Goal: Task Accomplishment & Management: Use online tool/utility

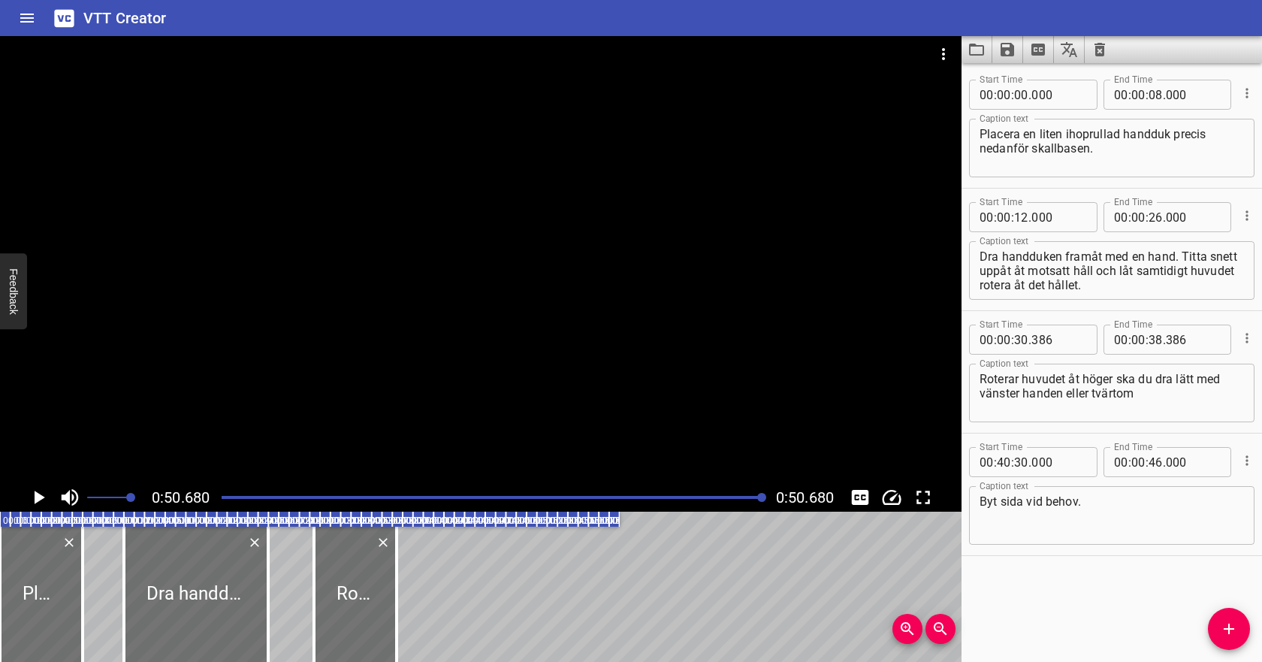
scroll to position [0, 523]
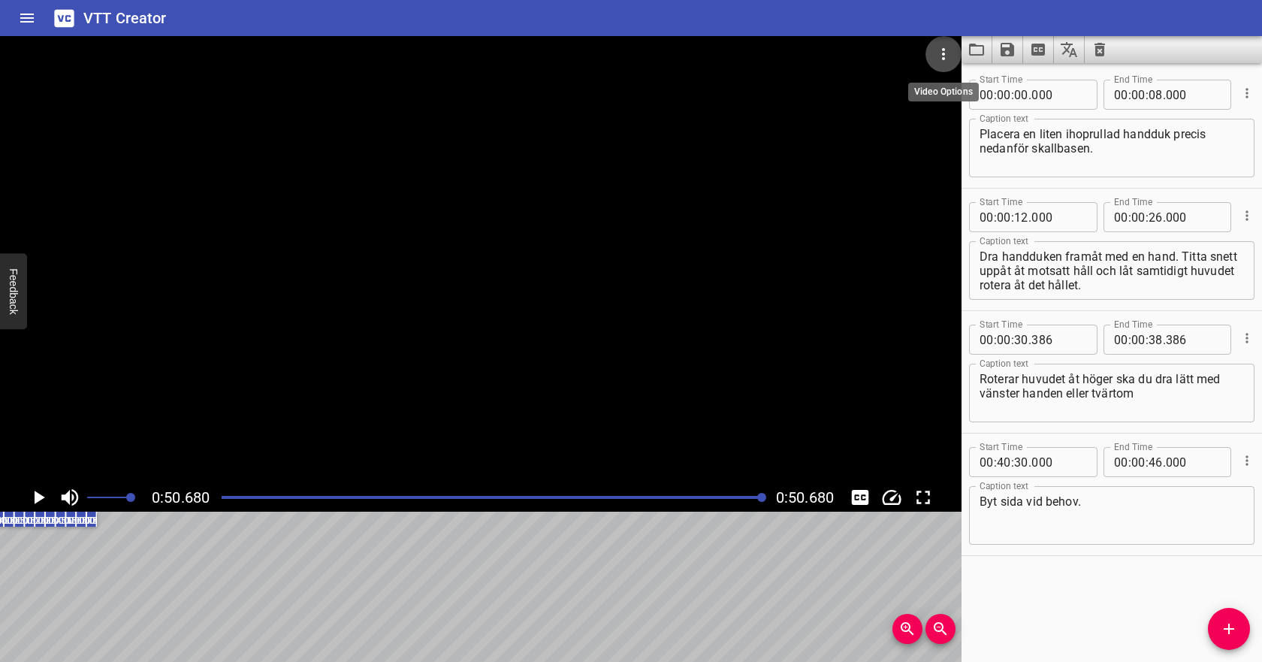
click at [945, 51] on icon "Video Options" at bounding box center [943, 54] width 18 height 18
click at [955, 56] on li "Select New Video File..." at bounding box center [999, 55] width 149 height 27
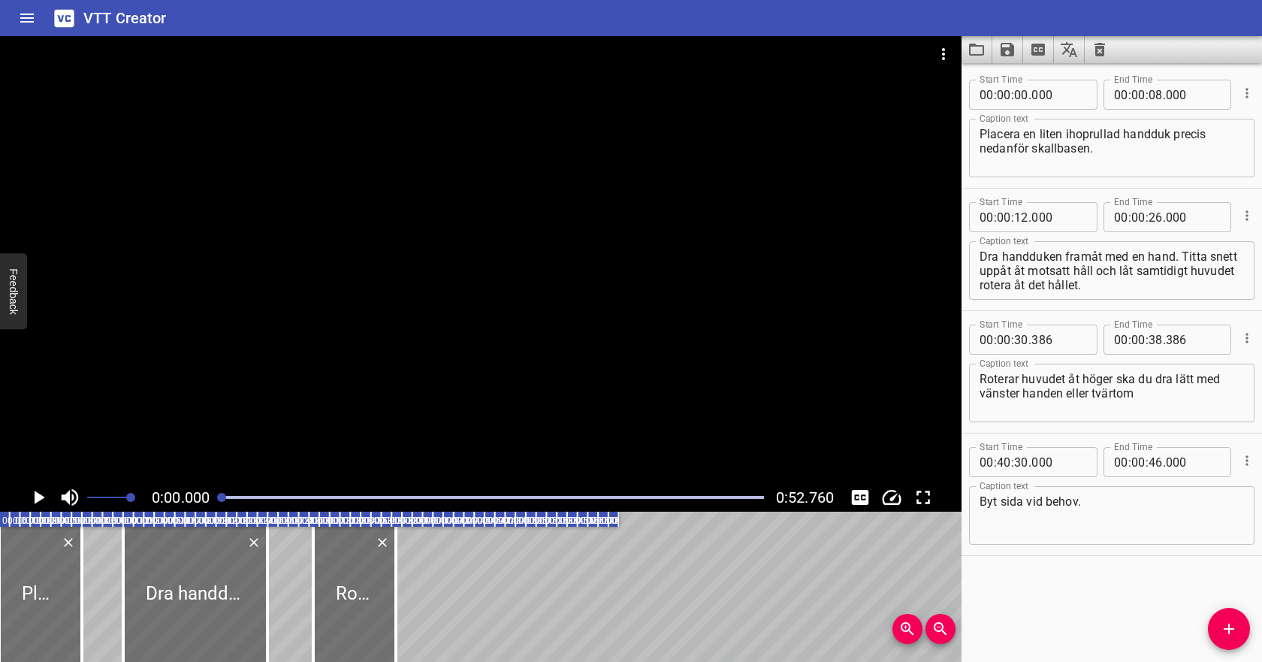
scroll to position [0, 0]
click at [1099, 53] on icon "Clear captions" at bounding box center [1099, 50] width 11 height 14
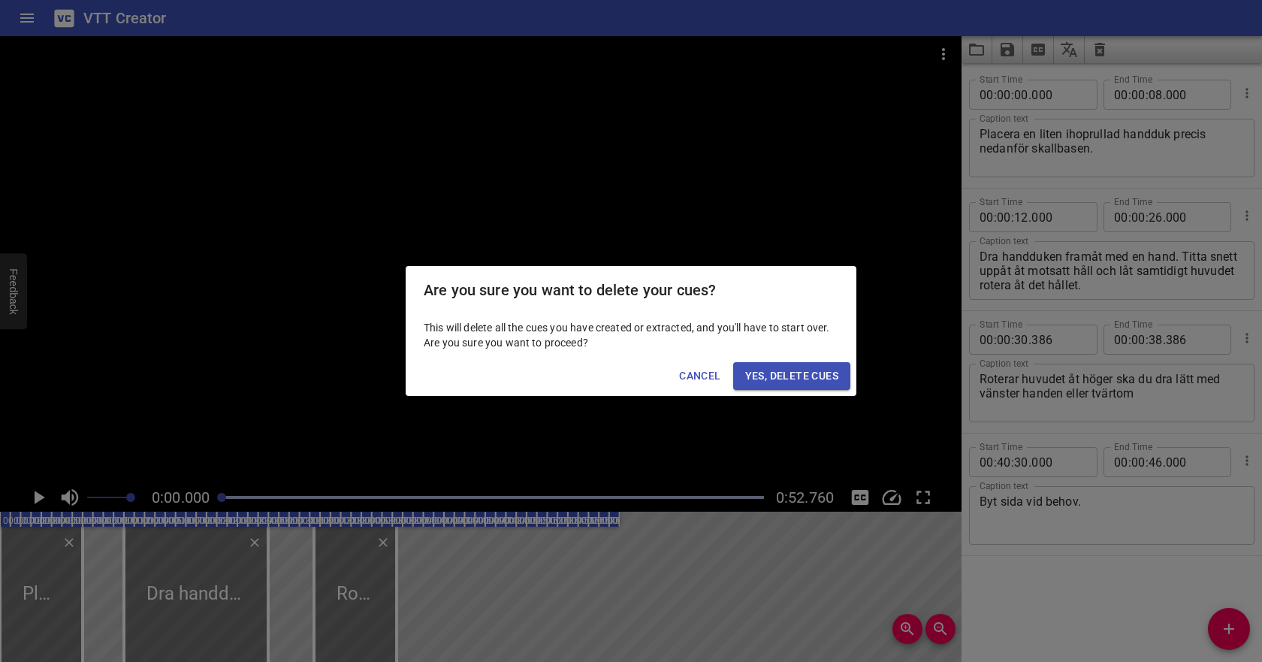
click at [802, 374] on span "Yes, Delete Cues" at bounding box center [791, 375] width 93 height 19
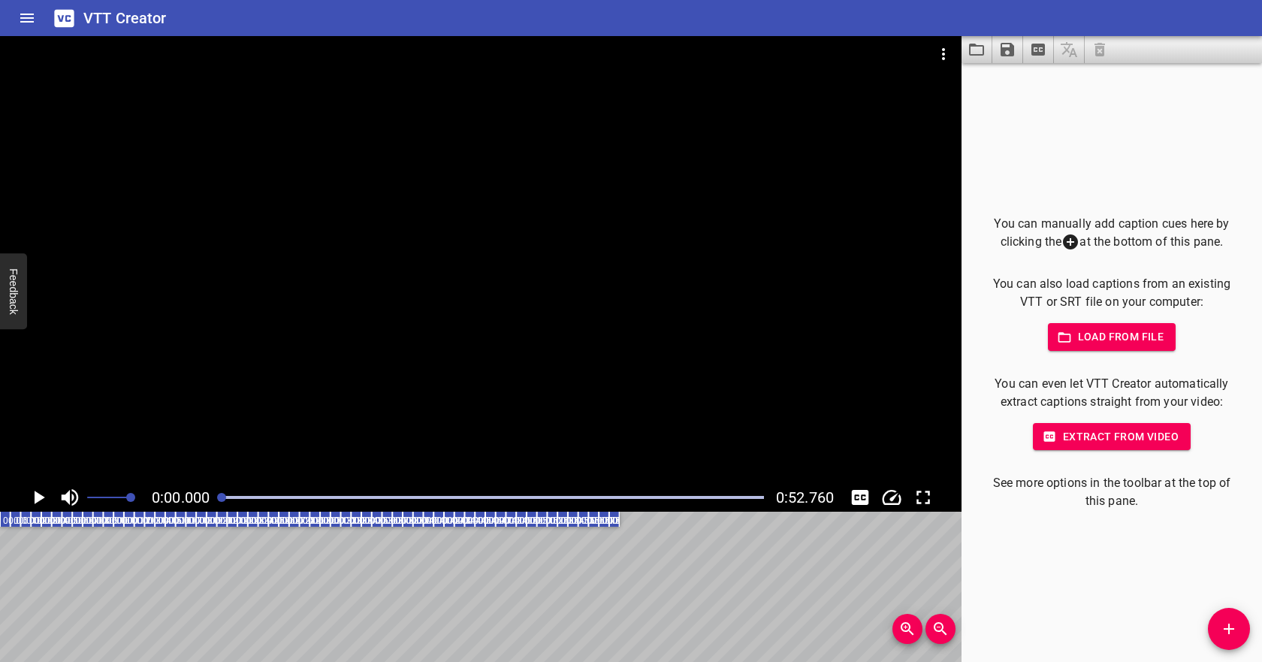
click at [1111, 330] on span "Load from file" at bounding box center [1112, 336] width 104 height 19
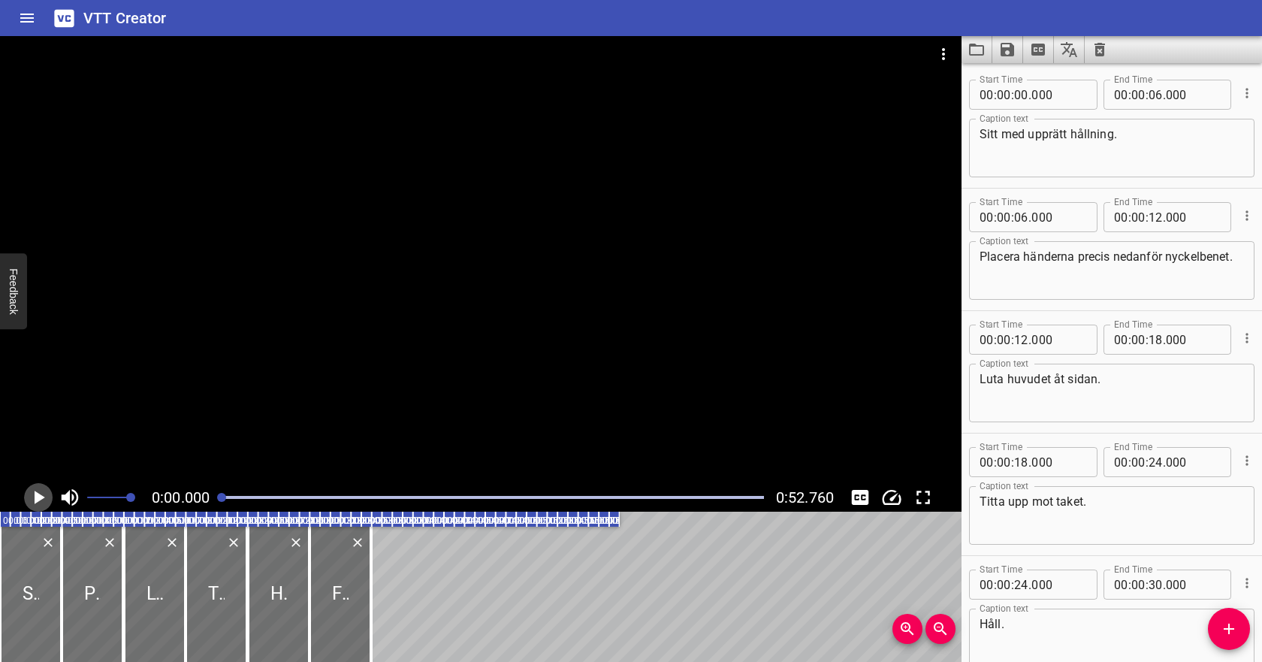
click at [42, 494] on icon "Play/Pause" at bounding box center [38, 497] width 23 height 23
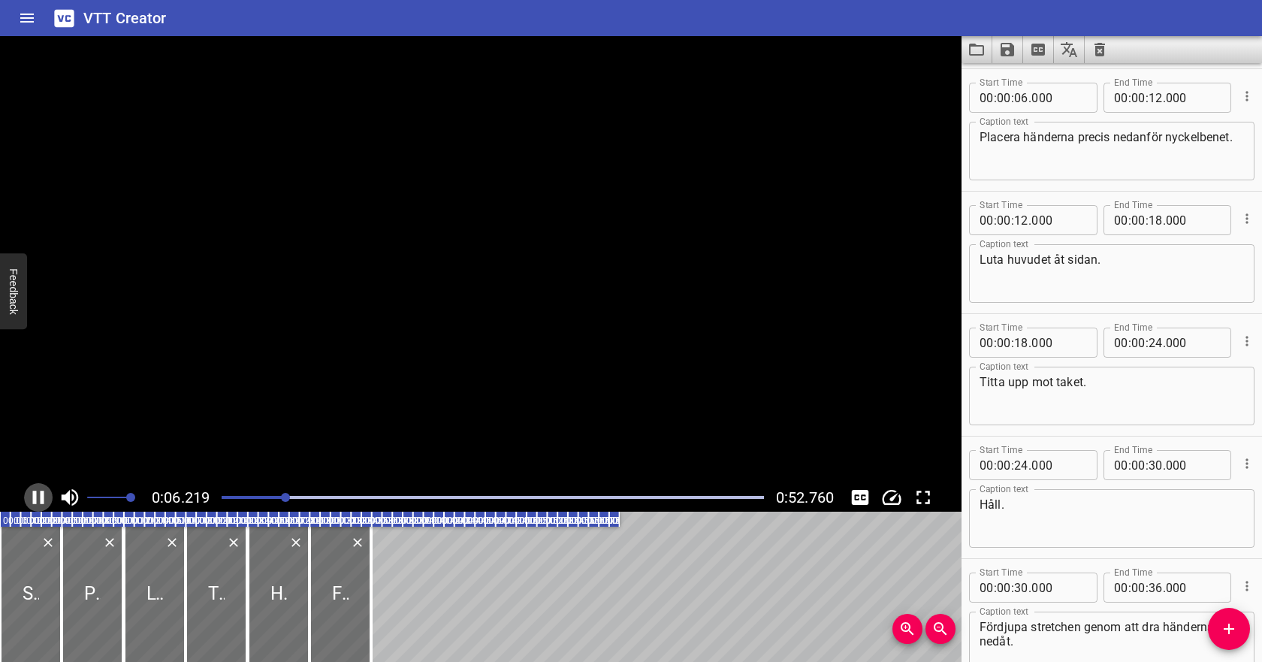
click at [42, 495] on icon "Play/Pause" at bounding box center [38, 497] width 11 height 14
click at [42, 495] on icon "Play/Pause" at bounding box center [38, 497] width 23 height 23
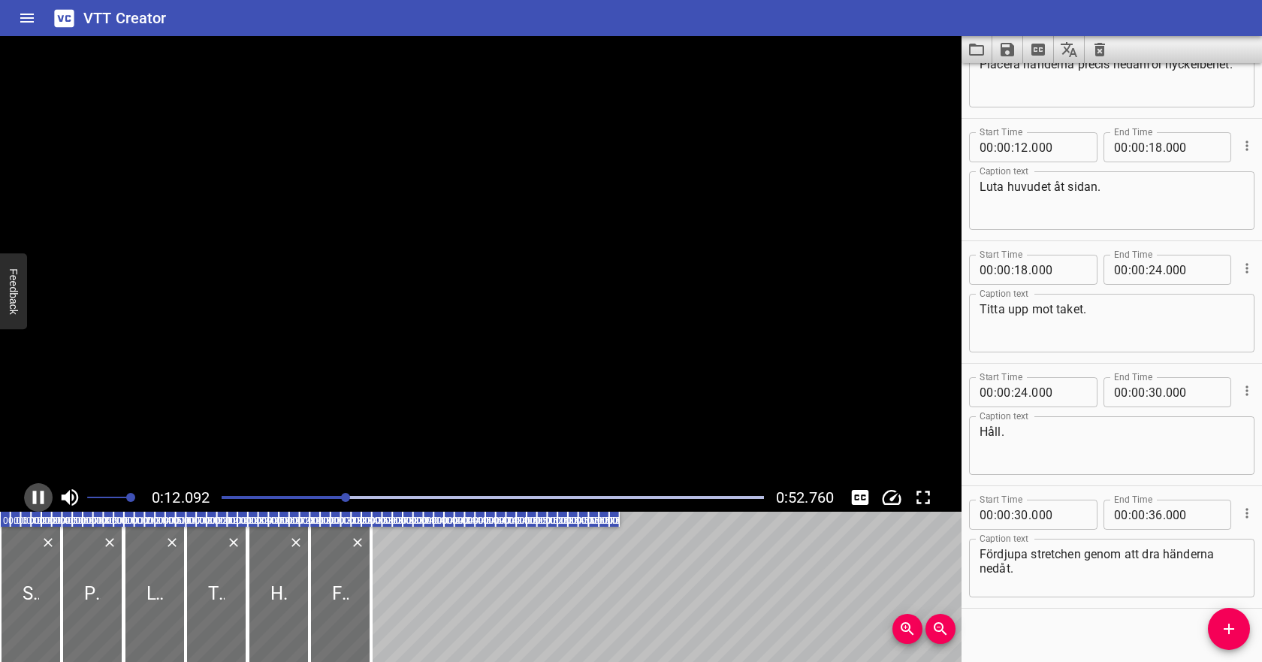
scroll to position [207, 0]
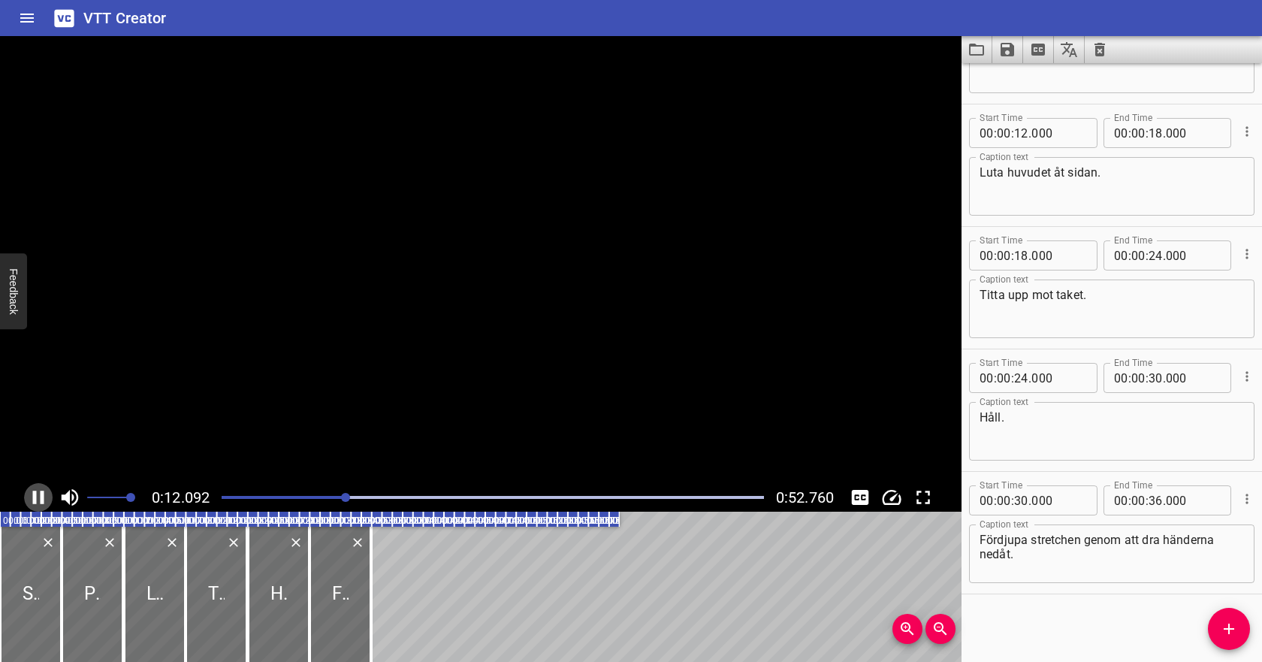
click at [42, 495] on icon "Play/Pause" at bounding box center [38, 497] width 11 height 14
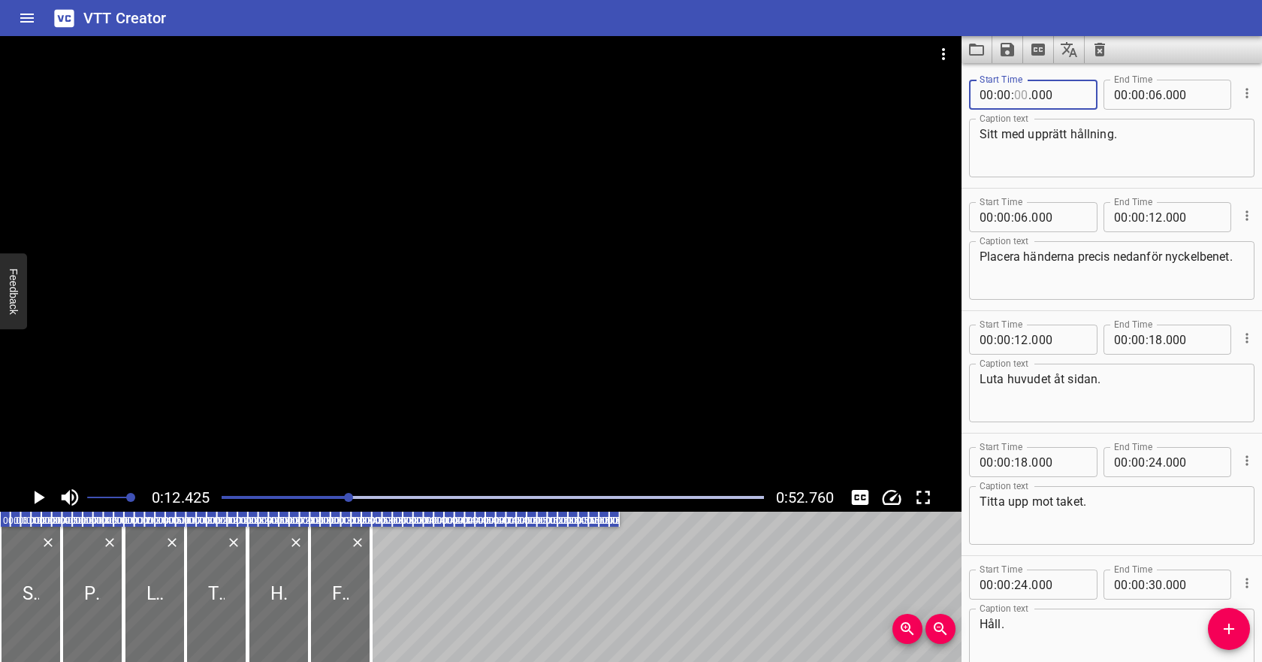
click at [1018, 94] on input "number" at bounding box center [1021, 95] width 14 height 30
type input "03"
type input "000"
click at [1150, 95] on input "number" at bounding box center [1155, 95] width 14 height 30
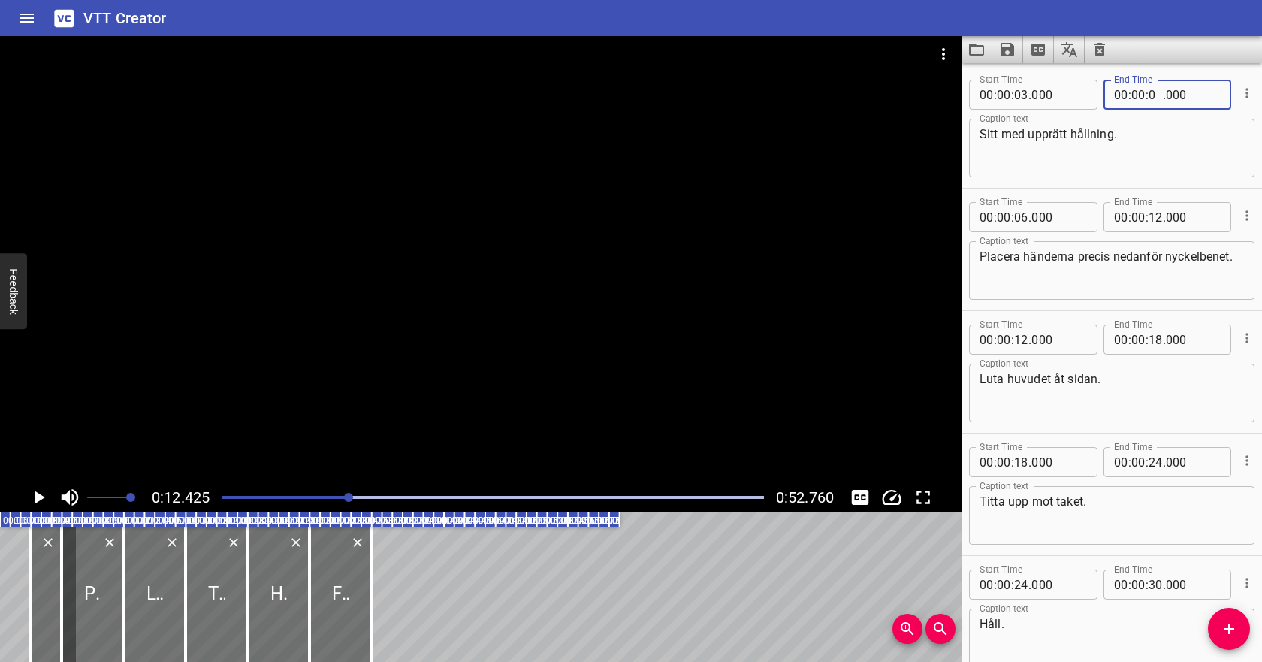
type input "09"
type input "000"
click at [1018, 215] on input "number" at bounding box center [1021, 217] width 14 height 30
type input "12"
type input "000"
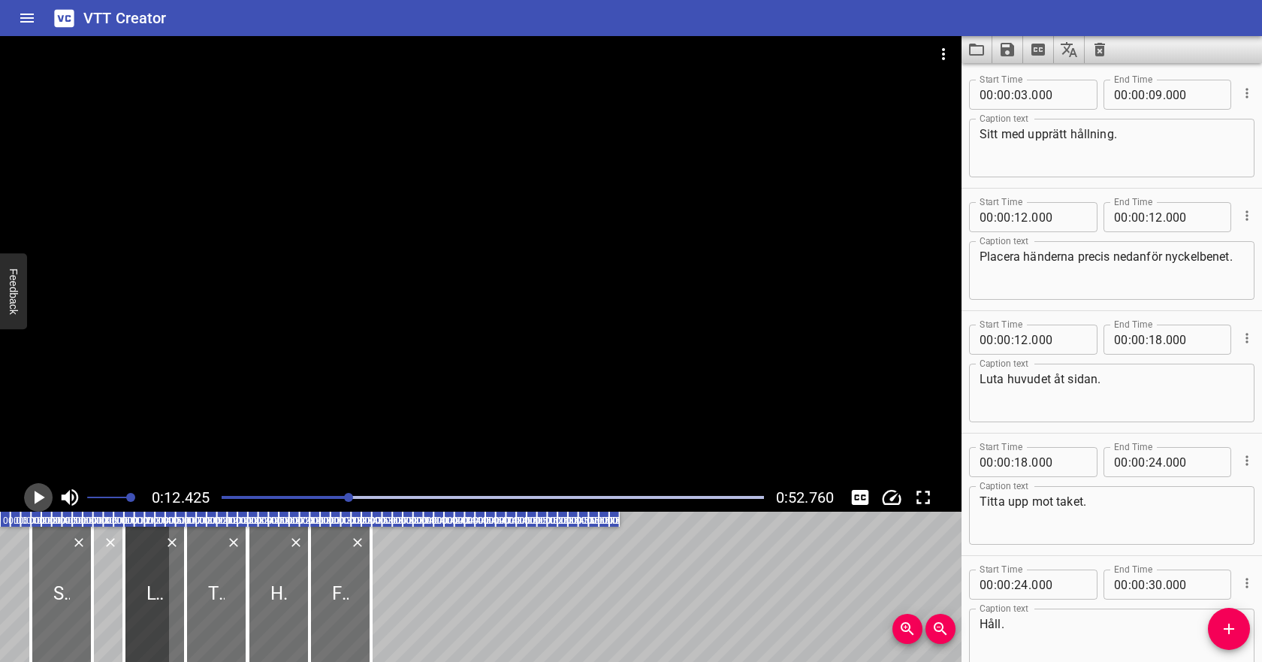
click at [39, 496] on icon "Play/Pause" at bounding box center [40, 497] width 11 height 14
click at [39, 496] on icon "Play/Pause" at bounding box center [38, 497] width 23 height 23
click at [1160, 218] on input "number" at bounding box center [1155, 217] width 14 height 30
type input "16"
type input "000"
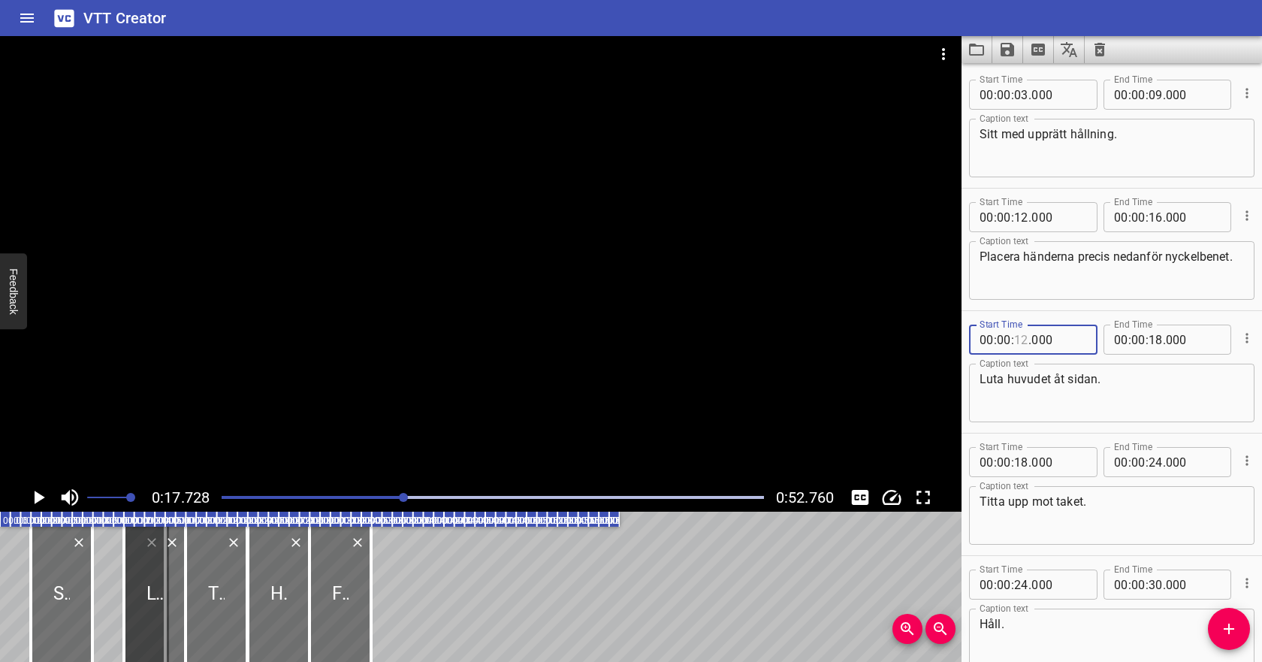
click at [1022, 338] on input "number" at bounding box center [1021, 339] width 14 height 30
type input "17"
type input "000"
click at [40, 500] on icon "Play/Pause" at bounding box center [38, 497] width 23 height 23
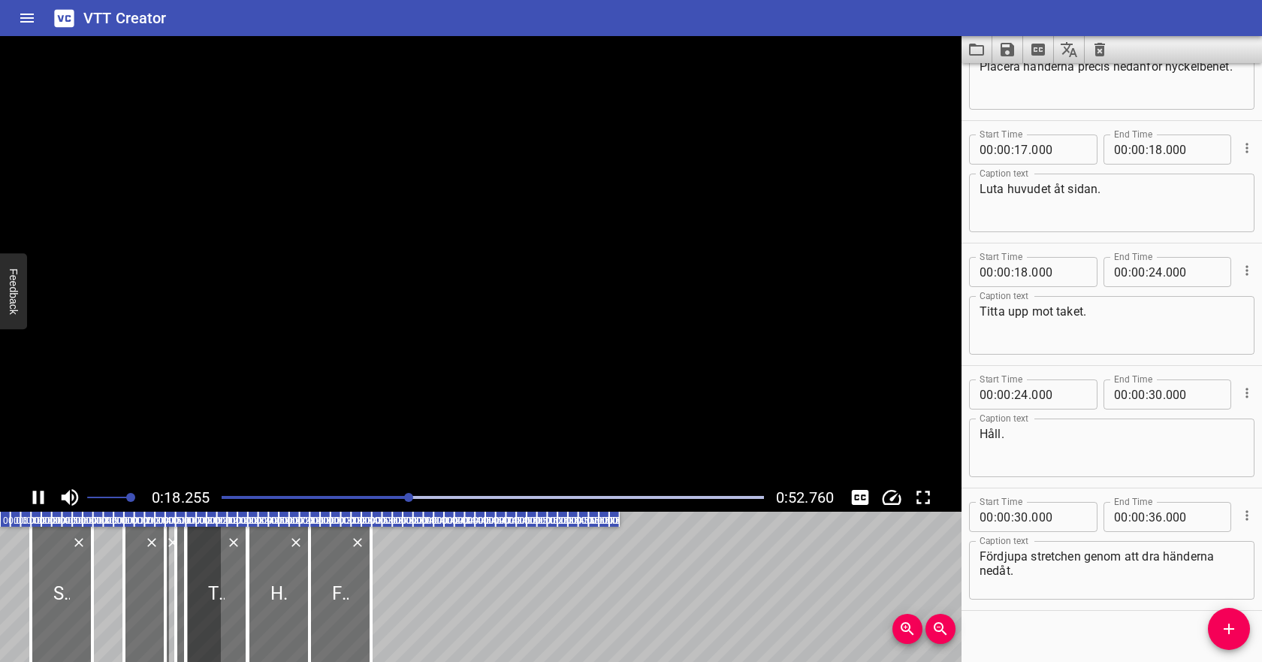
scroll to position [207, 0]
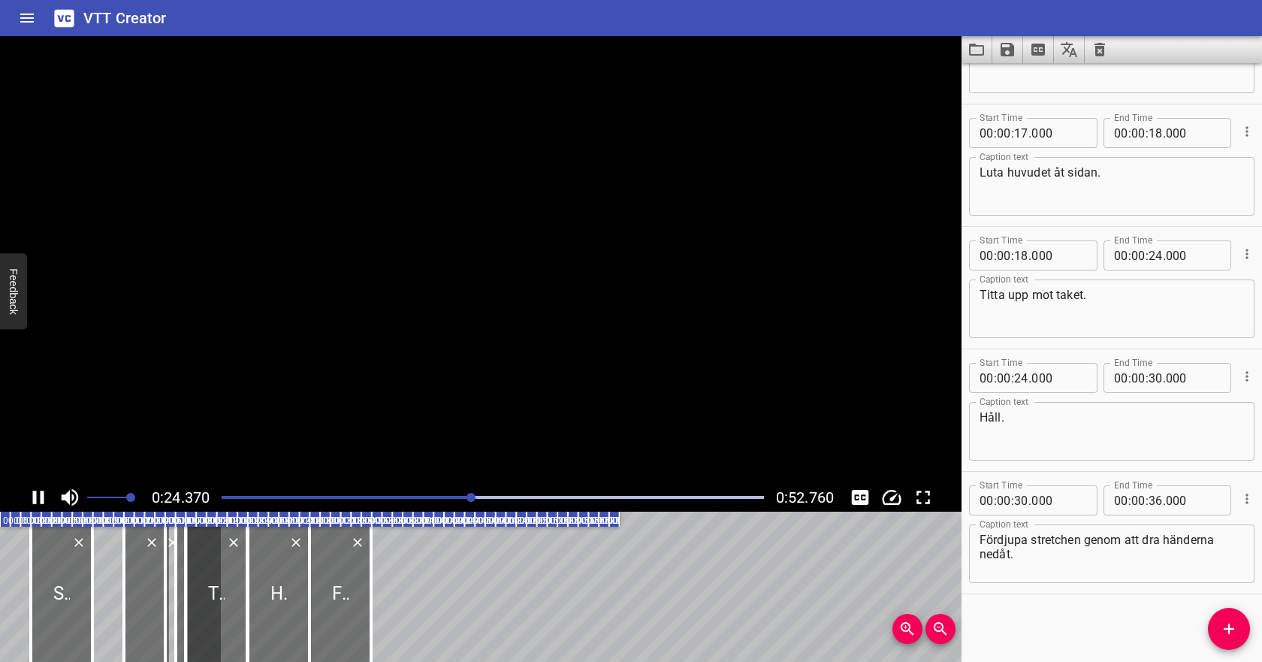
click at [44, 494] on icon "Play/Pause" at bounding box center [38, 497] width 23 height 23
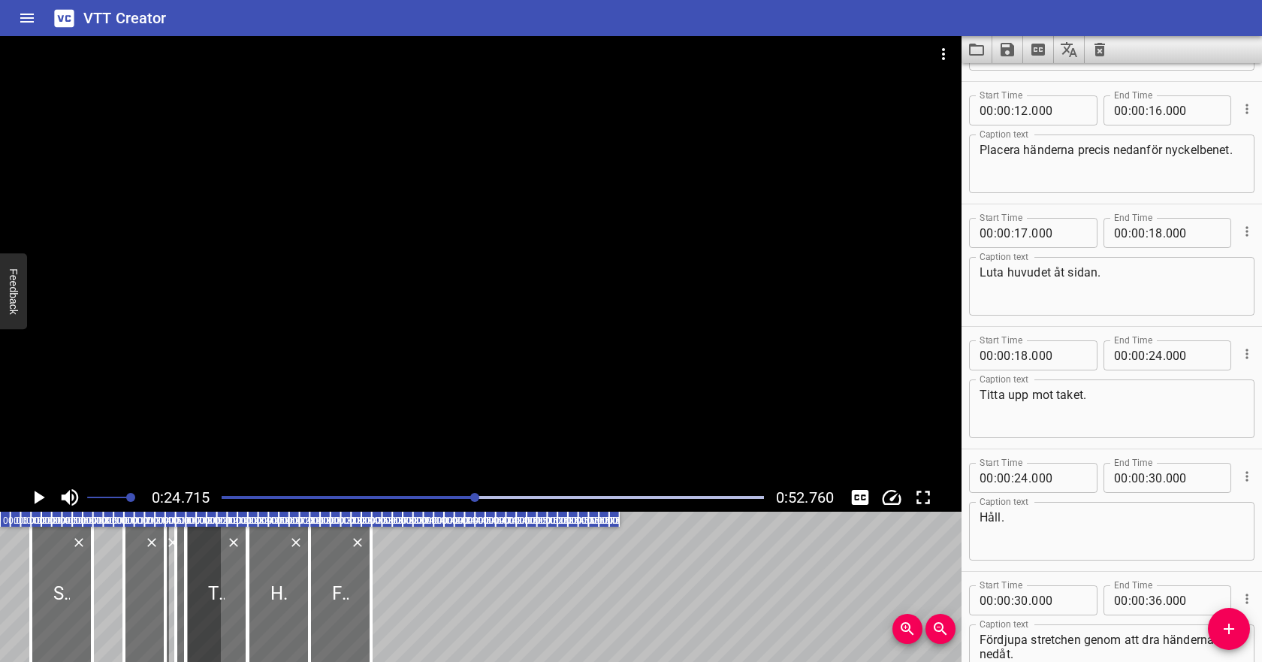
scroll to position [103, 0]
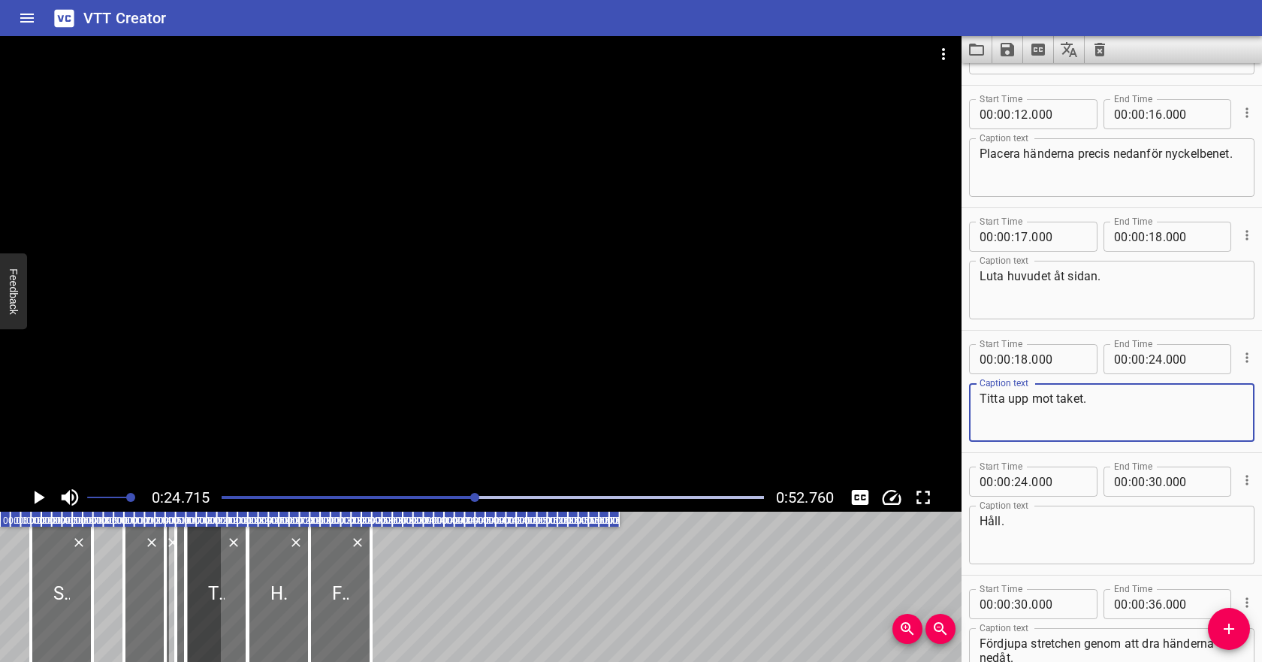
click at [1101, 407] on textarea "Titta upp mot taket." at bounding box center [1111, 412] width 264 height 43
click at [1123, 276] on textarea "Luta huvudet åt sidan." at bounding box center [1111, 290] width 264 height 43
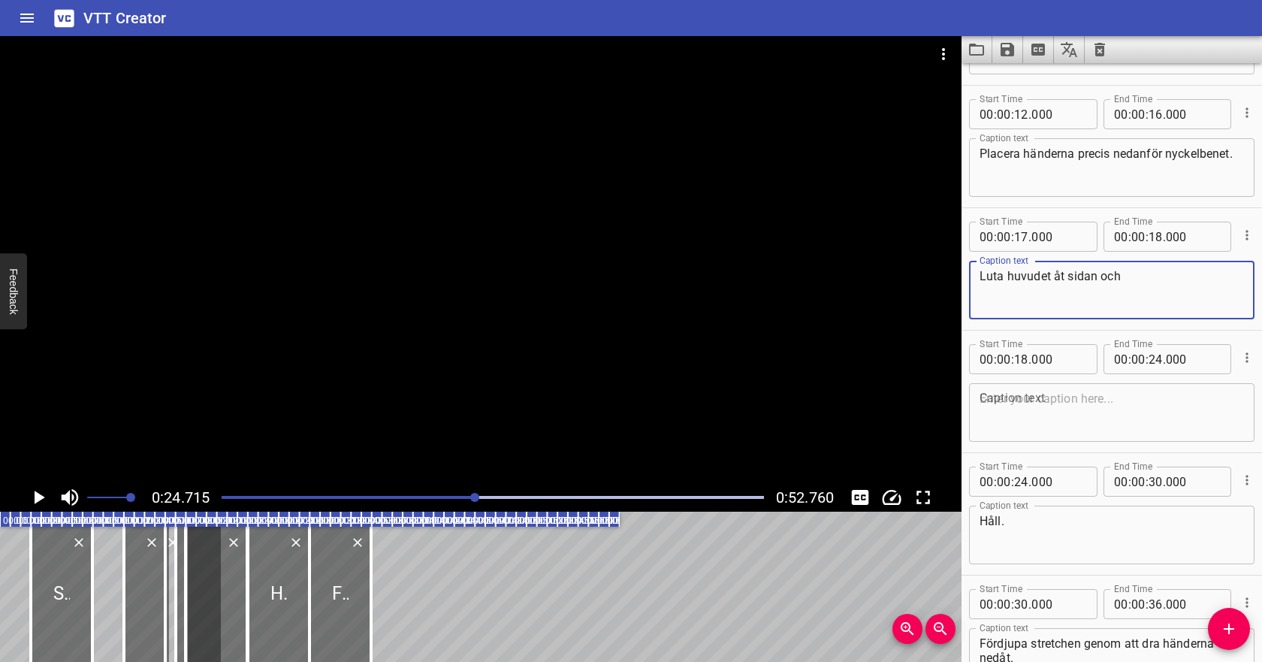
paste textarea "Titta upp mot taket."
click at [1125, 272] on textarea "Luta huvudet åt sidan och [PERSON_NAME] upp mot taket." at bounding box center [1111, 290] width 264 height 43
type textarea "Luta huvudet åt sidan och titta upp mot taket."
click at [1154, 240] on input "number" at bounding box center [1155, 237] width 14 height 30
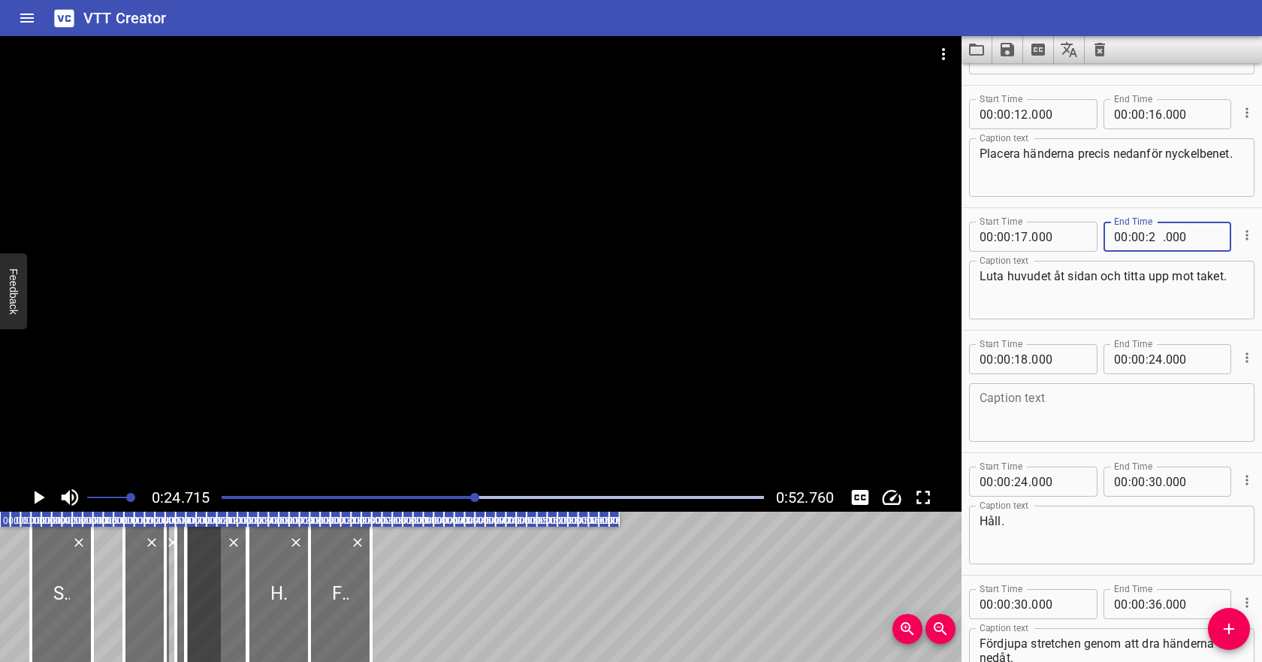
type input "24"
type input "000"
click at [1244, 361] on icon "Cue Options" at bounding box center [1246, 357] width 15 height 15
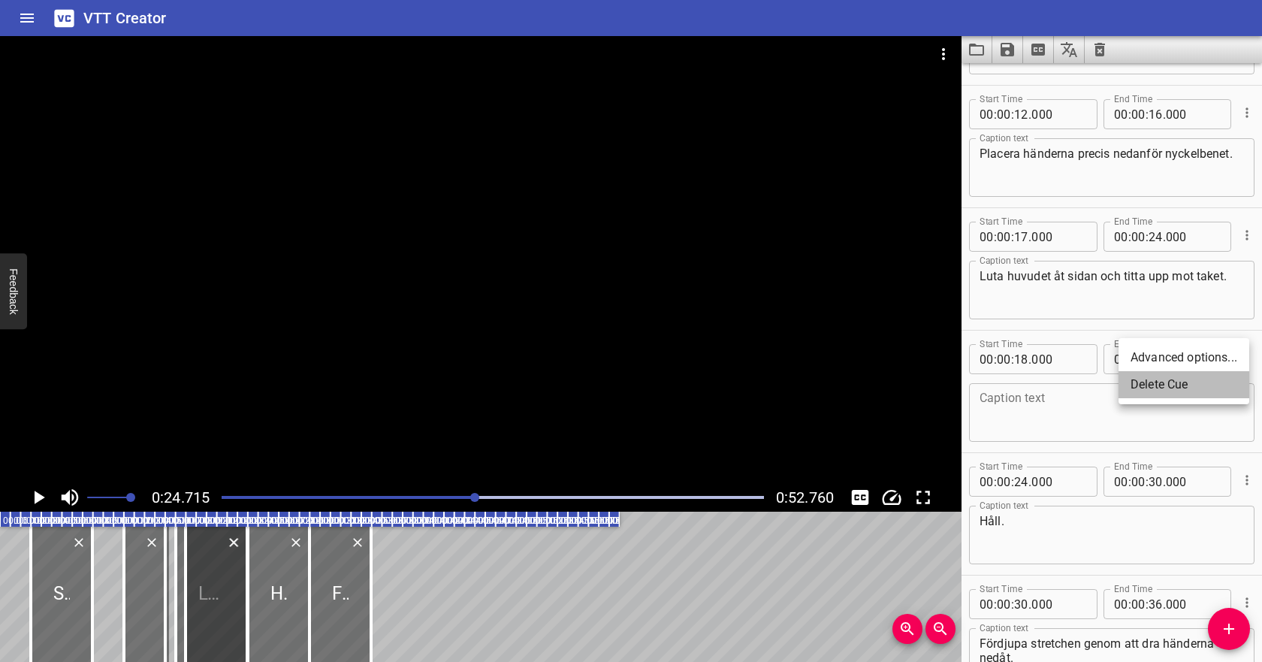
click at [1220, 382] on li "Delete Cue" at bounding box center [1183, 384] width 131 height 27
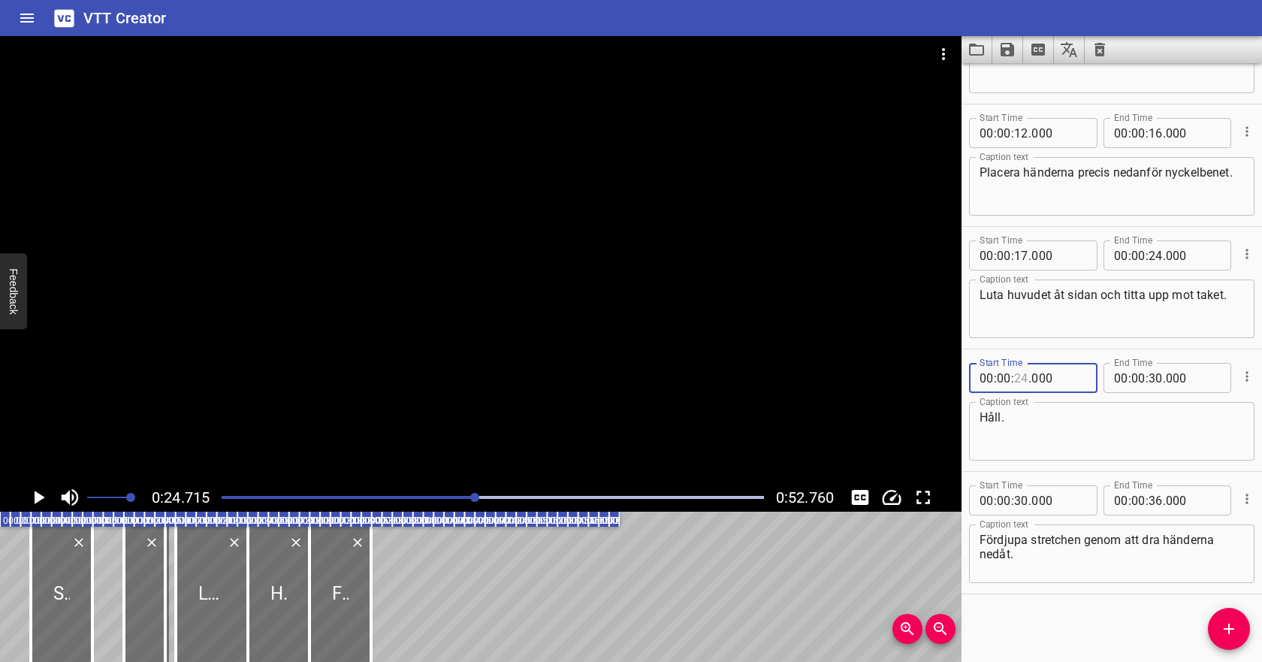
click at [1021, 384] on input "number" at bounding box center [1021, 378] width 14 height 30
type input "25"
type input "000"
click at [1021, 376] on input "number" at bounding box center [1021, 378] width 14 height 30
type input "26"
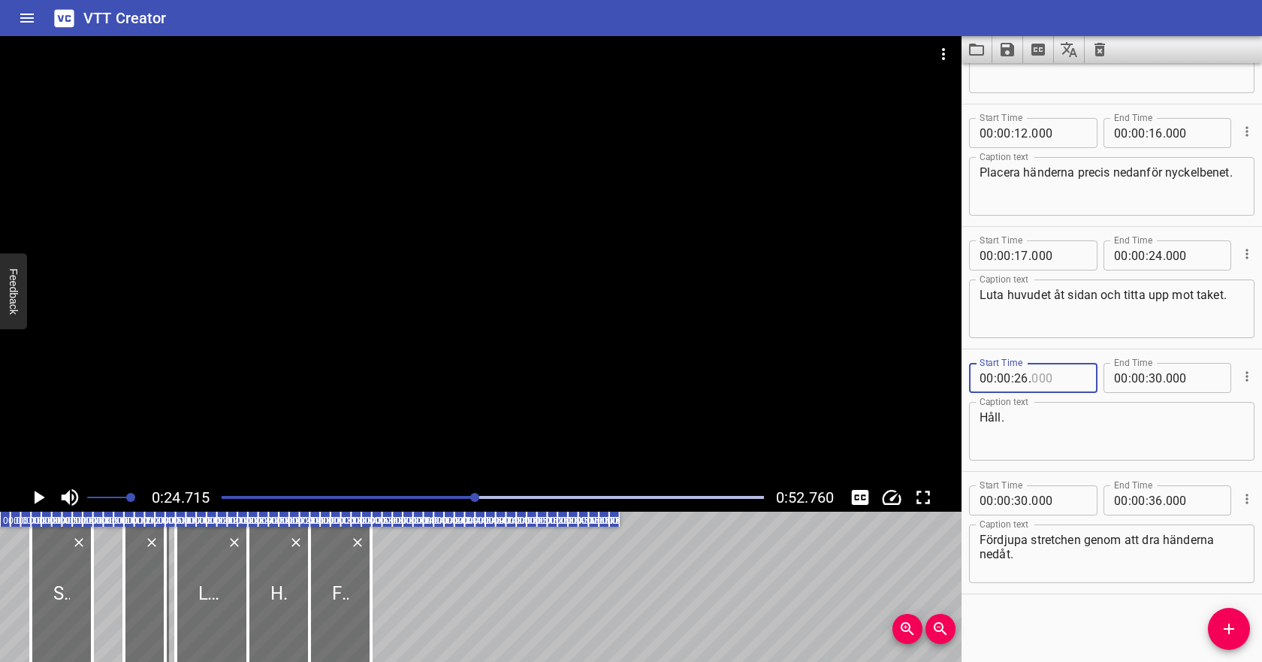
type input "000"
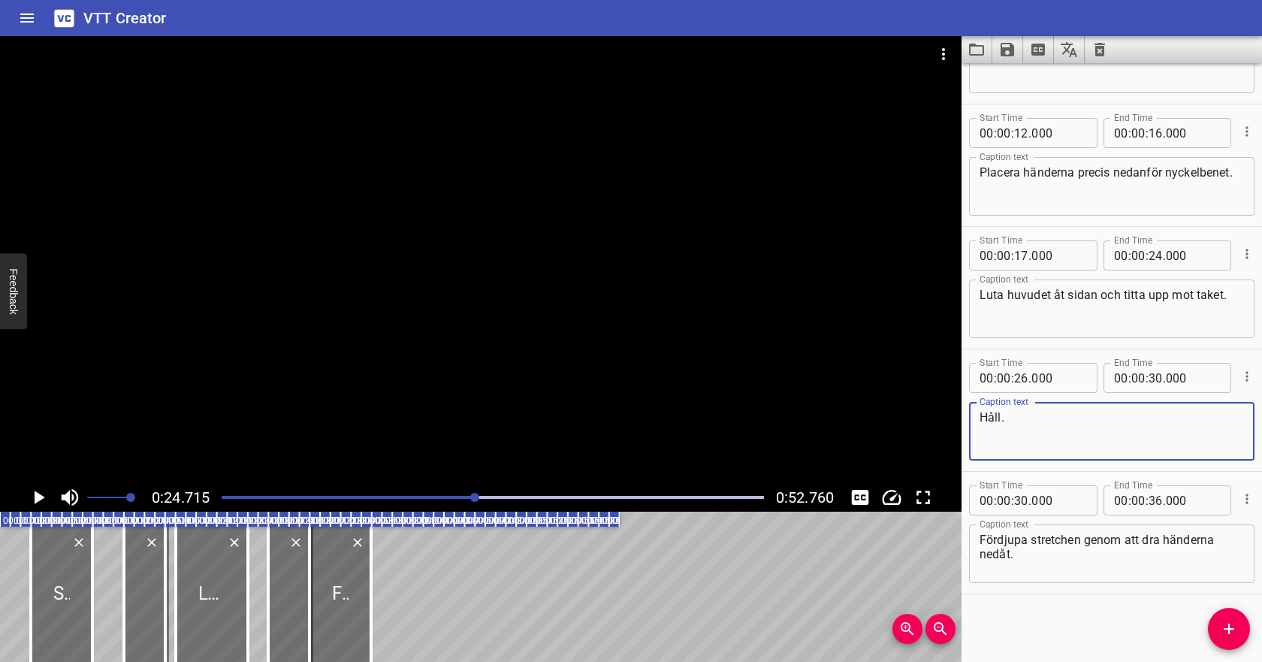
click at [1049, 412] on textarea "Håll." at bounding box center [1111, 431] width 264 height 43
click at [222, 498] on div "Play progress" at bounding box center [205, 497] width 542 height 3
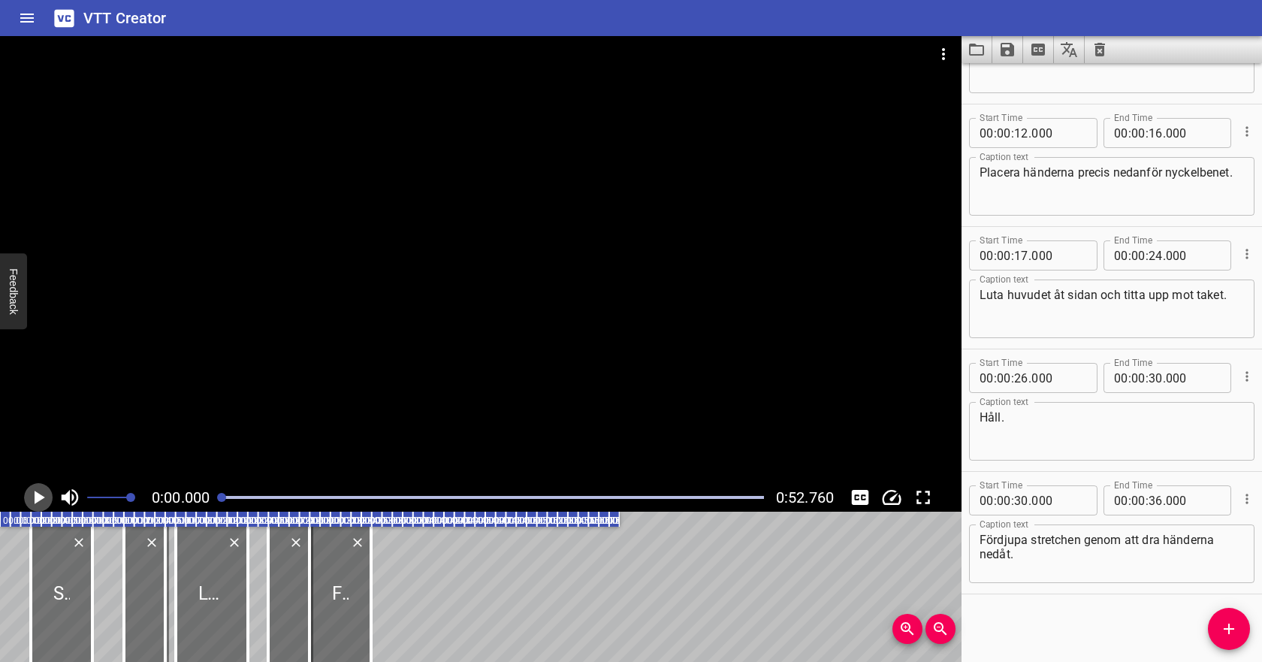
click at [44, 493] on icon "Play/Pause" at bounding box center [38, 497] width 23 height 23
click at [41, 494] on icon "Play/Pause" at bounding box center [38, 497] width 11 height 14
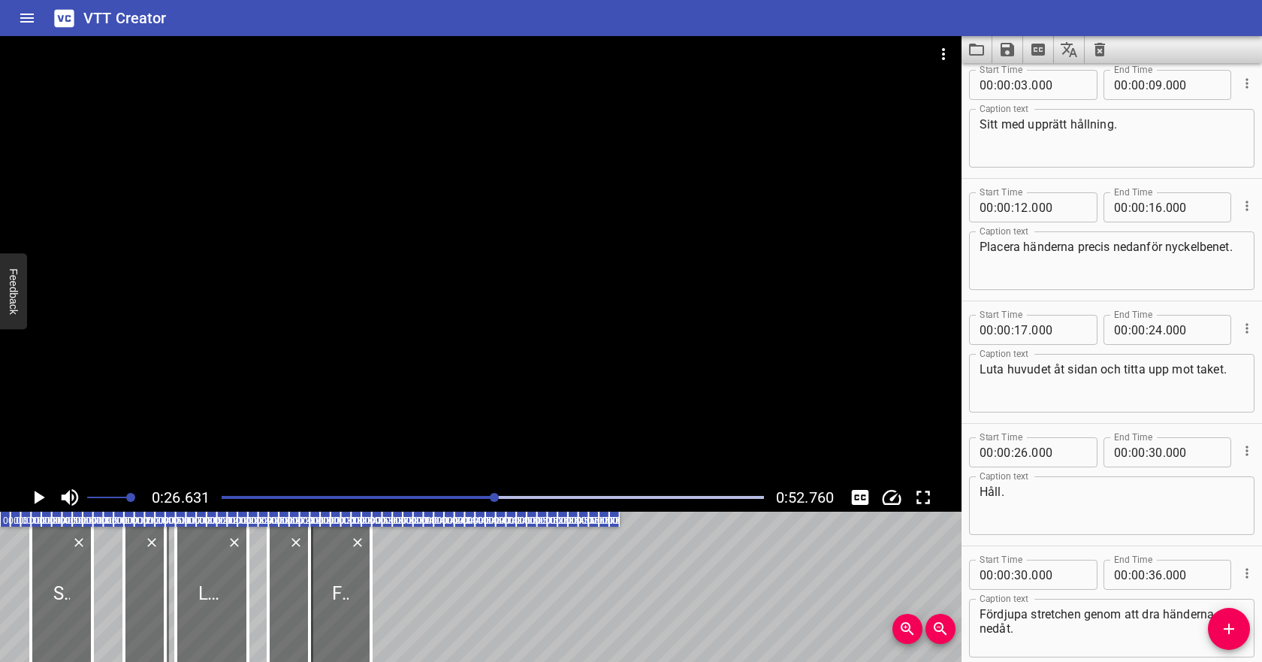
scroll to position [14, 0]
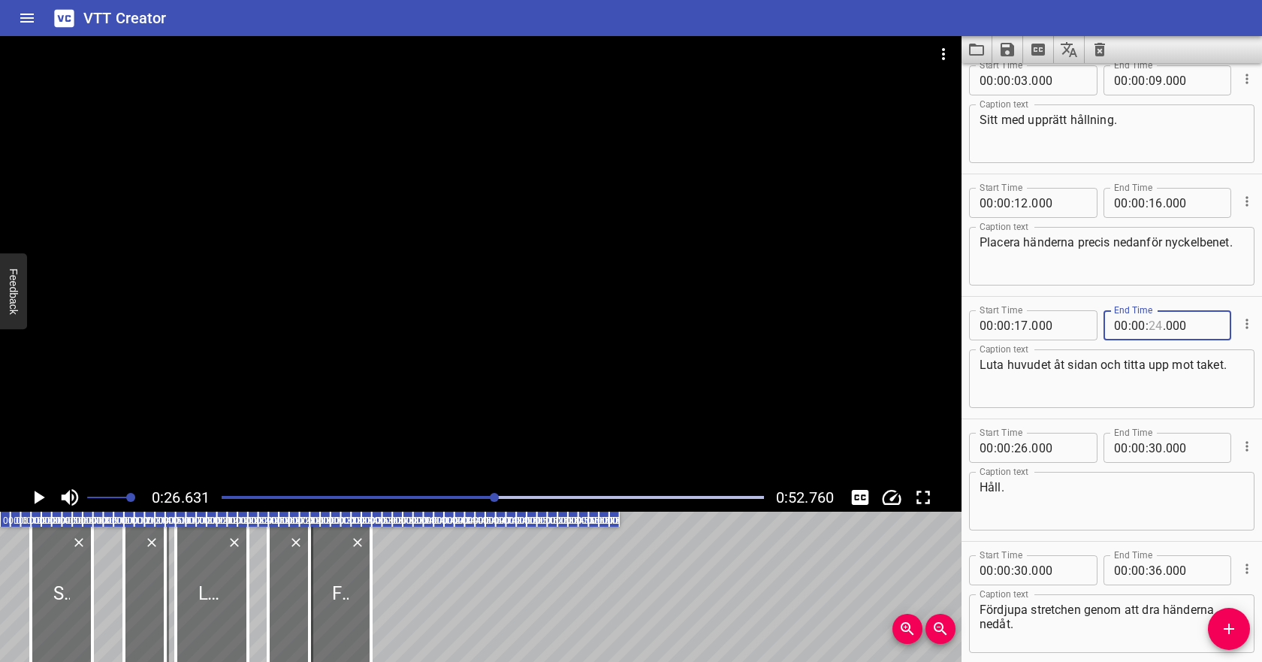
click at [1156, 324] on input "number" at bounding box center [1155, 325] width 14 height 30
type input "26"
type input "000"
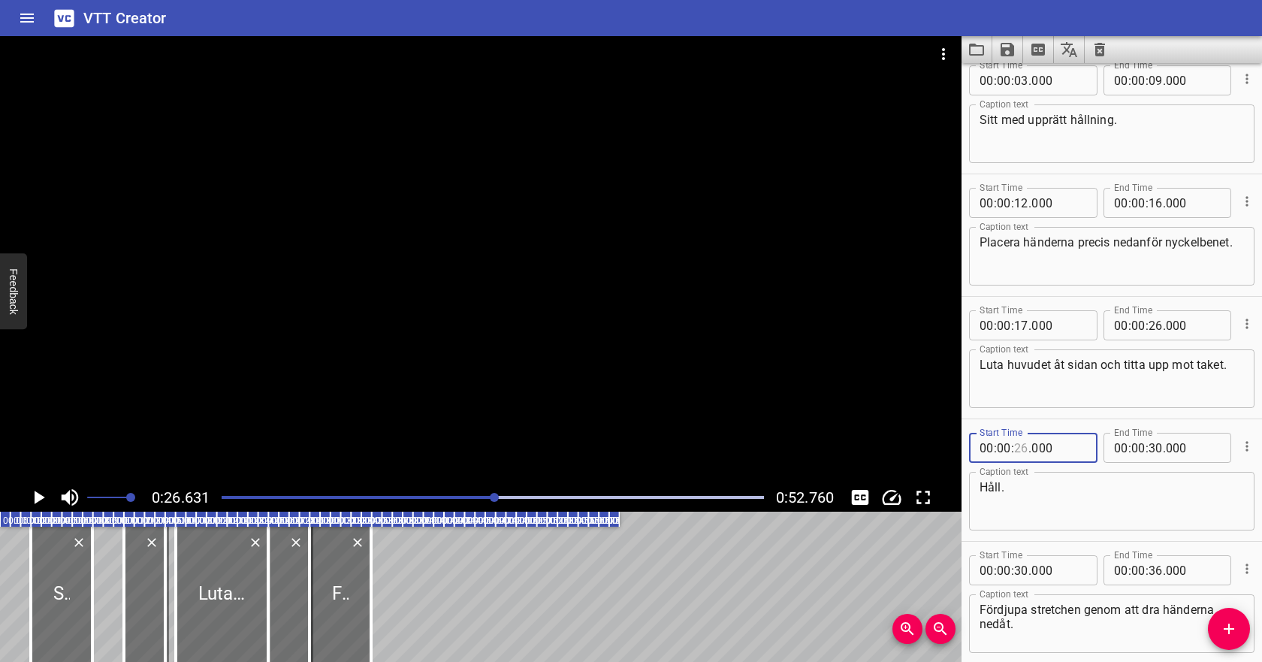
click at [1022, 448] on input "number" at bounding box center [1021, 448] width 14 height 30
type input "28"
type input "000"
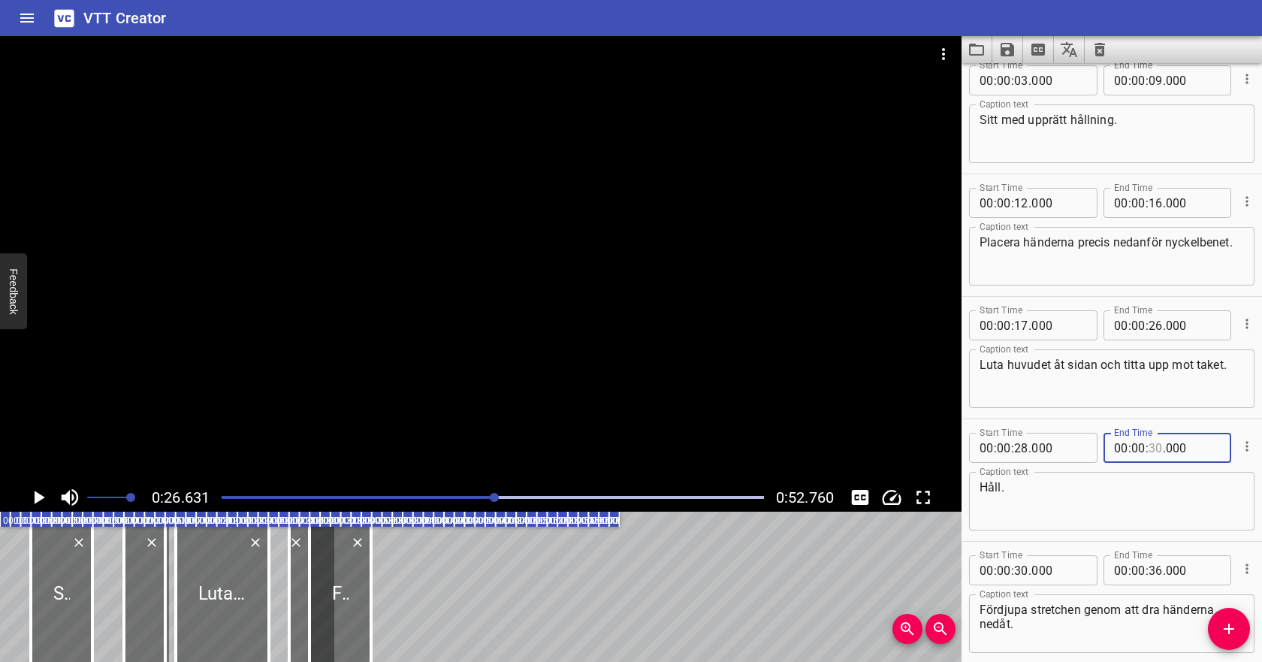
click at [1150, 445] on input "number" at bounding box center [1155, 448] width 14 height 30
type input "32"
type input "000"
click at [30, 493] on icon "Play/Pause" at bounding box center [38, 497] width 23 height 23
click at [439, 493] on div at bounding box center [493, 497] width 560 height 21
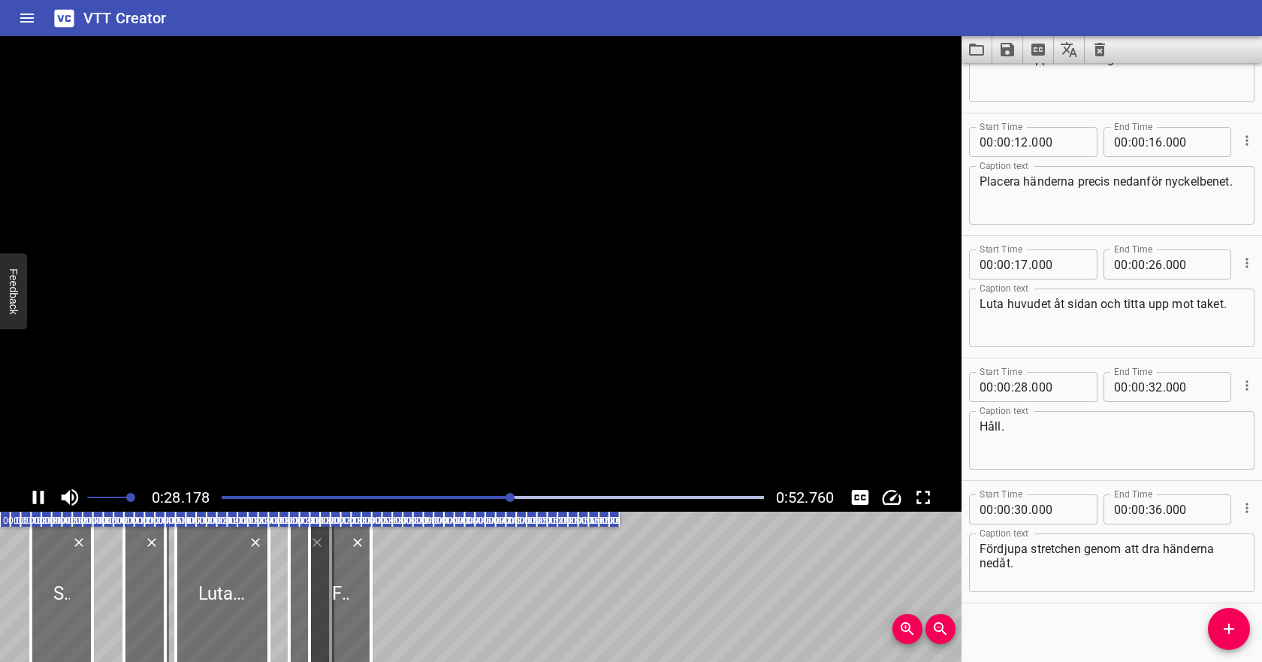
scroll to position [84, 0]
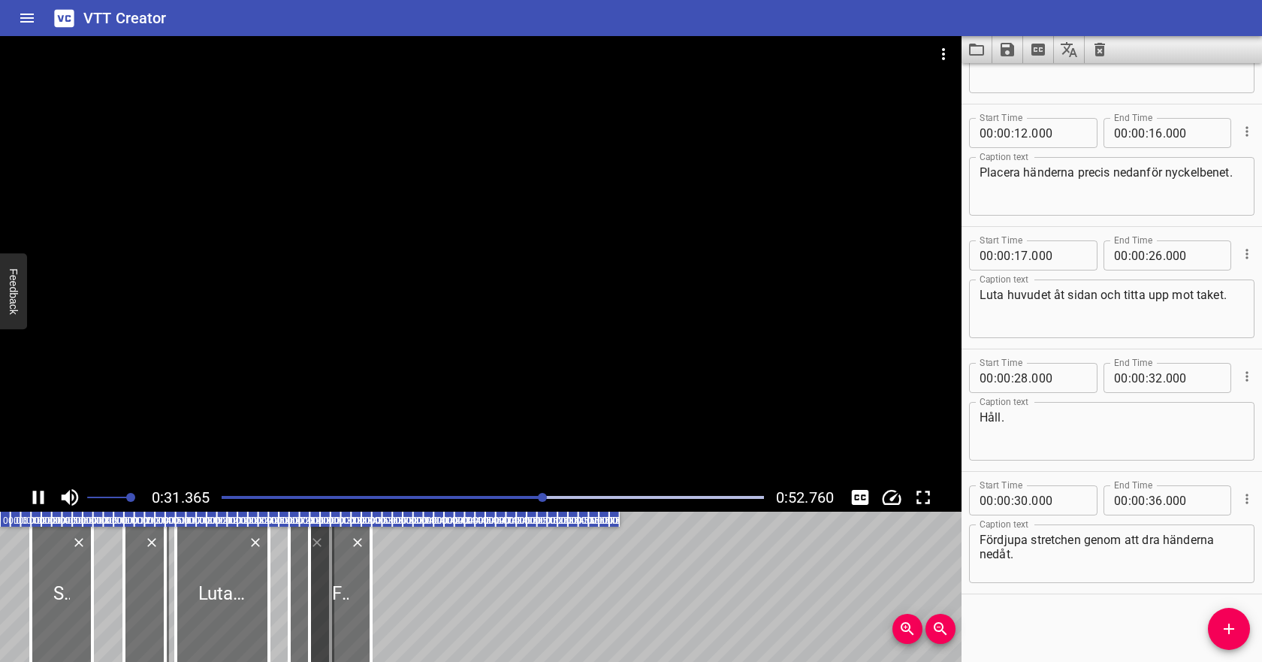
click at [37, 494] on icon "Play/Pause" at bounding box center [38, 497] width 23 height 23
click at [1021, 502] on input "number" at bounding box center [1021, 500] width 14 height 30
type input "33"
type input "000"
click at [1157, 497] on input "number" at bounding box center [1155, 500] width 14 height 30
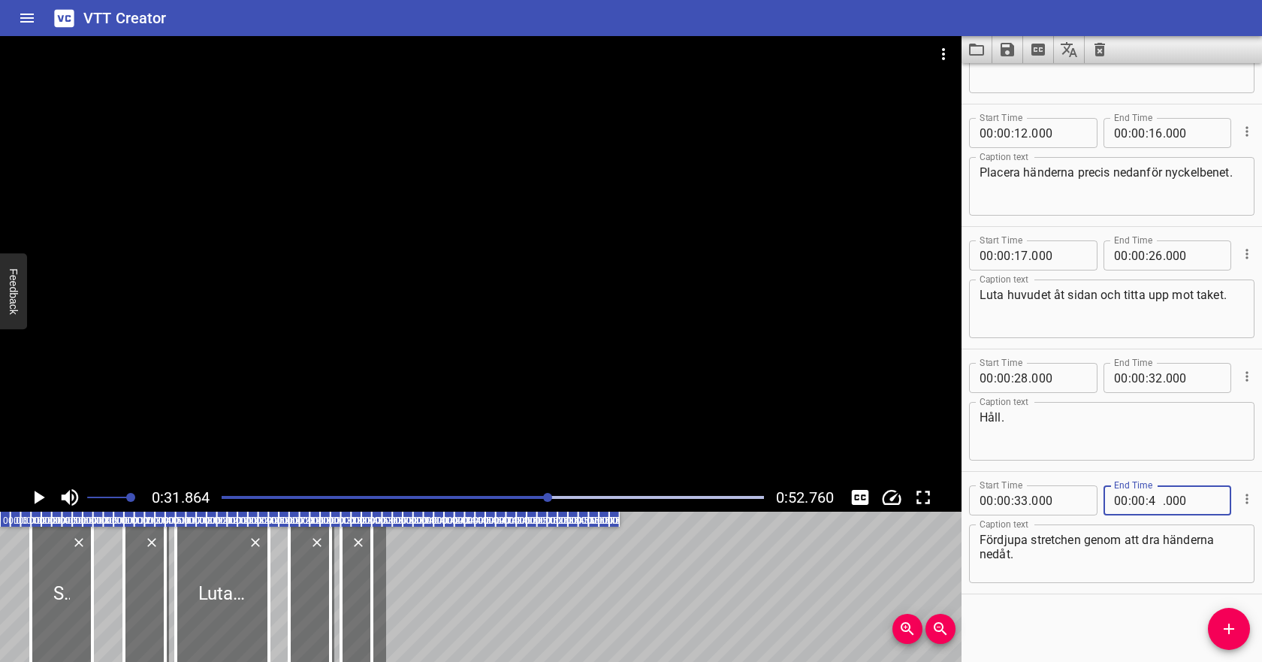
type input "40"
type input "000"
click at [482, 494] on div at bounding box center [493, 497] width 560 height 21
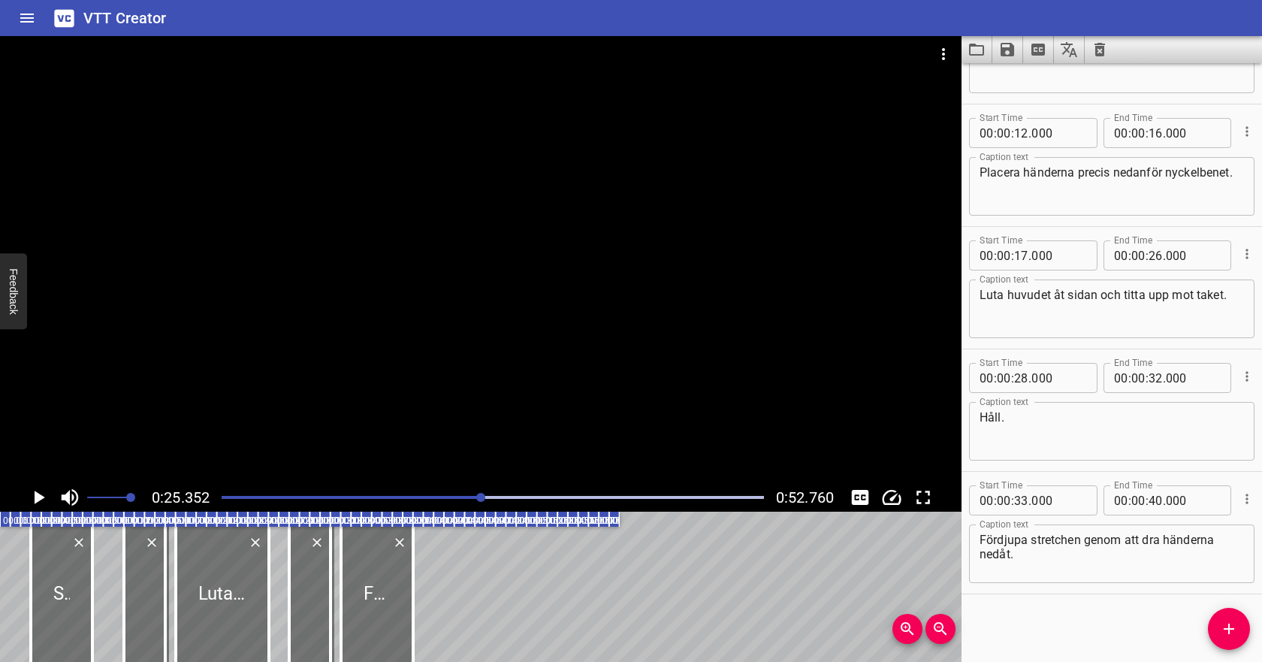
click at [43, 496] on icon "Play/Pause" at bounding box center [40, 497] width 11 height 14
click at [41, 499] on icon "Play/Pause" at bounding box center [38, 497] width 11 height 14
click at [1233, 635] on icon "Add Cue" at bounding box center [1229, 629] width 18 height 18
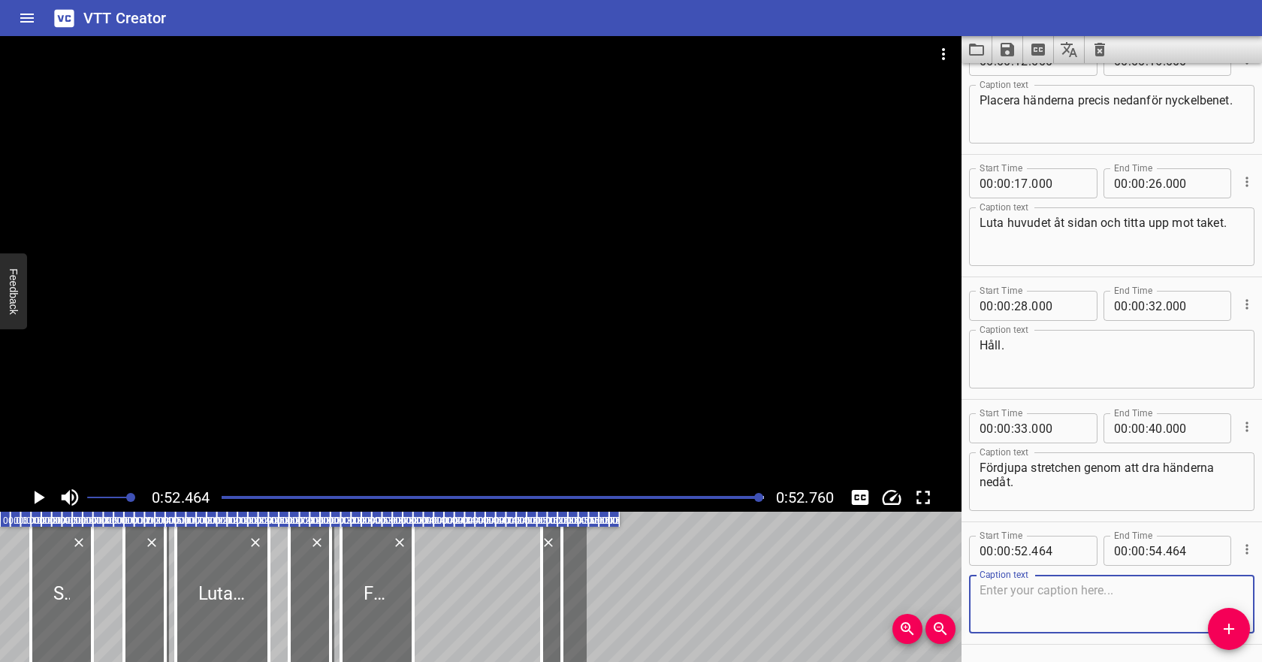
scroll to position [166, 0]
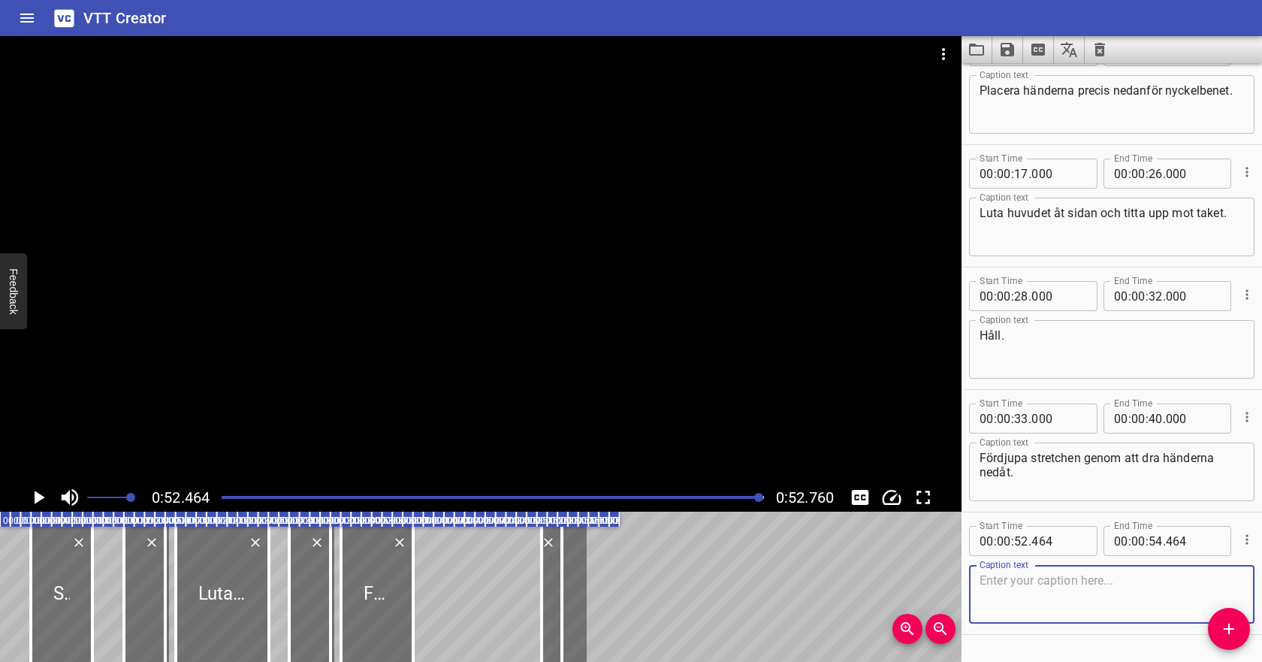
click at [699, 495] on div at bounding box center [493, 497] width 560 height 21
click at [33, 498] on icon "Play/Pause" at bounding box center [38, 497] width 23 height 23
click at [35, 498] on icon "Play/Pause" at bounding box center [38, 497] width 11 height 14
click at [1022, 538] on input "number" at bounding box center [1021, 541] width 14 height 30
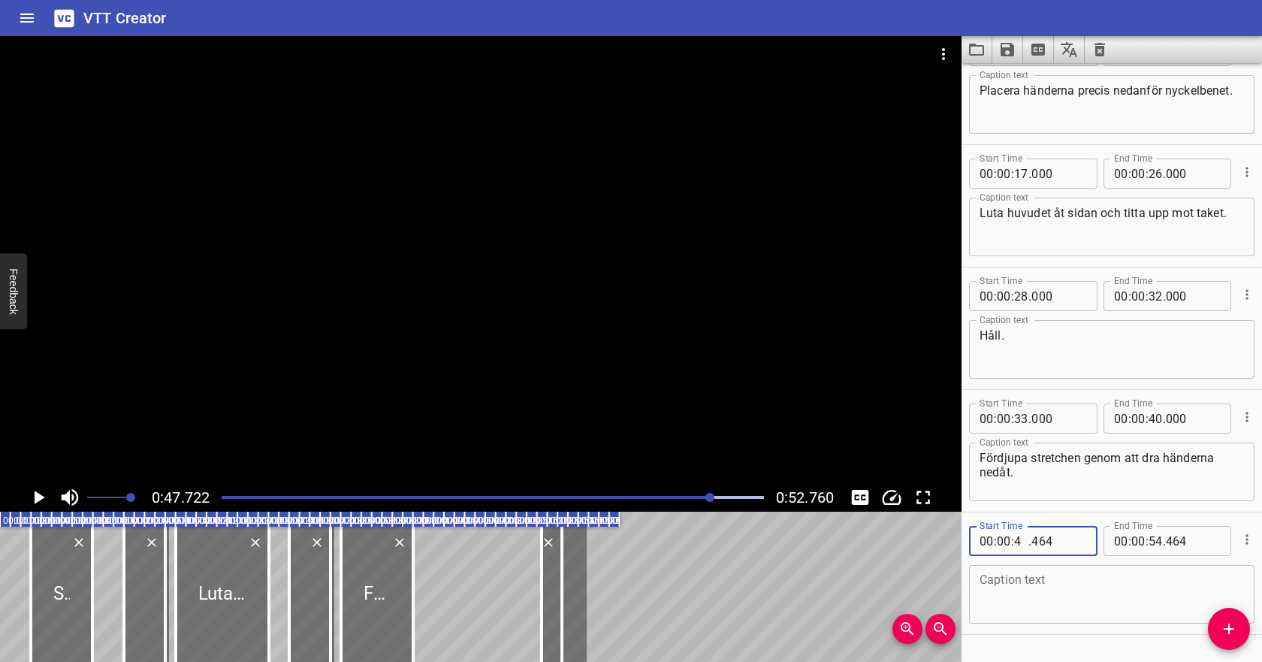
type input "45"
type input "464"
click at [1156, 538] on input "number" at bounding box center [1155, 541] width 14 height 30
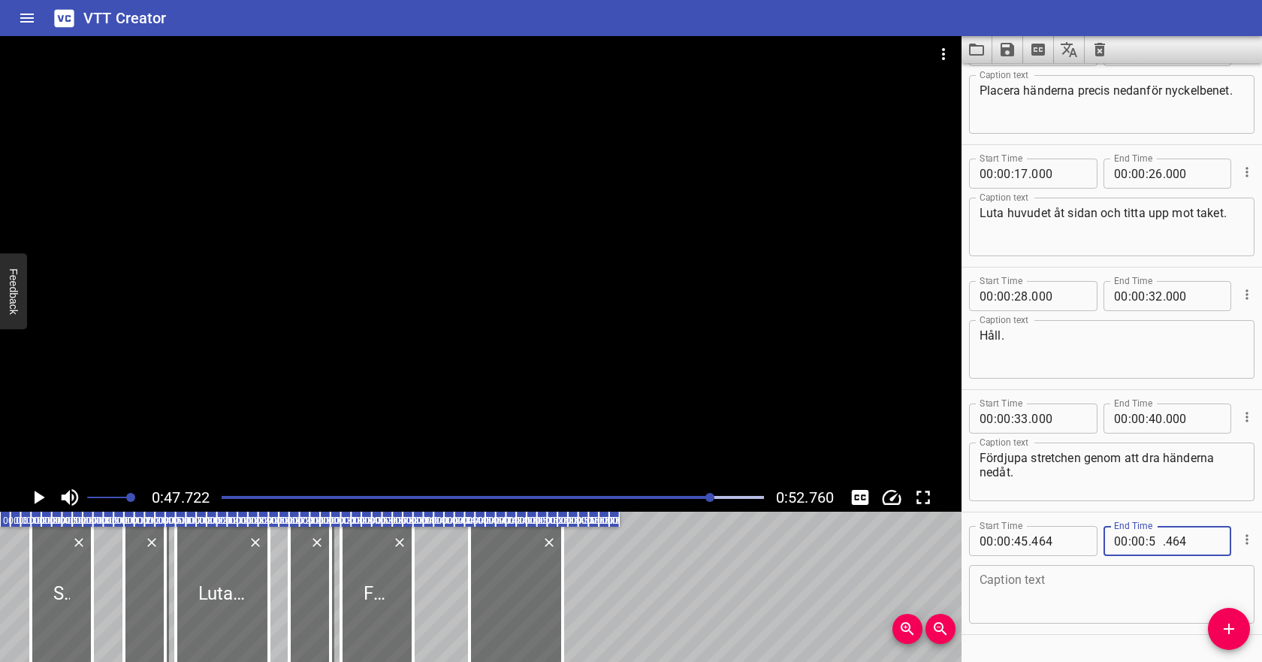
type input "51"
type input "464"
click at [1079, 579] on textarea at bounding box center [1111, 594] width 264 height 43
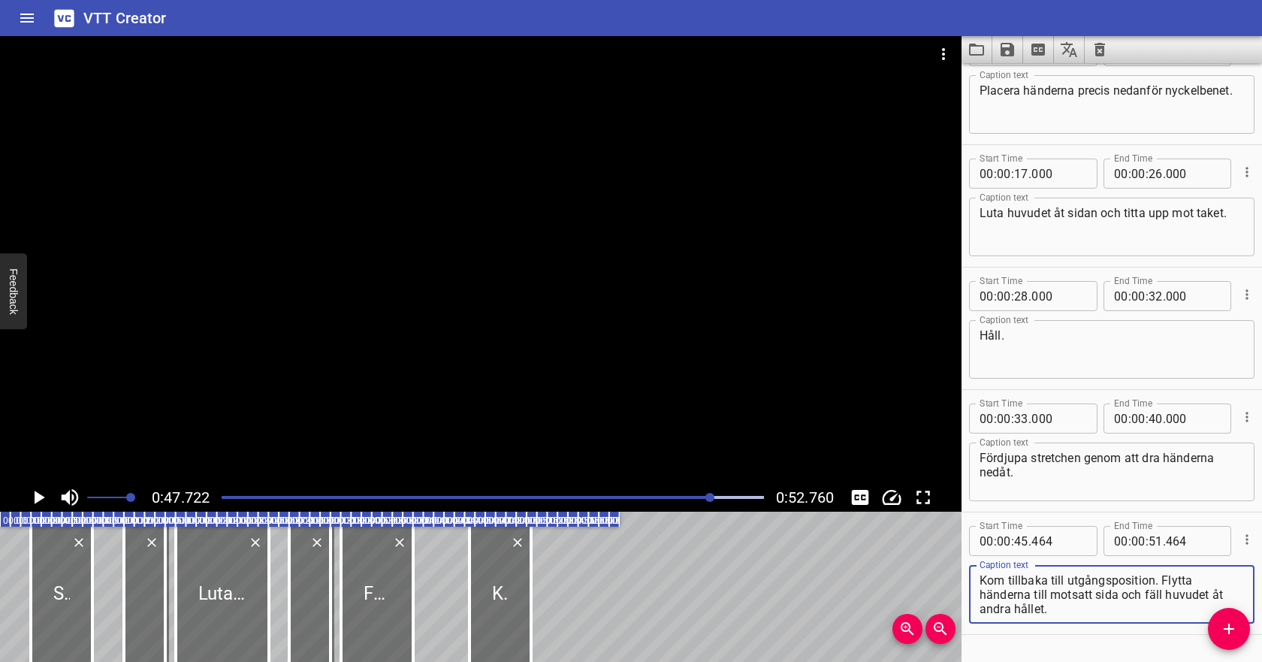
scroll to position [173, 0]
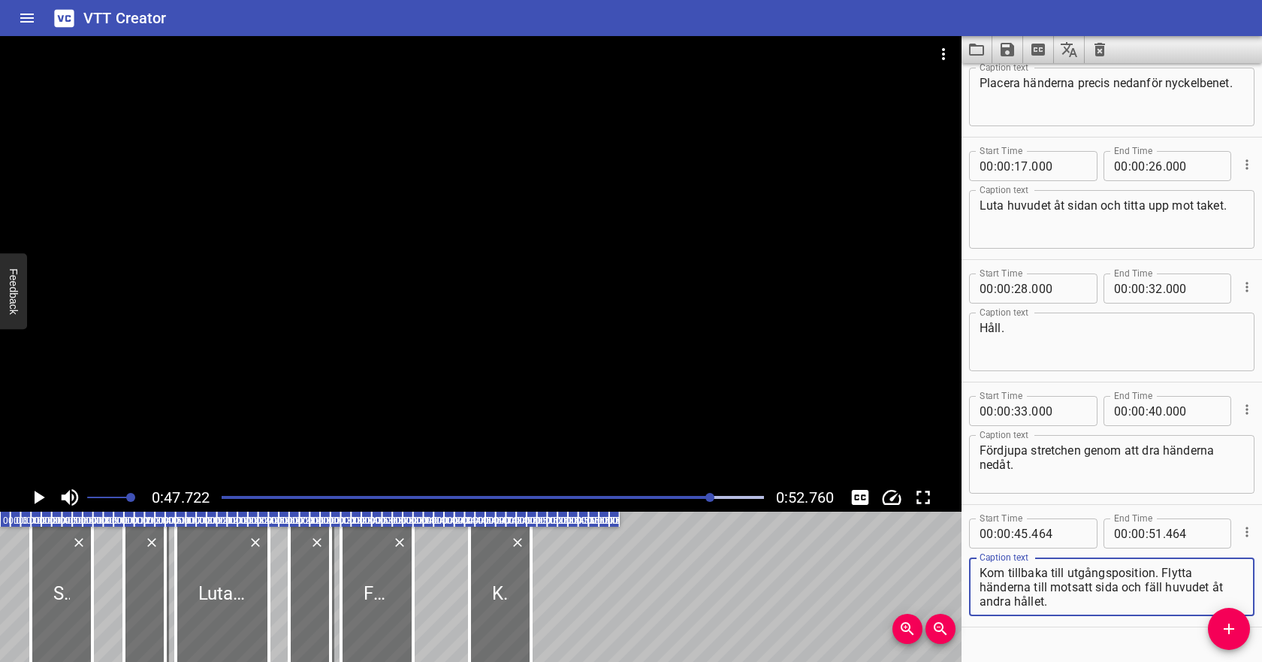
drag, startPoint x: 1035, startPoint y: 585, endPoint x: 1091, endPoint y: 583, distance: 56.4
click at [1091, 583] on textarea "Kom tillbaka till utgångsposition. Flytta händerna till motsatt sida och fäll h…" at bounding box center [1111, 587] width 264 height 43
click at [1090, 586] on textarea "Kom tillbaka till utgångsposition. Flytta händerna andra sida och fäll huvudet …" at bounding box center [1111, 587] width 264 height 43
type textarea "Kom tillbaka till utgångsposition. Flytta händerna andra sidan och fäll huvudet…"
click at [605, 496] on div "Play progress" at bounding box center [441, 497] width 542 height 3
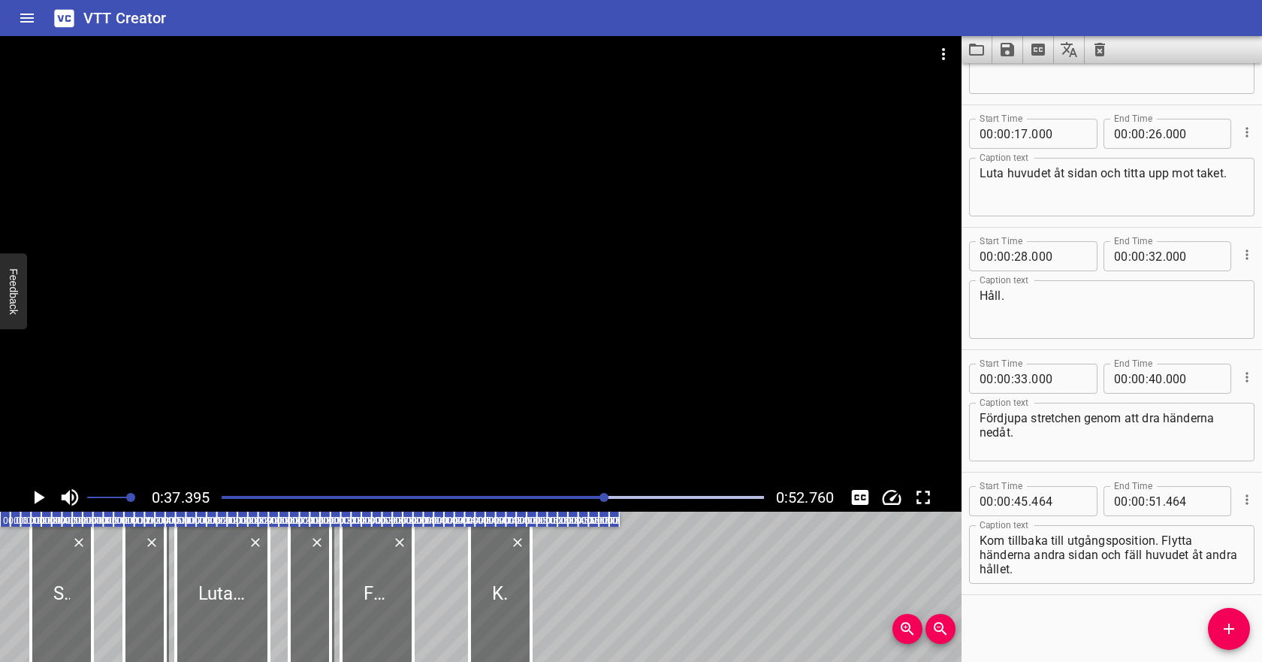
scroll to position [207, 0]
click at [34, 502] on icon "Play/Pause" at bounding box center [38, 497] width 23 height 23
click at [38, 495] on icon "Play/Pause" at bounding box center [40, 497] width 11 height 14
click at [33, 493] on icon "Play/Pause" at bounding box center [38, 497] width 11 height 14
click at [722, 500] on div at bounding box center [493, 497] width 560 height 21
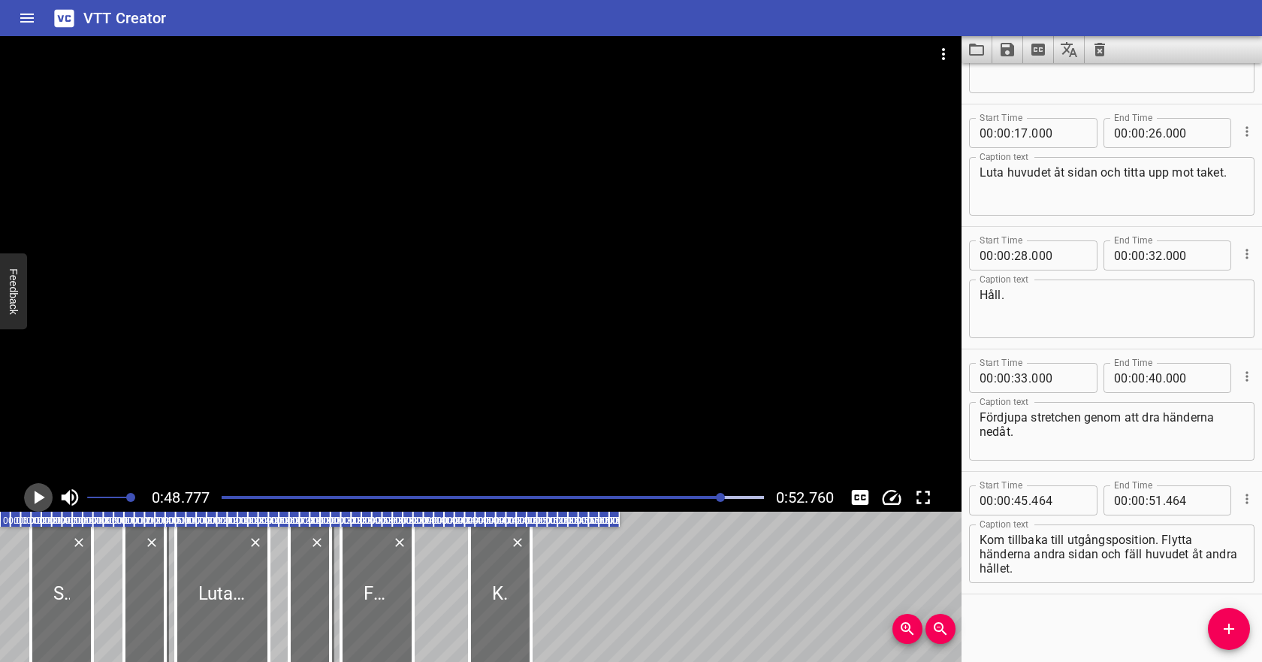
click at [39, 491] on icon "Play/Pause" at bounding box center [38, 497] width 23 height 23
click at [1007, 53] on icon "Save captions to file" at bounding box center [1007, 50] width 18 height 18
click at [1020, 81] on li "Save to VTT file" at bounding box center [1047, 82] width 110 height 27
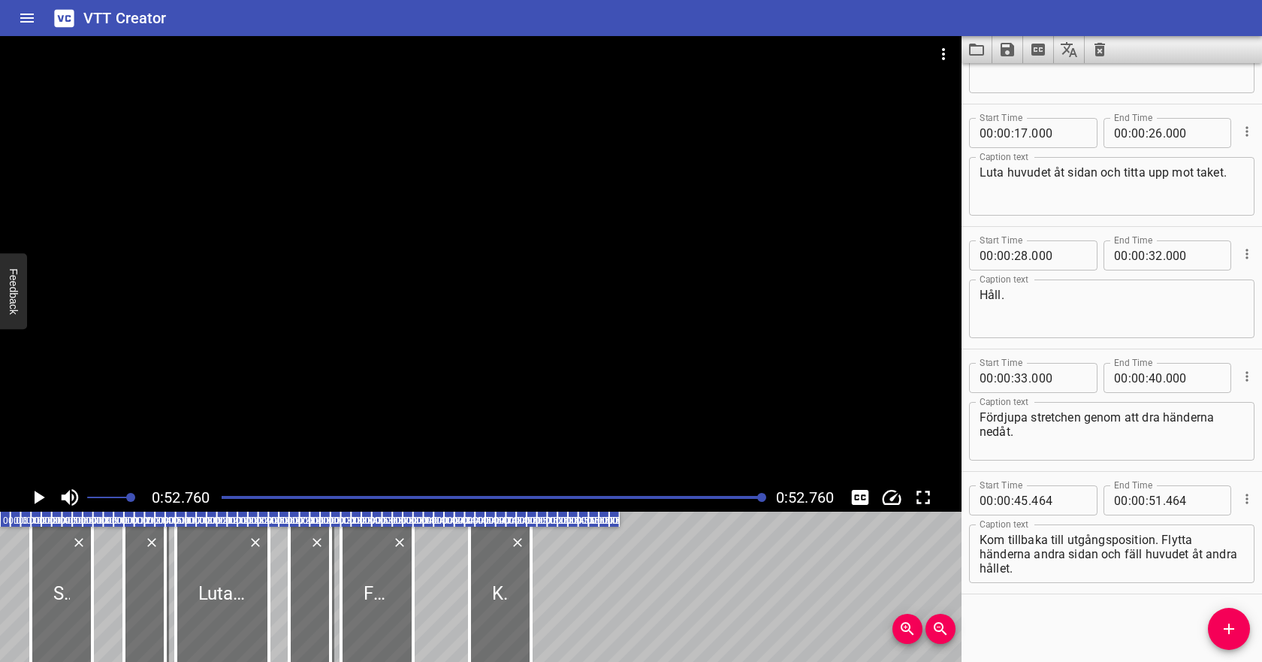
click at [946, 56] on icon "Video Options" at bounding box center [943, 54] width 18 height 18
click at [961, 61] on li "Select New Video File..." at bounding box center [999, 55] width 149 height 27
click at [1101, 50] on icon "Clear captions" at bounding box center [1099, 50] width 11 height 14
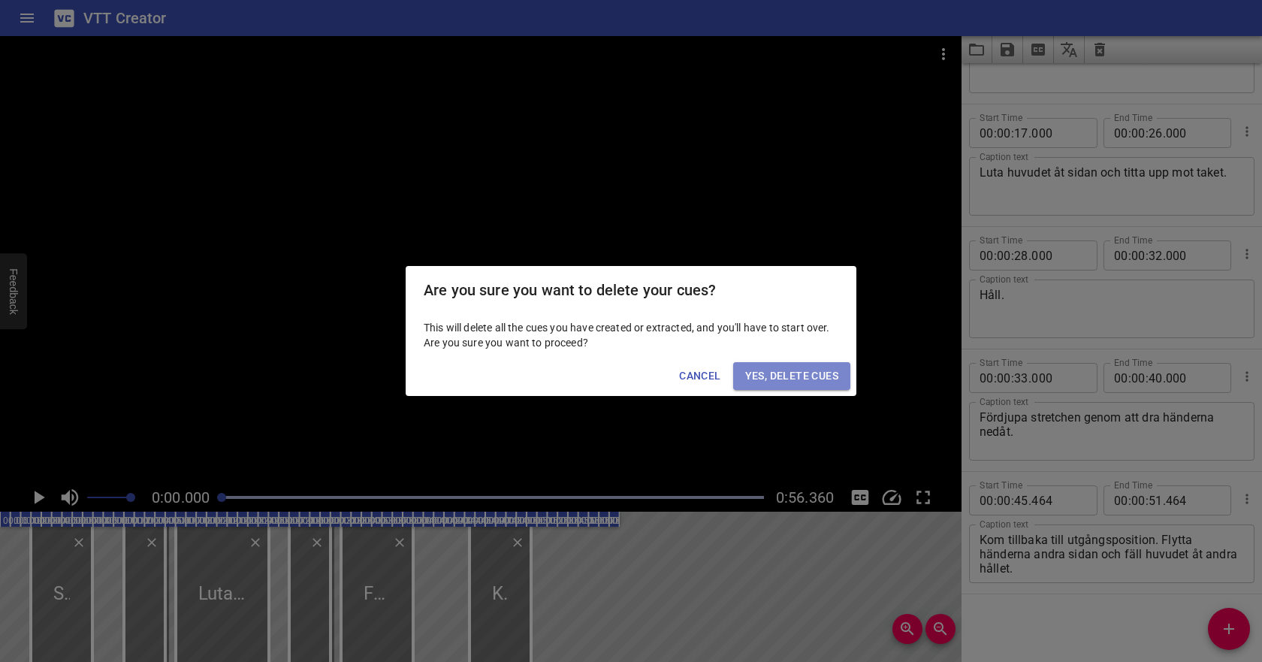
click at [813, 381] on span "Yes, Delete Cues" at bounding box center [791, 375] width 93 height 19
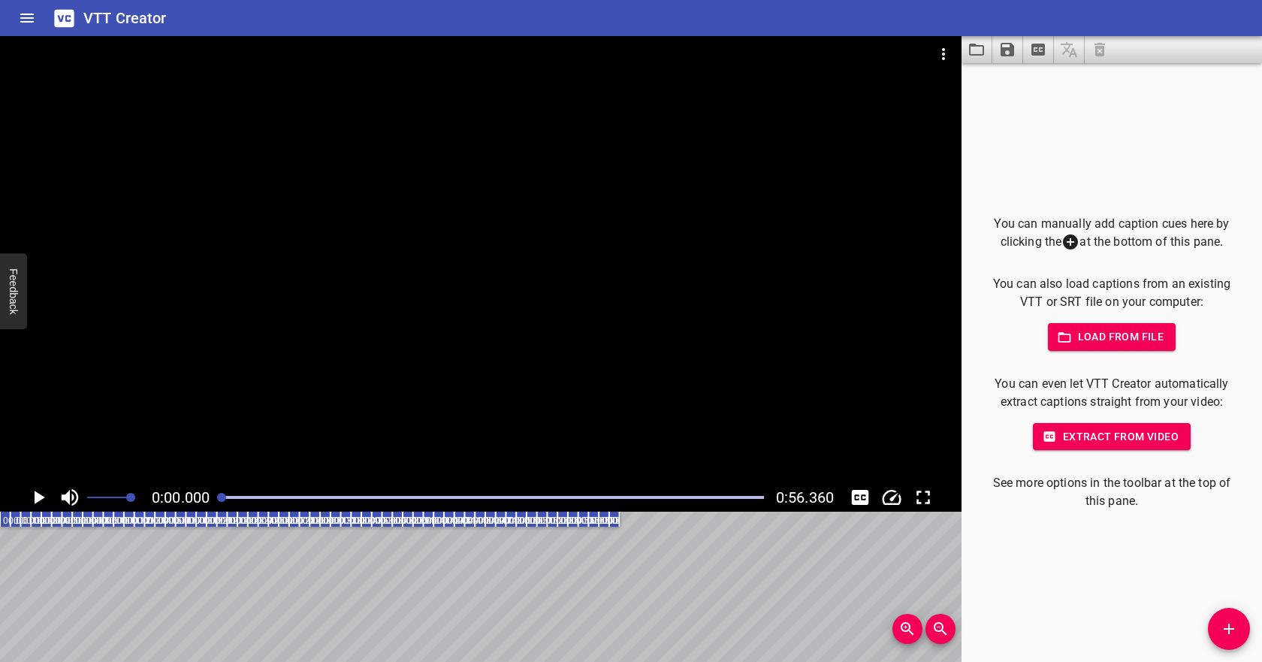
click at [1098, 340] on span "Load from file" at bounding box center [1112, 336] width 104 height 19
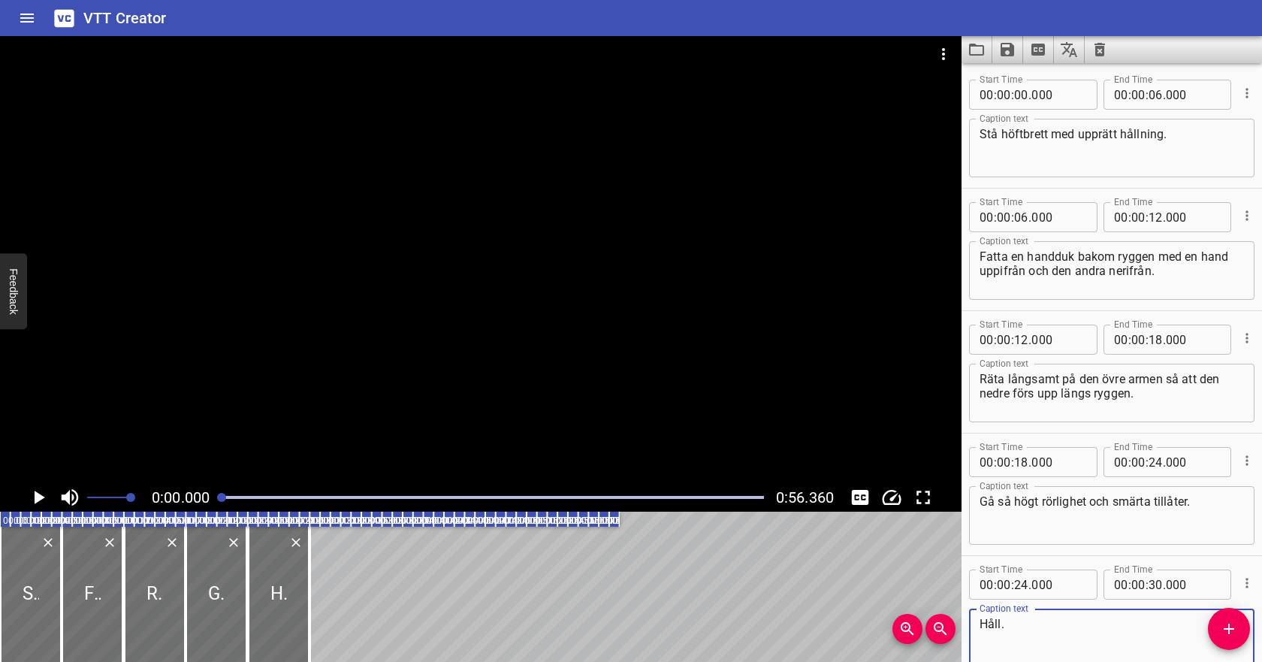
click at [32, 496] on icon "Play/Pause" at bounding box center [38, 497] width 23 height 23
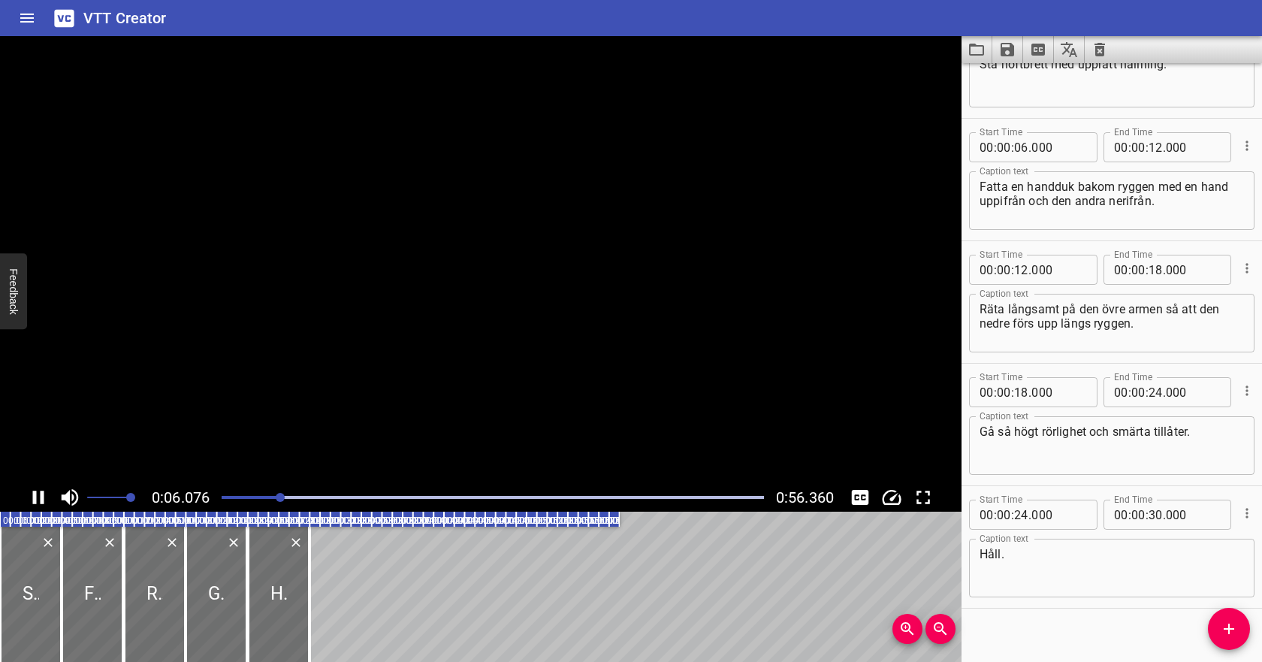
scroll to position [84, 0]
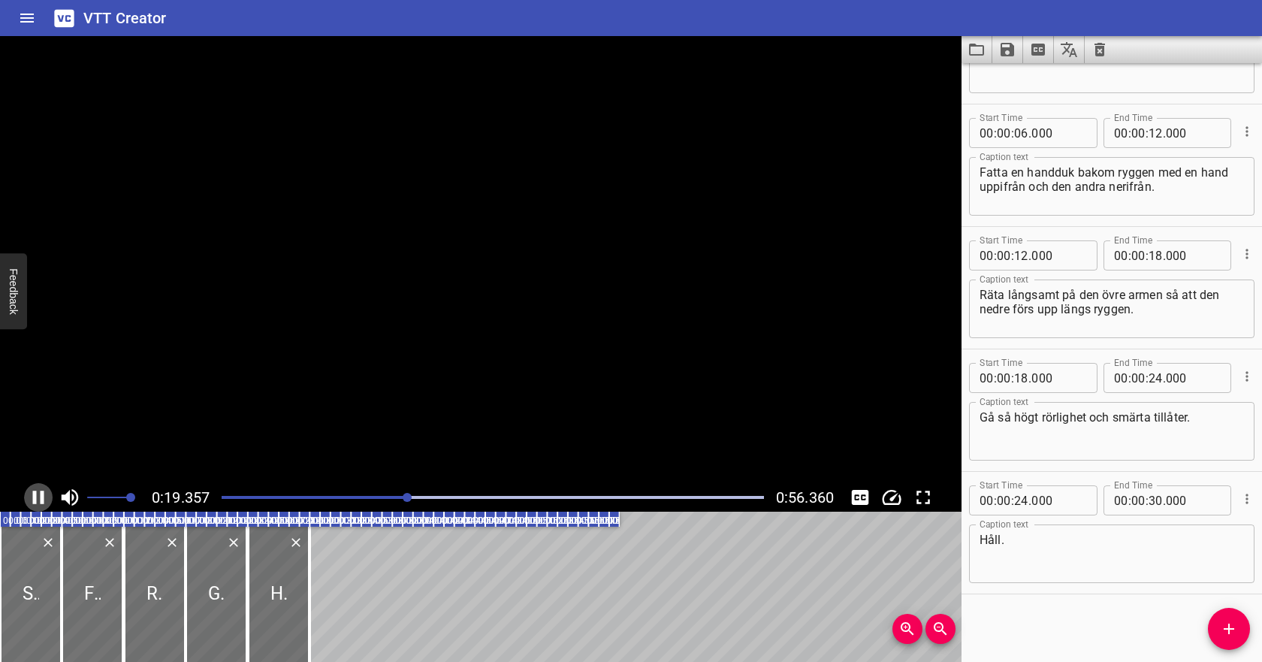
click at [33, 496] on icon "Play/Pause" at bounding box center [38, 497] width 11 height 14
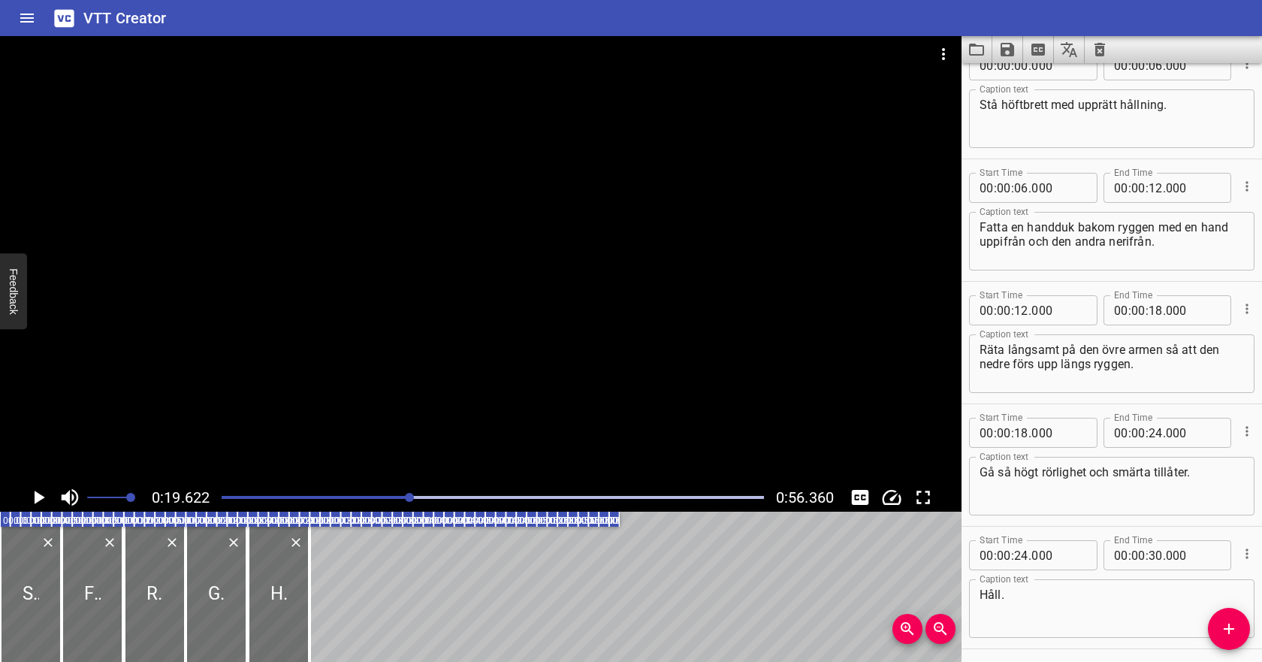
scroll to position [0, 0]
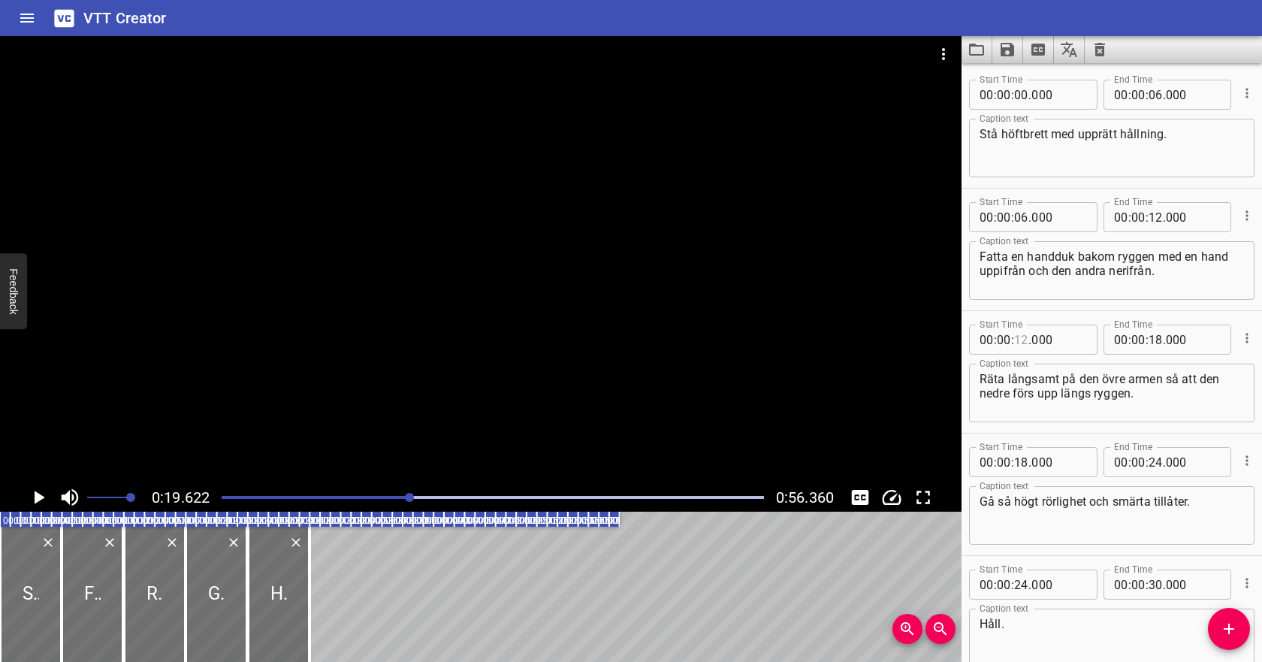
click at [1024, 339] on input "number" at bounding box center [1021, 339] width 14 height 30
type input "18"
type input "000"
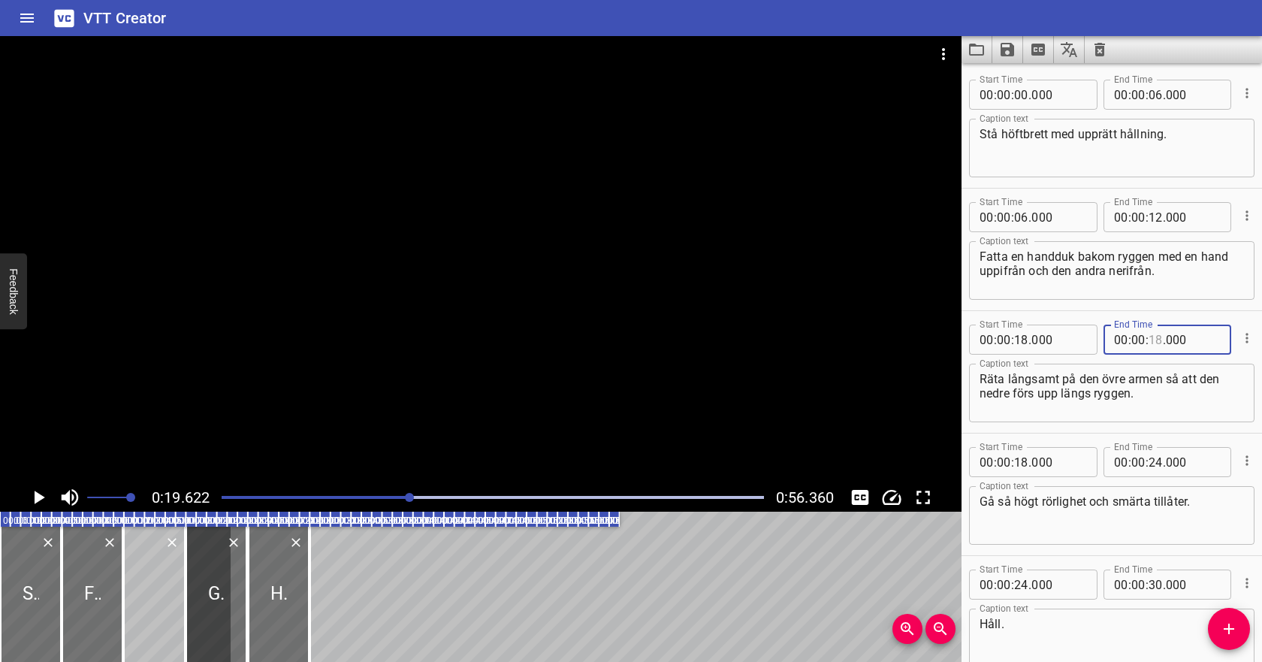
click at [1154, 338] on input "number" at bounding box center [1155, 339] width 14 height 30
type input "23"
type input "000"
click at [1021, 467] on input "number" at bounding box center [1021, 462] width 14 height 30
type input "24"
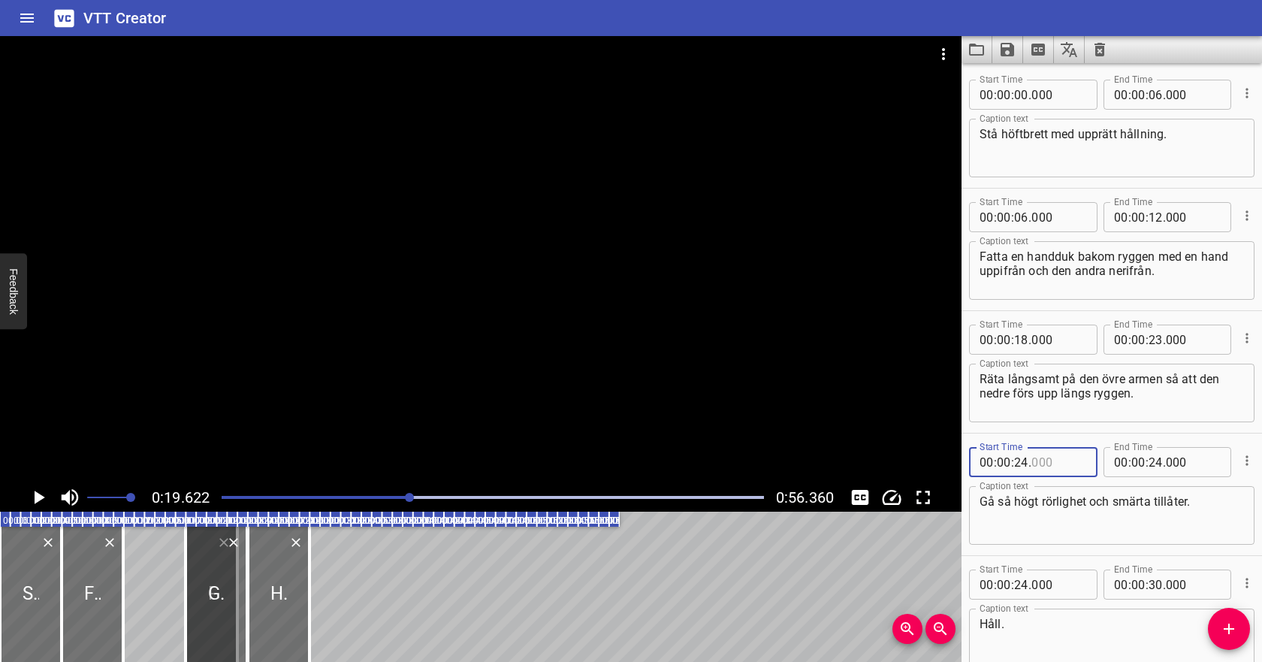
type input "000"
click at [1153, 458] on input "number" at bounding box center [1155, 462] width 14 height 30
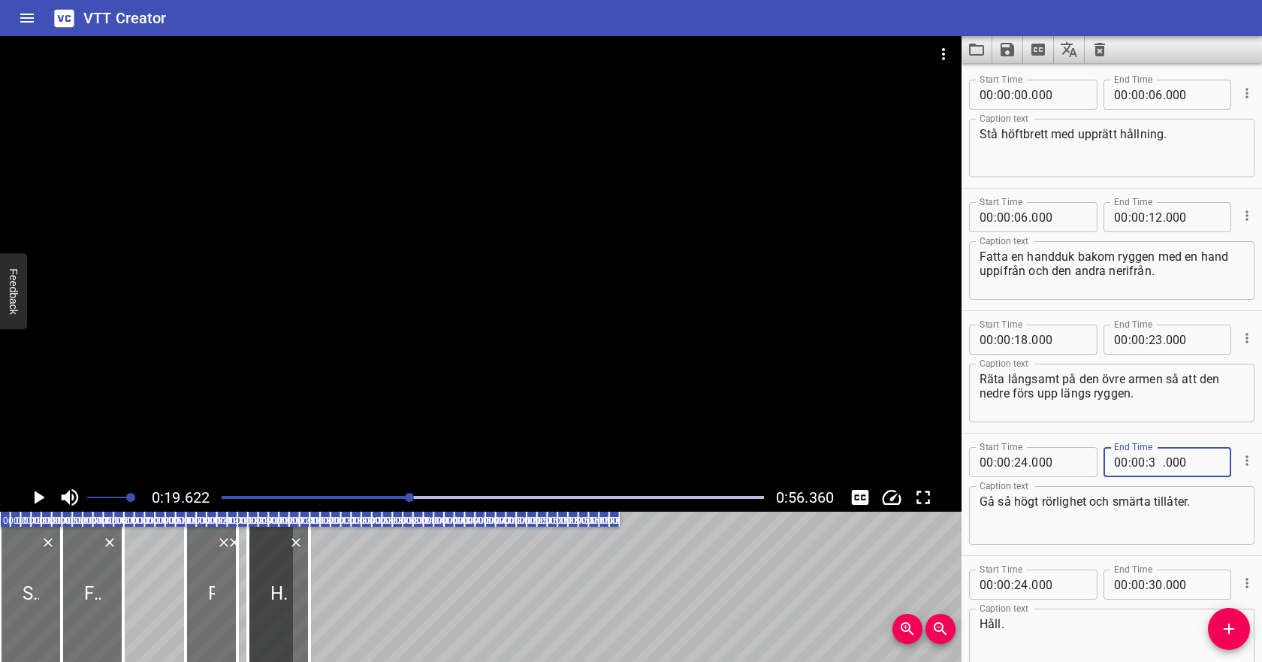
type input "34"
type input "000"
click at [1024, 582] on input "number" at bounding box center [1021, 584] width 14 height 30
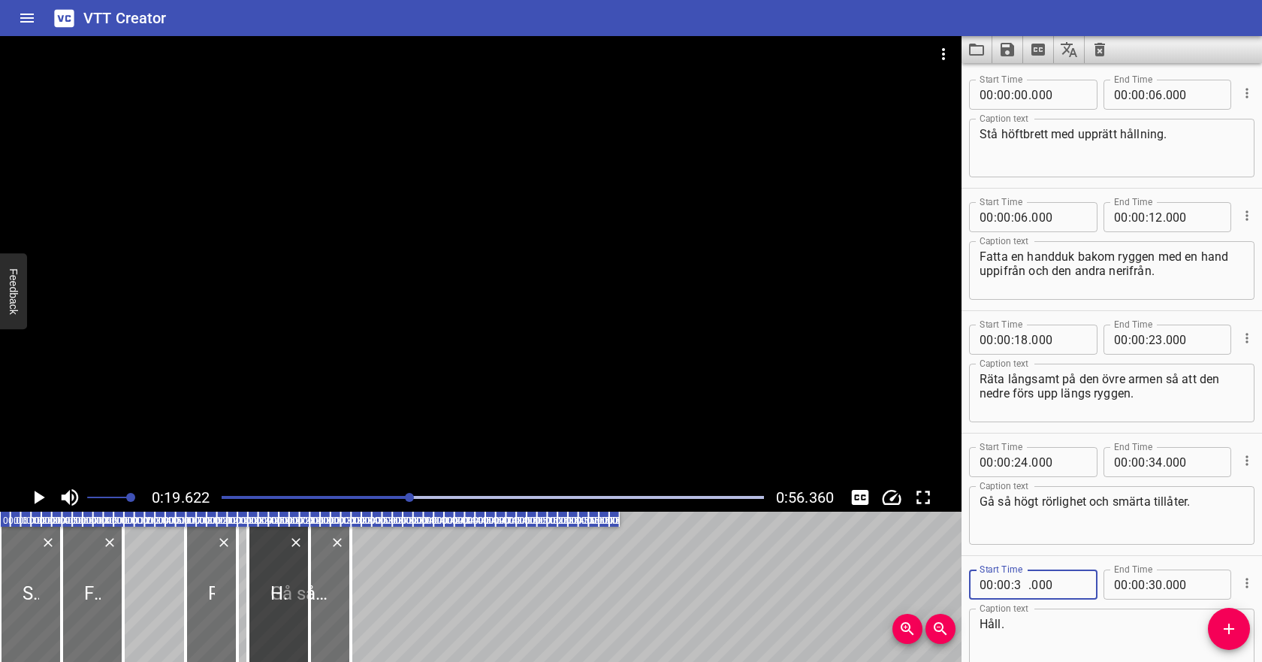
type input "34"
type input "000"
click at [1152, 581] on input "number" at bounding box center [1155, 584] width 14 height 30
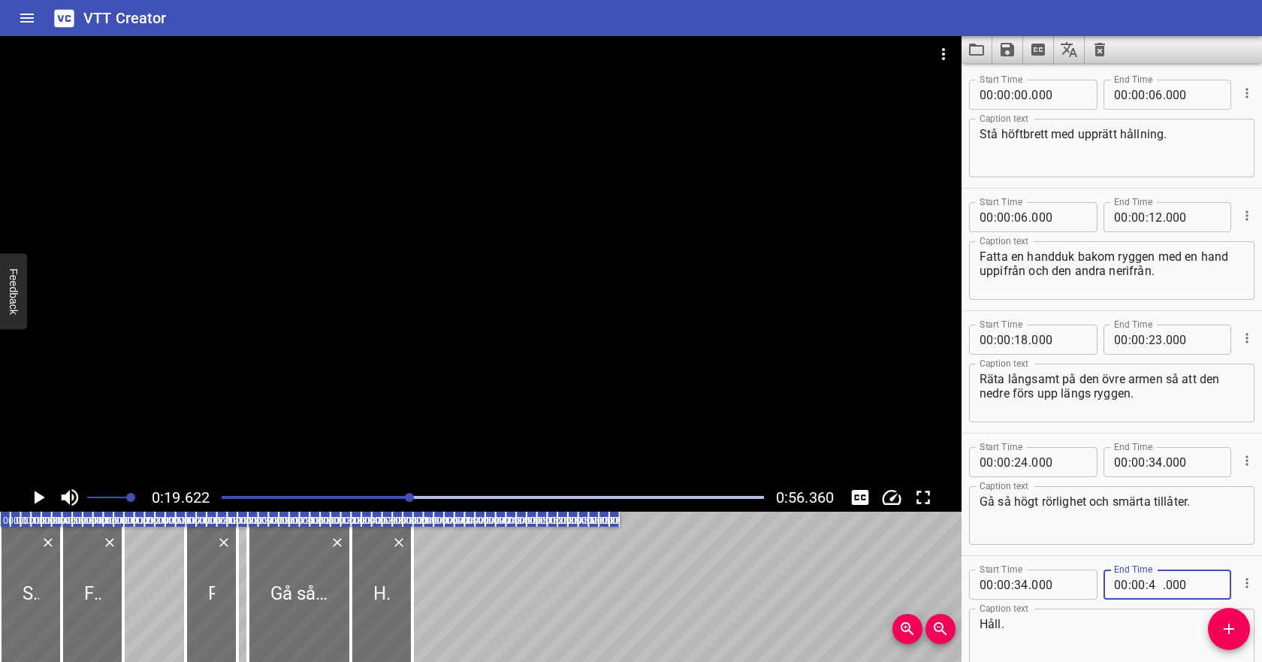
type input "44"
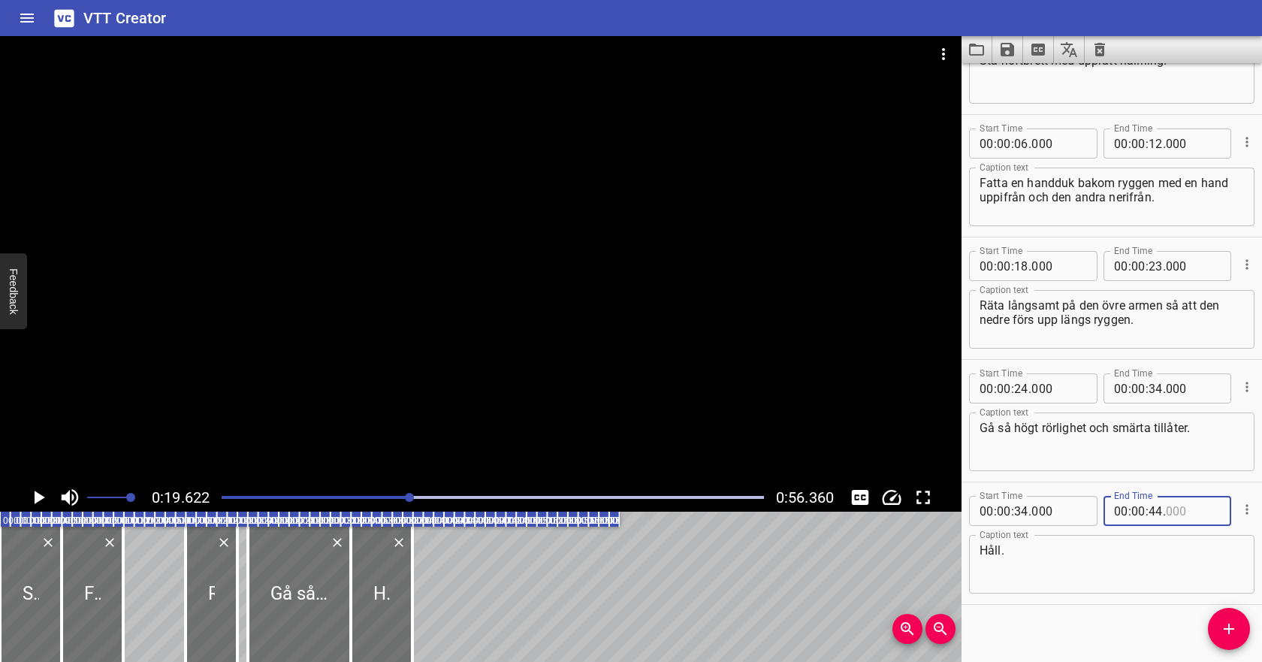
scroll to position [84, 0]
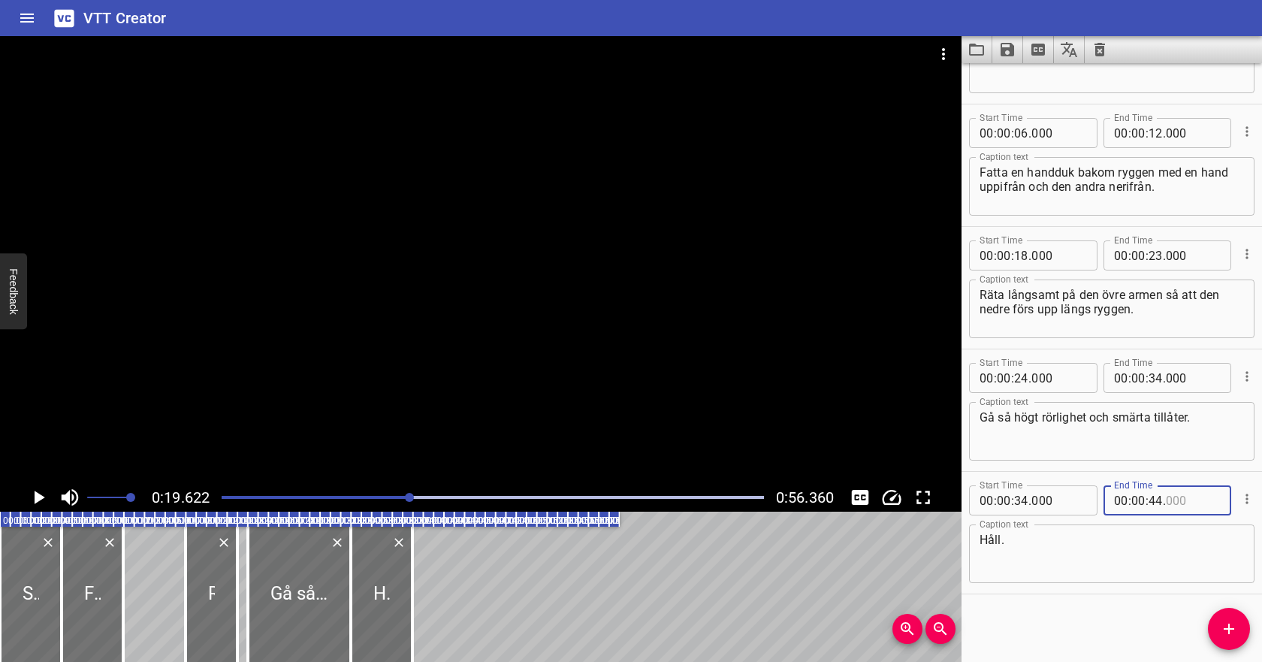
type input "000"
click at [245, 505] on div at bounding box center [493, 497] width 560 height 21
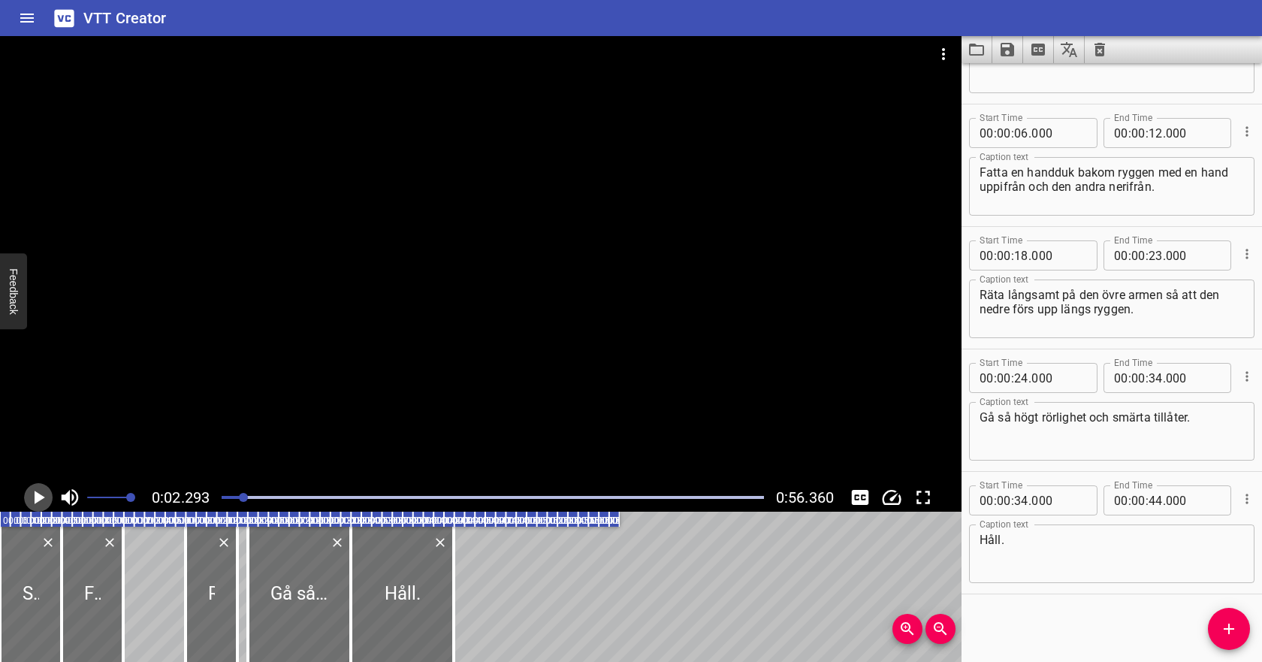
click at [45, 499] on icon "Play/Pause" at bounding box center [38, 497] width 23 height 23
click at [47, 498] on icon "Play/Pause" at bounding box center [38, 497] width 23 height 23
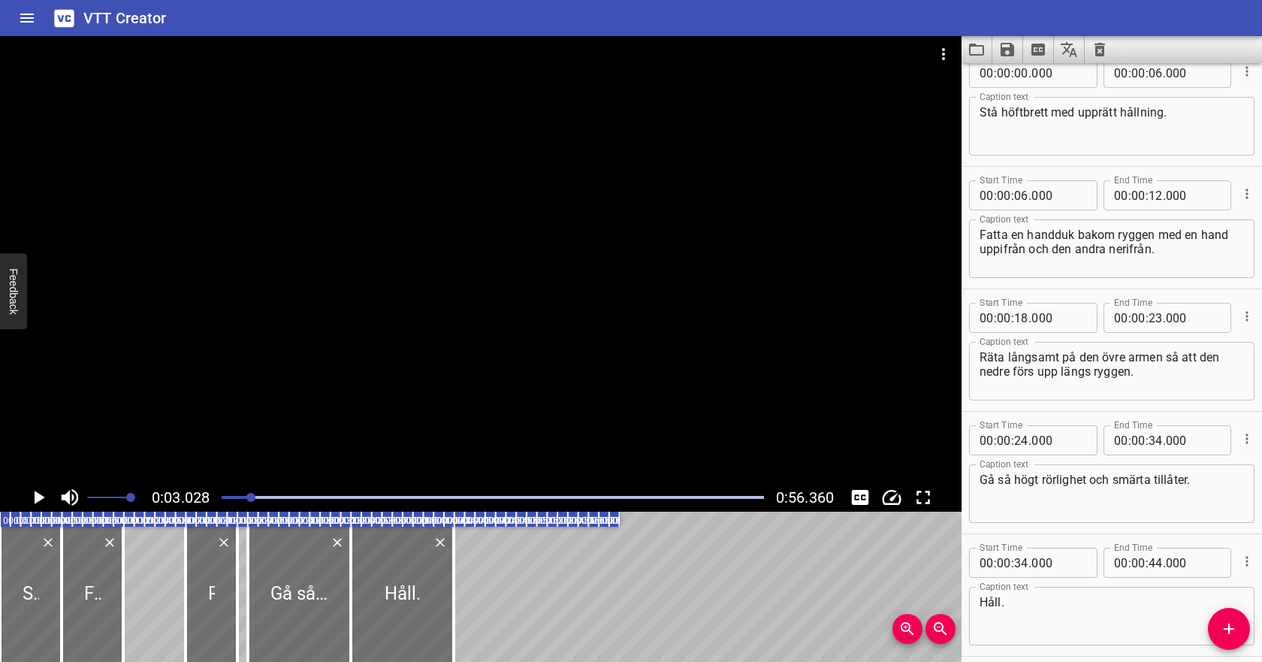
scroll to position [0, 0]
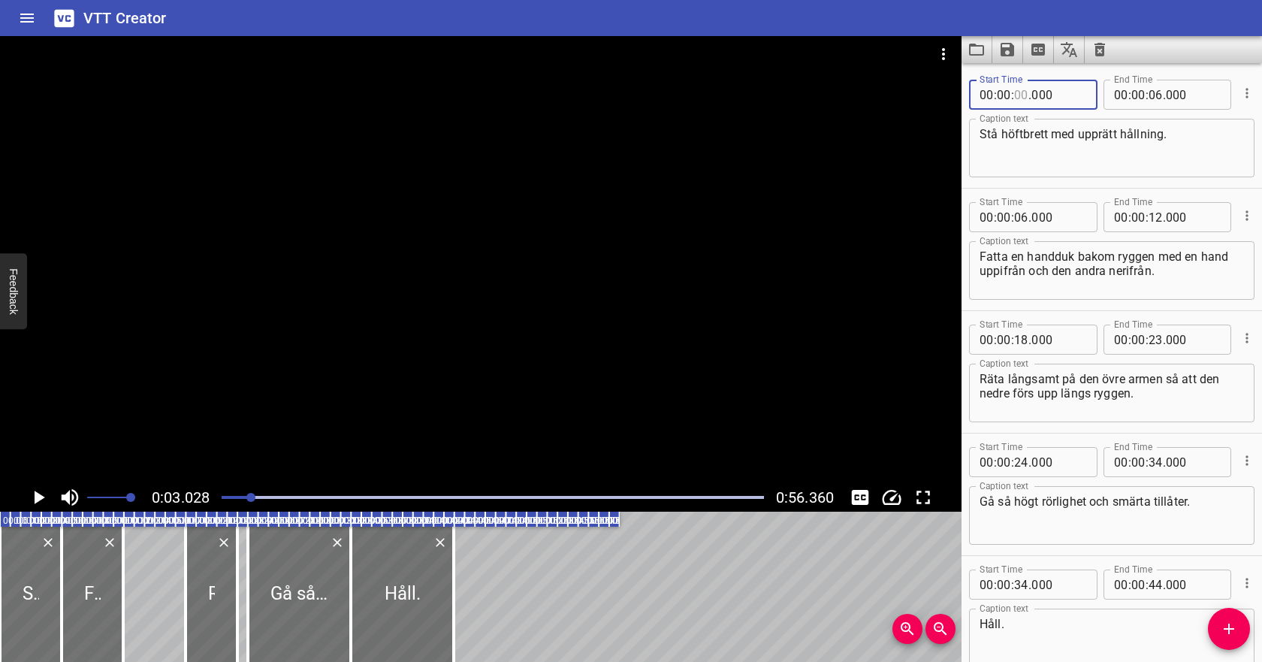
click at [1020, 92] on input "number" at bounding box center [1021, 95] width 14 height 30
type input "09"
type input "000"
click at [1024, 93] on input "number" at bounding box center [1021, 95] width 14 height 30
type input "02"
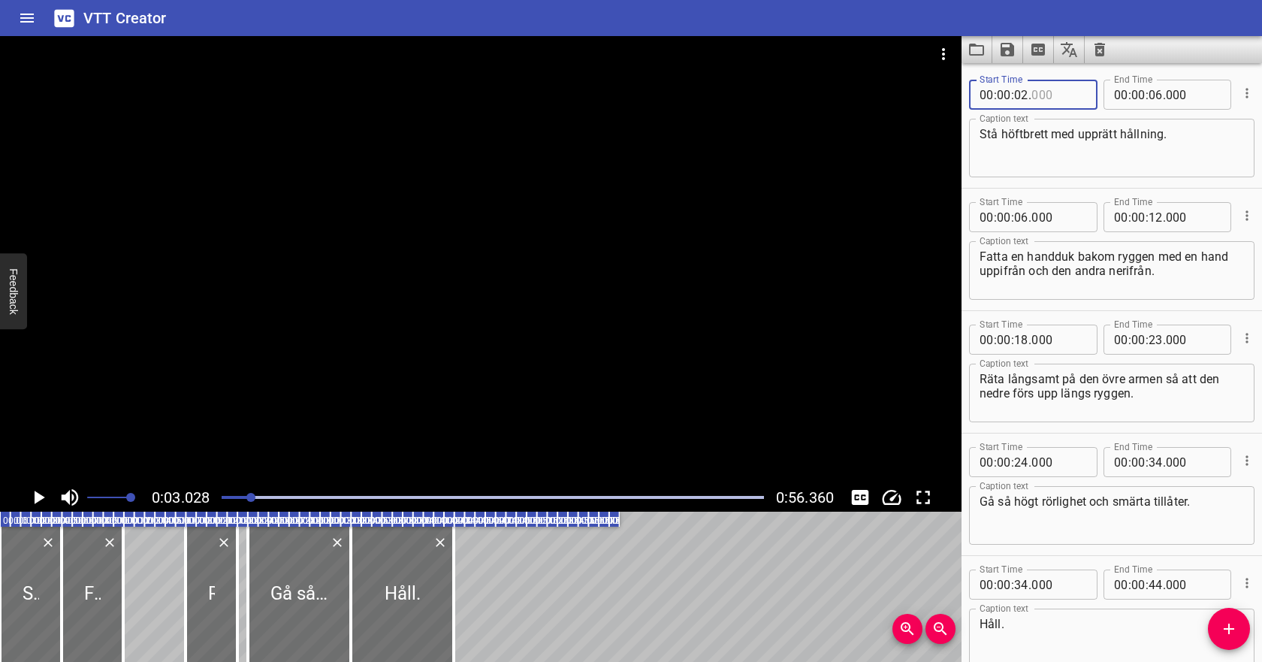
type input "000"
click at [1152, 99] on input "number" at bounding box center [1155, 95] width 14 height 30
type input "08"
type input "000"
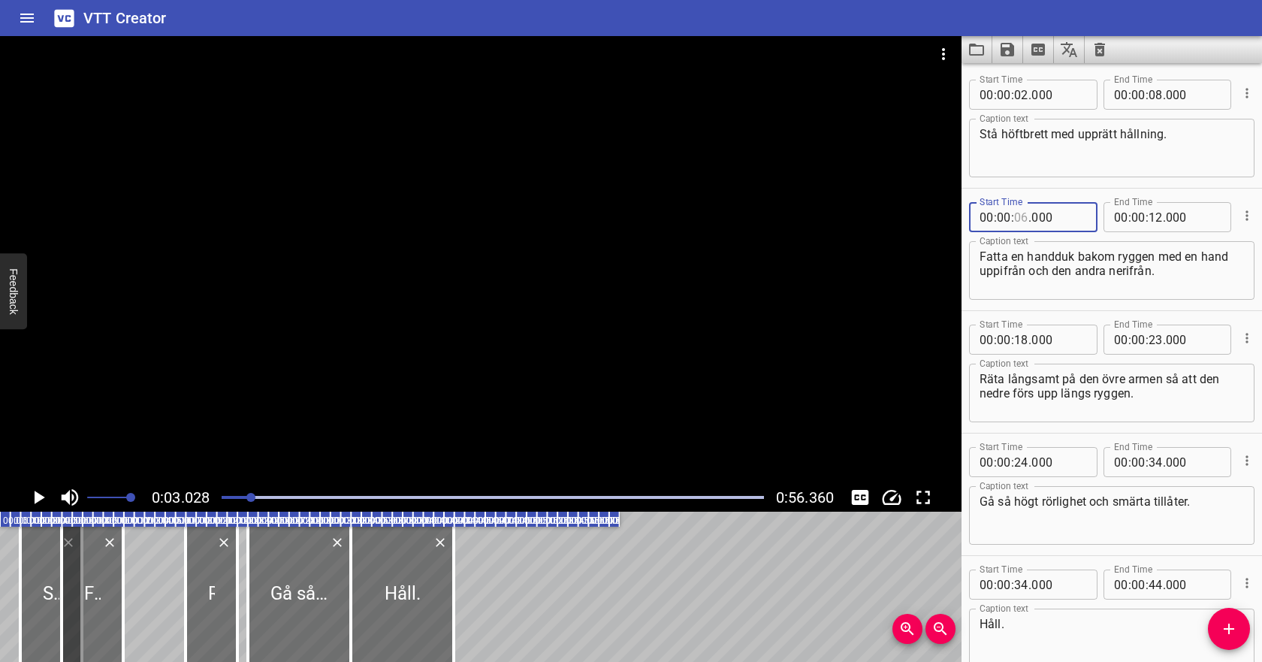
click at [1024, 215] on input "number" at bounding box center [1021, 217] width 14 height 30
type input "10"
type input "000"
click at [1156, 222] on input "number" at bounding box center [1155, 217] width 14 height 30
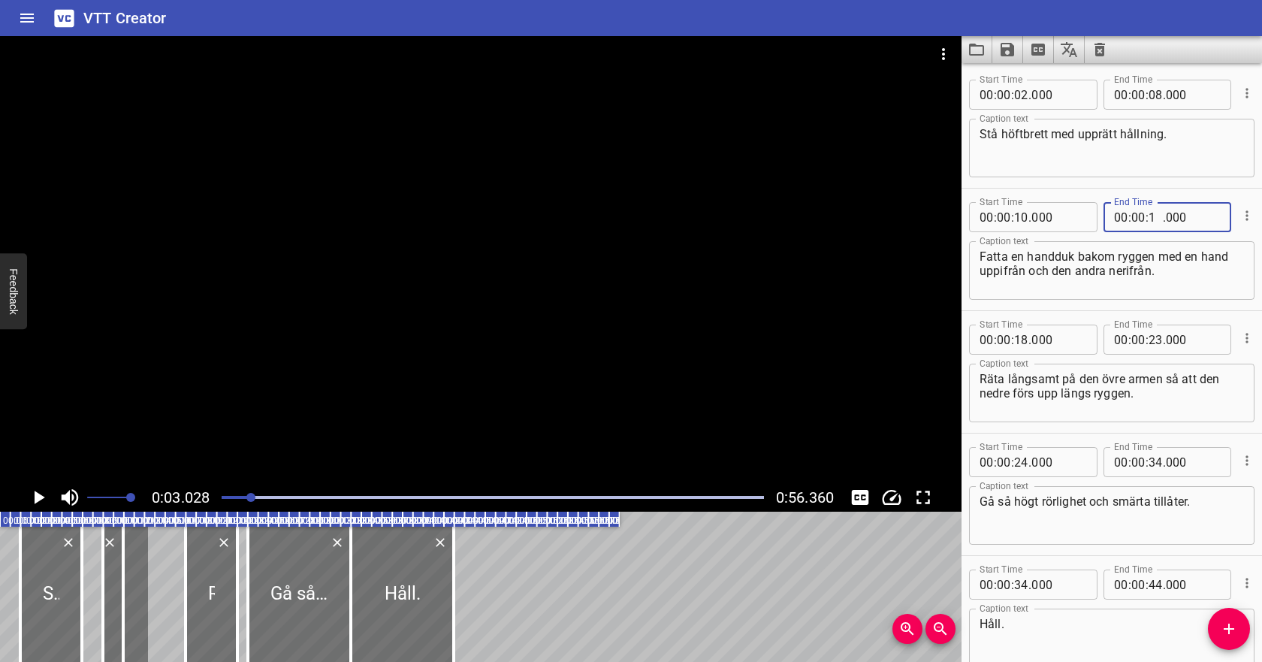
type input "17"
type input "000"
click at [219, 499] on div at bounding box center [493, 497] width 560 height 21
click at [37, 494] on icon "Play/Pause" at bounding box center [40, 497] width 11 height 14
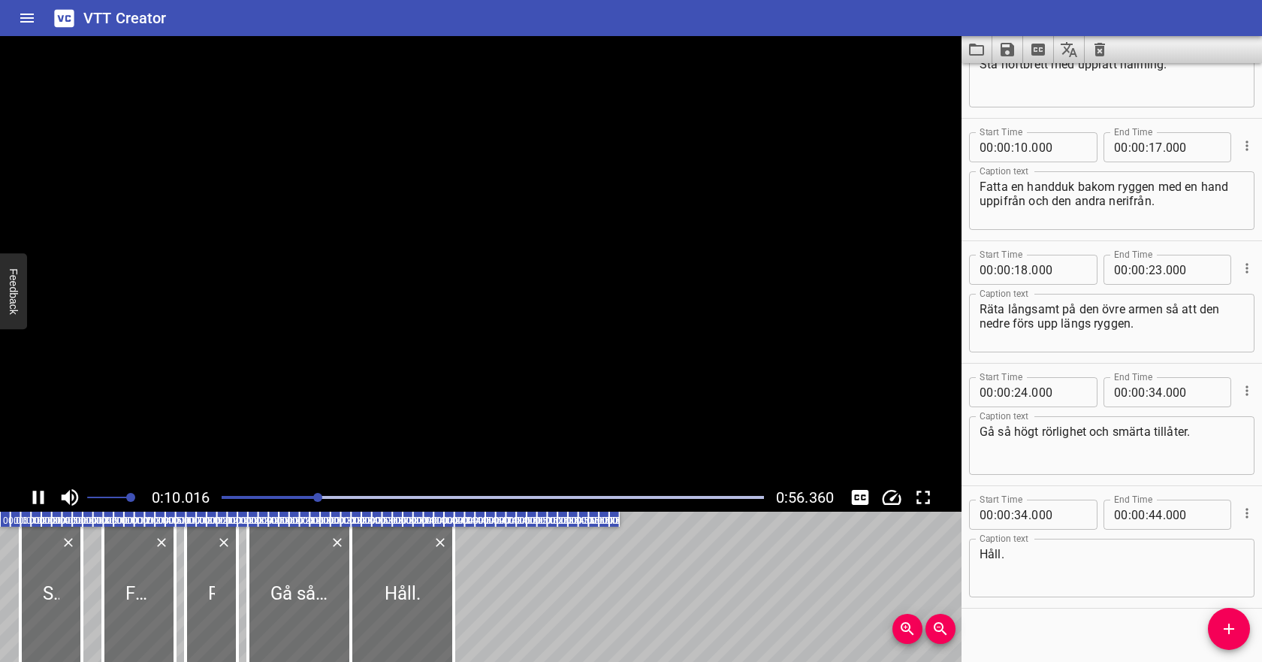
scroll to position [84, 0]
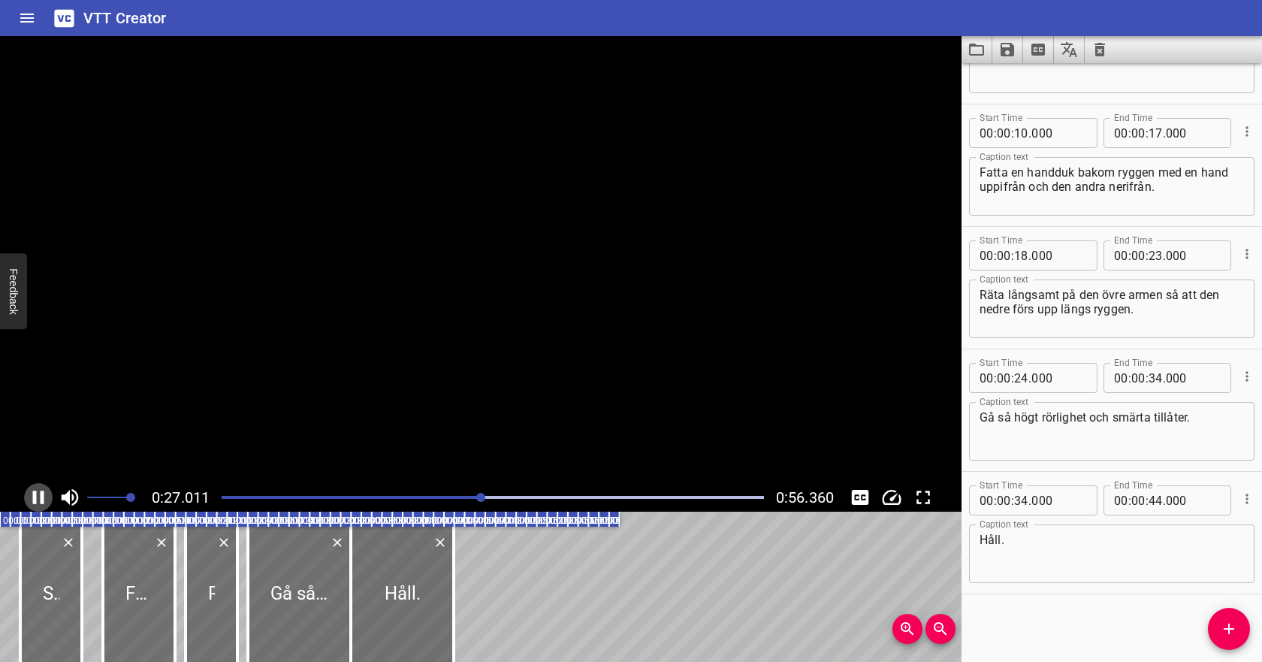
click at [37, 495] on icon "Play/Pause" at bounding box center [38, 497] width 23 height 23
click at [1024, 379] on input "number" at bounding box center [1021, 378] width 14 height 30
type input "26"
type input "000"
click at [1157, 381] on input "number" at bounding box center [1155, 378] width 14 height 30
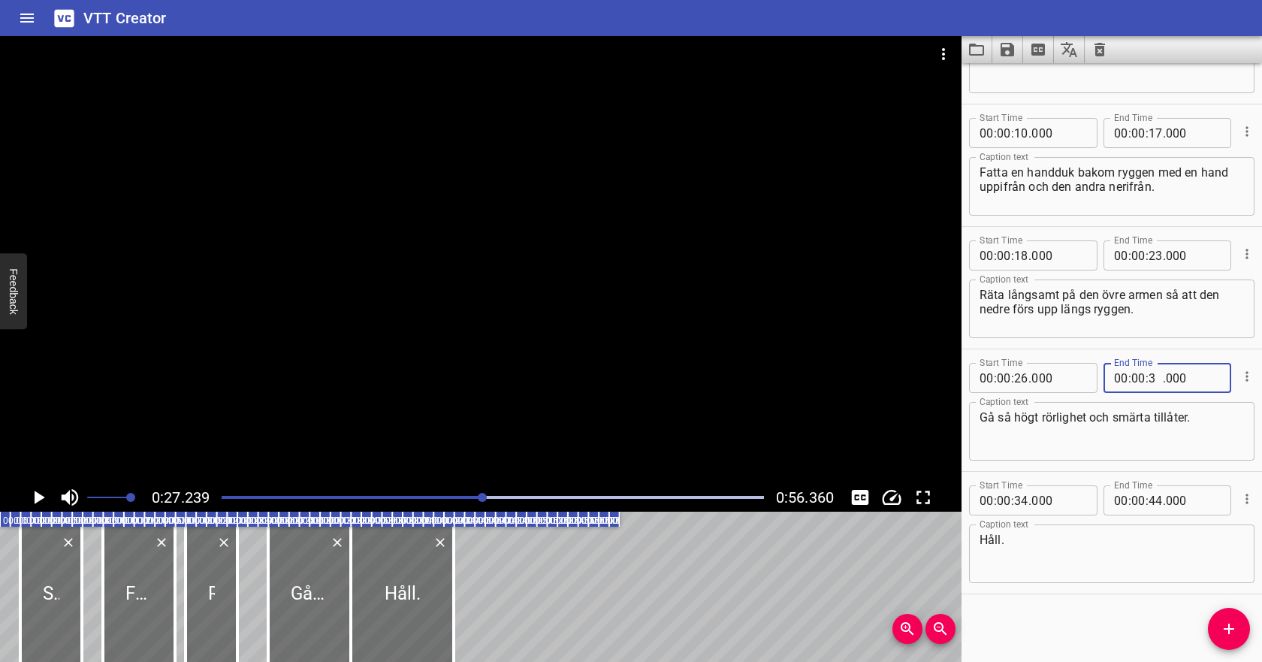
type input "32"
type input "000"
click at [397, 495] on div at bounding box center [493, 497] width 560 height 21
click at [38, 497] on icon "Play/Pause" at bounding box center [40, 497] width 11 height 14
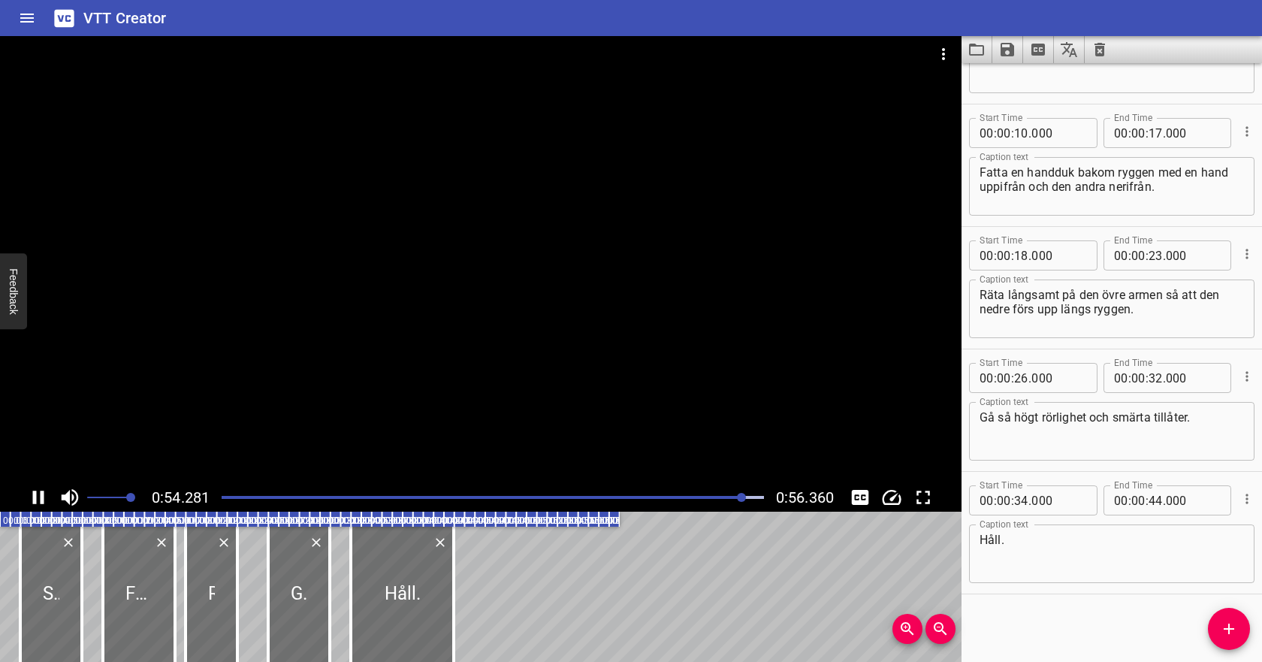
click at [38, 497] on icon "Play/Pause" at bounding box center [38, 497] width 23 height 23
click at [1229, 623] on icon "Add Cue" at bounding box center [1229, 629] width 18 height 18
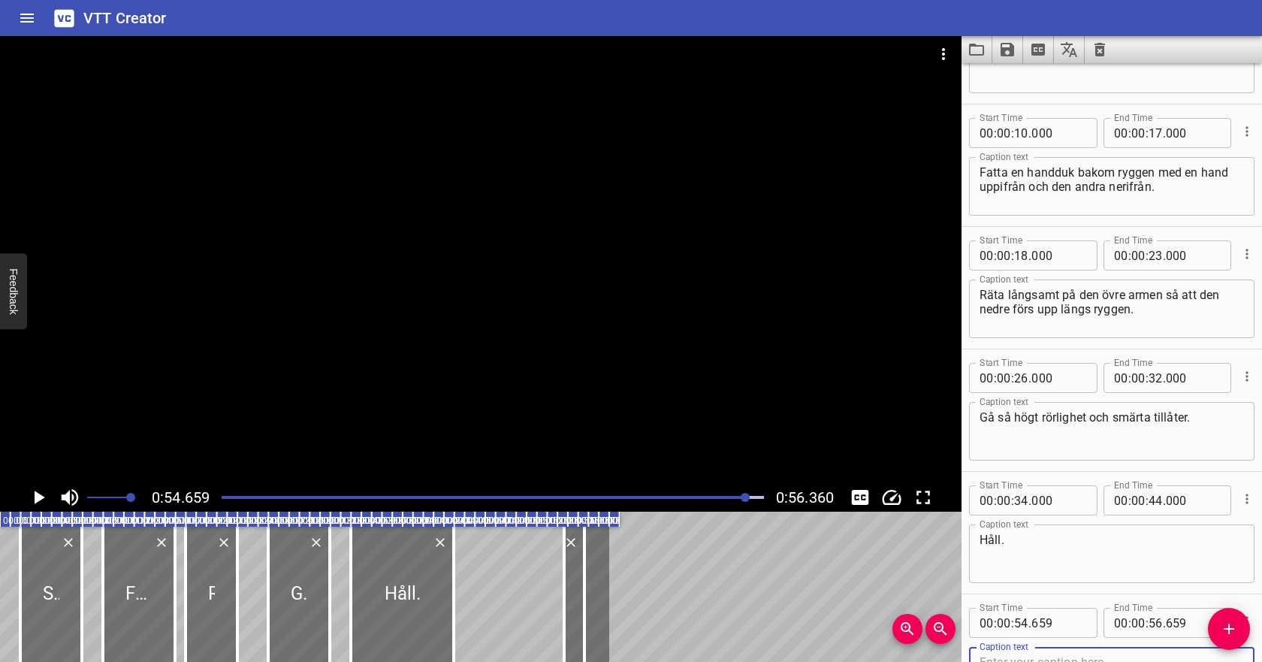
scroll to position [91, 0]
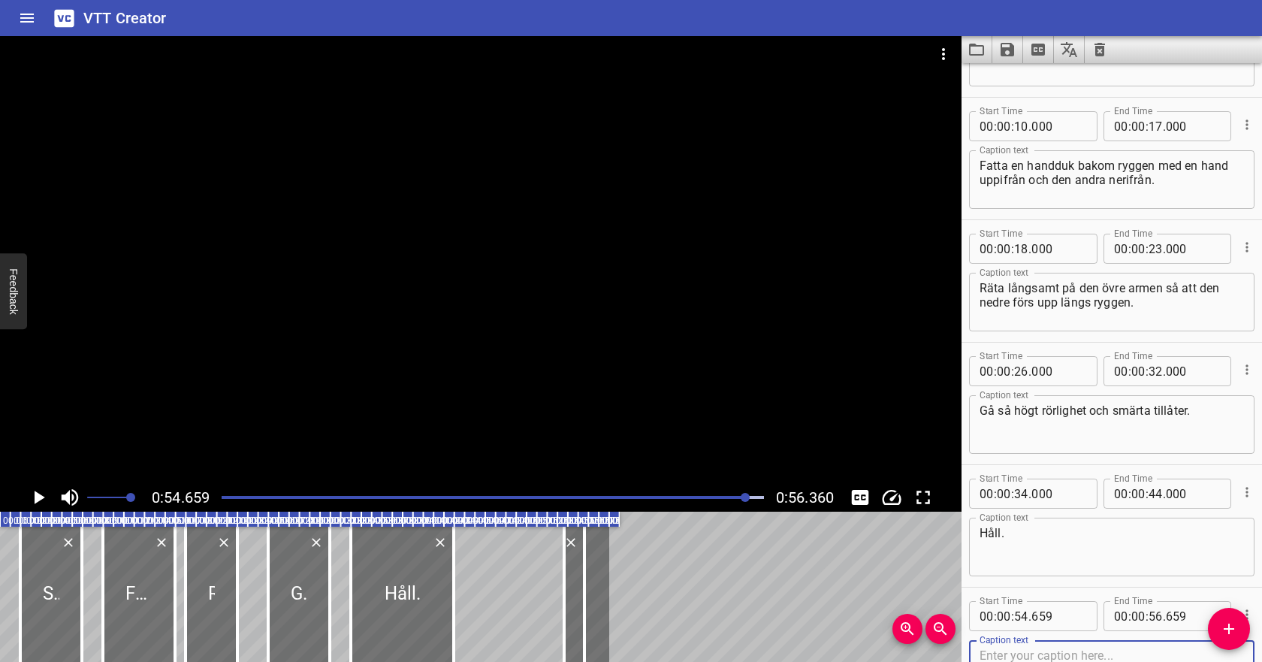
click at [696, 493] on div at bounding box center [493, 497] width 560 height 21
click at [662, 490] on div at bounding box center [493, 497] width 560 height 21
click at [39, 496] on icon "Play/Pause" at bounding box center [40, 497] width 11 height 14
click at [39, 496] on icon "Play/Pause" at bounding box center [38, 497] width 23 height 23
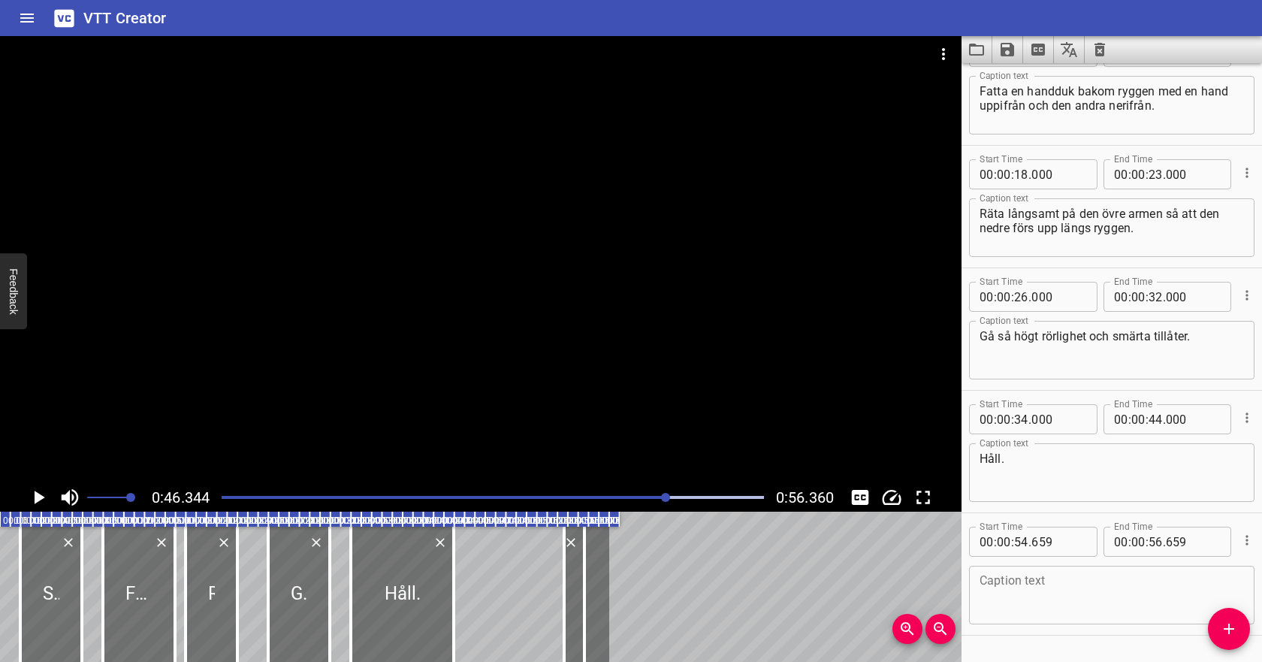
scroll to position [207, 0]
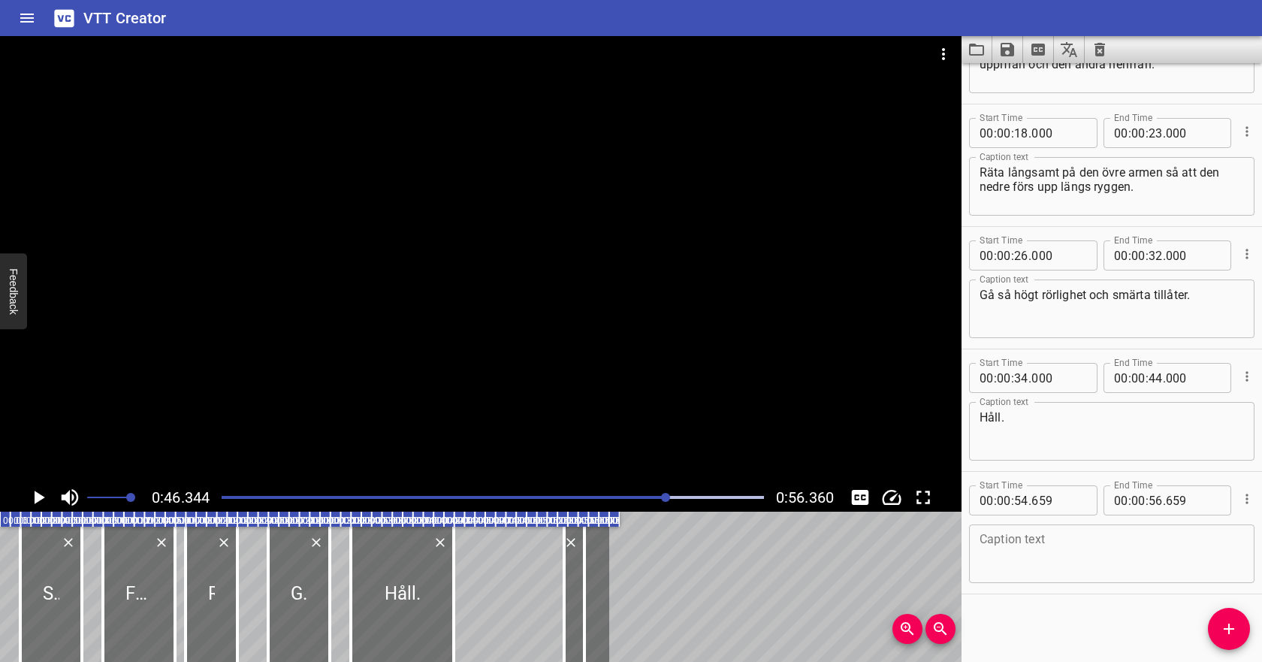
click at [1246, 502] on icon "Cue Options" at bounding box center [1246, 498] width 2 height 10
click at [1217, 521] on li "Delete Cue" at bounding box center [1183, 525] width 131 height 27
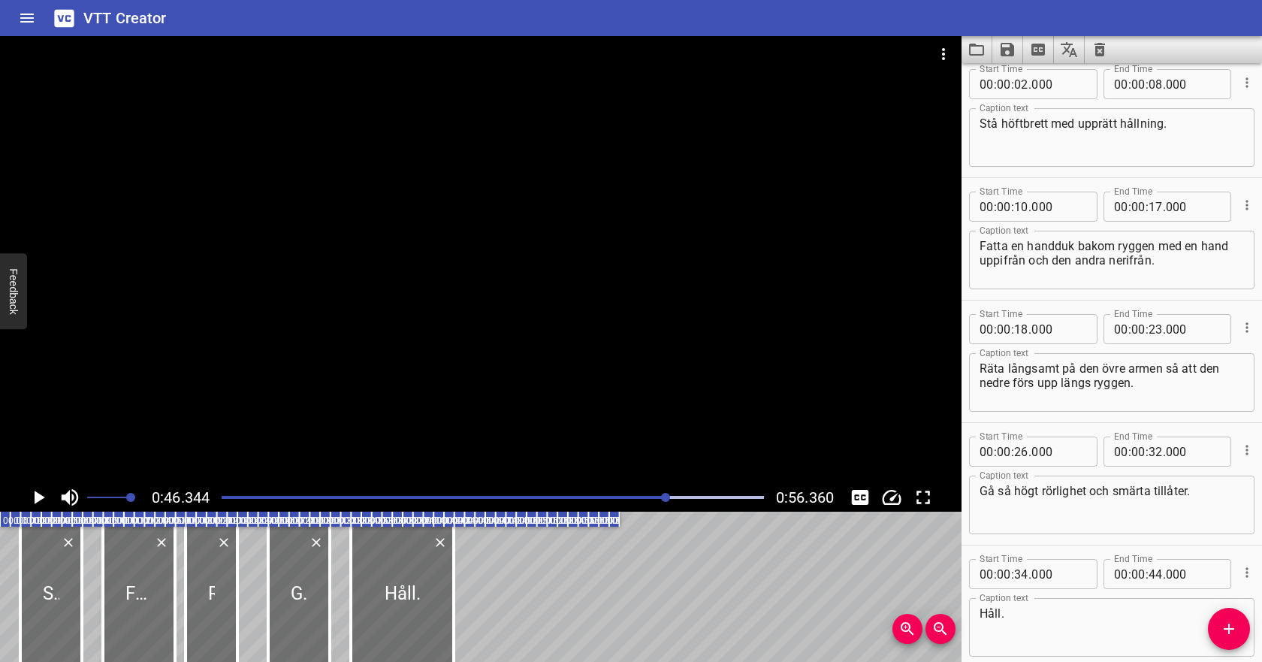
scroll to position [0, 0]
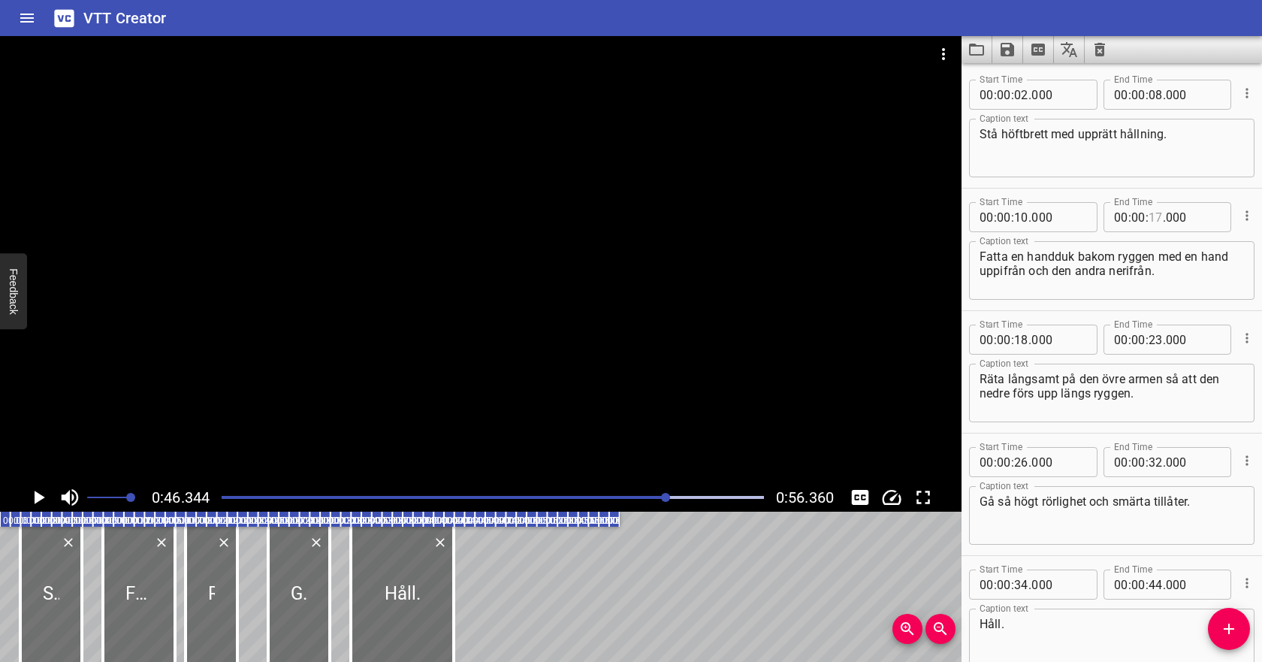
click at [1156, 216] on input "number" at bounding box center [1155, 217] width 14 height 30
type input "17"
click at [1155, 337] on input "number" at bounding box center [1155, 339] width 14 height 30
type input "26"
type input "000"
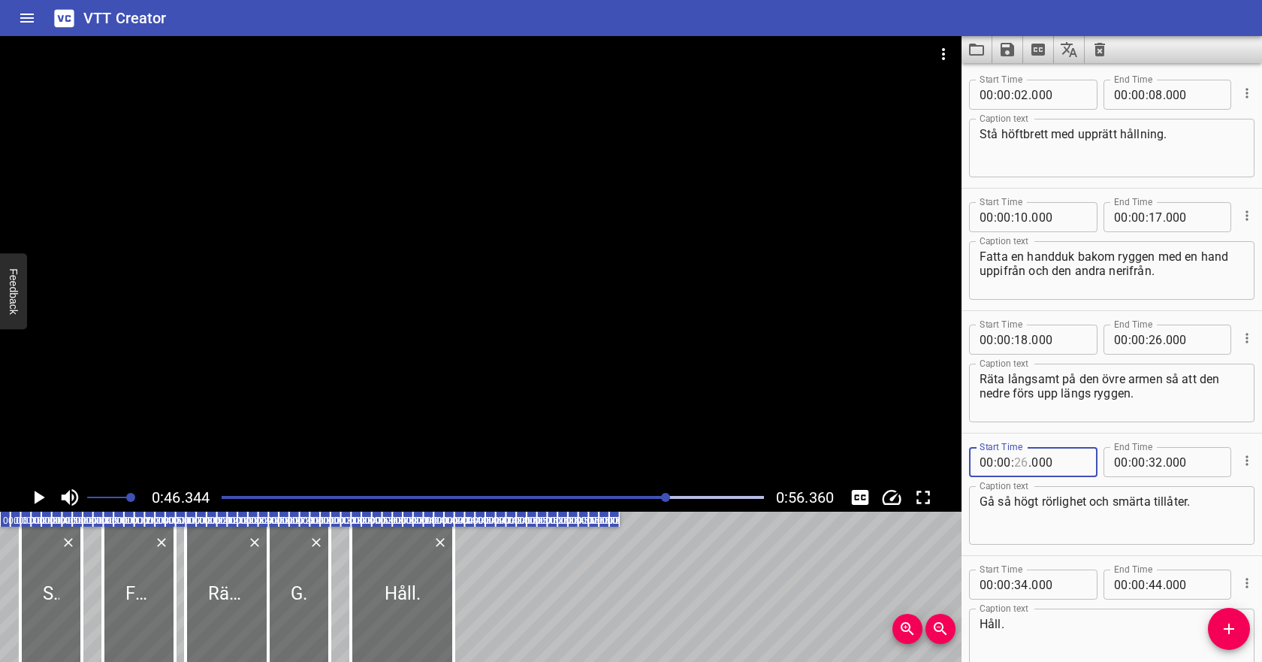
click at [1023, 460] on input "number" at bounding box center [1021, 462] width 14 height 30
type input "32"
type input "000"
click at [1155, 459] on input "number" at bounding box center [1155, 462] width 14 height 30
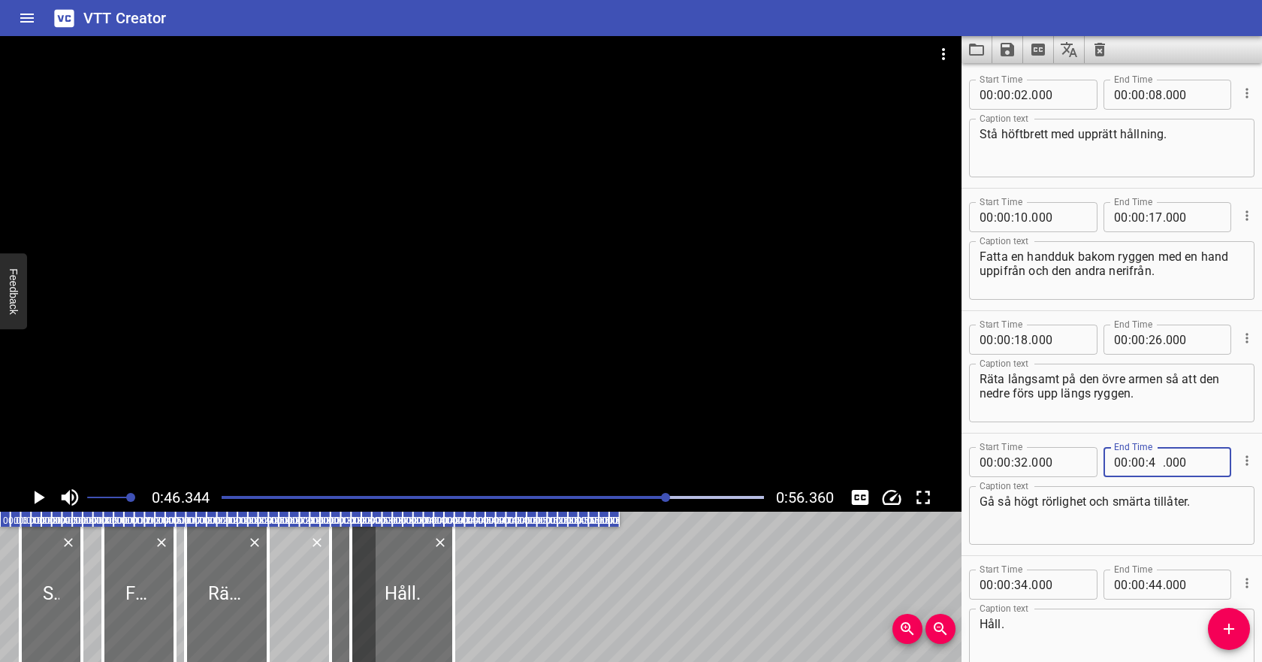
type input "40"
type input "000"
click at [1019, 584] on input "number" at bounding box center [1021, 584] width 14 height 30
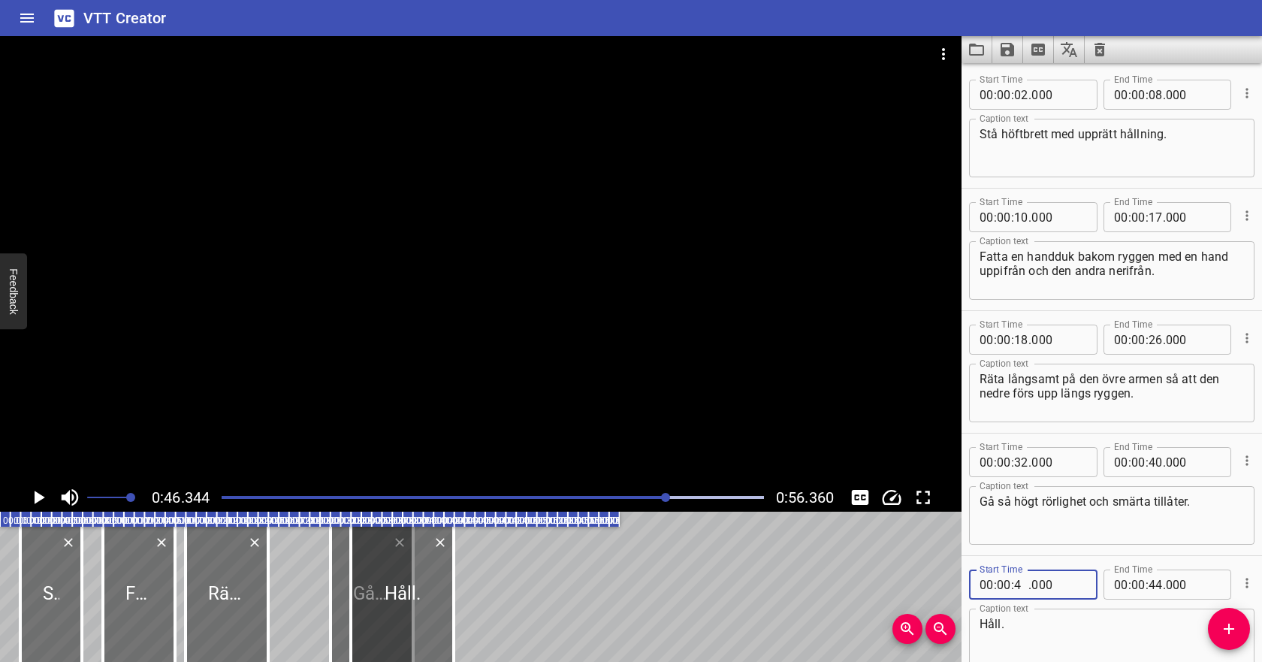
type input "42"
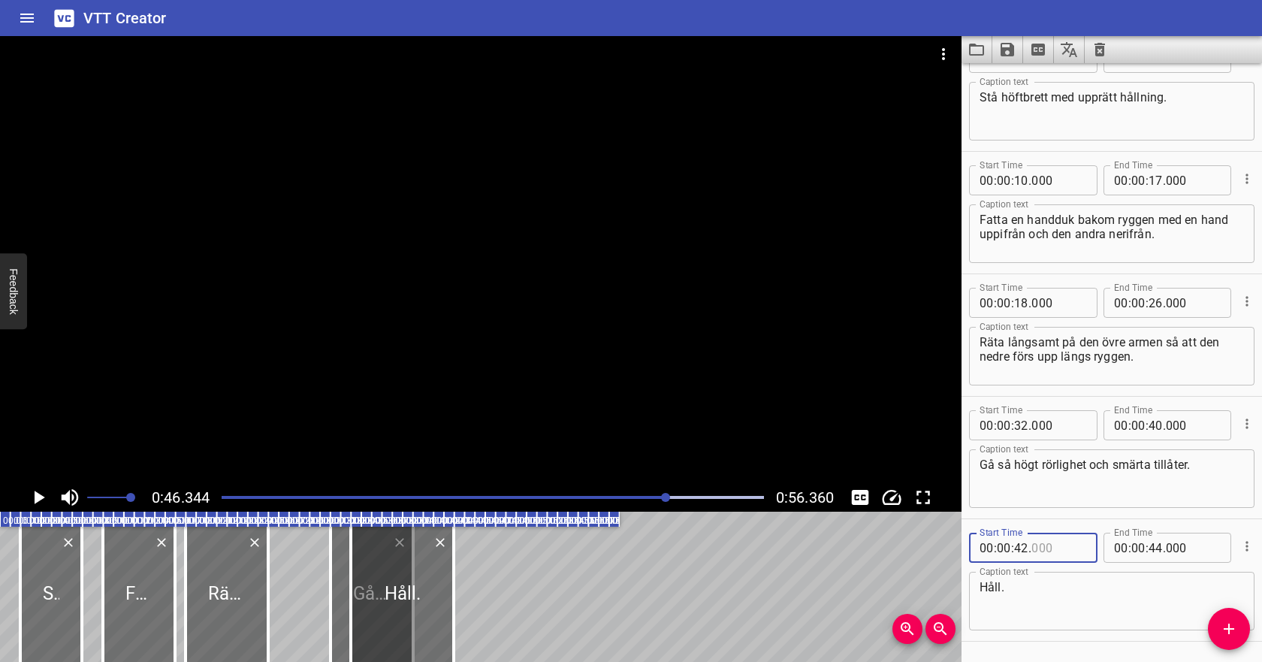
scroll to position [43, 0]
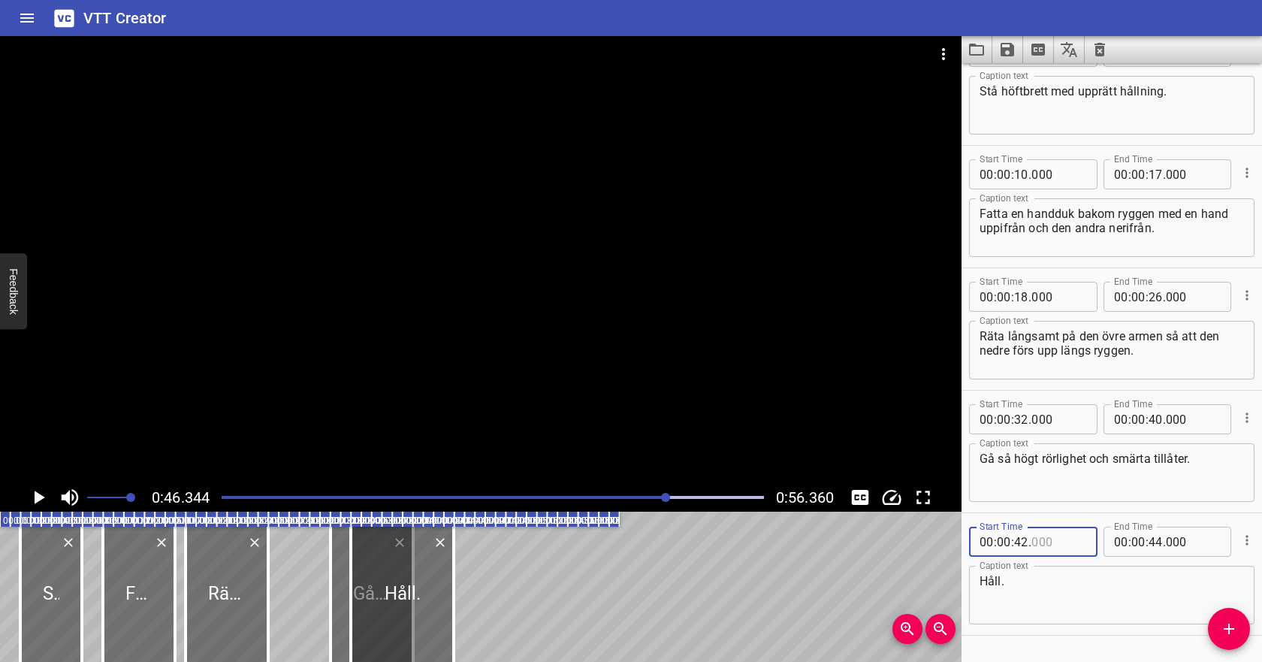
type input "000"
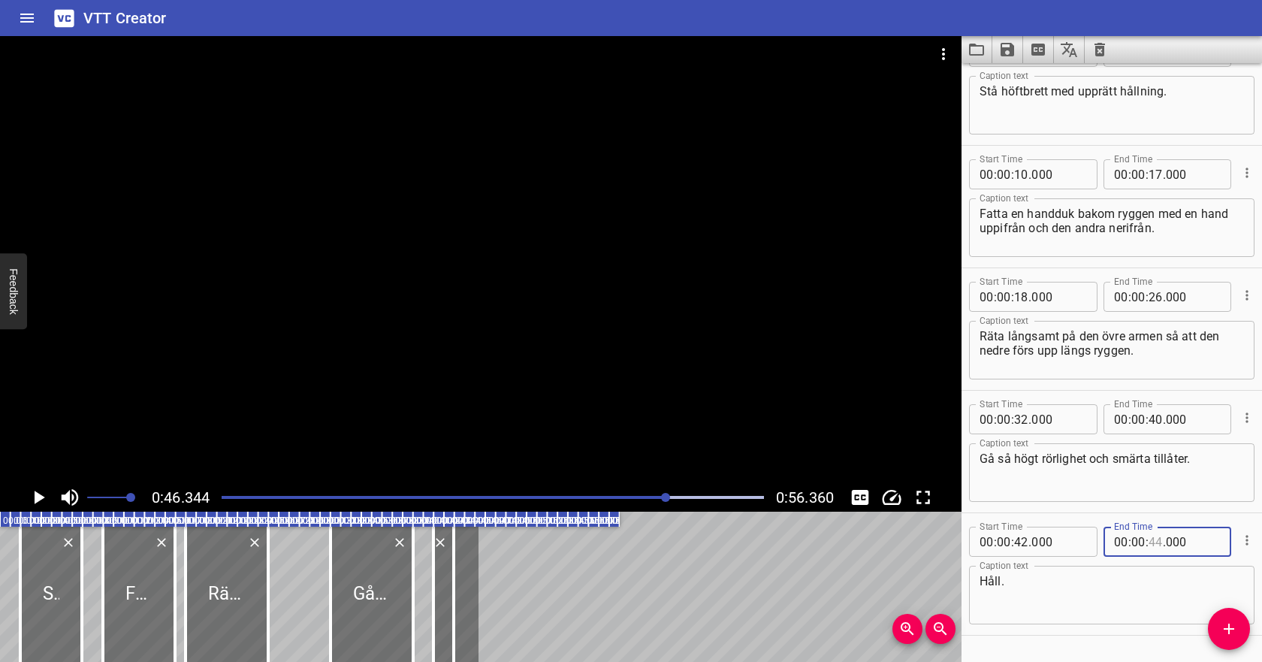
click at [1155, 541] on input "number" at bounding box center [1155, 541] width 14 height 30
type input "50"
type input "000"
click at [234, 493] on div at bounding box center [493, 497] width 560 height 21
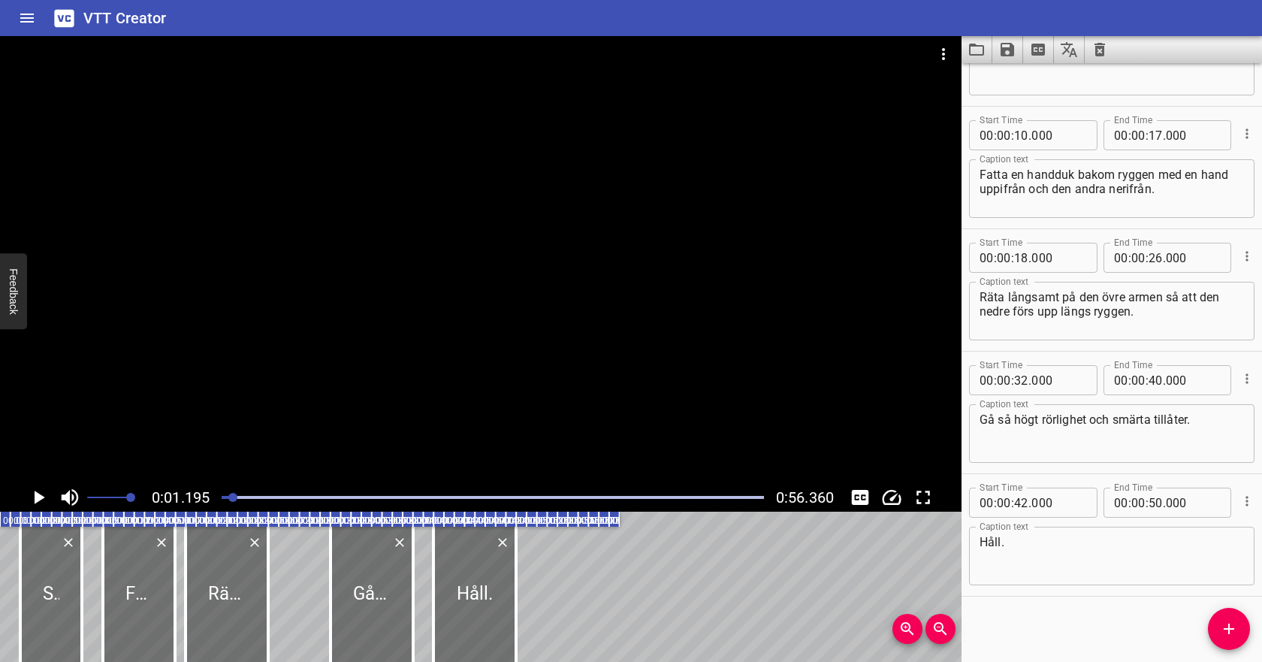
scroll to position [84, 0]
click at [47, 493] on icon "Play/Pause" at bounding box center [38, 497] width 23 height 23
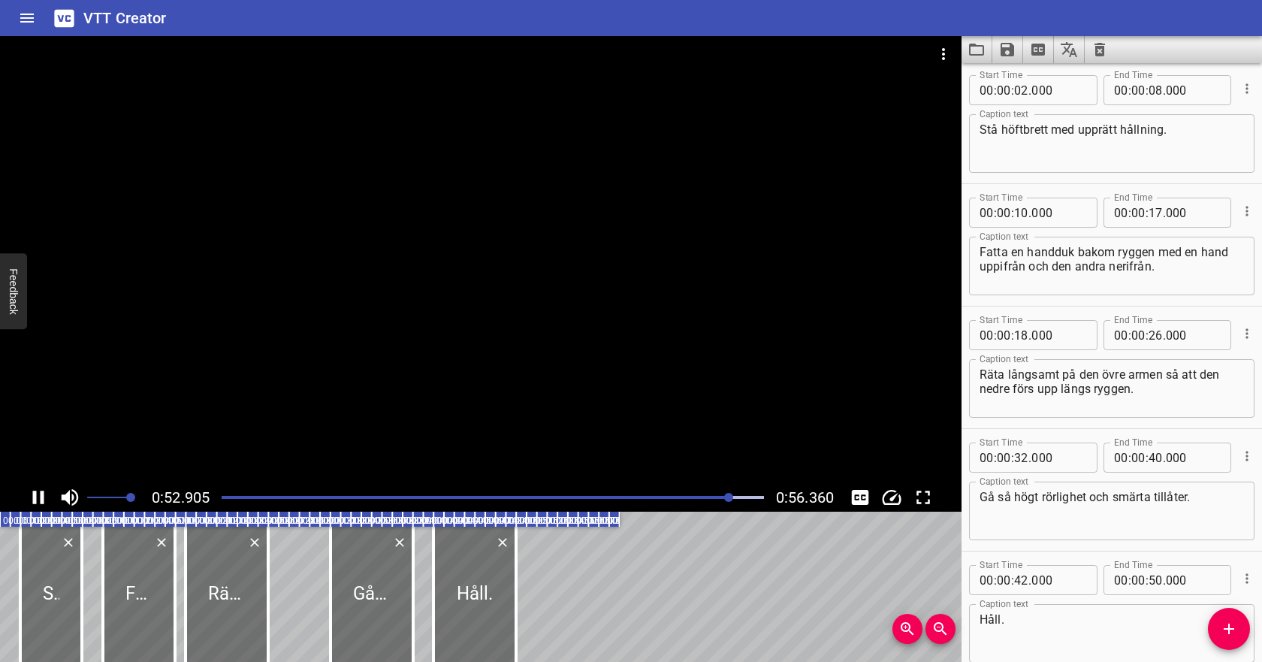
scroll to position [0, 0]
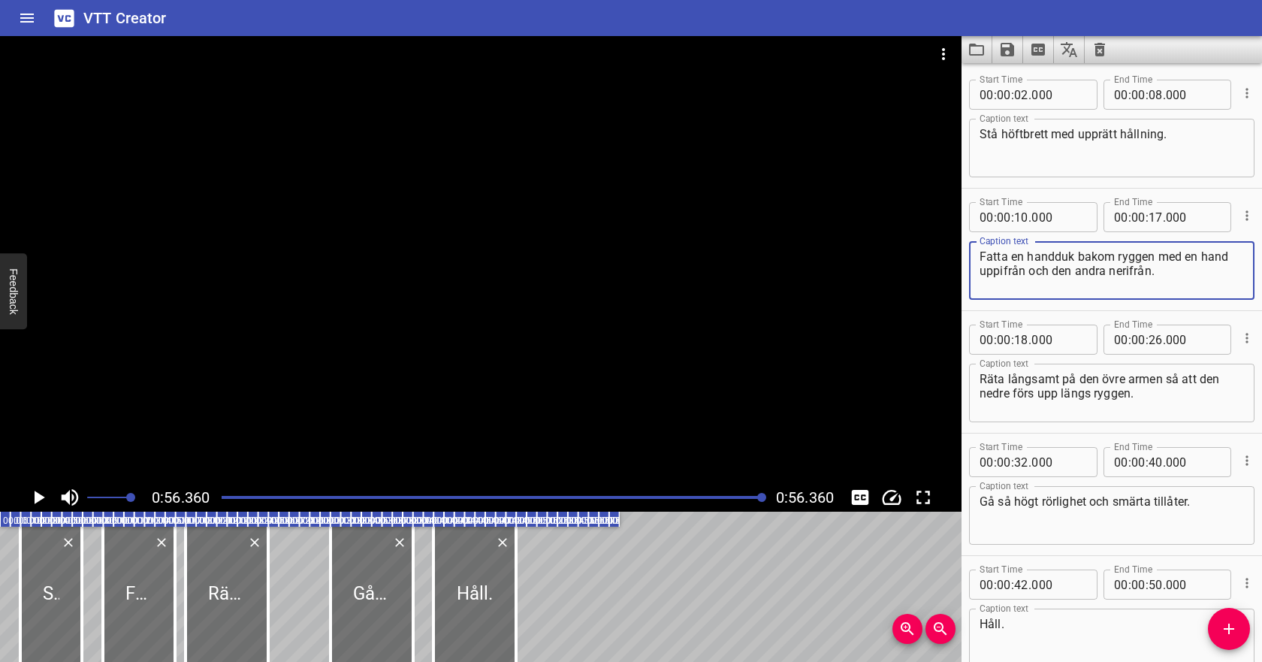
drag, startPoint x: 1072, startPoint y: 270, endPoint x: 1102, endPoint y: 273, distance: 29.4
click at [1102, 273] on textarea "Fatta en handduk bakom ryggen med en hand uppifrån och den andra nerifrån." at bounding box center [1111, 270] width 264 height 43
click at [1157, 280] on textarea "Fatta en handduk bakom ryggen med en hand uppifrån och den påverkade armen neri…" at bounding box center [1111, 270] width 264 height 43
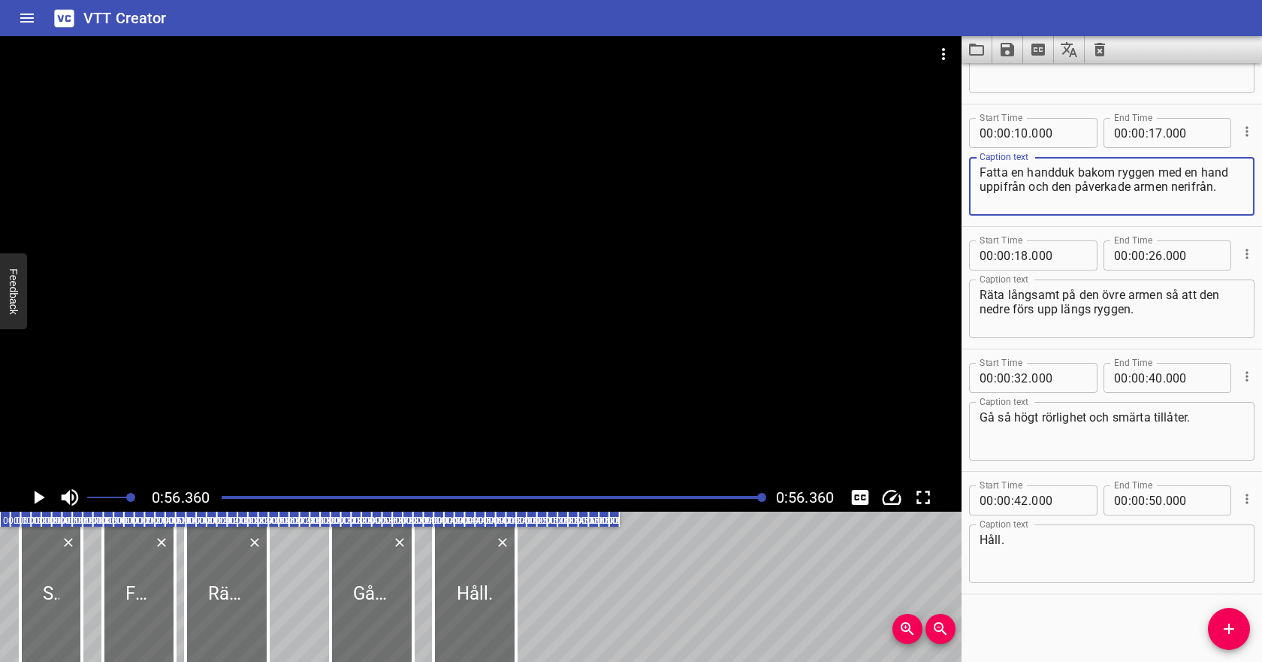
type textarea "Fatta en handduk bakom ryggen med en hand uppifrån och den påverkade armen neri…"
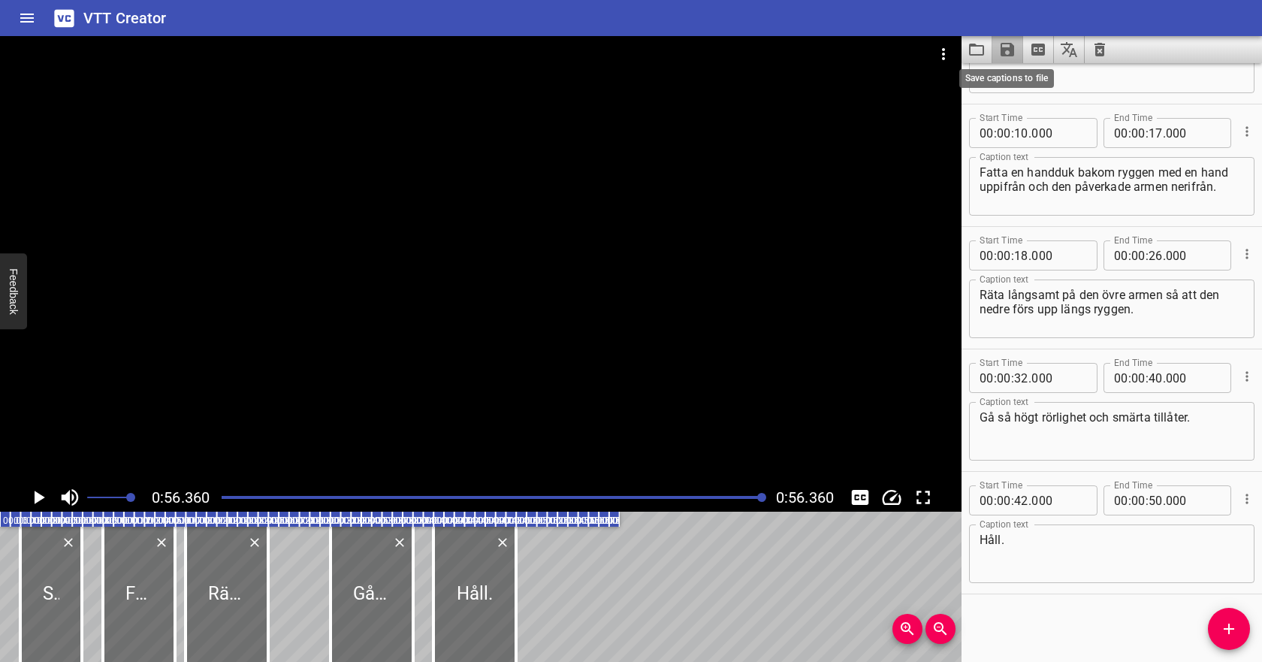
click at [1007, 54] on icon "Save captions to file" at bounding box center [1007, 50] width 18 height 18
click at [1015, 77] on li "Save to VTT file" at bounding box center [1047, 82] width 110 height 27
click at [945, 58] on icon "Video Options" at bounding box center [943, 54] width 18 height 18
click at [949, 62] on li "Select New Video File..." at bounding box center [999, 55] width 149 height 27
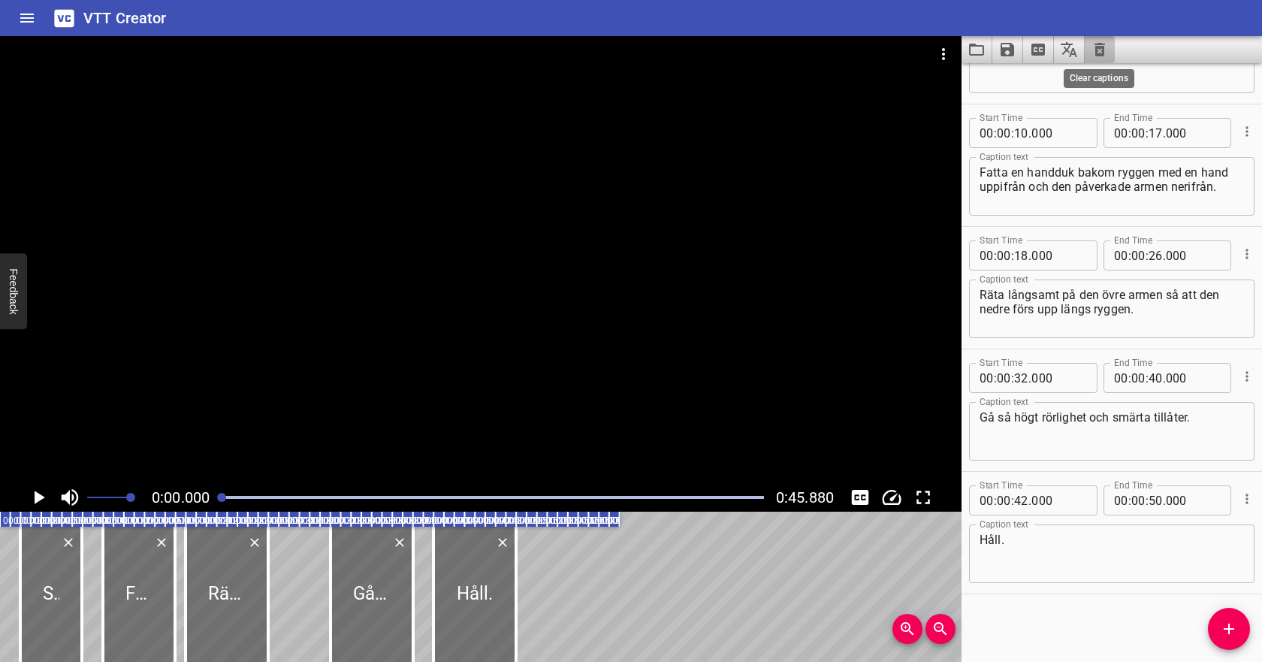
click at [1102, 47] on icon "Clear captions" at bounding box center [1099, 50] width 11 height 14
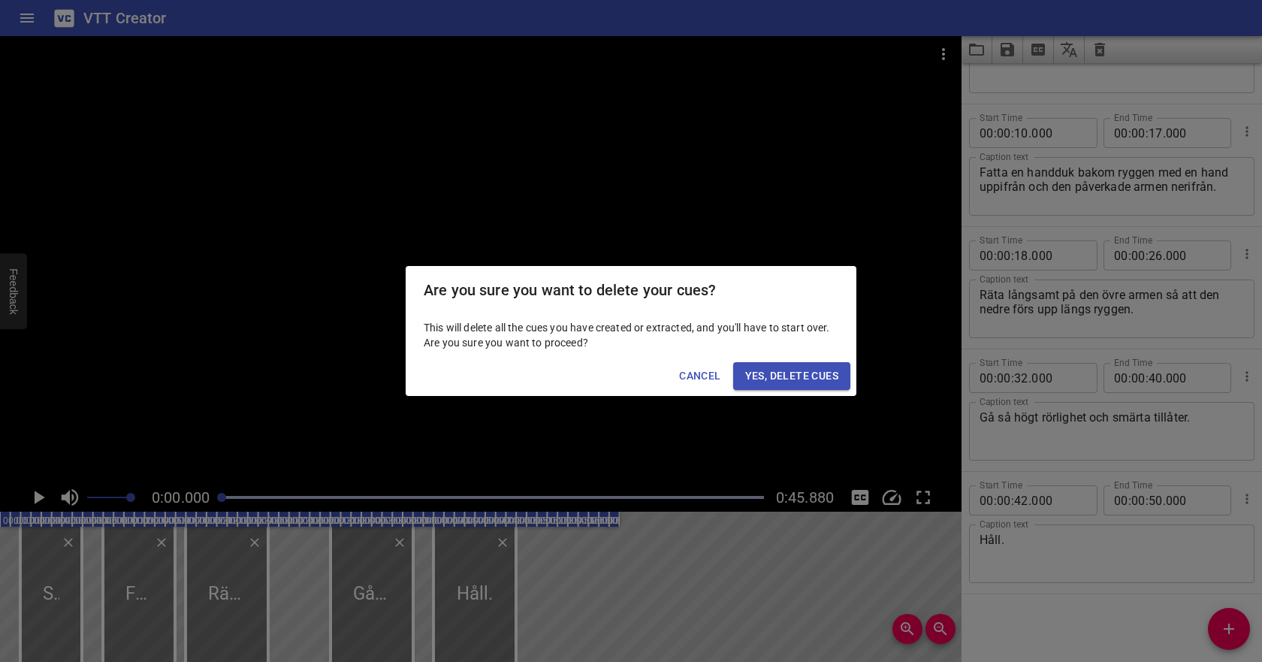
click at [818, 369] on span "Yes, Delete Cues" at bounding box center [791, 375] width 93 height 19
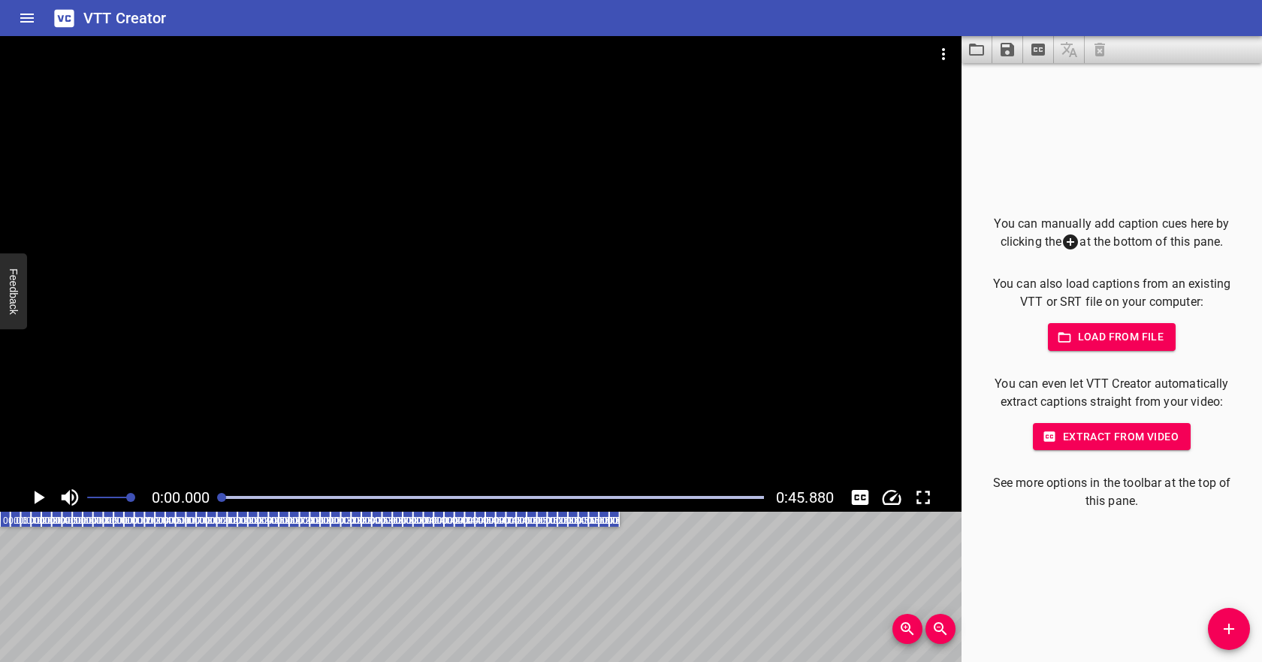
click at [1097, 345] on span "Load from file" at bounding box center [1112, 336] width 104 height 19
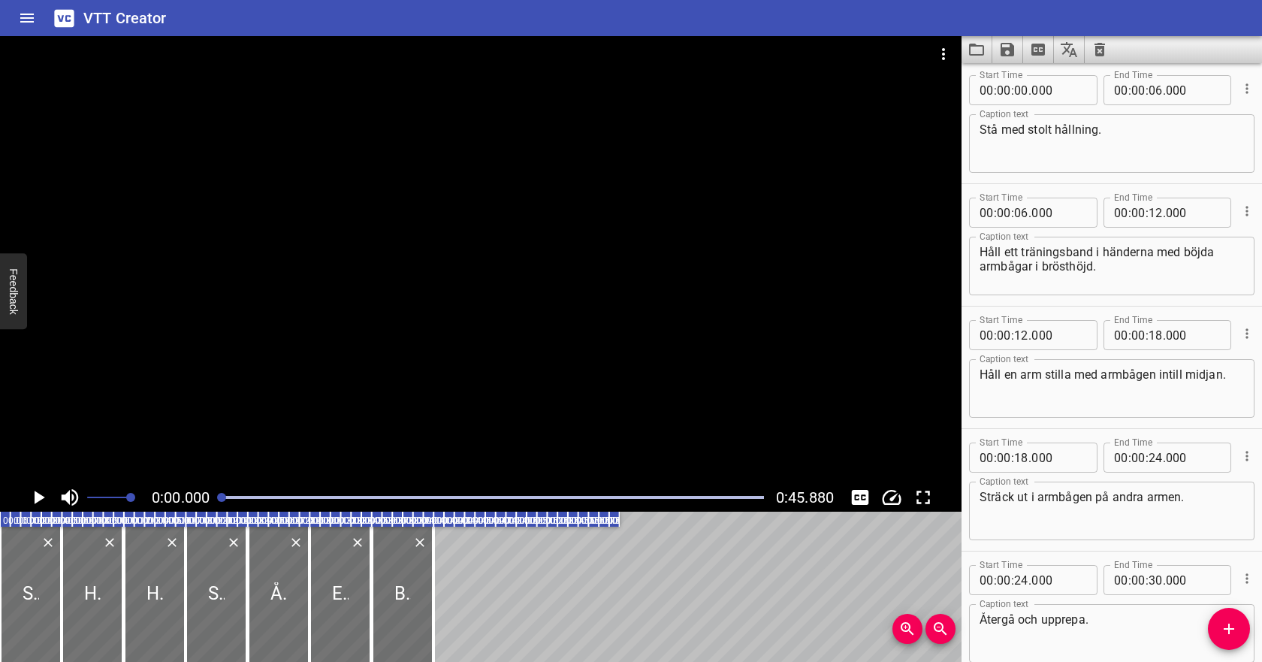
scroll to position [0, 0]
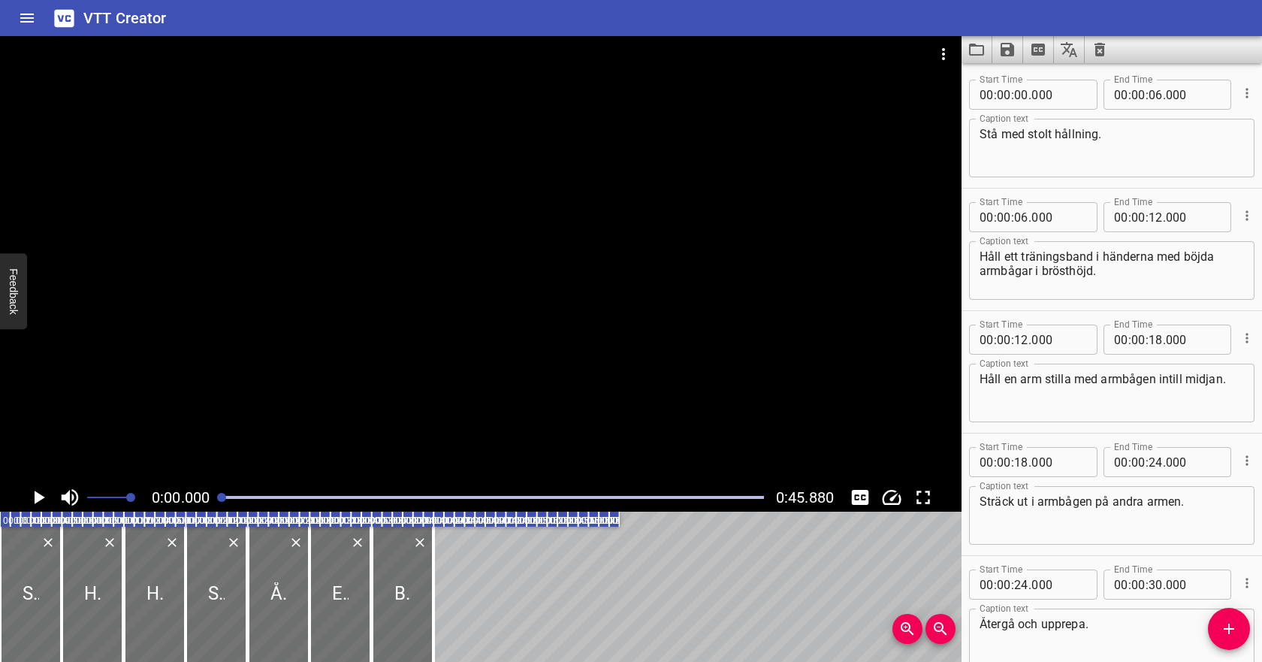
click at [43, 493] on icon "Play/Pause" at bounding box center [38, 497] width 23 height 23
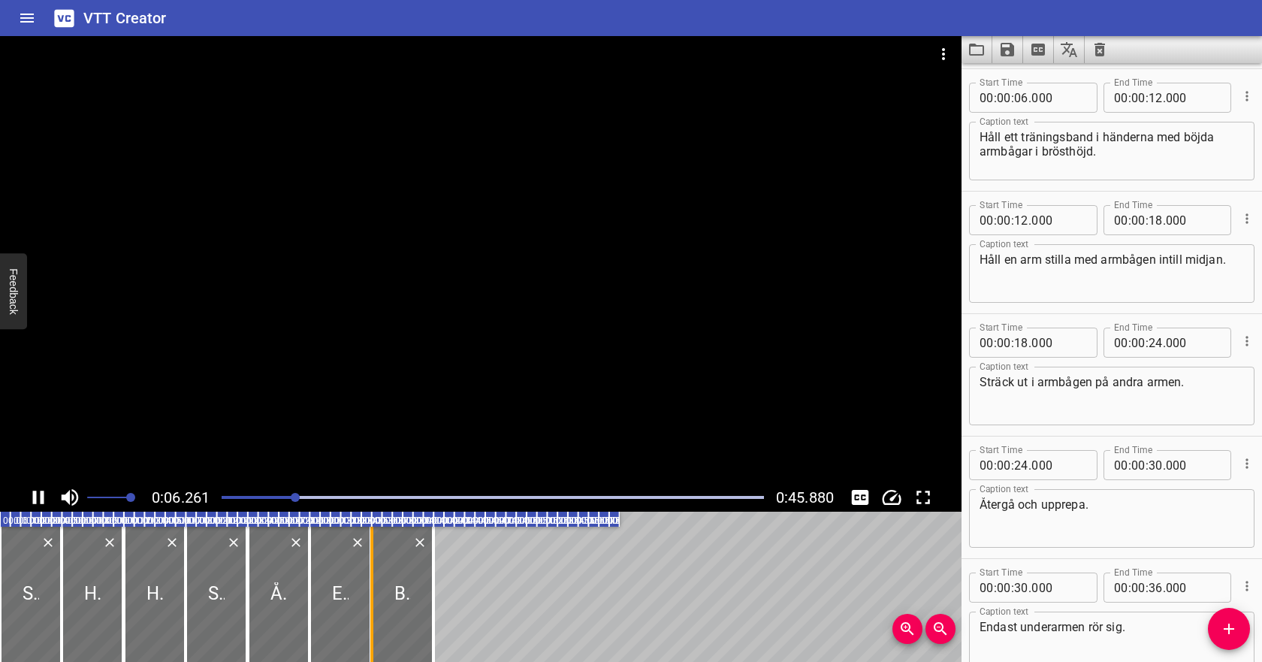
scroll to position [122, 0]
click at [41, 498] on icon "Play/Pause" at bounding box center [38, 497] width 11 height 14
click at [47, 493] on icon "Play/Pause" at bounding box center [38, 497] width 23 height 23
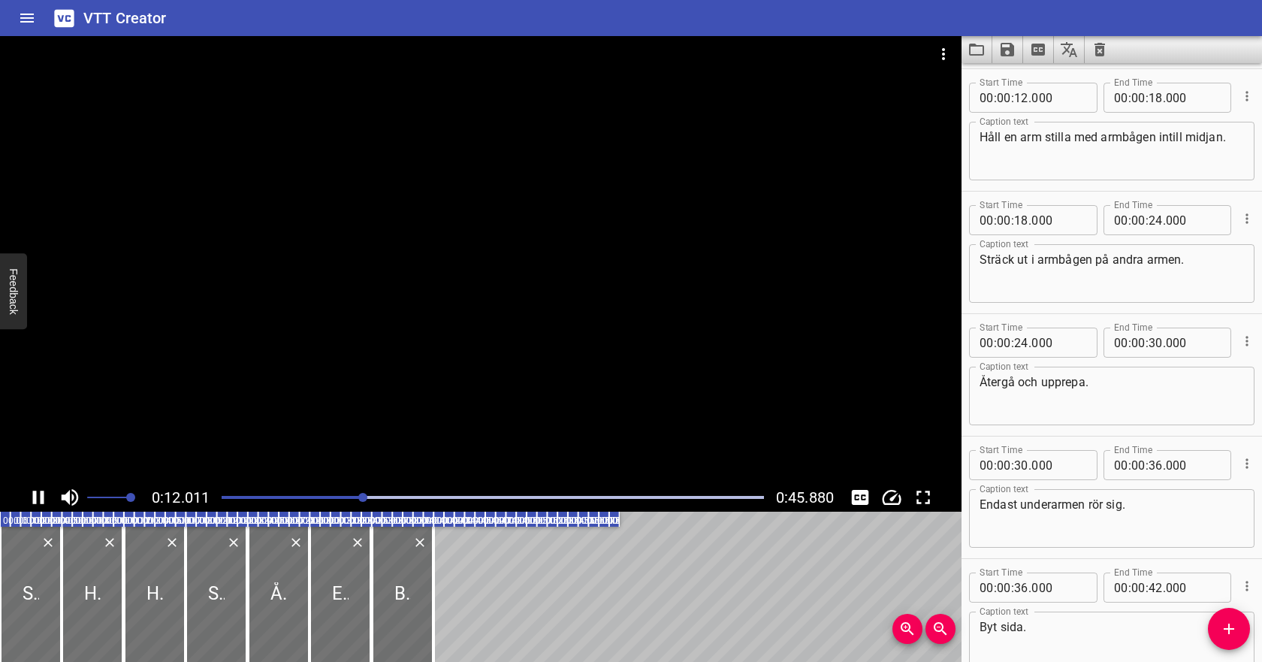
scroll to position [245, 0]
click at [44, 493] on icon "Play/Pause" at bounding box center [38, 497] width 23 height 23
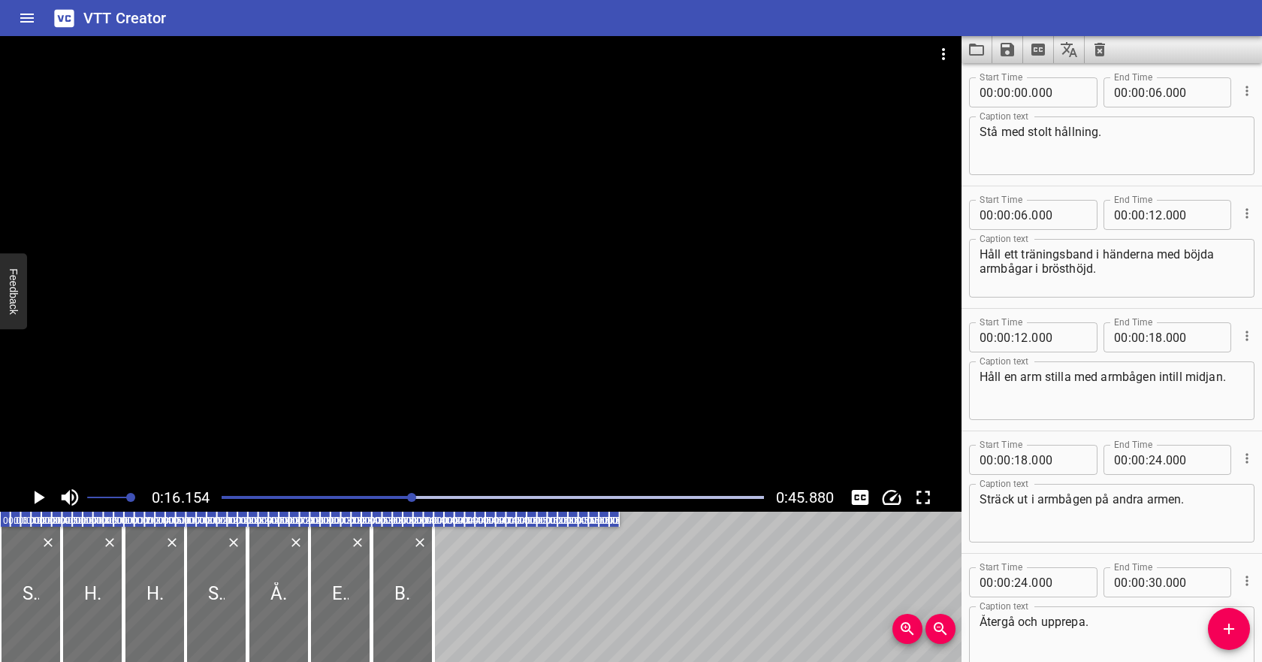
scroll to position [0, 0]
click at [1022, 216] on input "number" at bounding box center [1021, 217] width 14 height 30
type input "16"
type input "000"
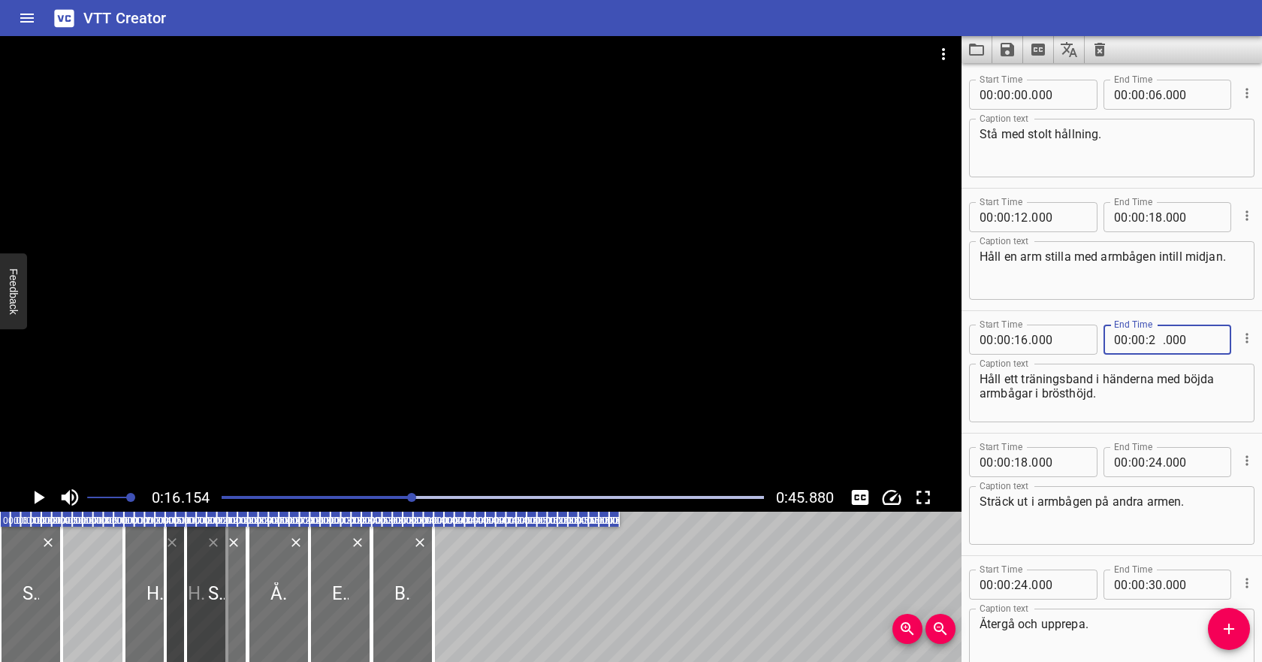
type input "22"
type input "000"
click at [1018, 222] on input "number" at bounding box center [1021, 217] width 14 height 30
type input "22"
type input "000"
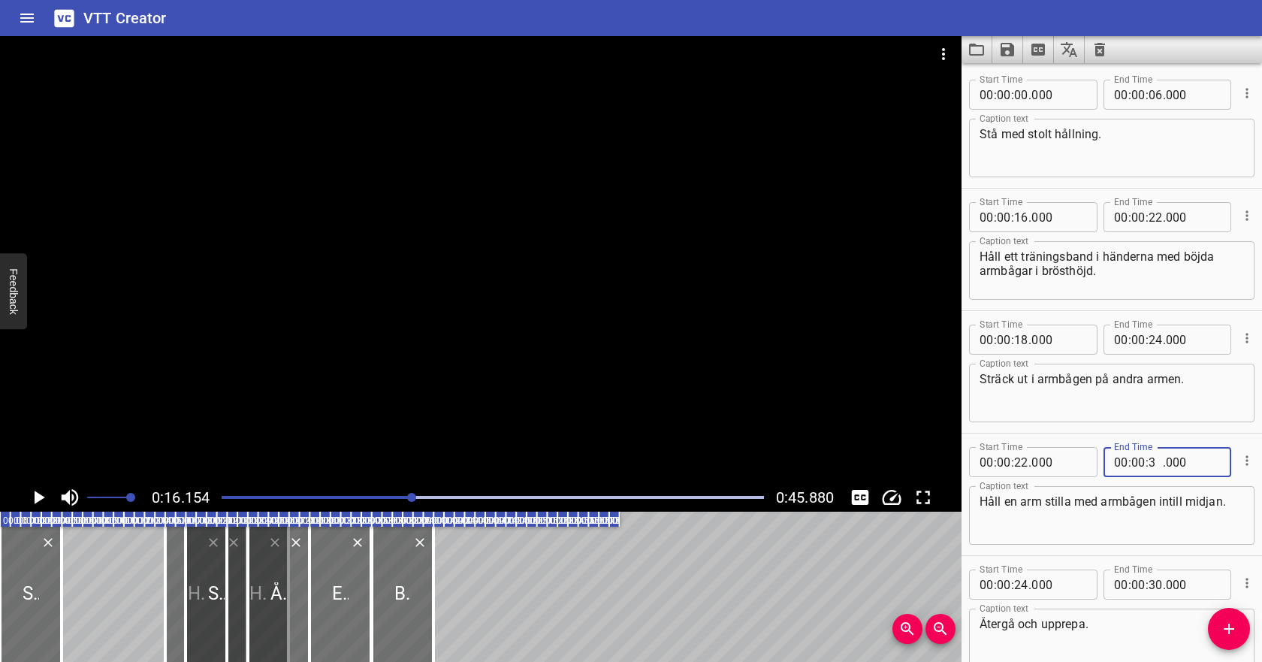
type input "32"
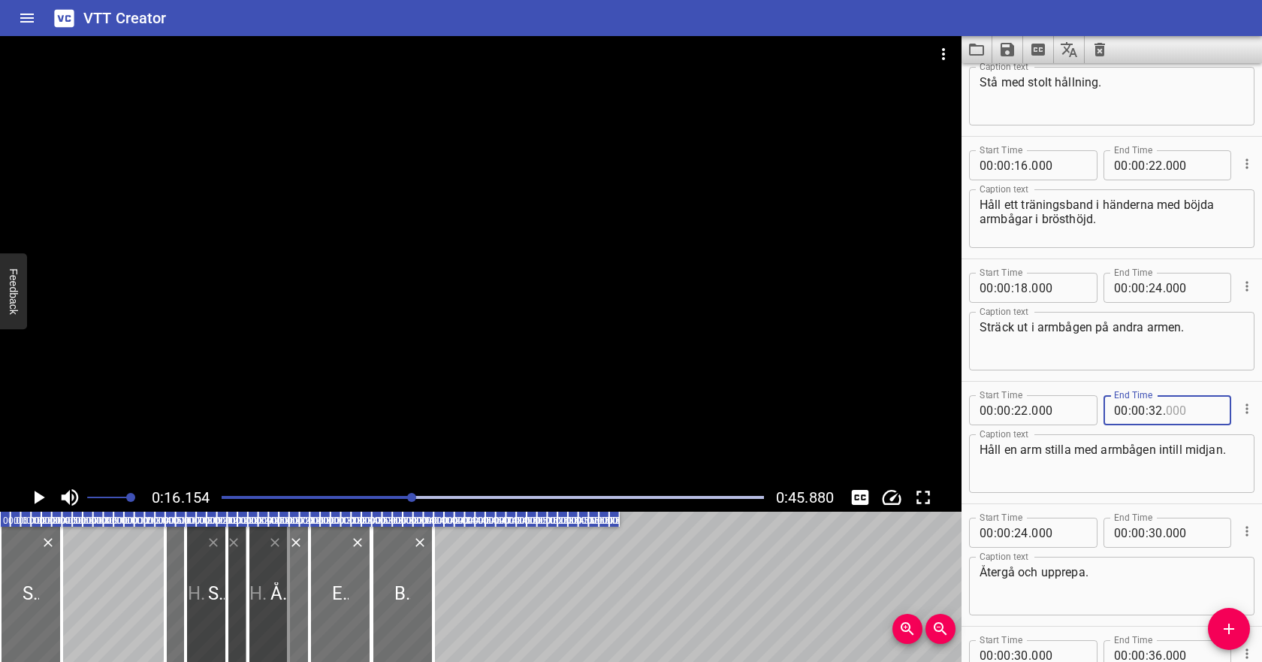
scroll to position [54, 0]
type input "000"
click at [1024, 287] on input "number" at bounding box center [1021, 285] width 14 height 30
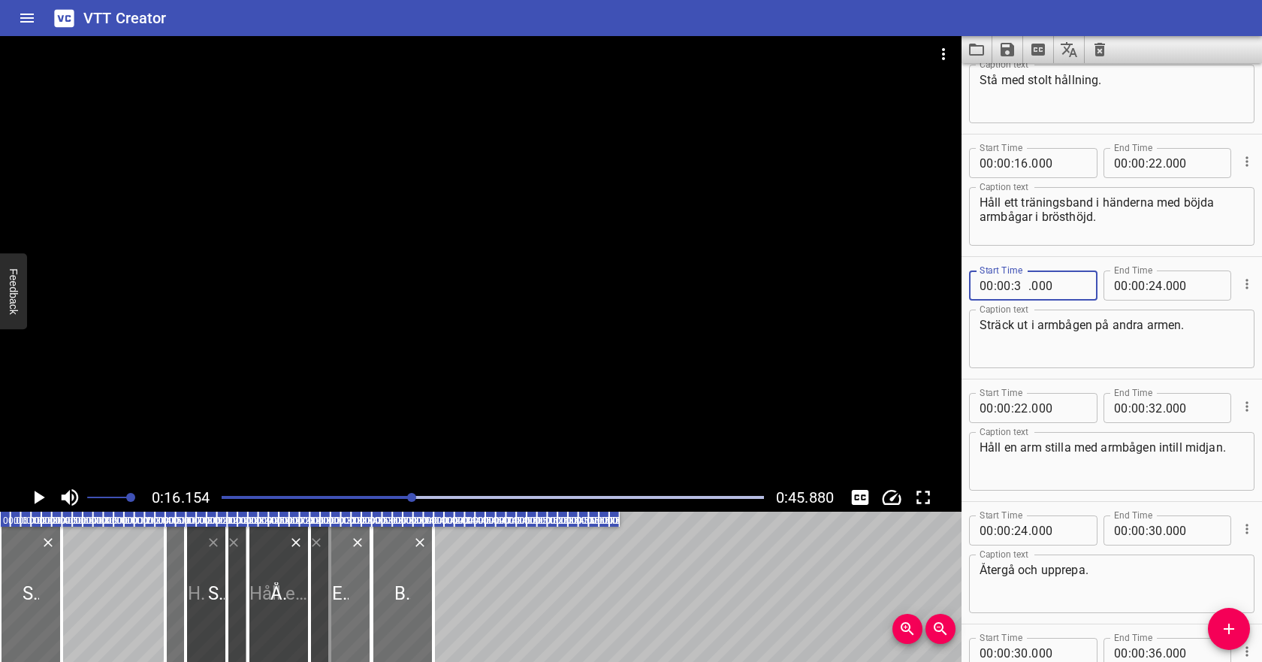
type input "32"
type input "000"
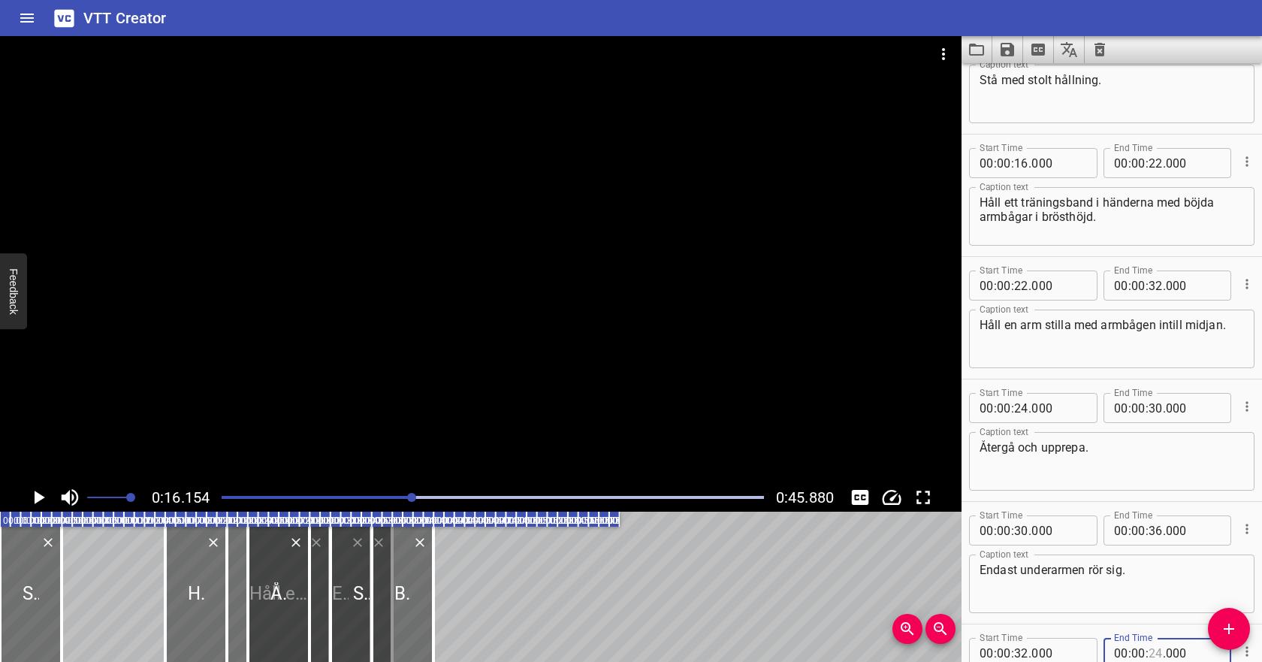
type input "3"
type input "24"
type input "40"
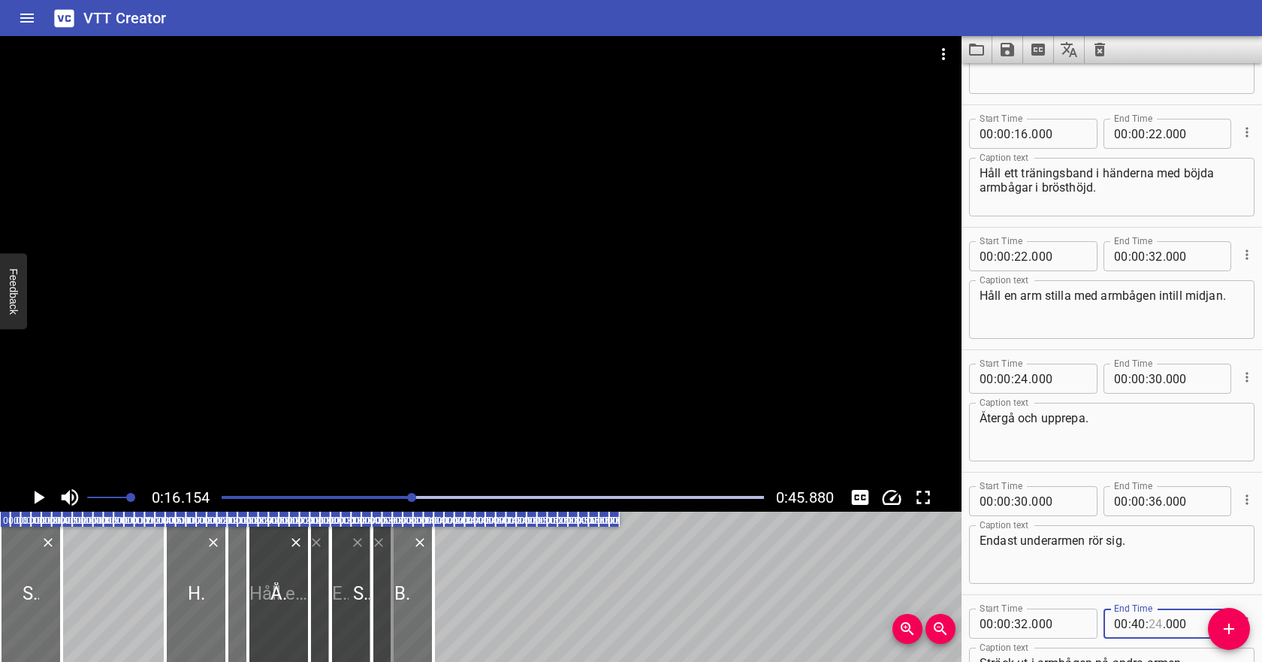
scroll to position [84, 0]
type input "24"
click at [1136, 622] on input "number" at bounding box center [1138, 623] width 14 height 30
type input "00"
type input "40"
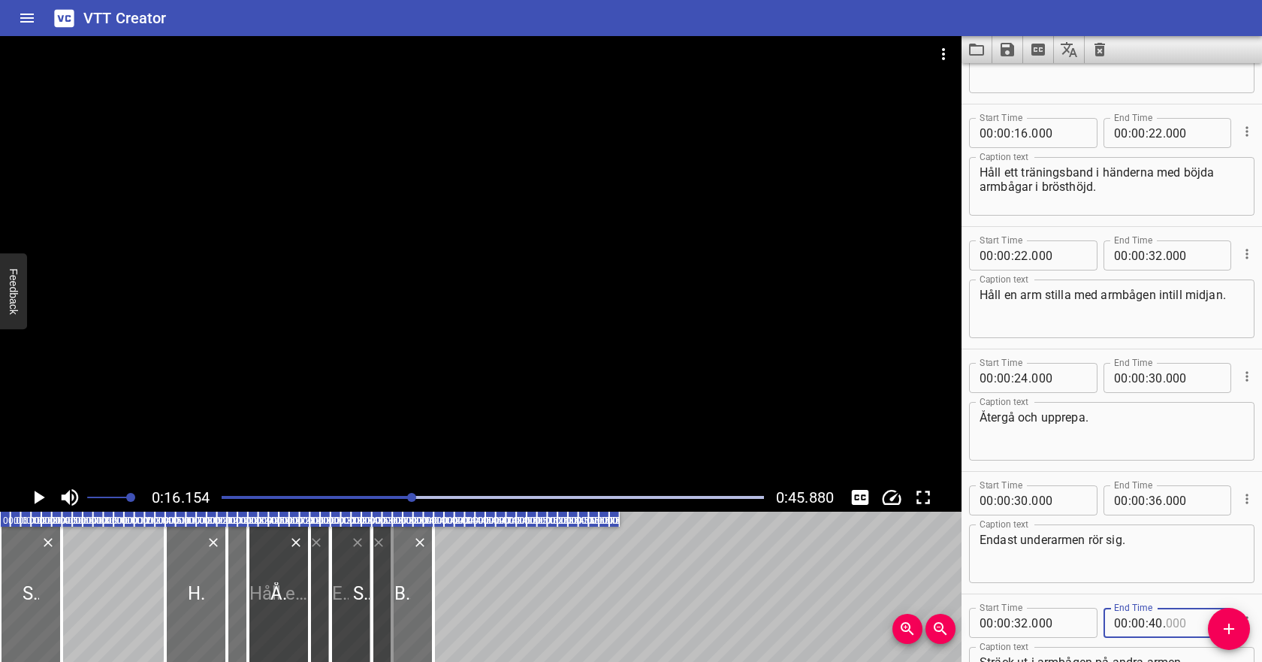
type input "000"
click at [1021, 380] on input "number" at bounding box center [1021, 378] width 14 height 30
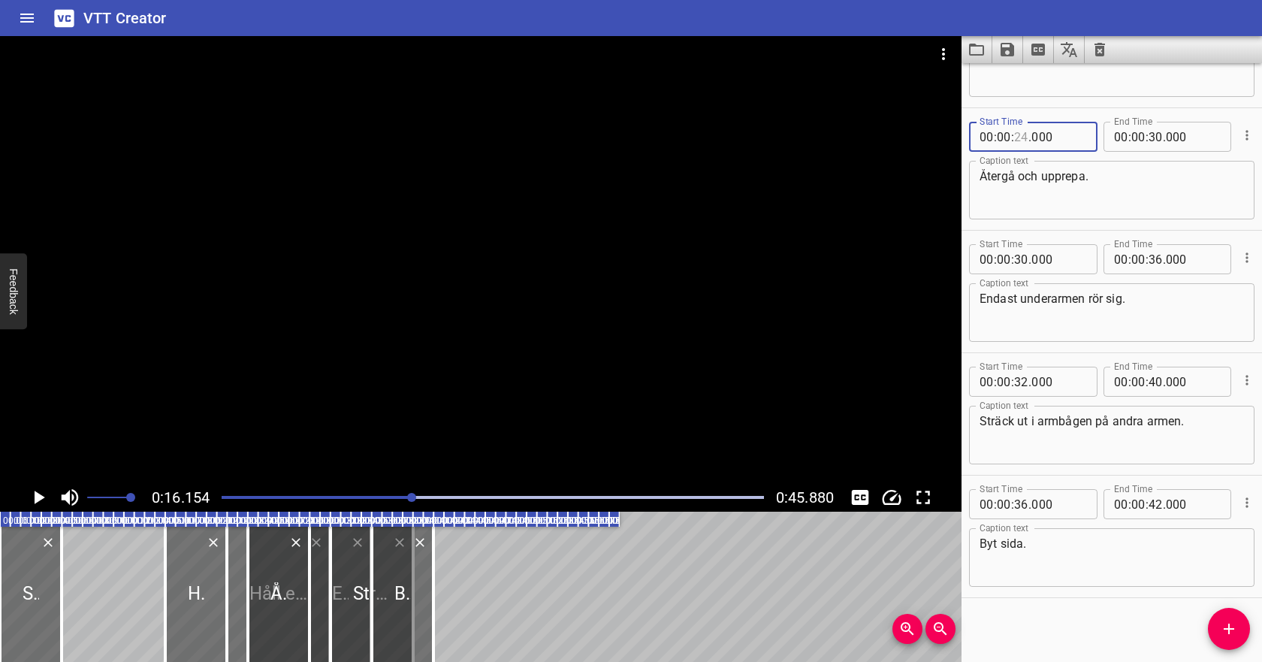
scroll to position [329, 0]
type input "24"
click at [1025, 255] on input "number" at bounding box center [1021, 255] width 14 height 30
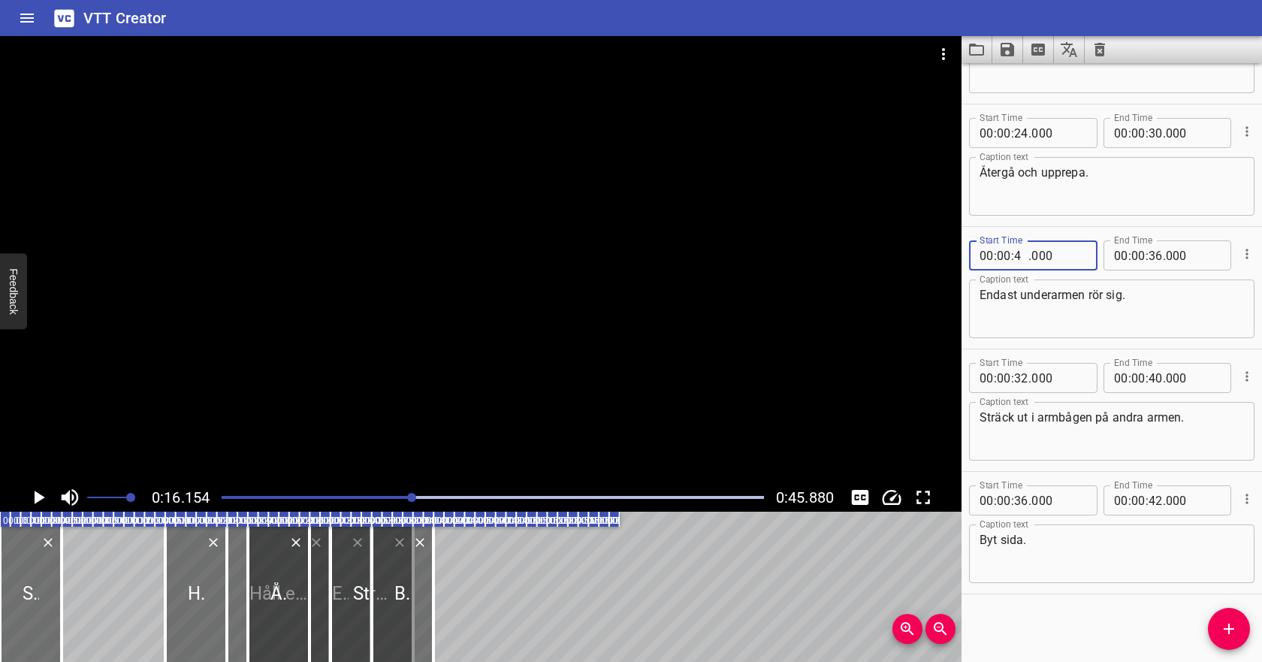
type input "40"
type input "000"
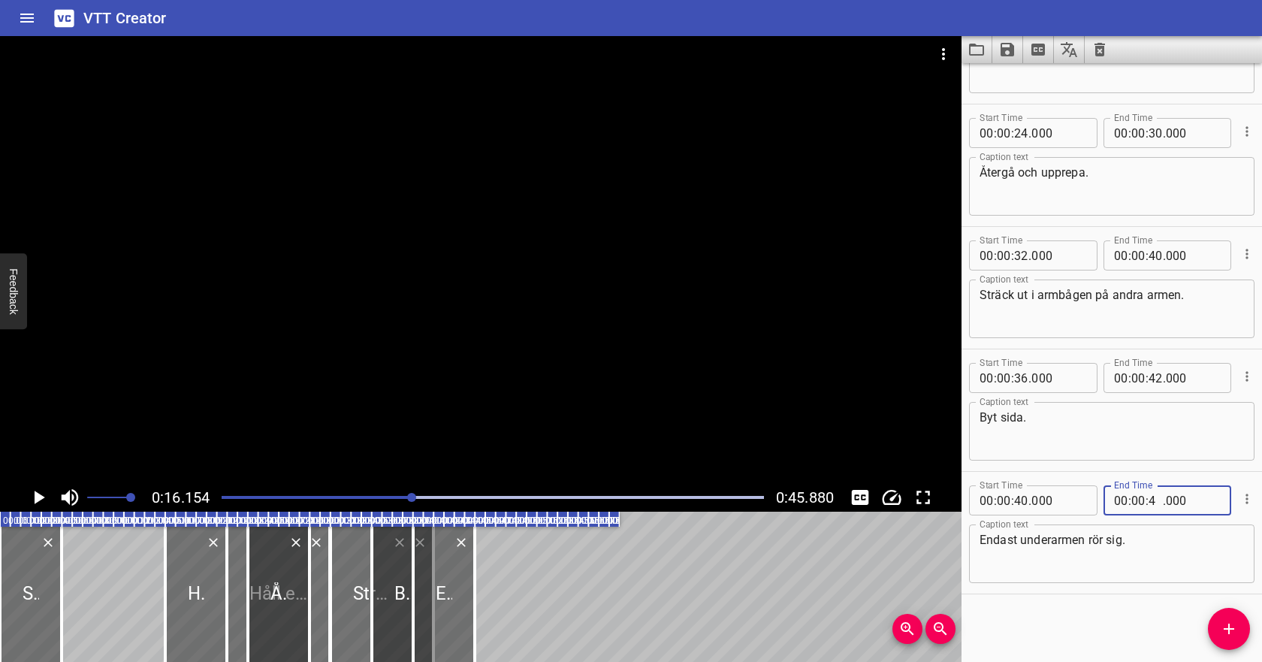
type input "44"
type input "000"
click at [1017, 381] on input "number" at bounding box center [1021, 378] width 14 height 30
type input "44"
type input "000"
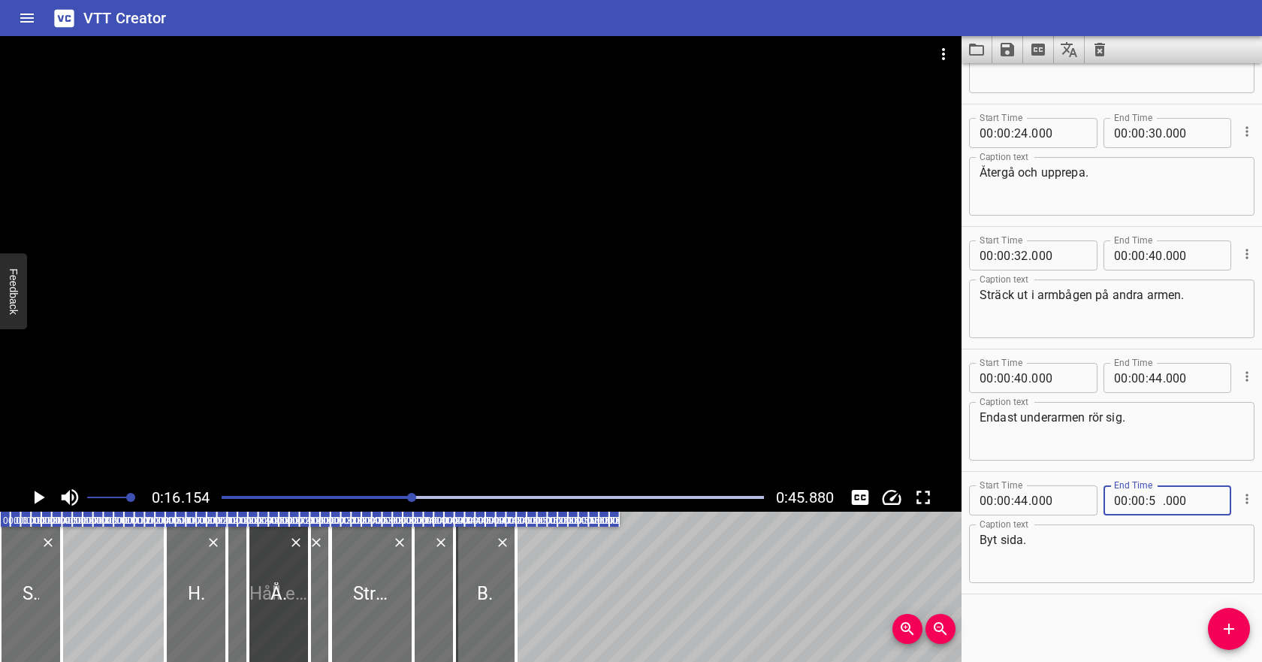
type input "54"
type input "000"
click at [1143, 415] on textarea "Endast underarmen rör sig." at bounding box center [1111, 431] width 264 height 43
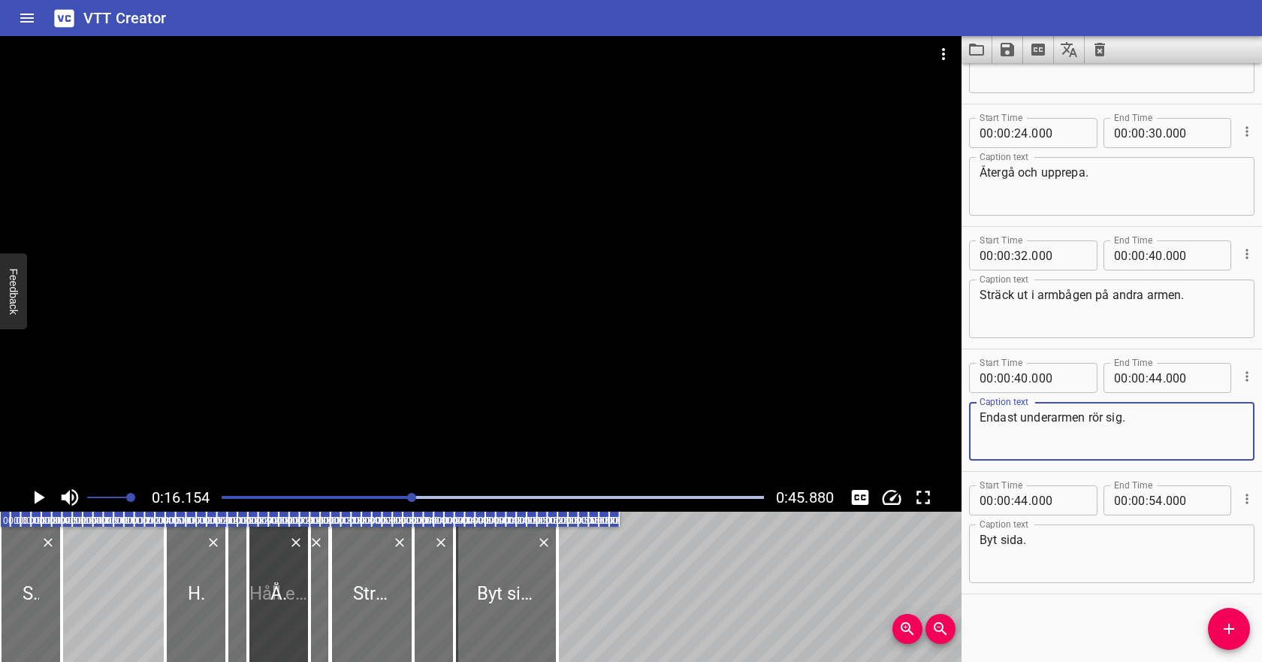
scroll to position [0, 0]
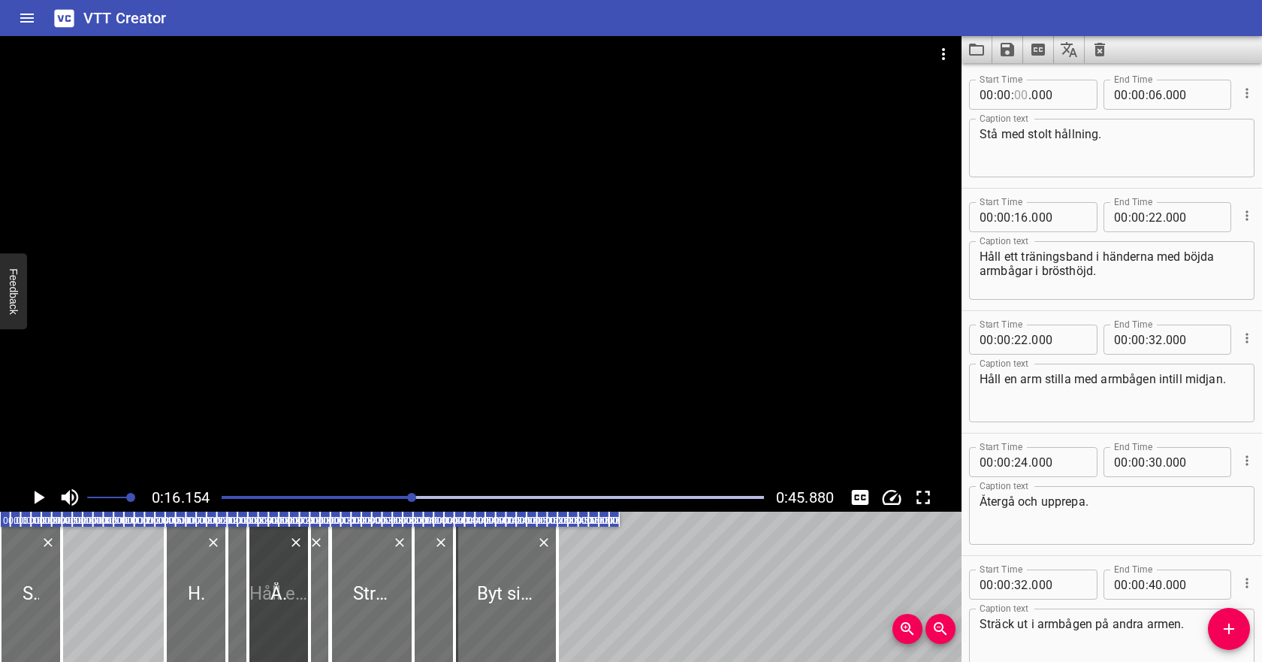
click at [1019, 101] on input "number" at bounding box center [1021, 95] width 14 height 30
type input "00"
type input "000"
click at [1020, 91] on input "number" at bounding box center [1021, 95] width 14 height 30
type input "03"
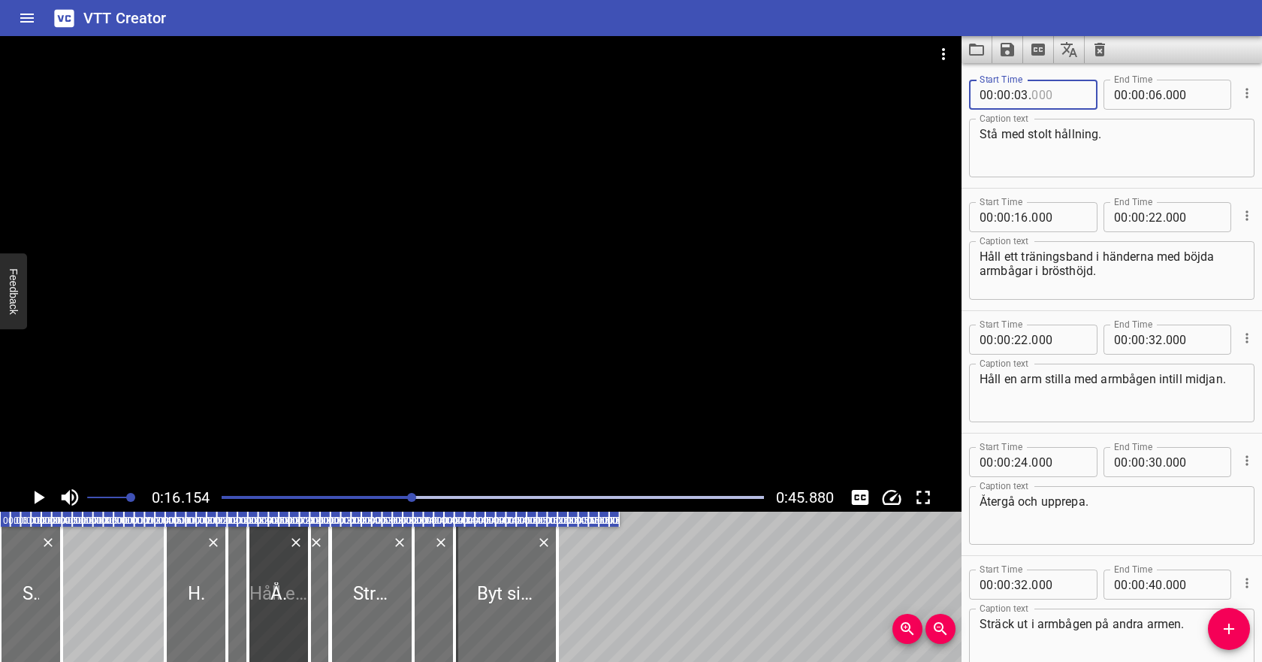
type input "000"
click at [1158, 94] on input "number" at bounding box center [1155, 95] width 14 height 30
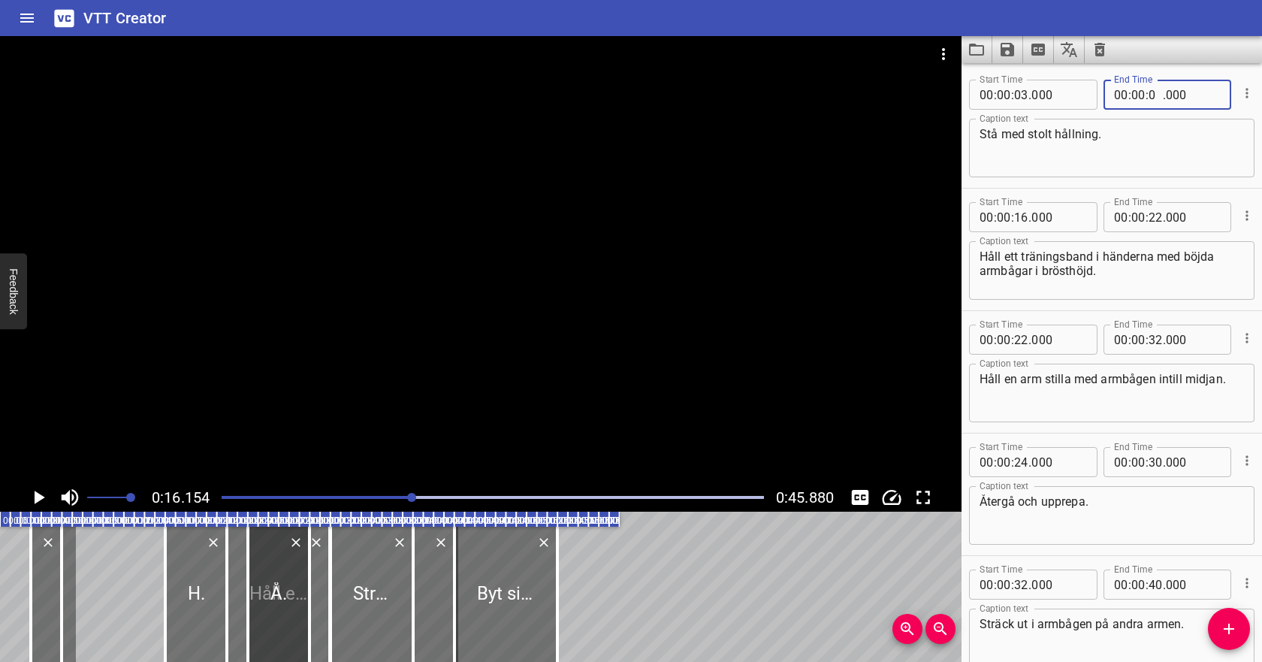
type input "09"
type input "000"
click at [249, 494] on div at bounding box center [493, 497] width 560 height 21
click at [39, 495] on icon "Play/Pause" at bounding box center [40, 497] width 11 height 14
click at [40, 494] on icon "Play/Pause" at bounding box center [38, 497] width 23 height 23
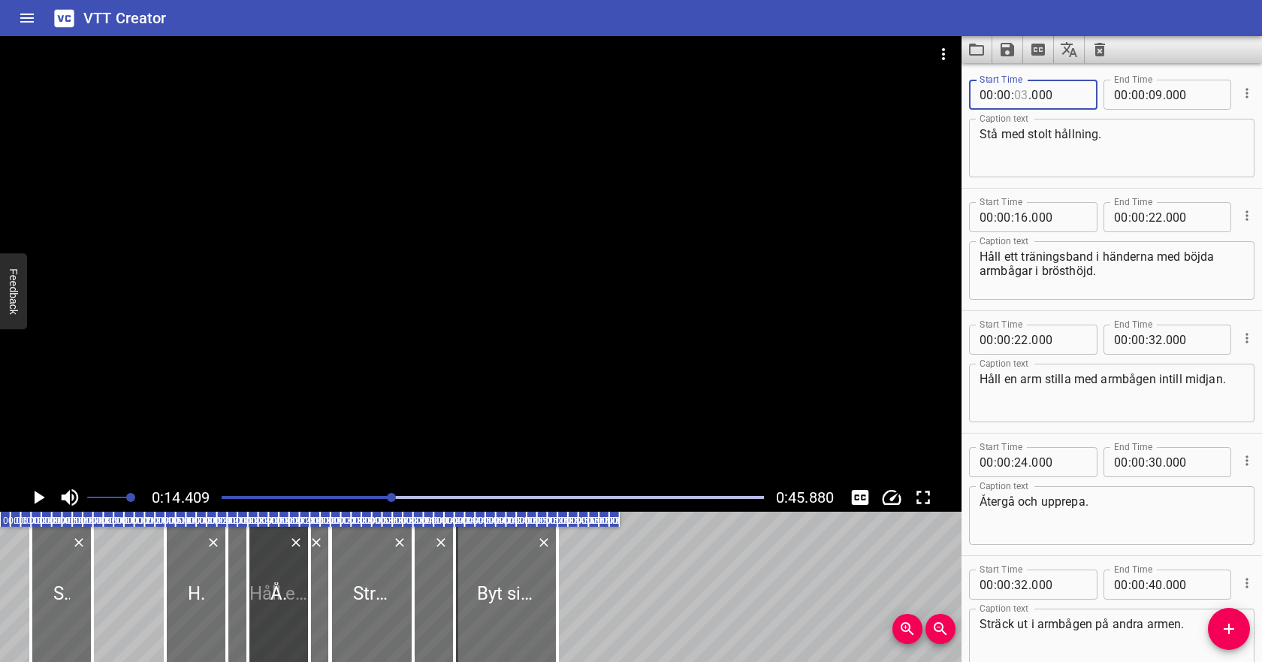
click at [1019, 100] on input "number" at bounding box center [1021, 95] width 14 height 30
type input "04"
type input "000"
click at [1157, 98] on input "number" at bounding box center [1155, 95] width 14 height 30
type input "12"
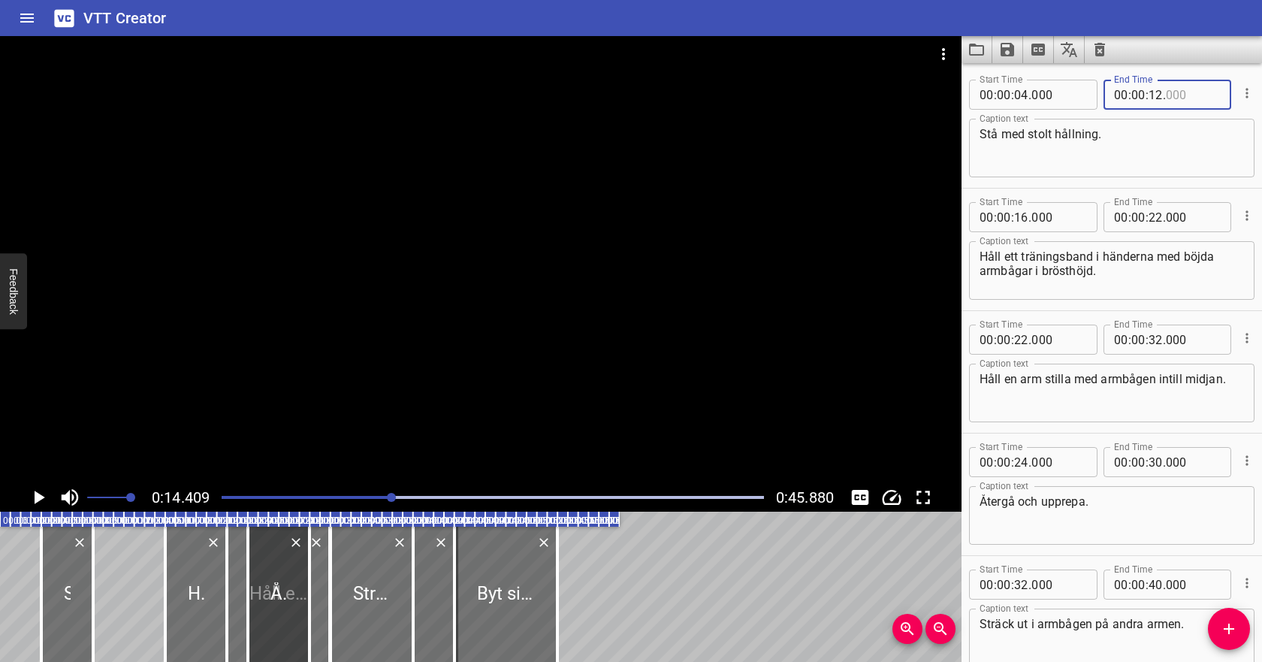
type input "000"
click at [368, 494] on div at bounding box center [493, 497] width 560 height 21
click at [350, 496] on div "Play progress" at bounding box center [97, 497] width 542 height 3
click at [46, 499] on icon "Play/Pause" at bounding box center [38, 497] width 23 height 23
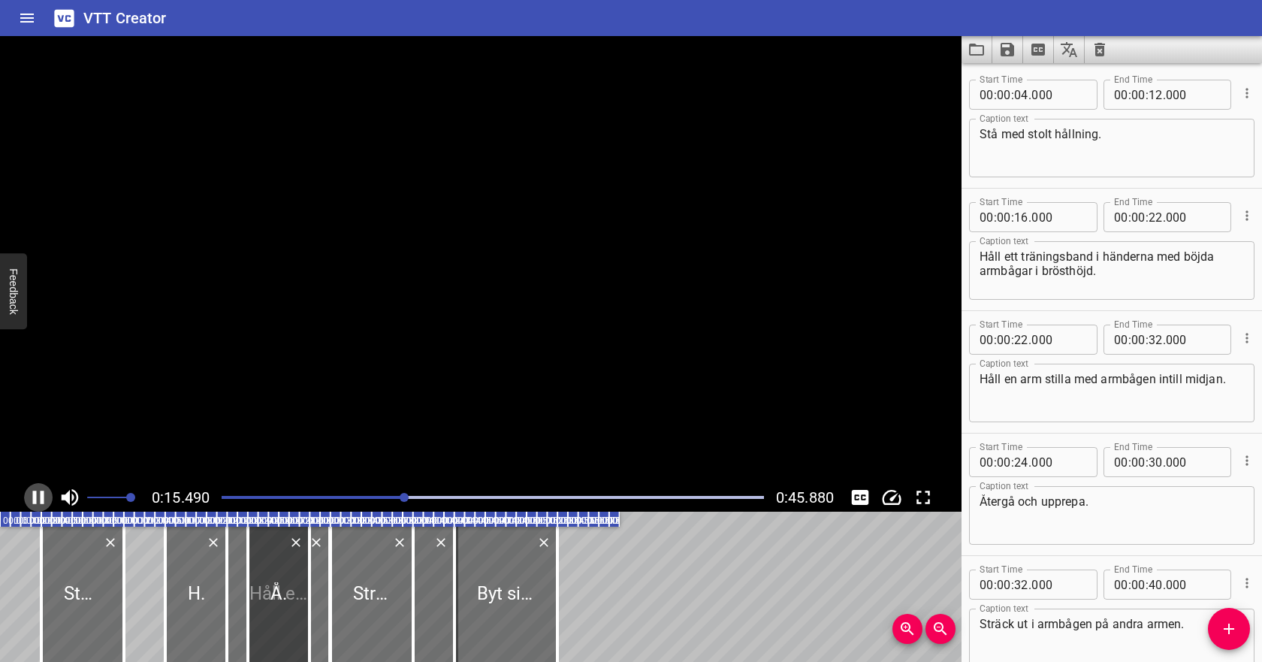
click at [44, 496] on icon "Play/Pause" at bounding box center [38, 497] width 23 height 23
click at [1023, 222] on input "number" at bounding box center [1021, 217] width 14 height 30
type input "14"
type input "000"
click at [386, 497] on div "Play progress" at bounding box center [135, 497] width 542 height 3
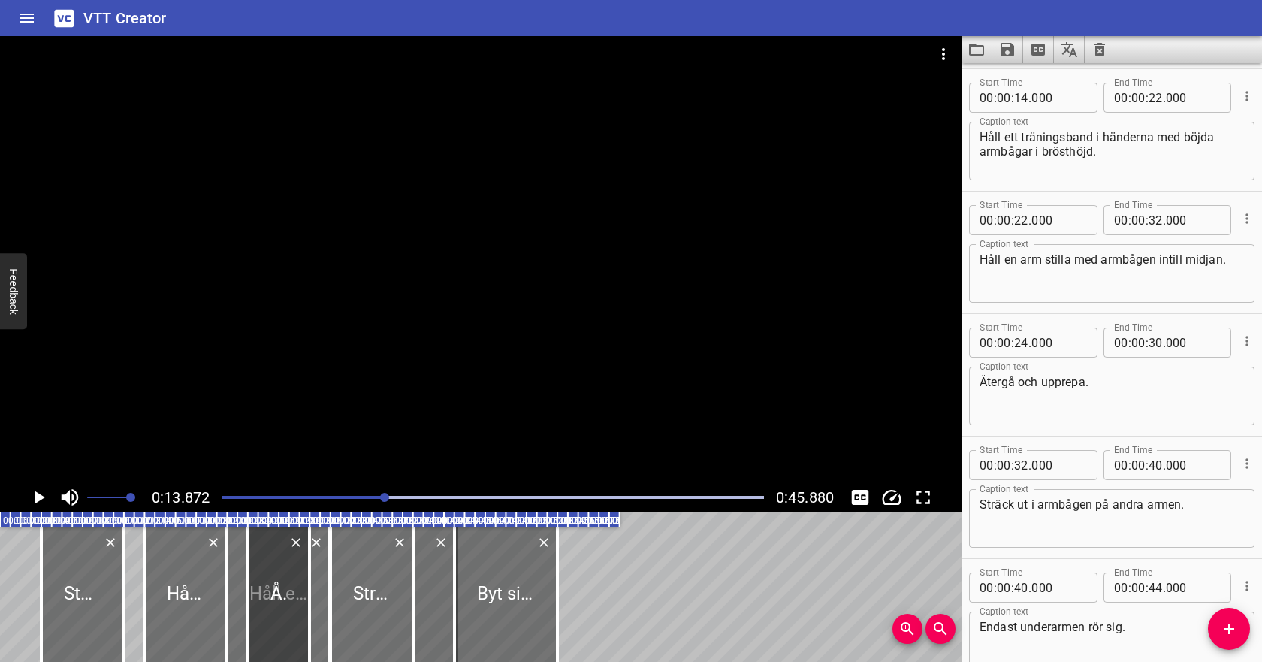
scroll to position [122, 0]
click at [37, 497] on icon "Play/Pause" at bounding box center [40, 497] width 11 height 14
click at [38, 497] on icon "Play/Pause" at bounding box center [38, 497] width 23 height 23
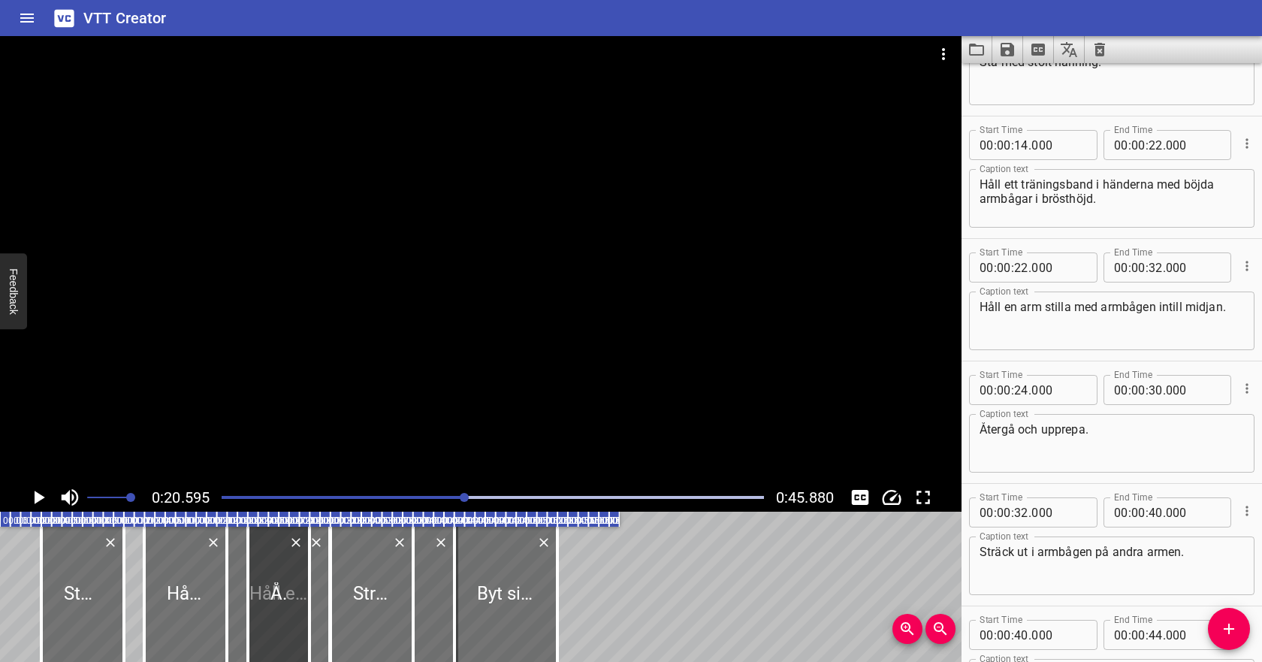
scroll to position [66, 0]
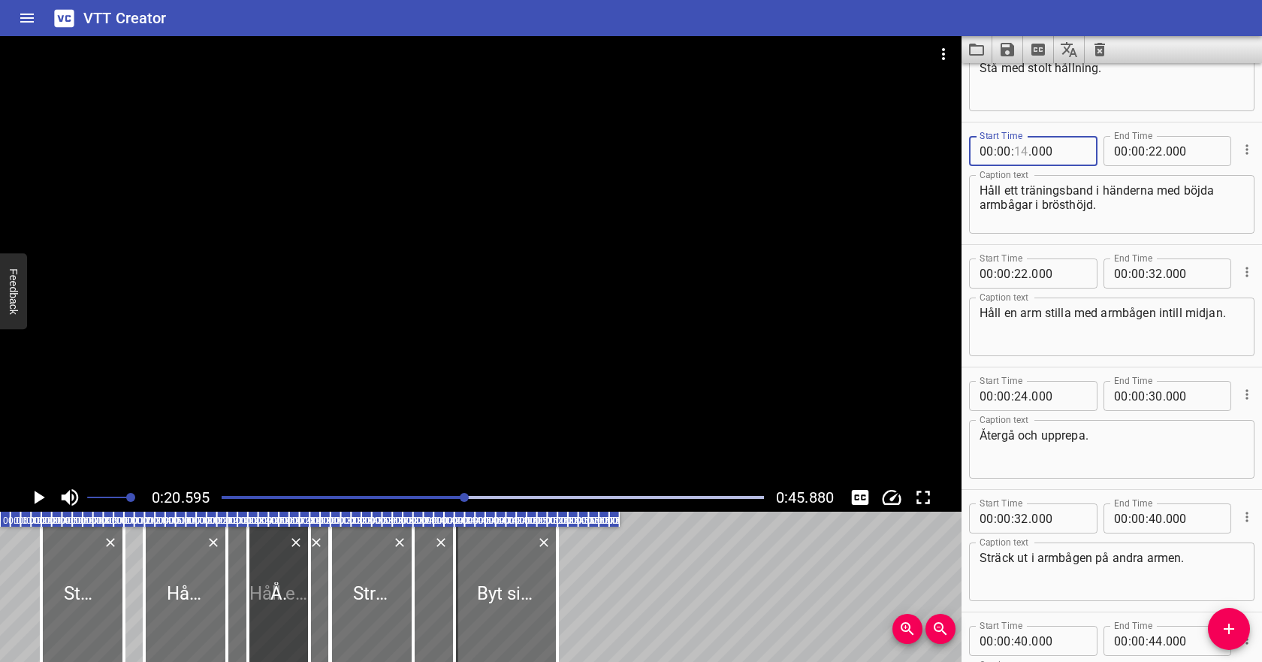
click at [1020, 153] on input "number" at bounding box center [1021, 151] width 14 height 30
type input "13"
type input "000"
click at [1145, 148] on span ":" at bounding box center [1146, 151] width 3 height 30
click at [1154, 149] on input "number" at bounding box center [1155, 151] width 14 height 30
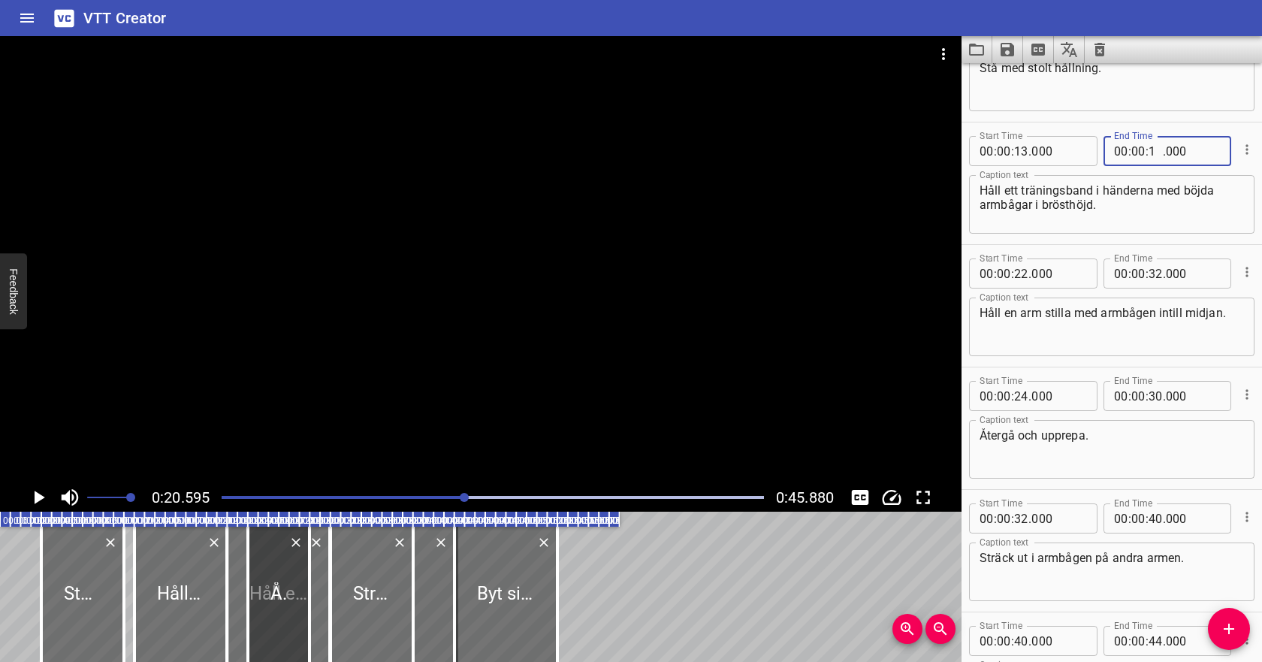
type input "19"
type input "000"
click at [1021, 282] on input "number" at bounding box center [1021, 273] width 14 height 30
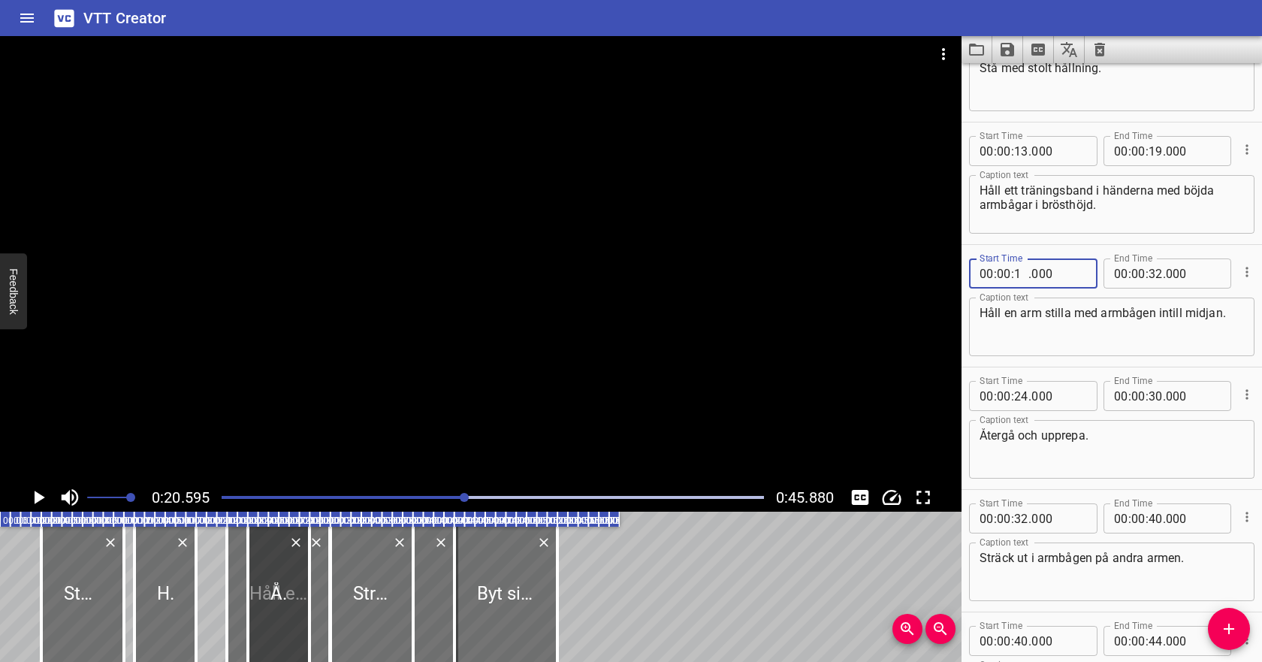
type input "19"
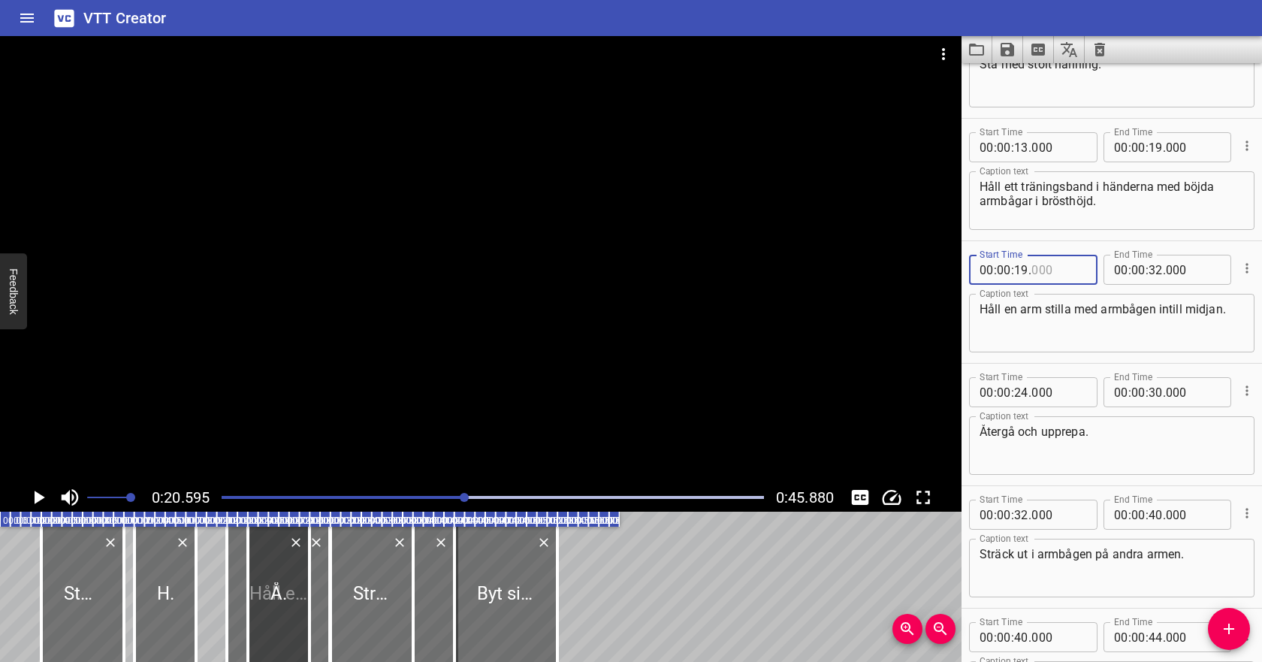
type input "000"
click at [1024, 512] on input "number" at bounding box center [1021, 514] width 14 height 30
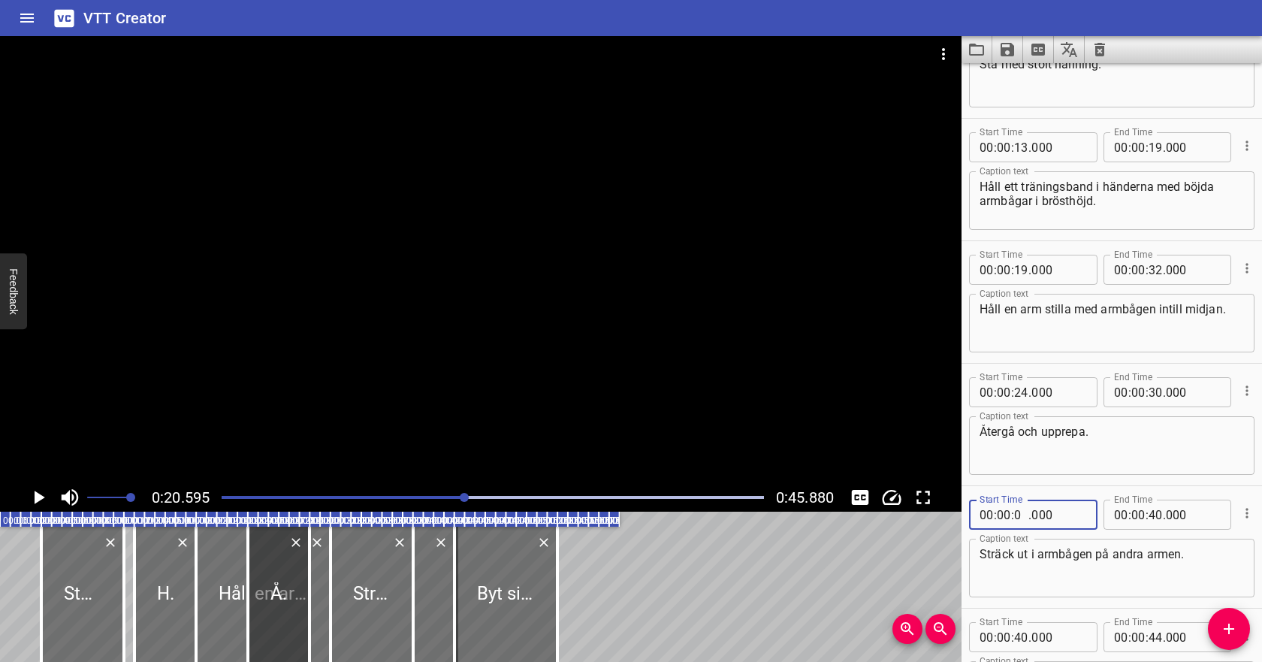
type input "01"
type input "9"
type input "009"
click at [1019, 513] on input "number" at bounding box center [1021, 514] width 14 height 30
type input "19"
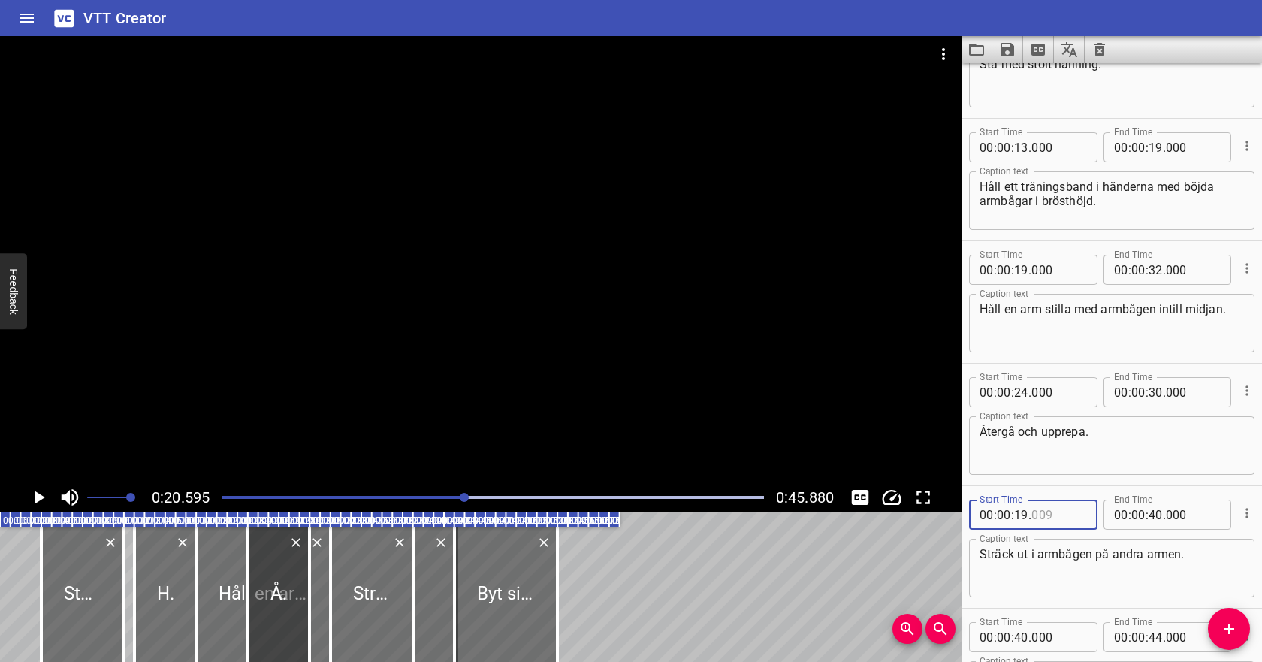
click at [1045, 518] on input "number" at bounding box center [1058, 514] width 55 height 30
click at [1050, 511] on input "number" at bounding box center [1058, 514] width 55 height 30
type input "009"
click at [1018, 513] on input "number" at bounding box center [1021, 514] width 14 height 30
type input "19"
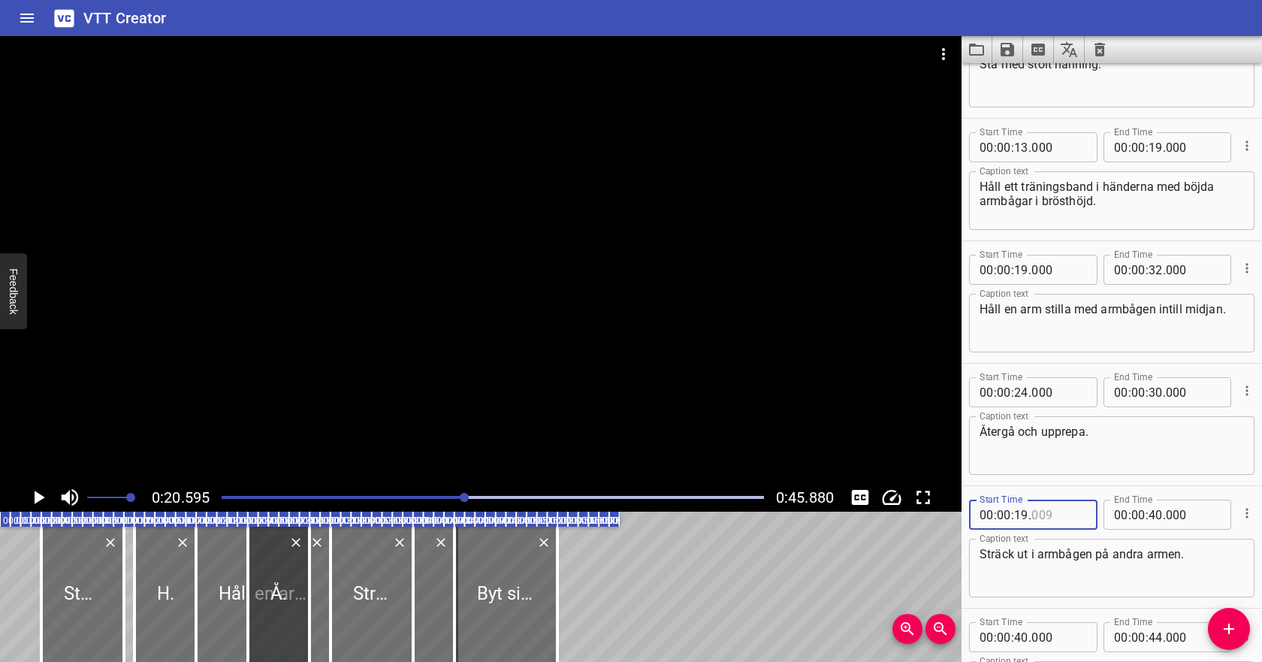
click at [1045, 517] on input "number" at bounding box center [1058, 514] width 55 height 30
type input "009"
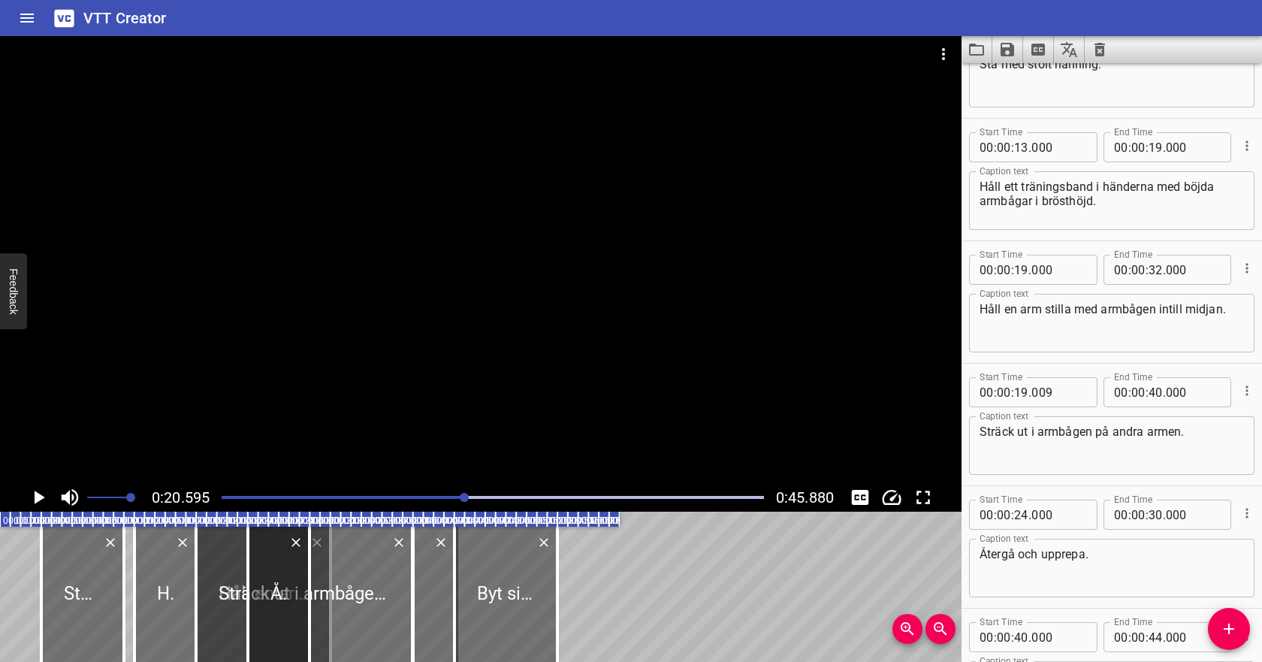
click at [1028, 407] on span "." at bounding box center [1029, 392] width 3 height 30
click at [1016, 394] on input "number" at bounding box center [1021, 392] width 14 height 30
type input "19"
click at [1046, 389] on input "number" at bounding box center [1058, 392] width 55 height 30
type input "009"
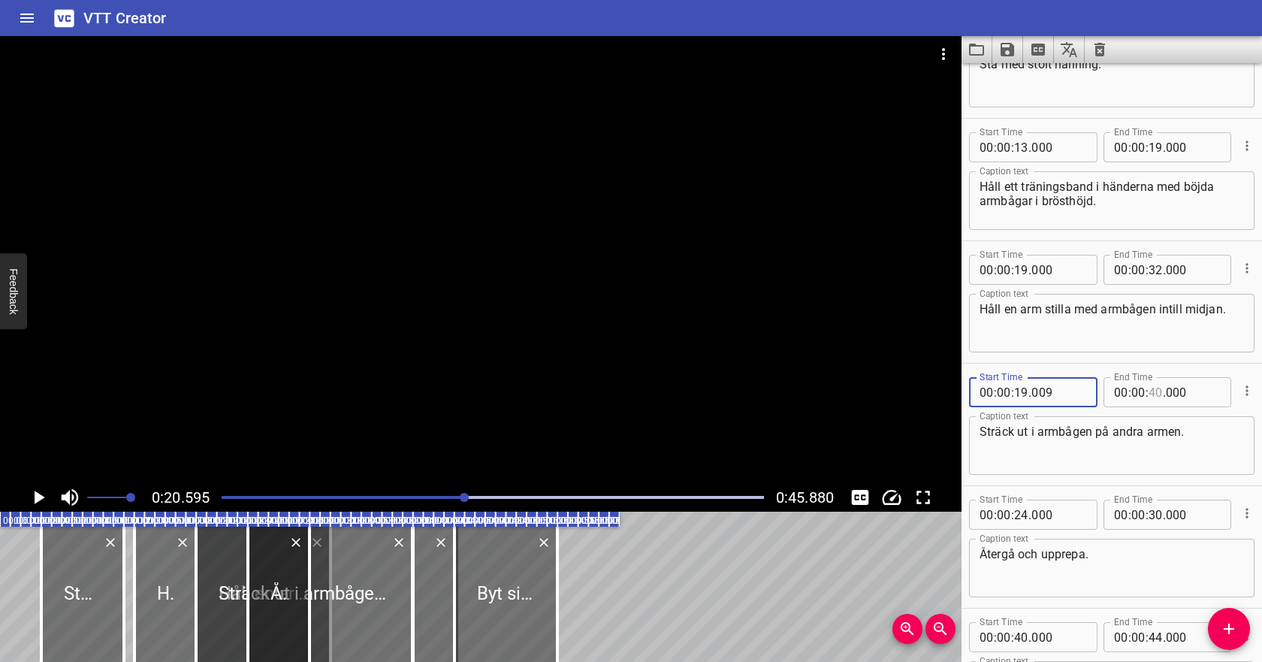
click at [1154, 391] on input "number" at bounding box center [1155, 392] width 14 height 30
type input "00"
type input "000"
click at [1155, 391] on input "number" at bounding box center [1155, 392] width 14 height 30
type input "25"
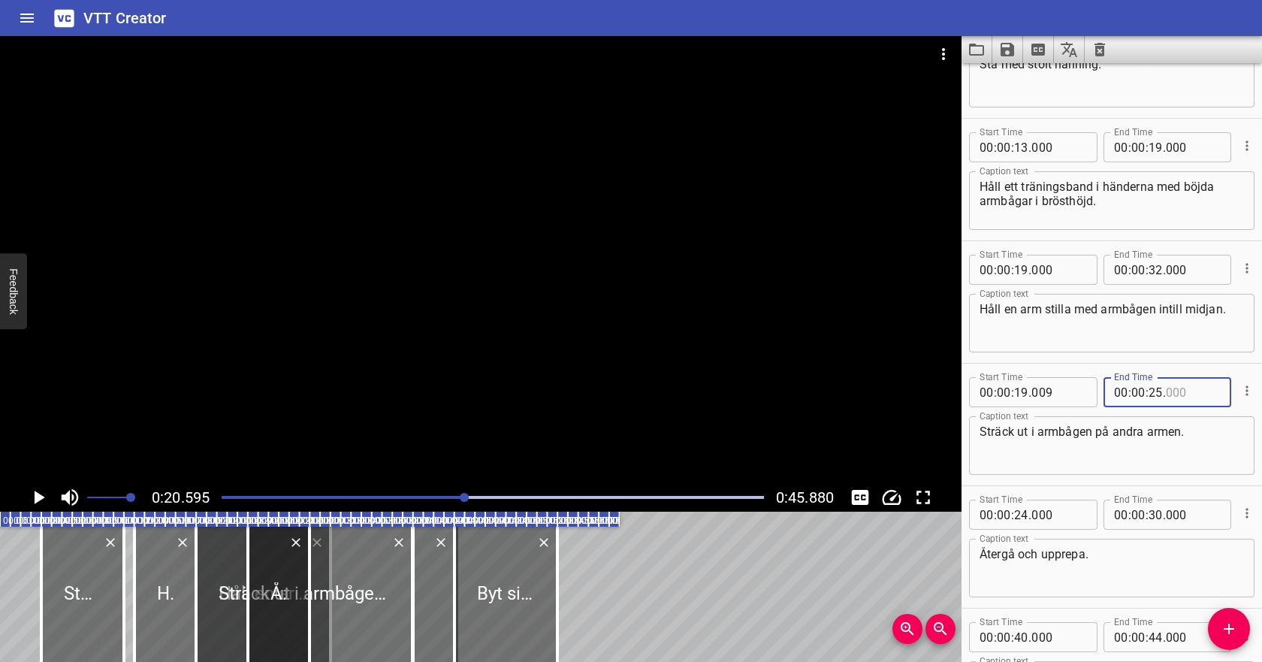
type input "000"
click at [1022, 268] on input "number" at bounding box center [1021, 270] width 14 height 30
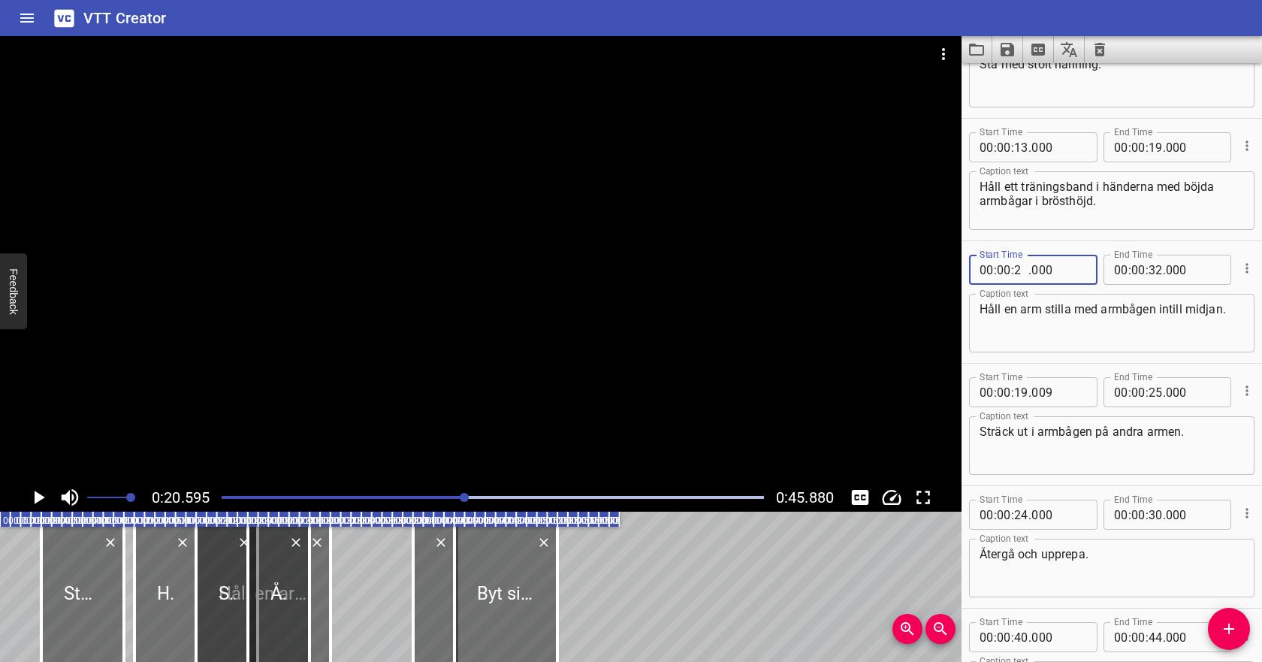
type input "25"
type input "000"
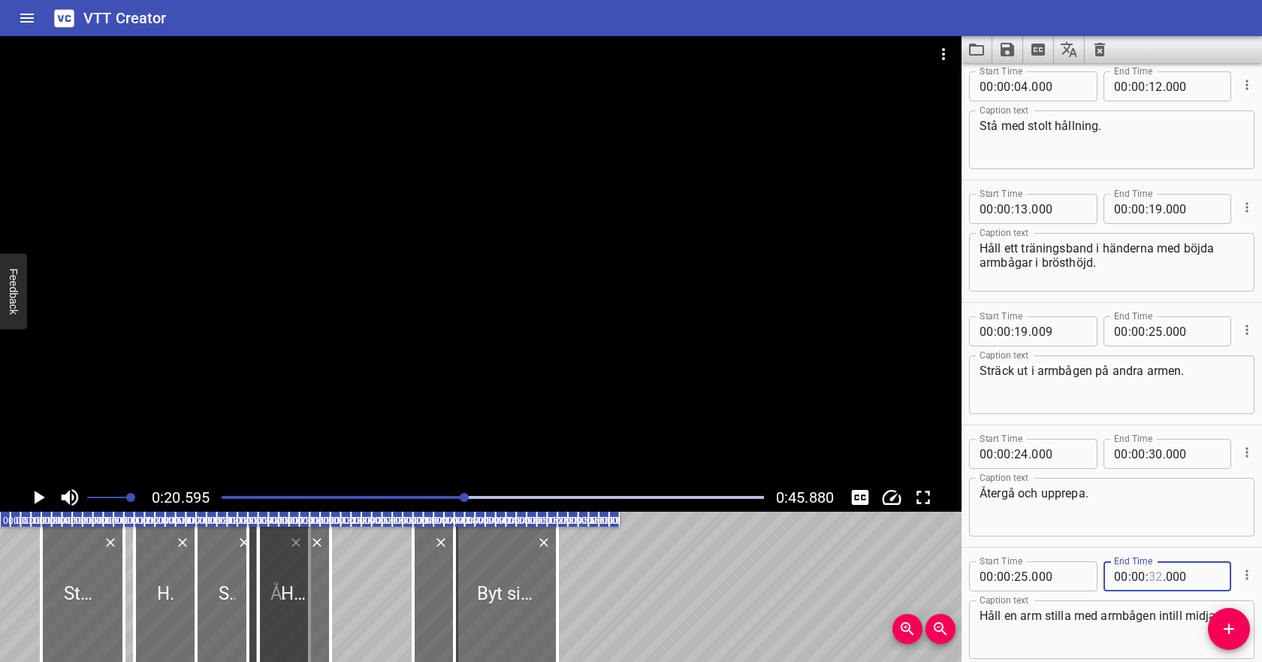
scroll to position [0, 0]
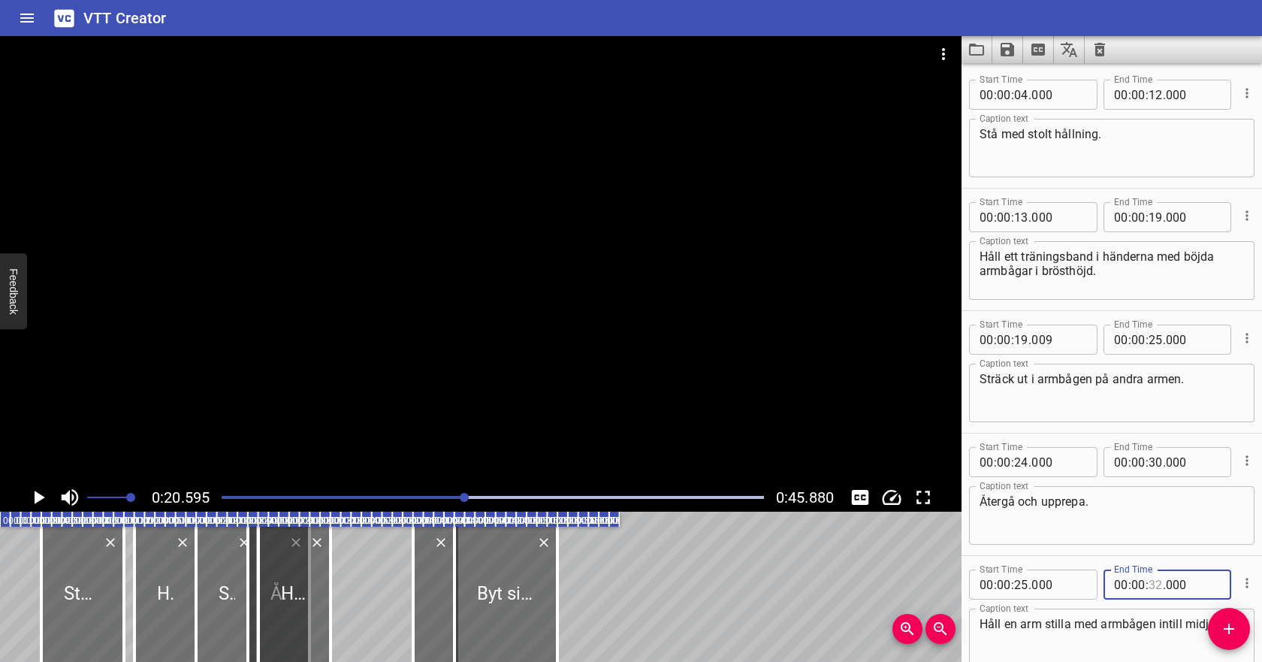
type input "32"
click at [276, 504] on div at bounding box center [493, 497] width 560 height 21
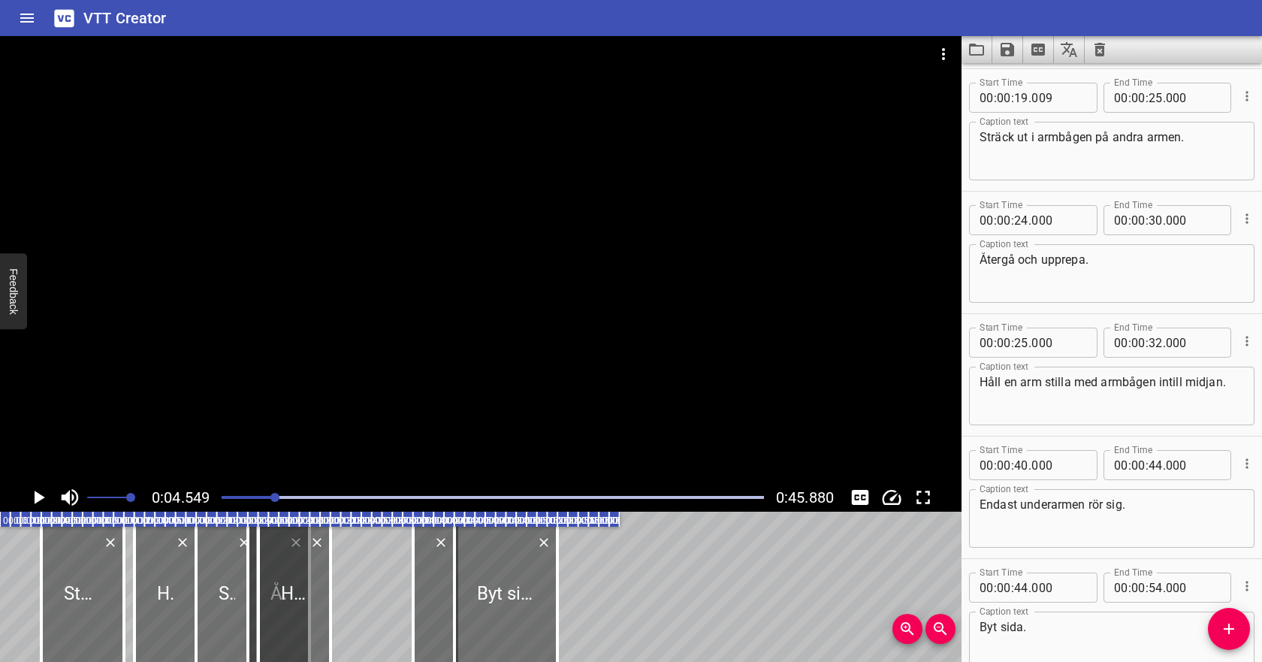
scroll to position [245, 0]
click at [44, 496] on icon "Play/Pause" at bounding box center [38, 497] width 23 height 23
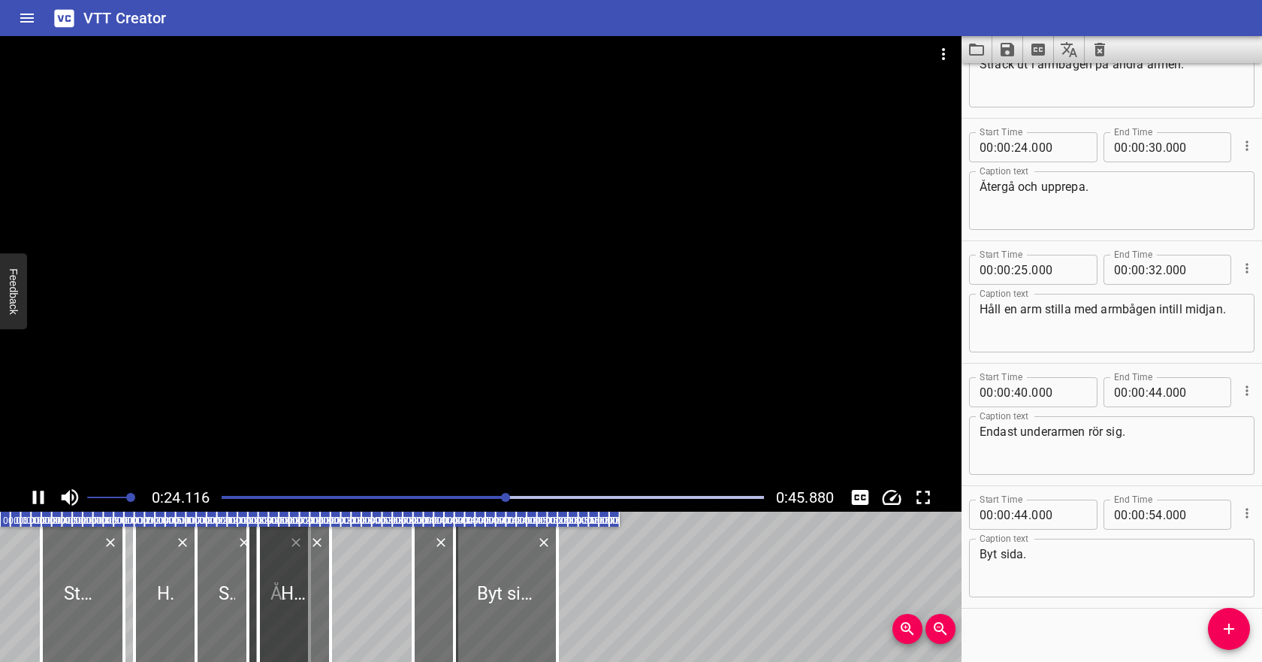
scroll to position [329, 0]
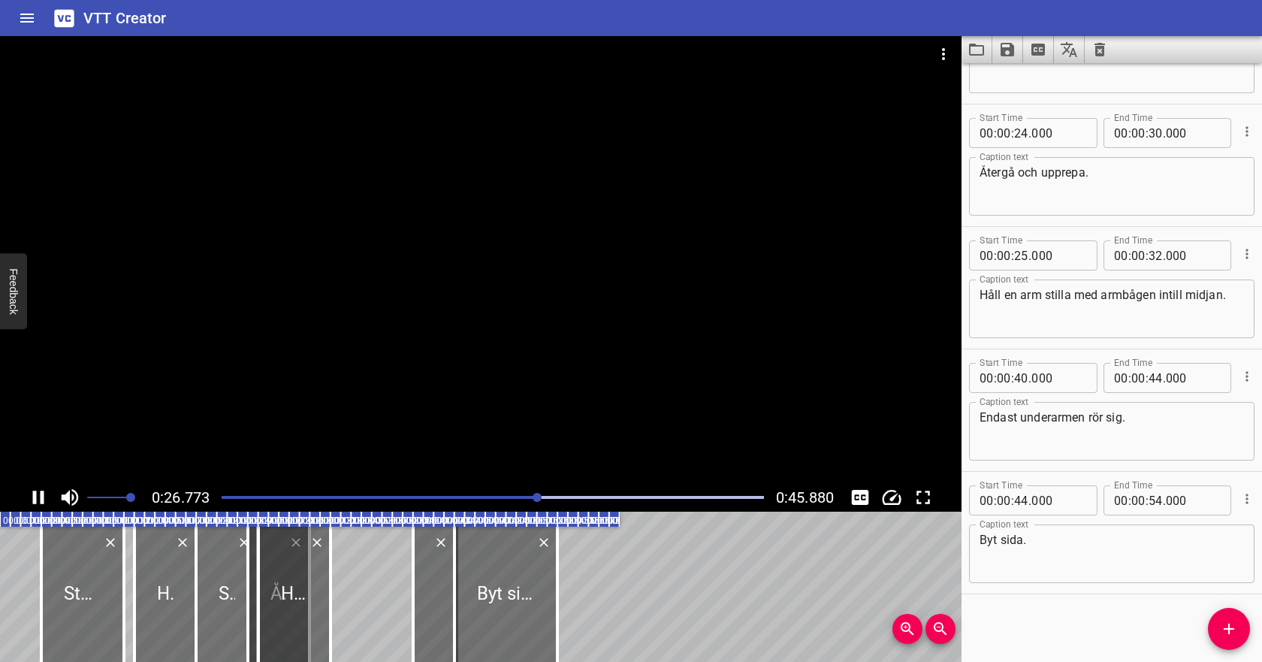
click at [40, 496] on icon "Play/Pause" at bounding box center [38, 497] width 23 height 23
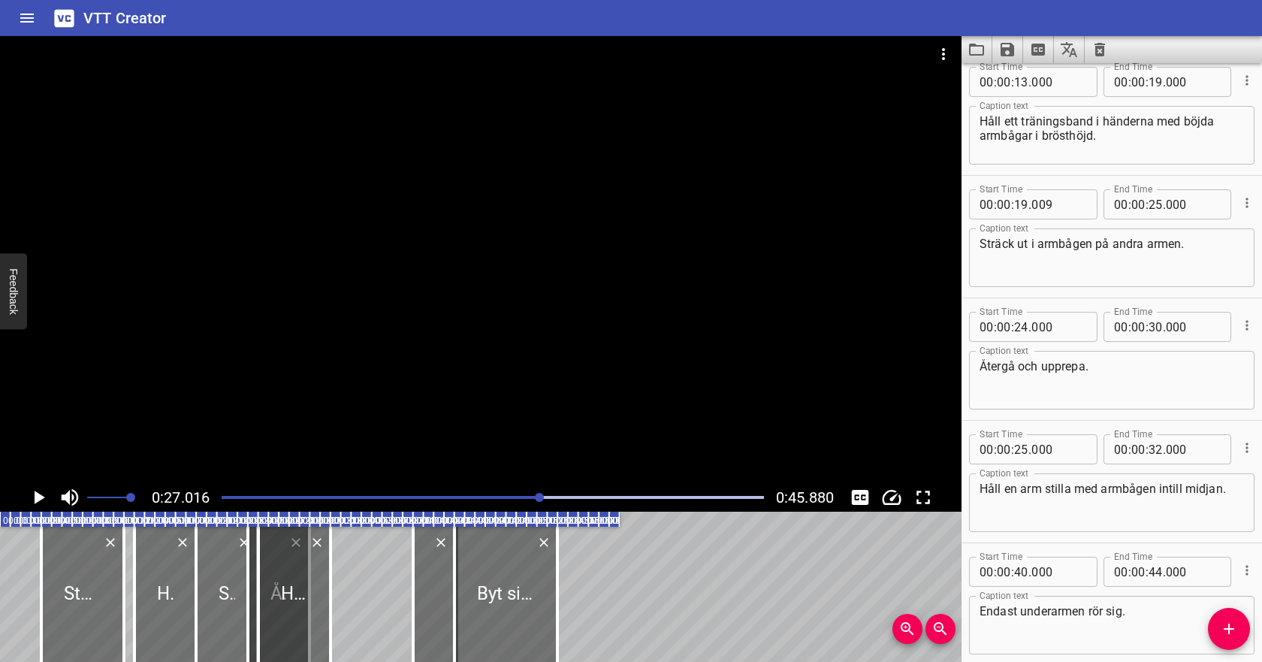
scroll to position [126, 0]
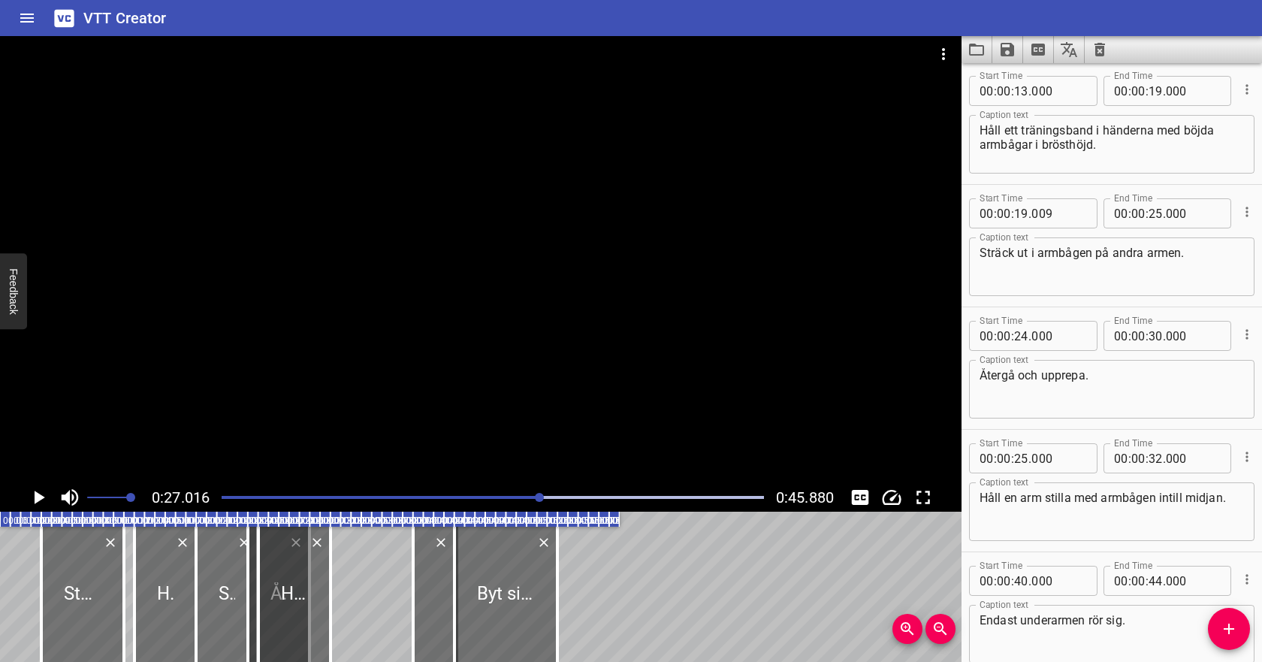
click at [1246, 332] on icon "Cue Options" at bounding box center [1246, 334] width 15 height 15
click at [1199, 360] on li "Delete Cue" at bounding box center [1183, 361] width 131 height 27
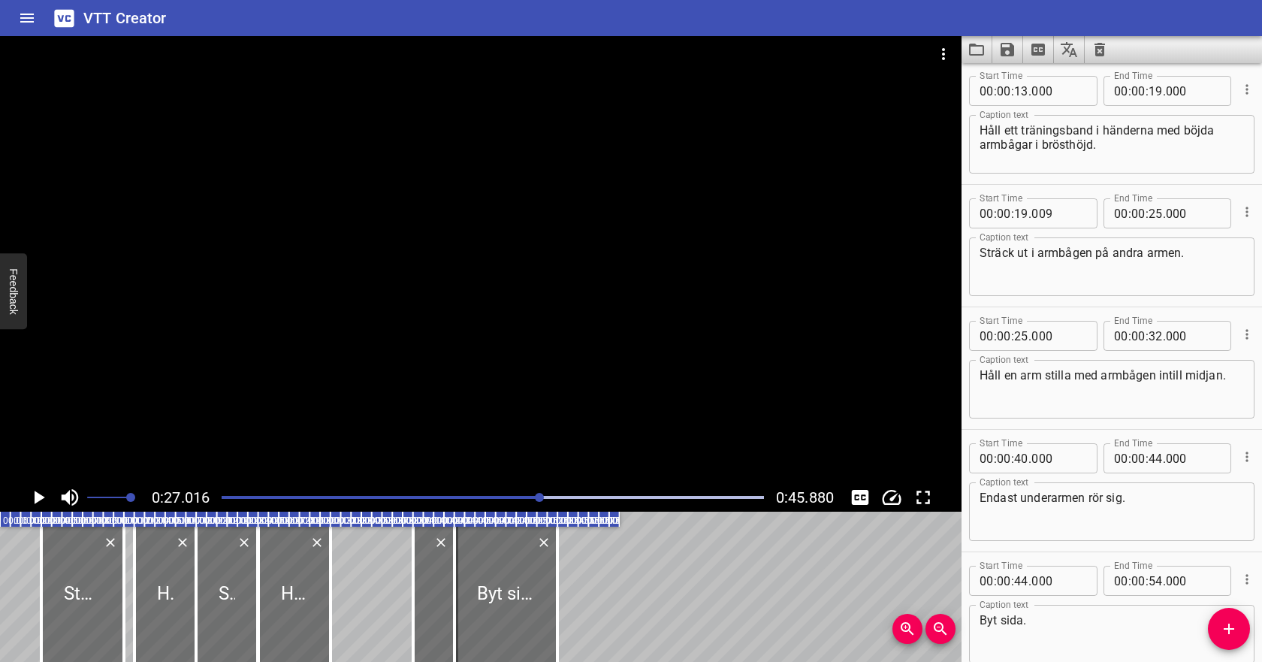
click at [284, 499] on div at bounding box center [493, 497] width 560 height 21
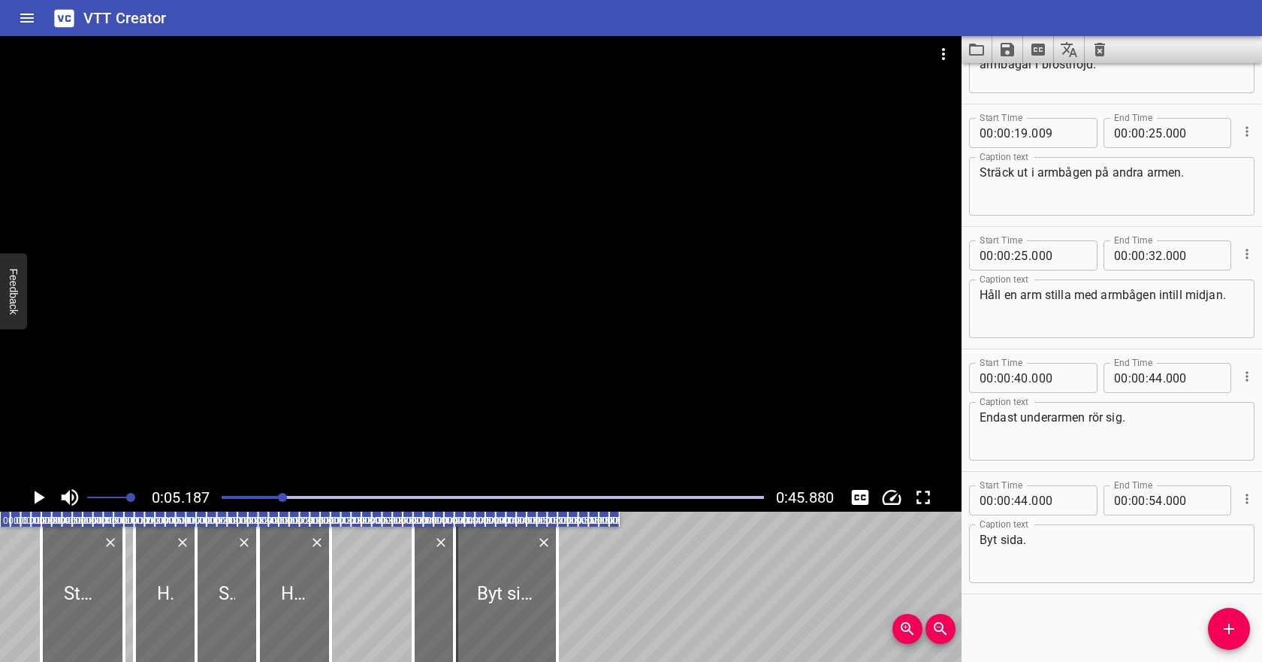
click at [41, 496] on icon "Play/Pause" at bounding box center [40, 497] width 11 height 14
click at [33, 495] on icon "Play/Pause" at bounding box center [38, 497] width 11 height 14
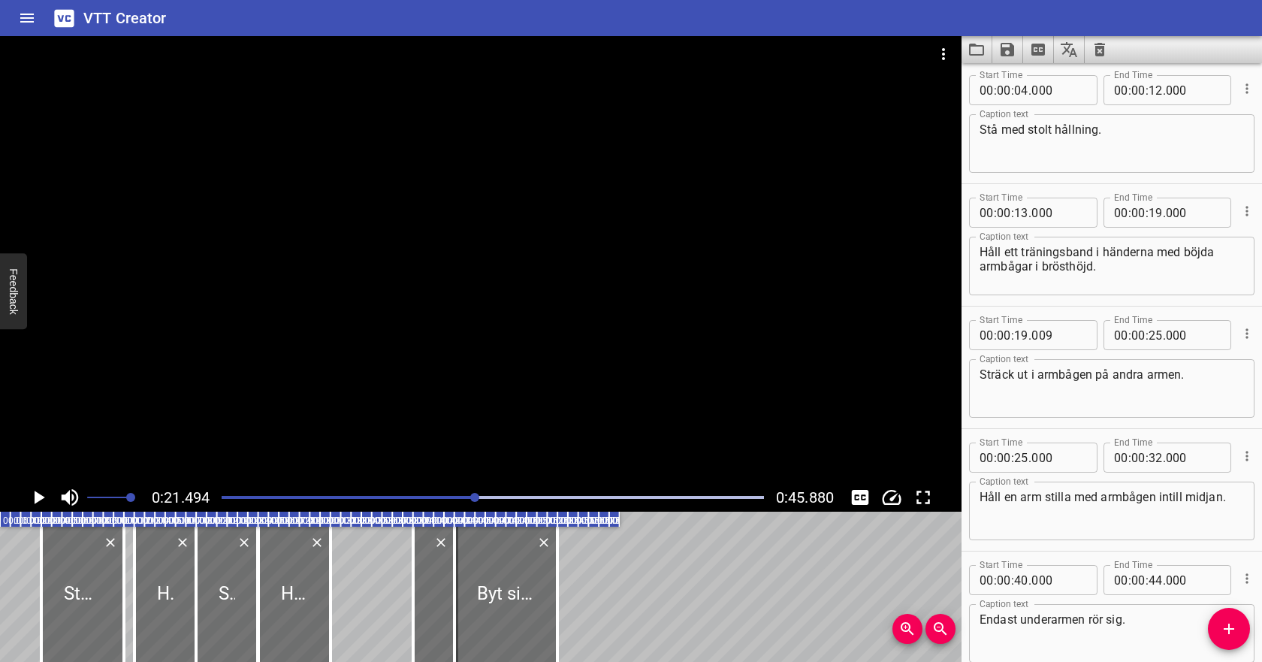
scroll to position [4, 0]
drag, startPoint x: 1139, startPoint y: 374, endPoint x: 1118, endPoint y: 374, distance: 20.3
click at [1118, 374] on textarea "Sträck ut i armbågen på andra armen." at bounding box center [1111, 389] width 264 height 43
click at [1143, 398] on textarea "Sträck ut i armbågen på ena armen." at bounding box center [1111, 389] width 264 height 43
type textarea "Sträck ut i armbågen på ena armen."
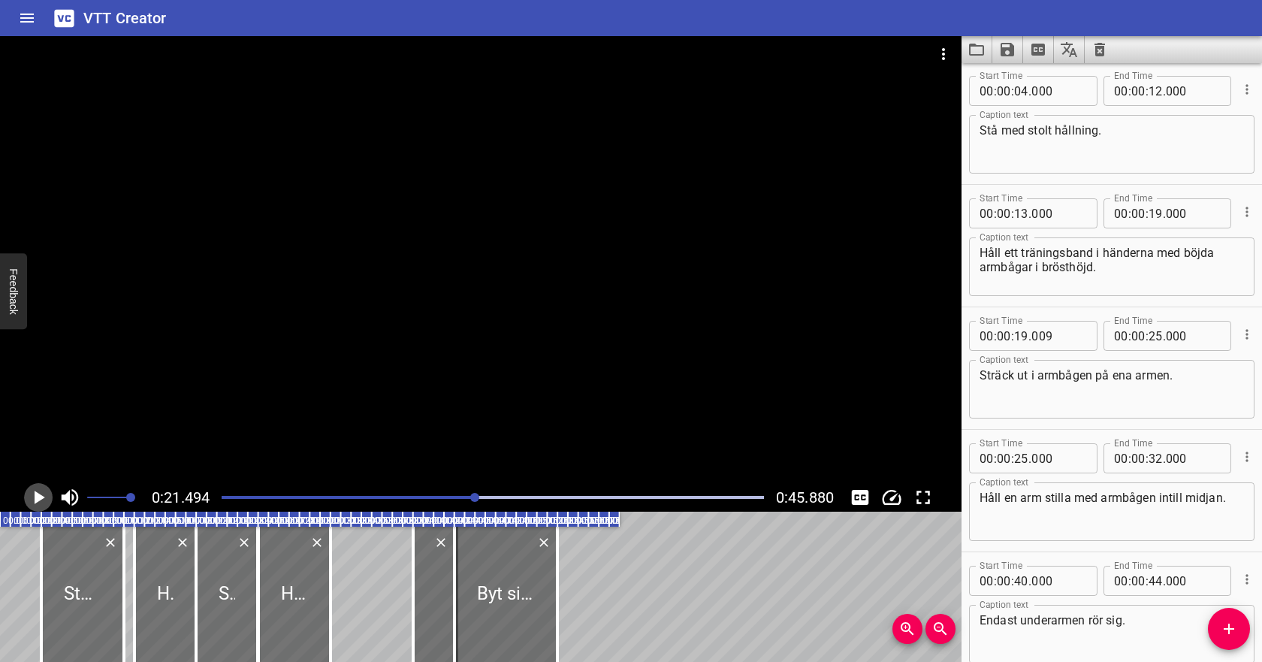
click at [37, 493] on icon "Play/Pause" at bounding box center [40, 497] width 11 height 14
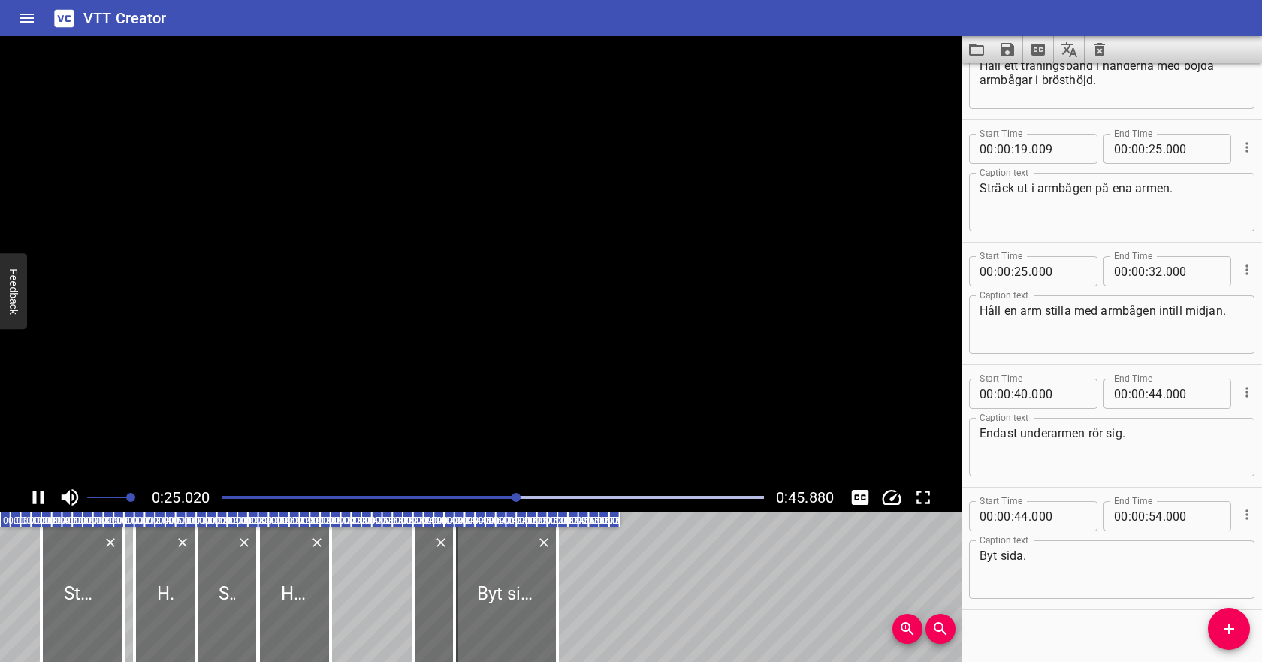
scroll to position [207, 0]
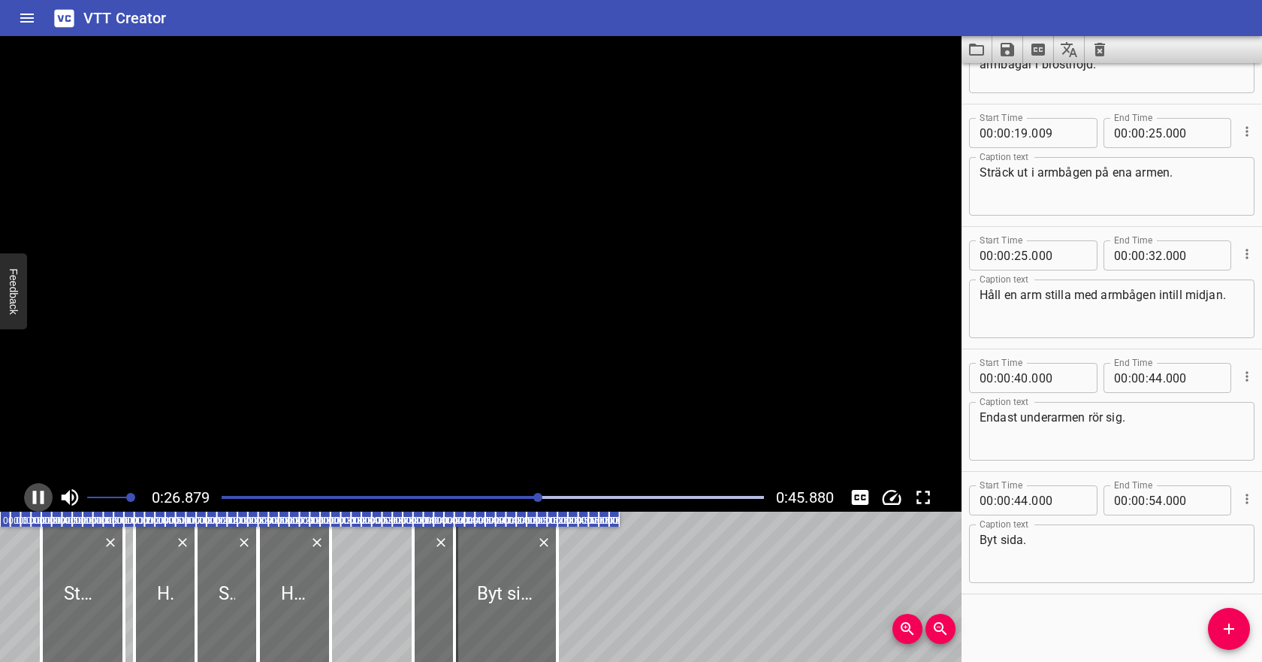
click at [37, 492] on icon "Play/Pause" at bounding box center [38, 497] width 23 height 23
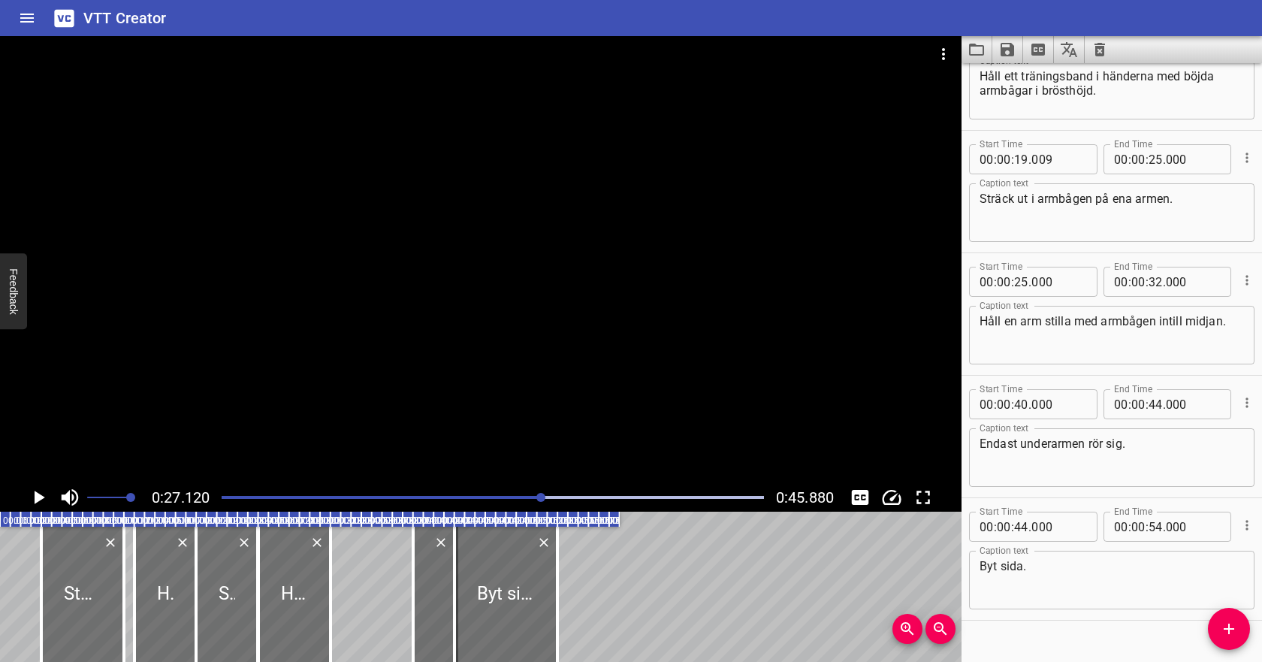
scroll to position [179, 0]
click at [1023, 284] on input "number" at bounding box center [1021, 282] width 14 height 30
type input "27"
type input "000"
click at [1158, 286] on input "number" at bounding box center [1155, 282] width 14 height 30
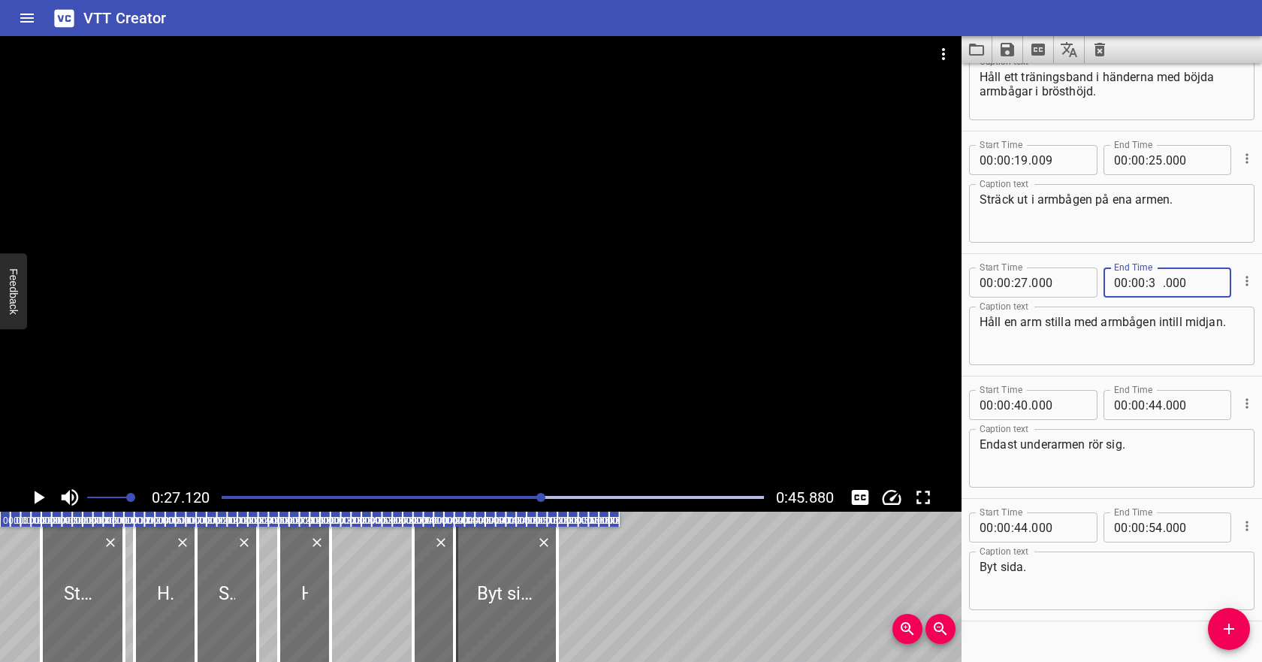
type input "33"
type input "000"
click at [39, 499] on icon "Play/Pause" at bounding box center [40, 497] width 11 height 14
click at [40, 500] on icon "Play/Pause" at bounding box center [38, 497] width 23 height 23
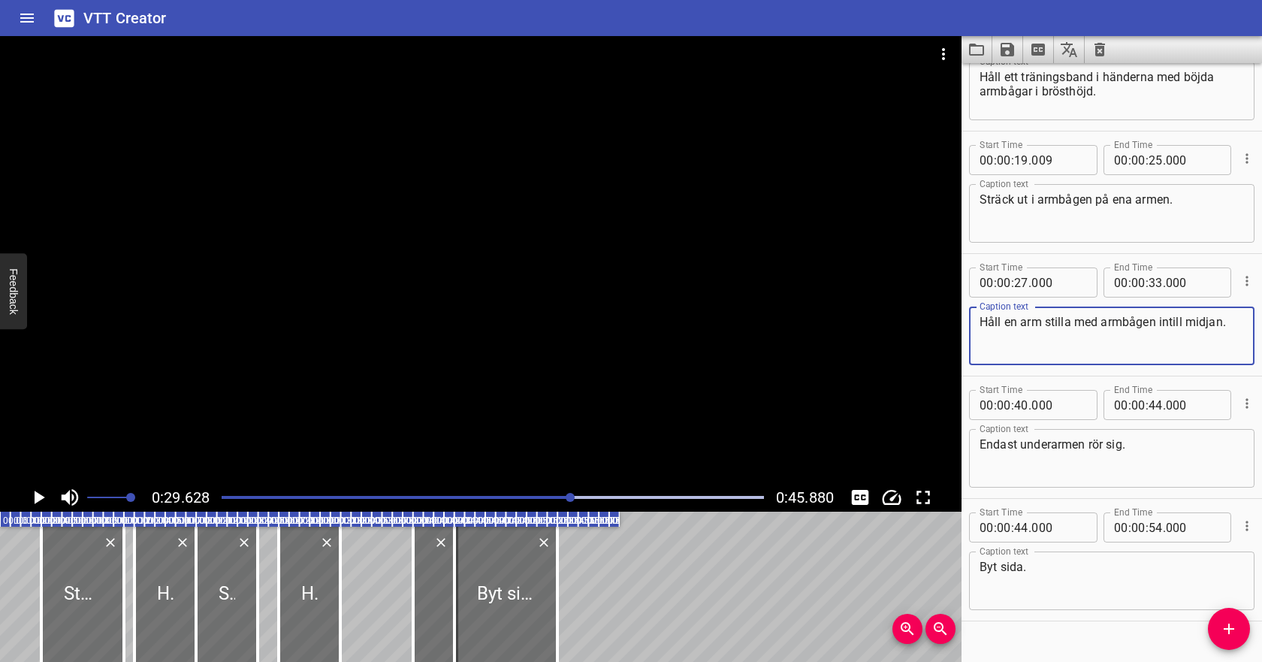
drag, startPoint x: 1006, startPoint y: 321, endPoint x: 1020, endPoint y: 322, distance: 14.3
click at [1020, 322] on textarea "Håll en arm stilla med armbågen intill midjan." at bounding box center [1111, 336] width 264 height 43
click at [1027, 339] on textarea "Håll överarmen stilla med armbågen intill midjan." at bounding box center [1111, 336] width 264 height 43
type textarea "Håll överarmen stilla med armbågen intill midjan."
click at [24, 490] on div "0:29.628 0:45.880" at bounding box center [480, 497] width 961 height 29
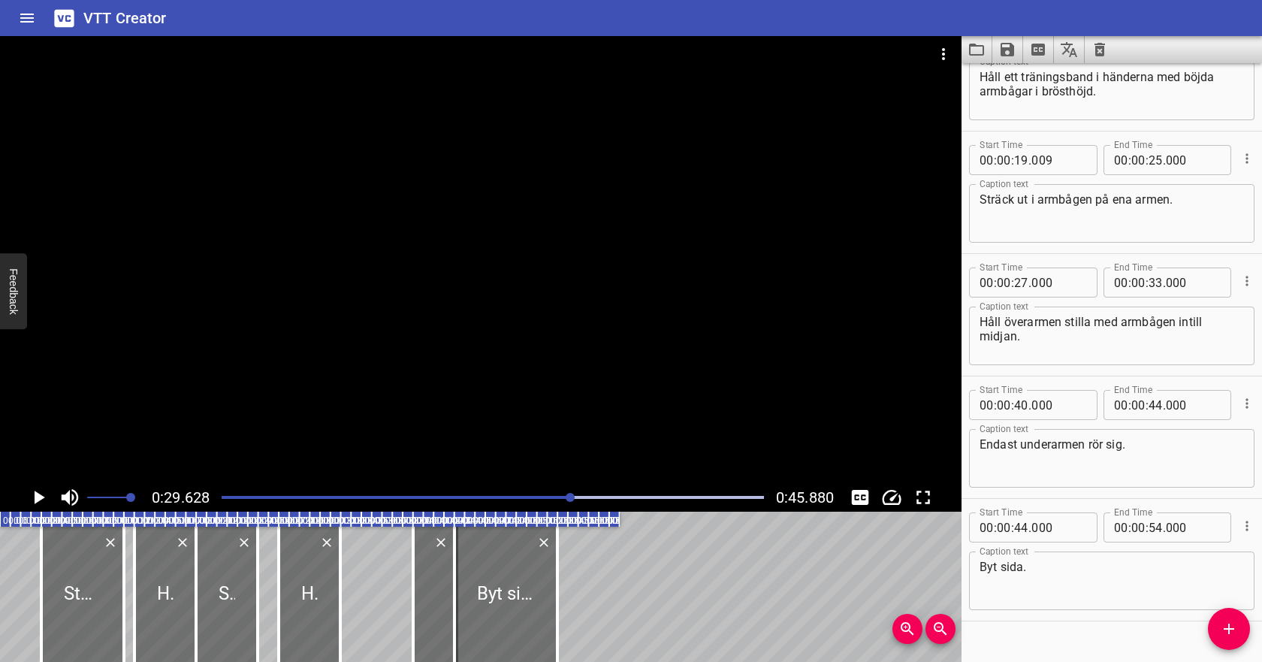
click at [32, 494] on icon "Play/Pause" at bounding box center [38, 497] width 23 height 23
click at [1021, 407] on input "number" at bounding box center [1021, 405] width 14 height 30
type input "33"
type input "000"
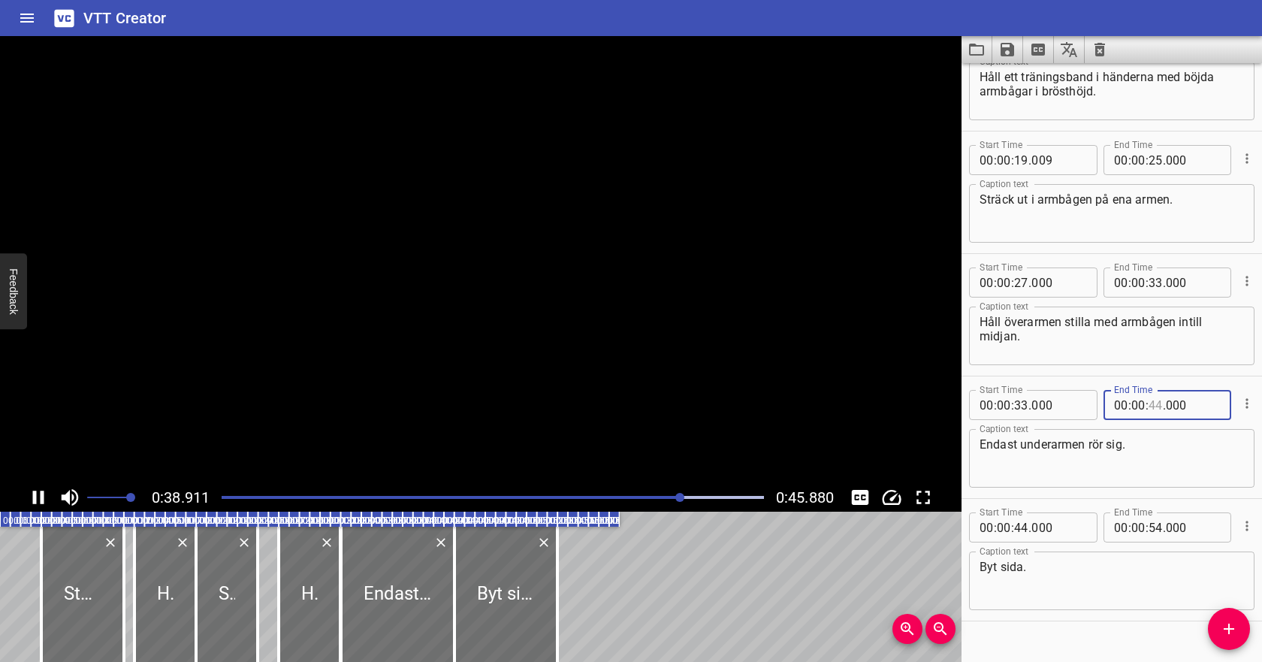
click at [1151, 404] on input "number" at bounding box center [1155, 405] width 14 height 30
type input "40"
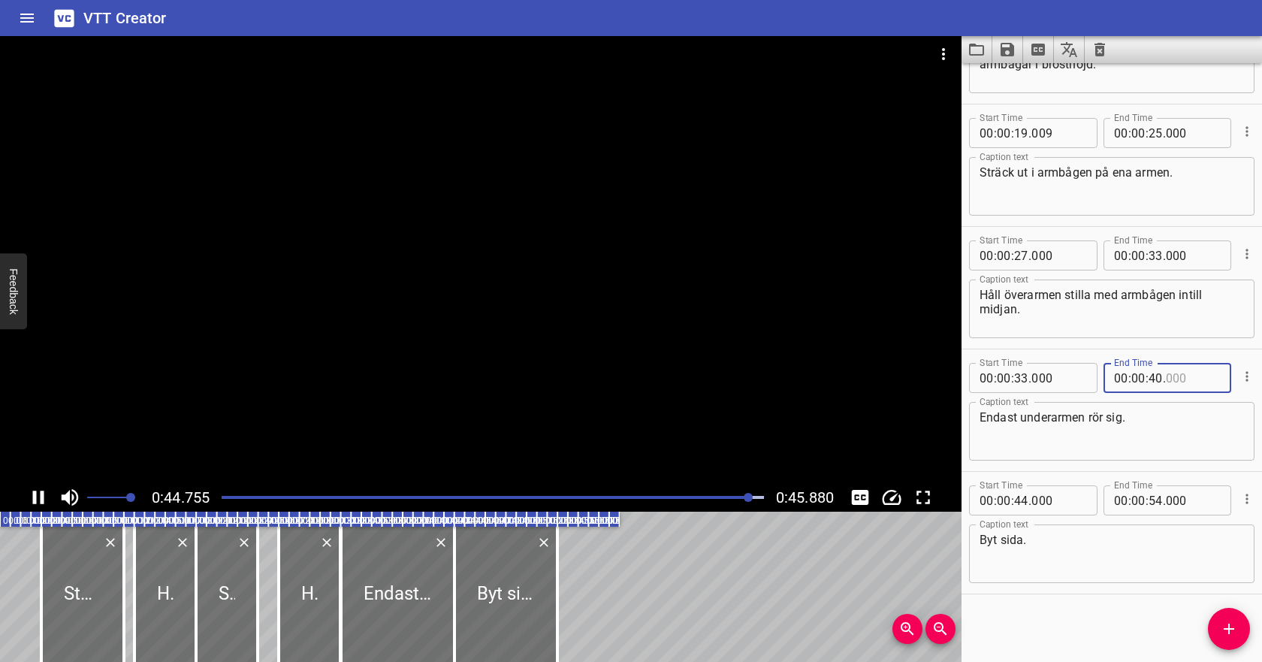
type input "000"
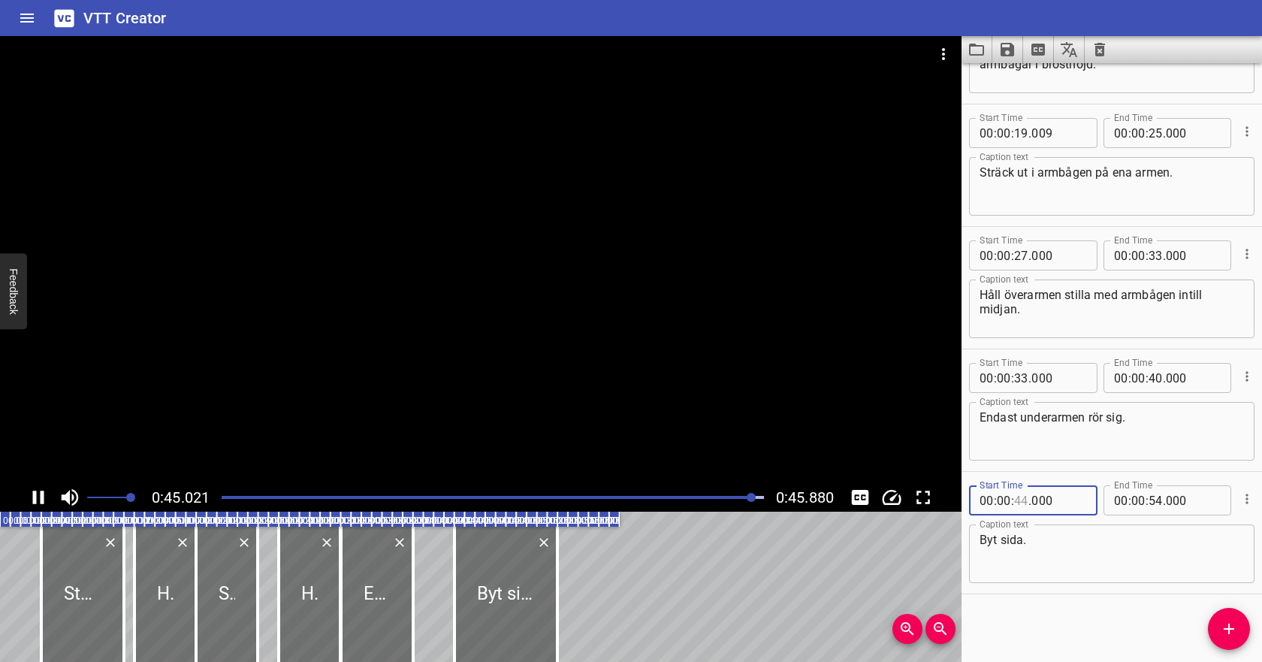
click at [1019, 499] on input "number" at bounding box center [1021, 500] width 14 height 30
type input "2"
type input "44"
type input "42"
type input "44"
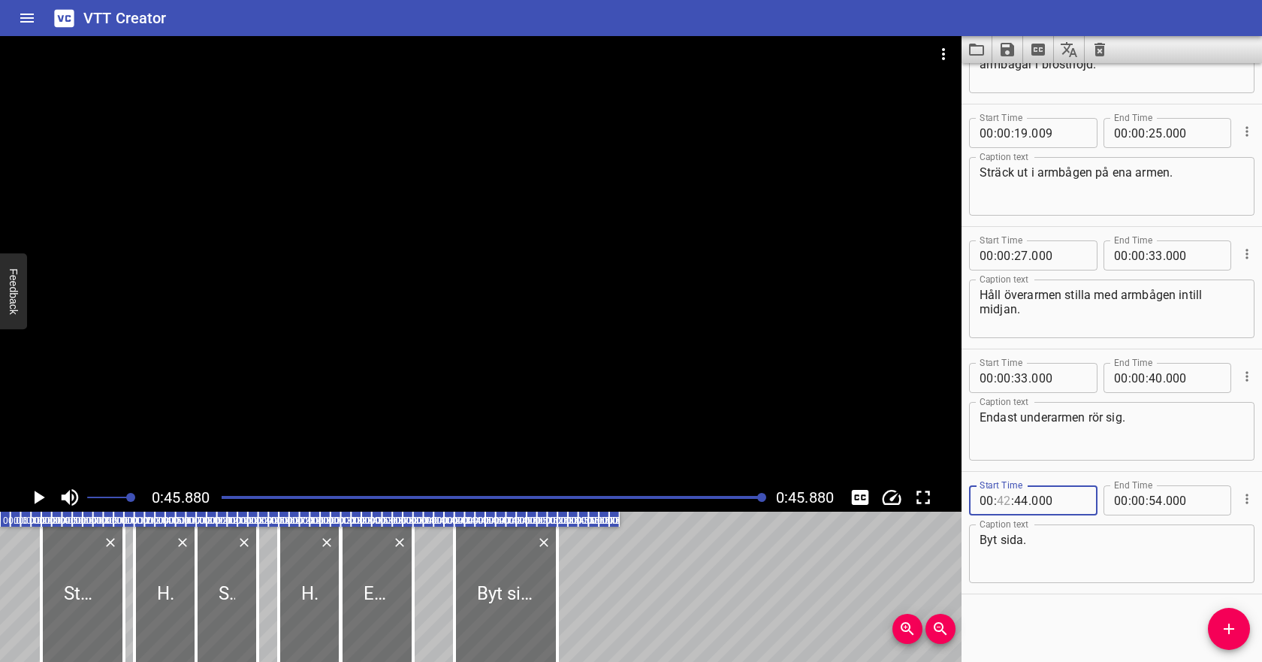
click at [1005, 503] on input "number" at bounding box center [1004, 500] width 14 height 30
type input "00"
type input "42"
type input "000"
click at [1154, 497] on input "number" at bounding box center [1155, 500] width 14 height 30
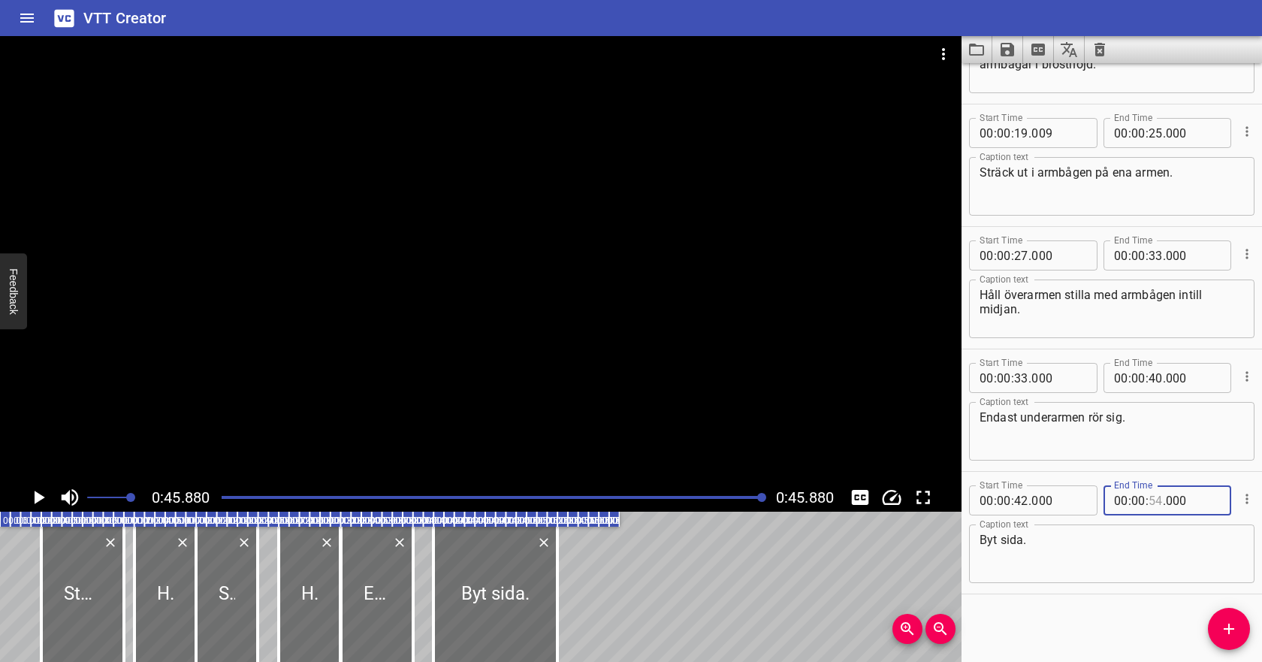
type input "54"
click at [1021, 500] on input "number" at bounding box center [1021, 500] width 14 height 30
type input "41"
type input "000"
click at [1150, 501] on input "number" at bounding box center [1155, 500] width 14 height 30
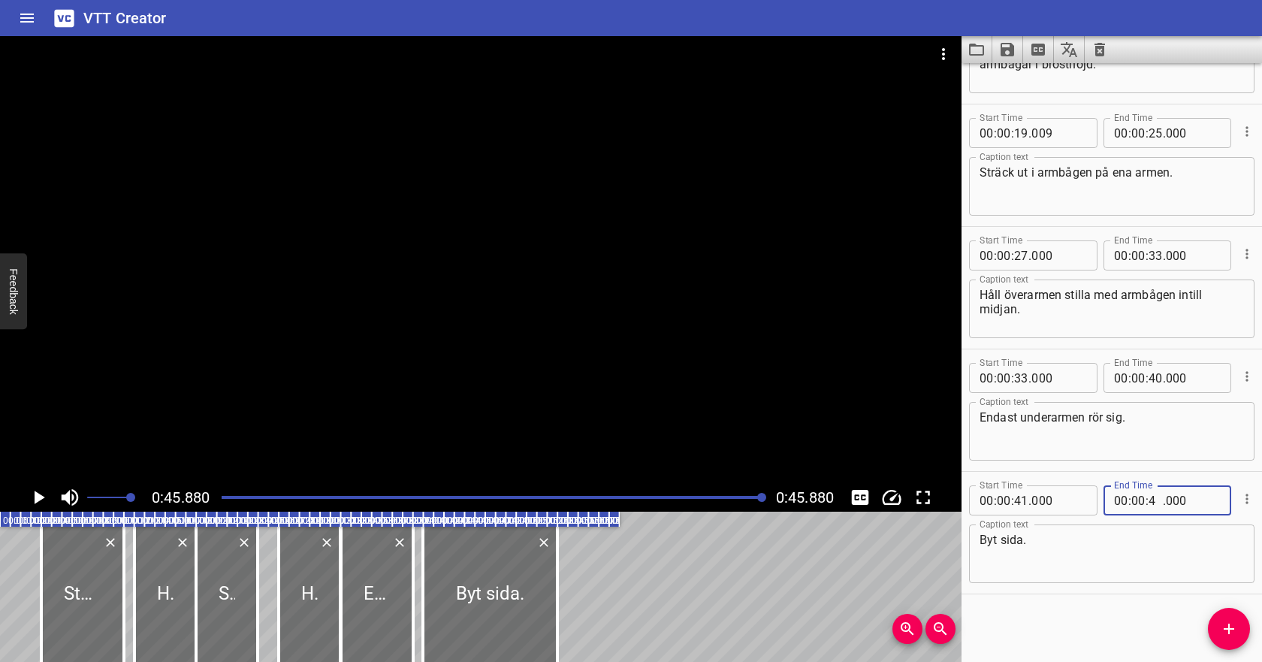
type input "45"
type input "000"
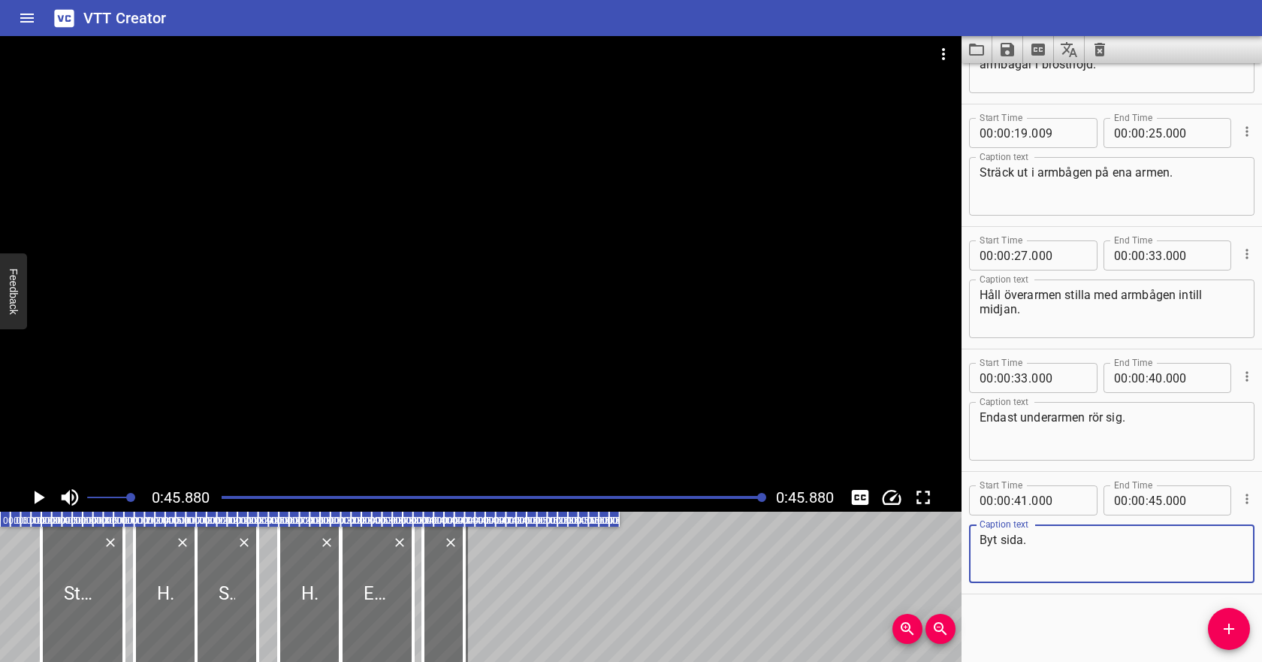
click at [1114, 571] on textarea "Byt sida." at bounding box center [1111, 553] width 264 height 43
click at [220, 495] on div at bounding box center [493, 497] width 560 height 21
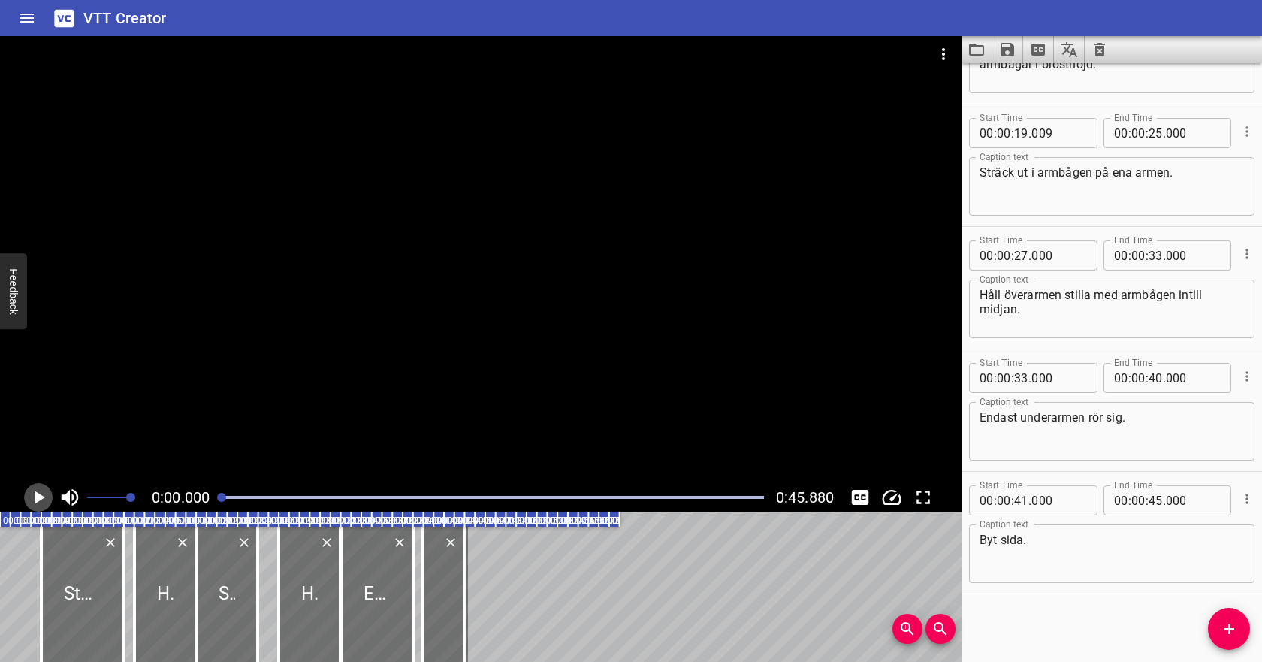
click at [39, 494] on icon "Play/Pause" at bounding box center [40, 497] width 11 height 14
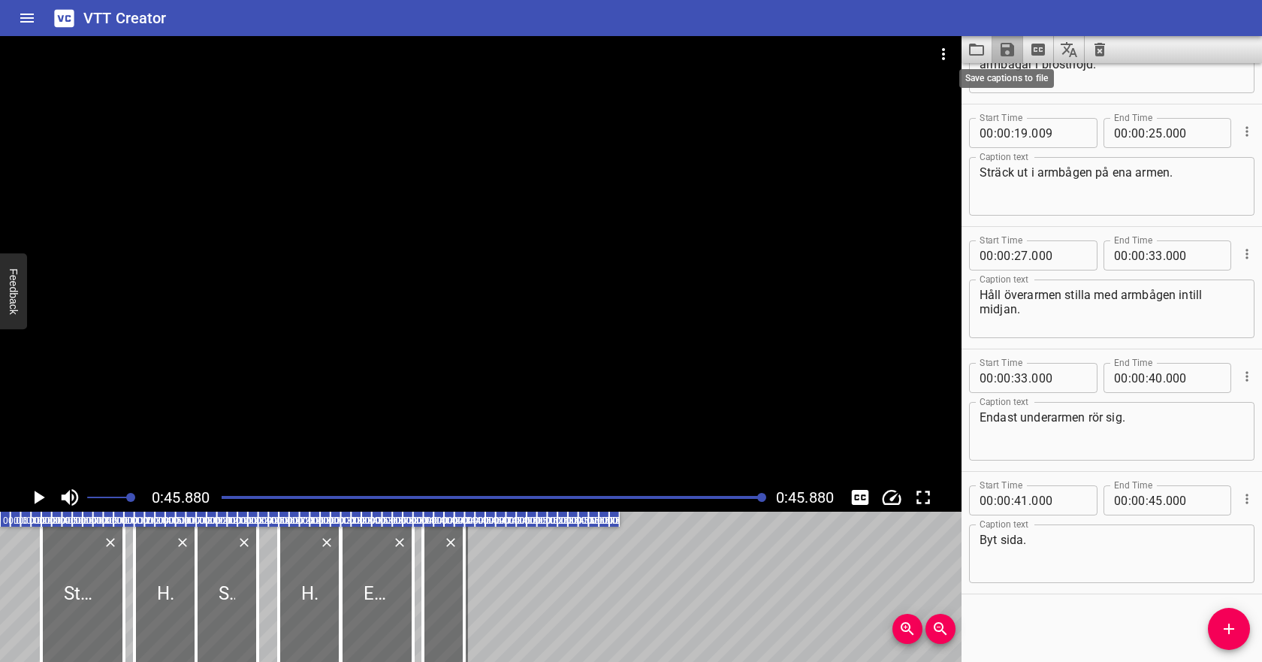
click at [1011, 47] on icon "Save captions to file" at bounding box center [1007, 50] width 14 height 14
click at [1036, 76] on li "Save to VTT file" at bounding box center [1047, 82] width 110 height 27
click at [943, 56] on icon "Video Options" at bounding box center [943, 54] width 18 height 18
click at [959, 59] on li "Select New Video File..." at bounding box center [999, 55] width 149 height 27
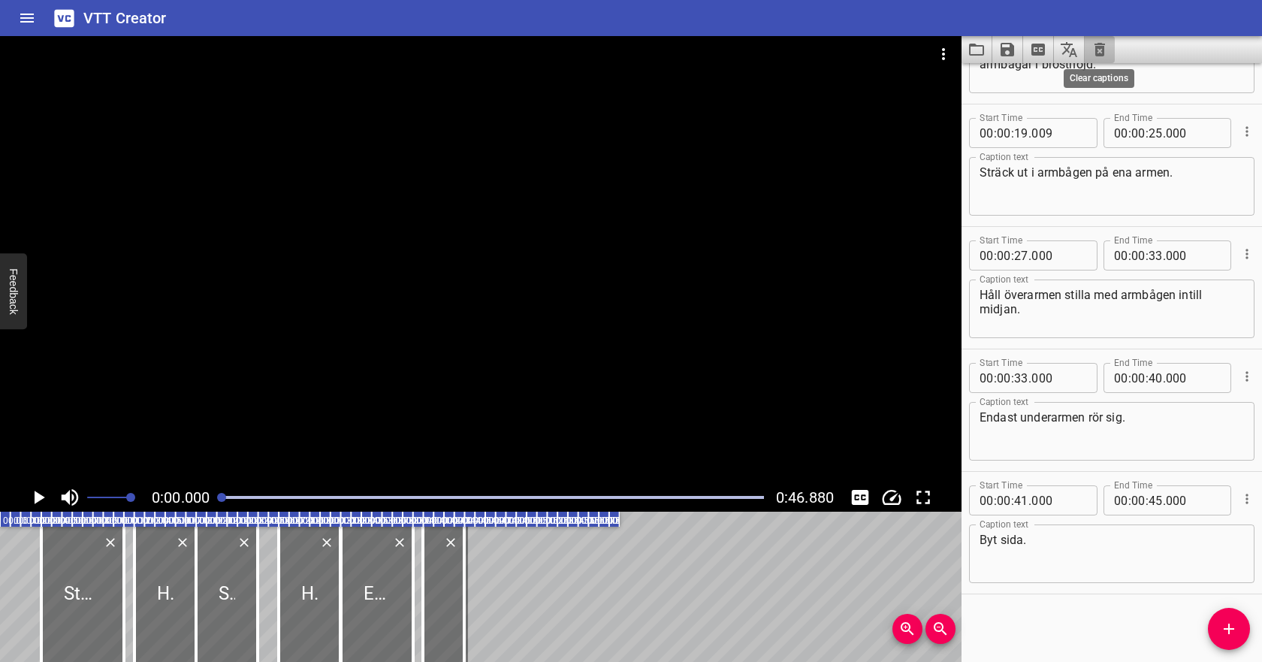
click at [1097, 47] on icon "Clear captions" at bounding box center [1099, 50] width 11 height 14
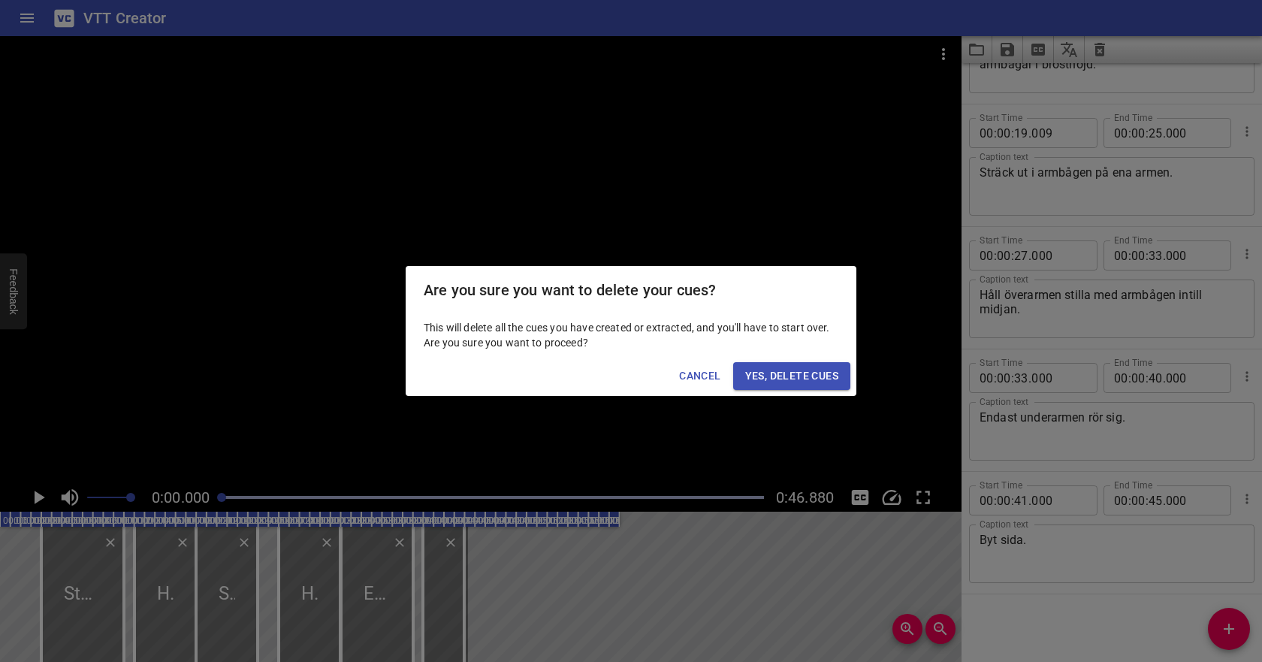
click at [781, 376] on span "Yes, Delete Cues" at bounding box center [791, 375] width 93 height 19
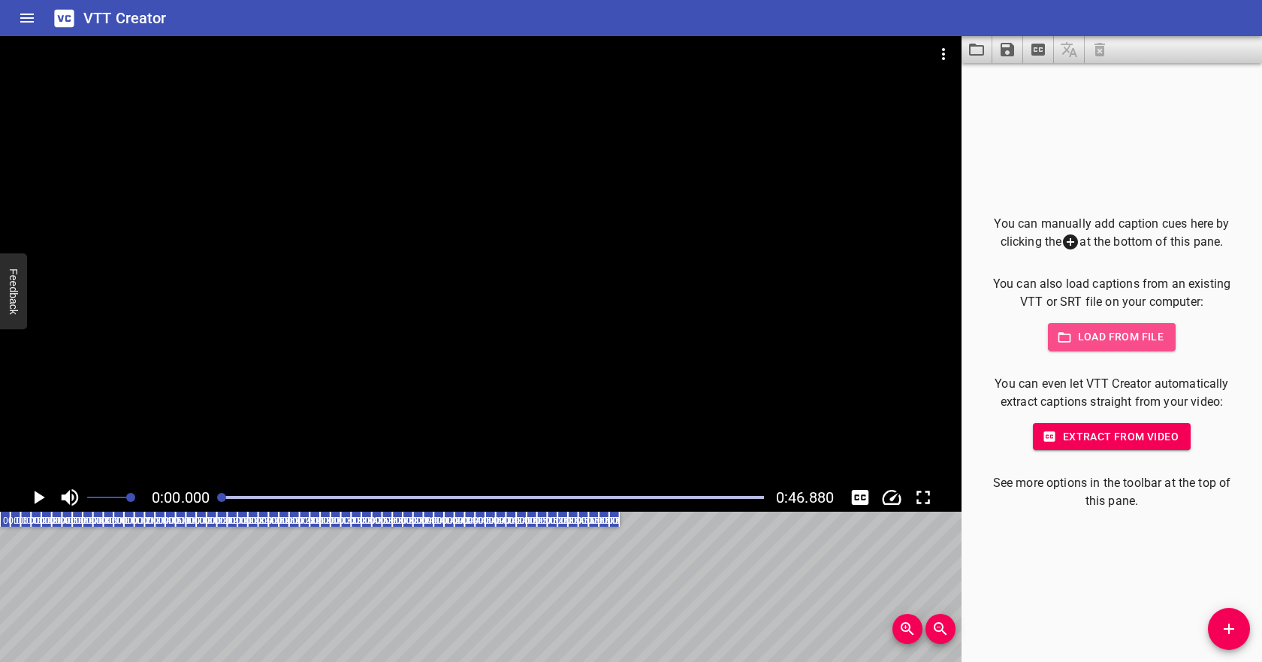
click at [1117, 334] on span "Load from file" at bounding box center [1112, 336] width 104 height 19
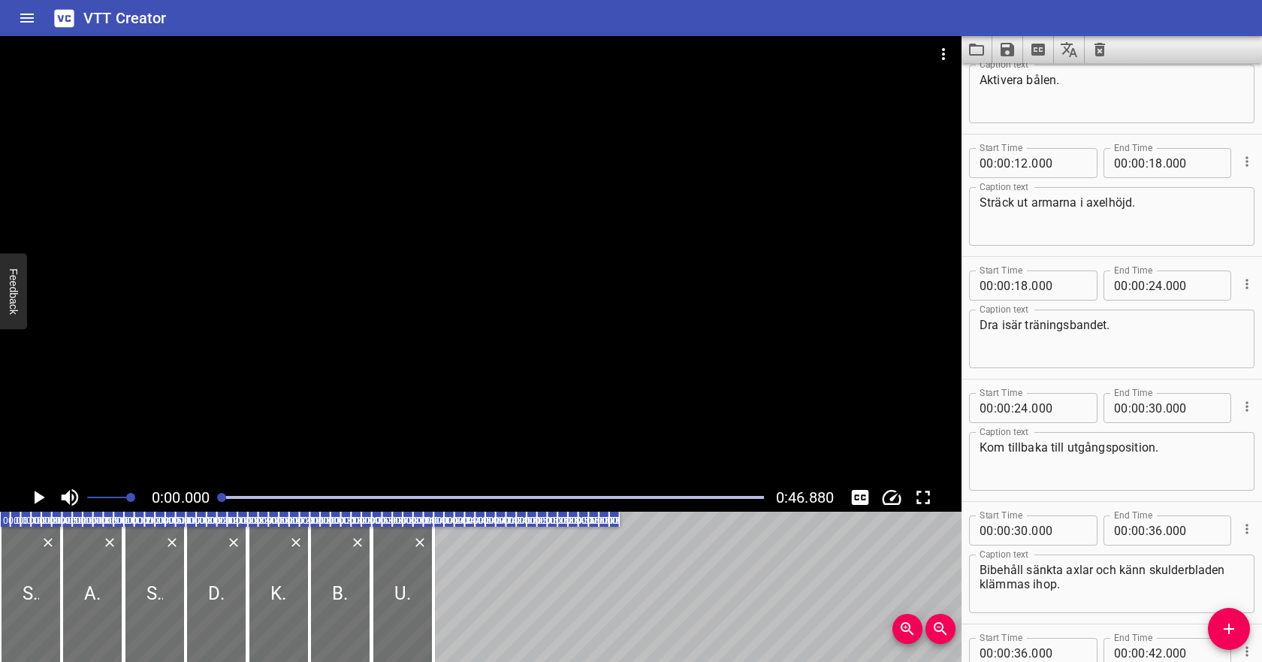
scroll to position [0, 0]
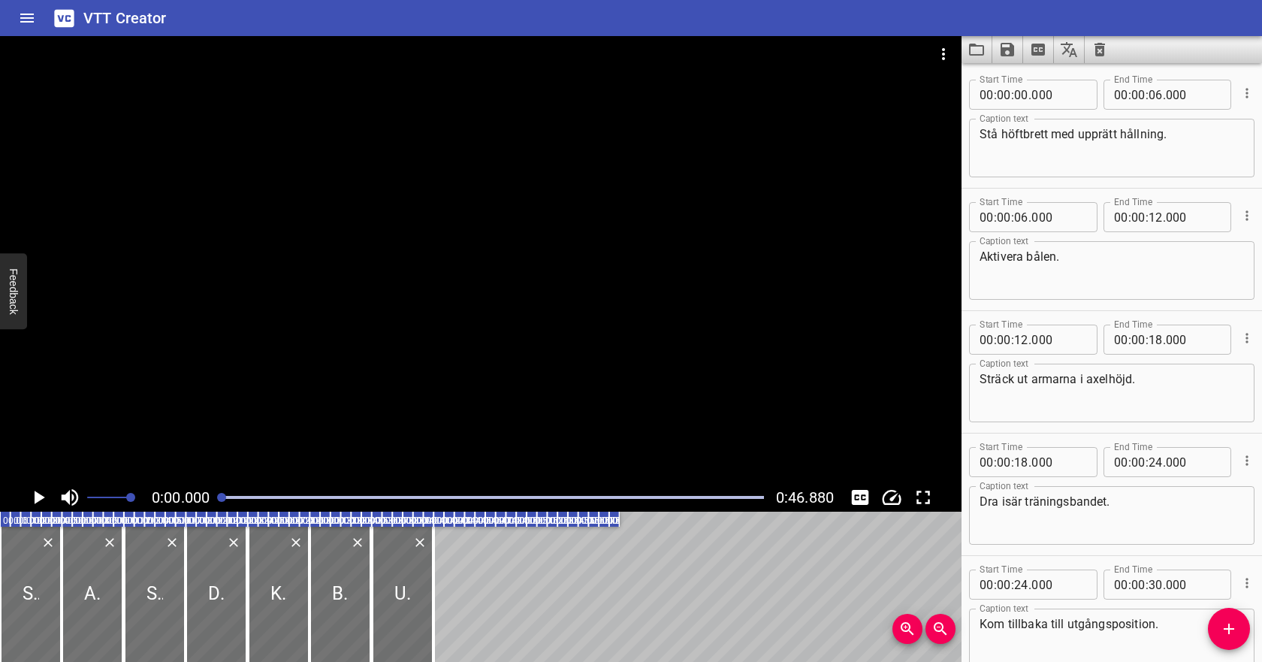
click at [45, 492] on icon "Play/Pause" at bounding box center [38, 497] width 23 height 23
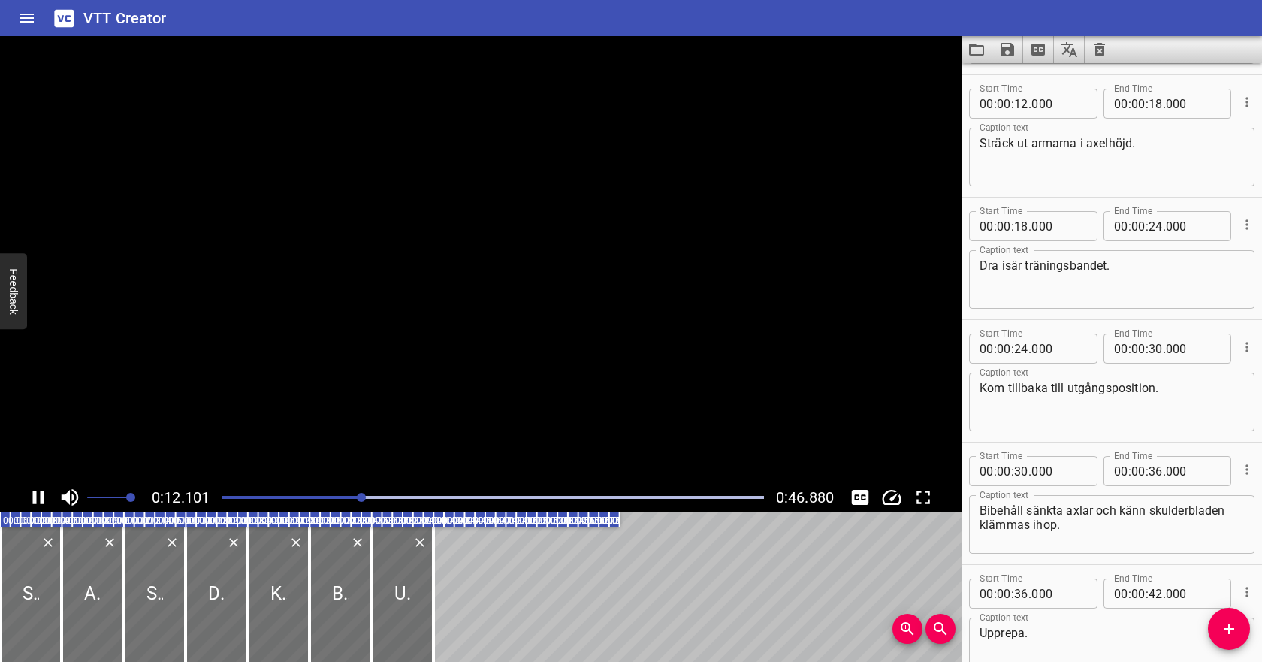
scroll to position [245, 0]
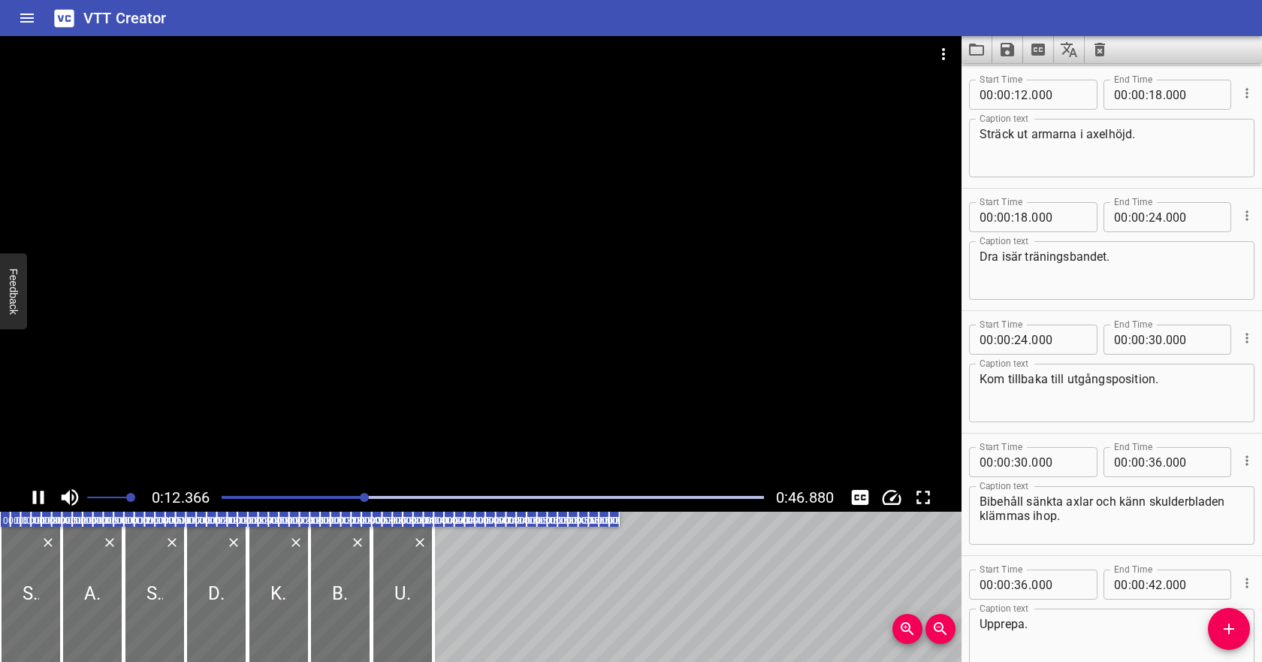
click at [45, 489] on icon "Play/Pause" at bounding box center [38, 497] width 23 height 23
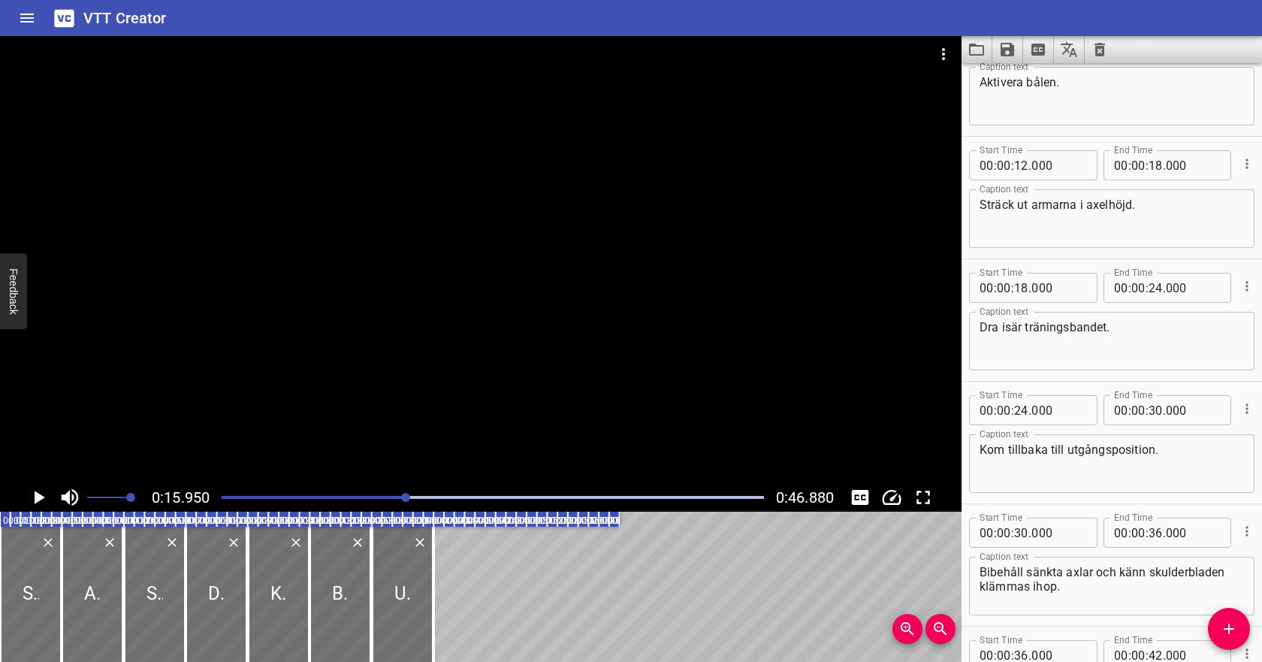
scroll to position [167, 0]
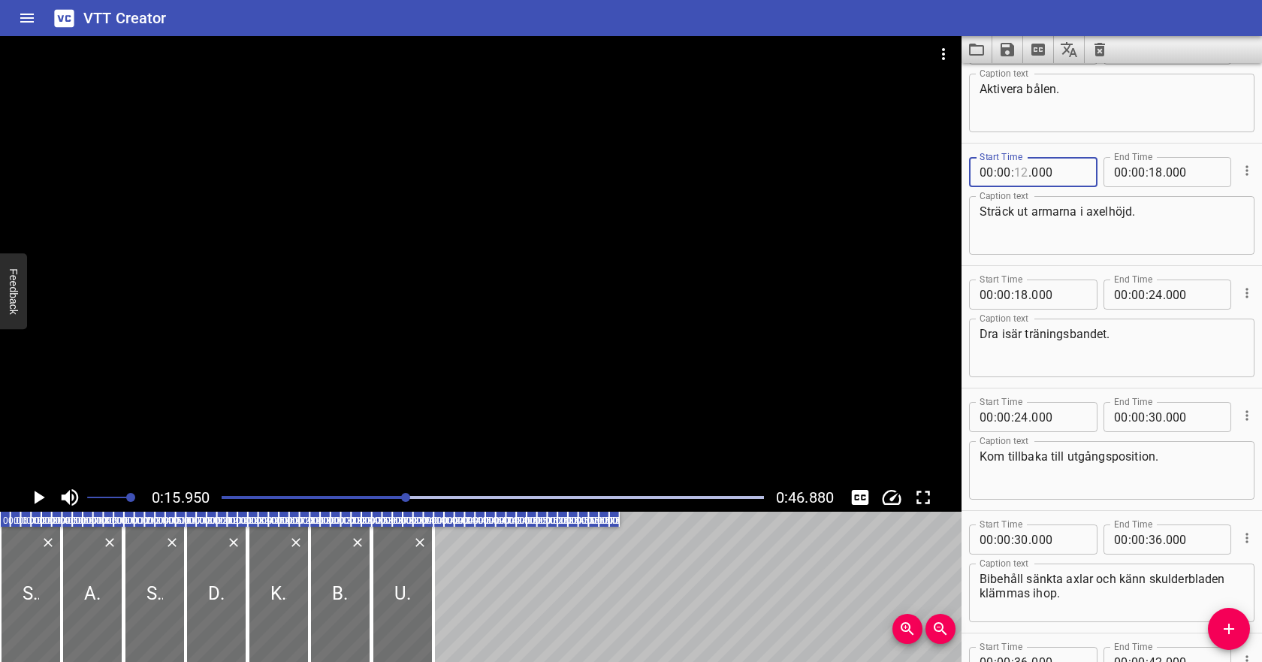
click at [1021, 167] on input "number" at bounding box center [1021, 172] width 14 height 30
type input "14"
type input "000"
click at [1157, 170] on input "number" at bounding box center [1155, 172] width 14 height 30
type input "20"
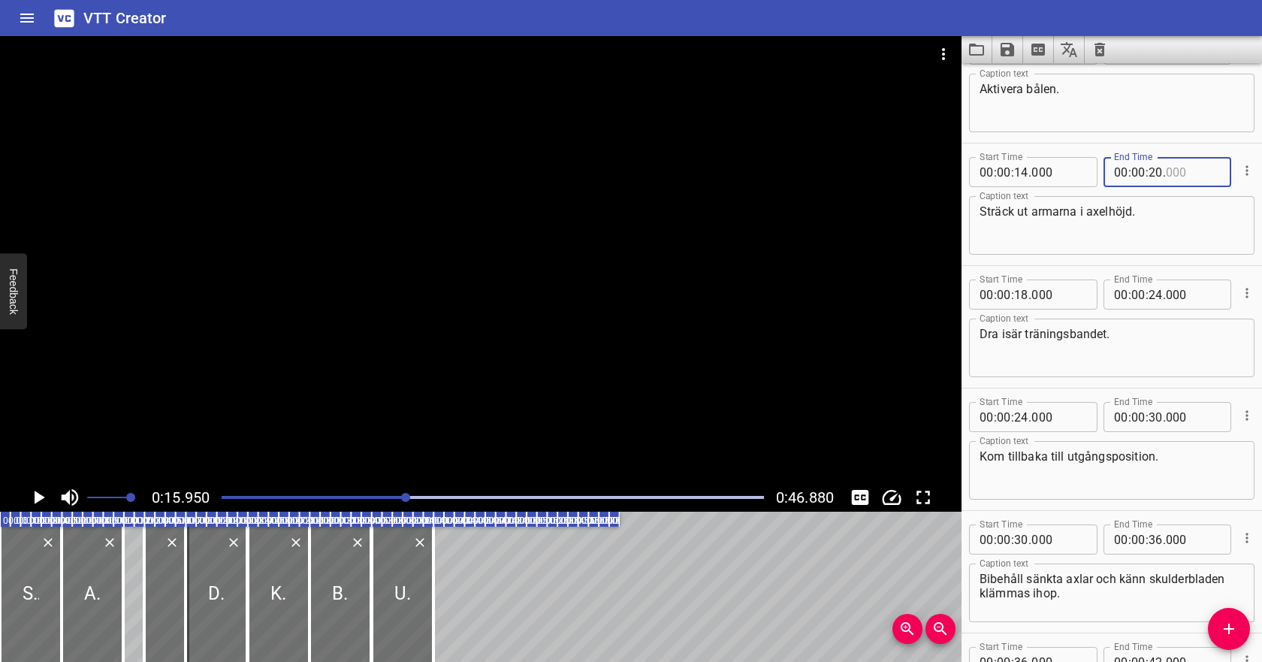
type input "000"
click at [1018, 297] on input "number" at bounding box center [1021, 294] width 14 height 30
type input "20"
type input "000"
click at [1145, 298] on span ":" at bounding box center [1146, 294] width 3 height 30
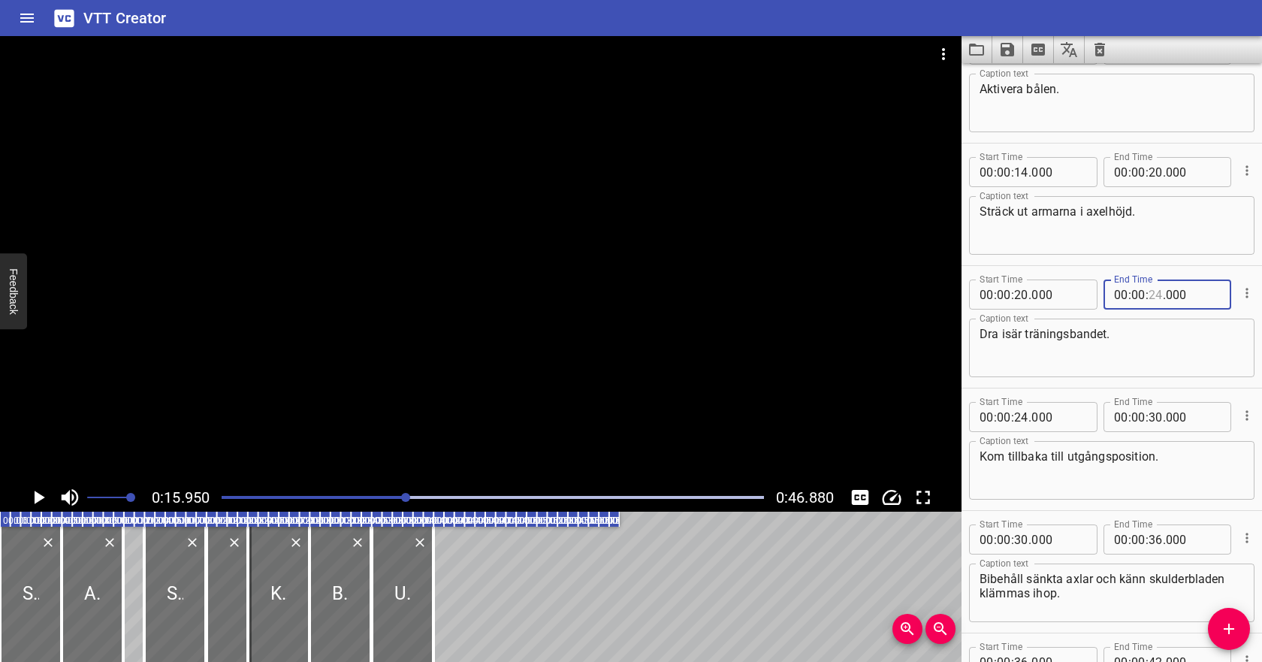
click at [1151, 294] on input "number" at bounding box center [1155, 294] width 14 height 30
type input "26"
type input "000"
click at [1024, 419] on input "number" at bounding box center [1021, 417] width 14 height 30
type input "24"
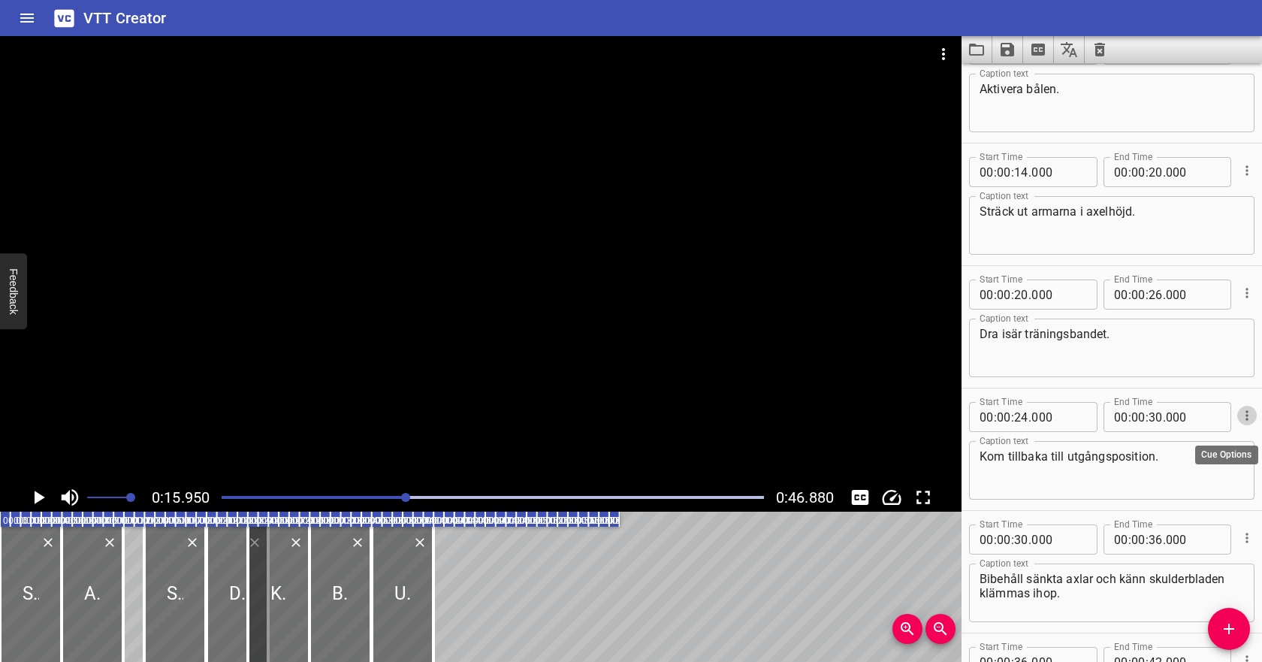
click at [1250, 412] on icon "Cue Options" at bounding box center [1246, 415] width 15 height 15
click at [1216, 440] on li "Delete Cue" at bounding box center [1183, 442] width 131 height 27
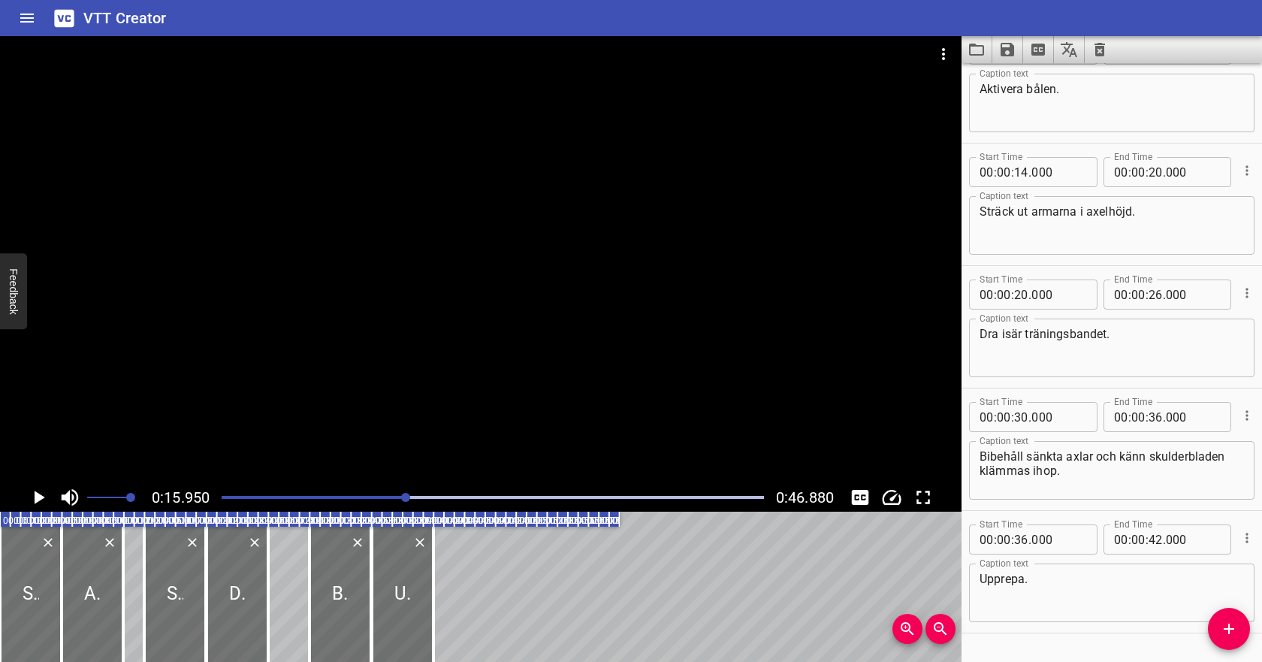
click at [236, 502] on div at bounding box center [493, 497] width 560 height 21
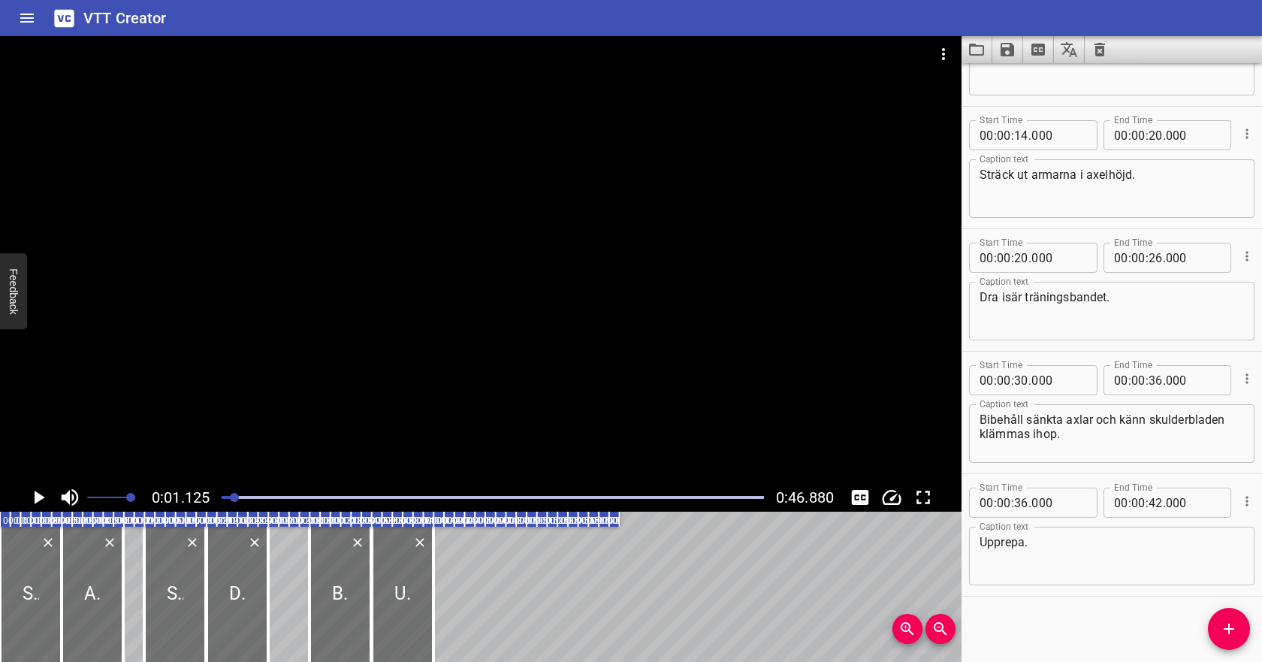
scroll to position [207, 0]
click at [44, 493] on icon "Play/Pause" at bounding box center [38, 497] width 23 height 23
click at [44, 503] on icon "Play/Pause" at bounding box center [38, 497] width 23 height 23
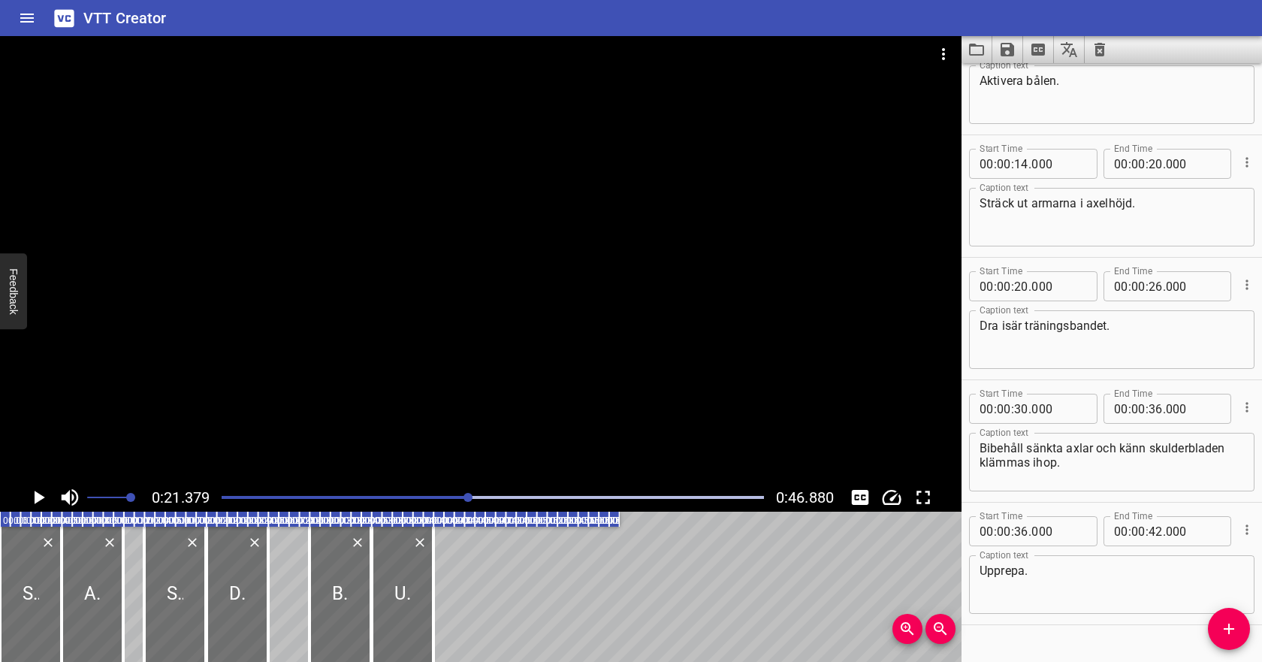
scroll to position [173, 0]
click at [1023, 289] on input "number" at bounding box center [1021, 288] width 14 height 30
type input "19"
type input "000"
click at [438, 495] on div at bounding box center [493, 497] width 560 height 21
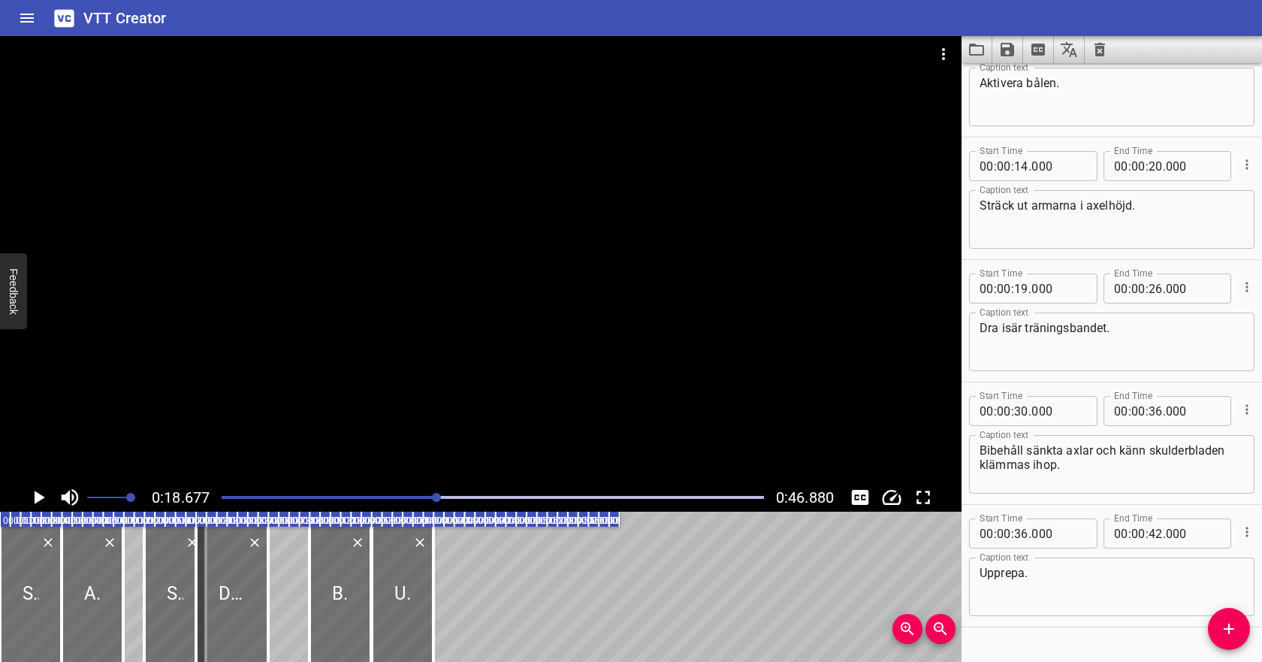
scroll to position [207, 0]
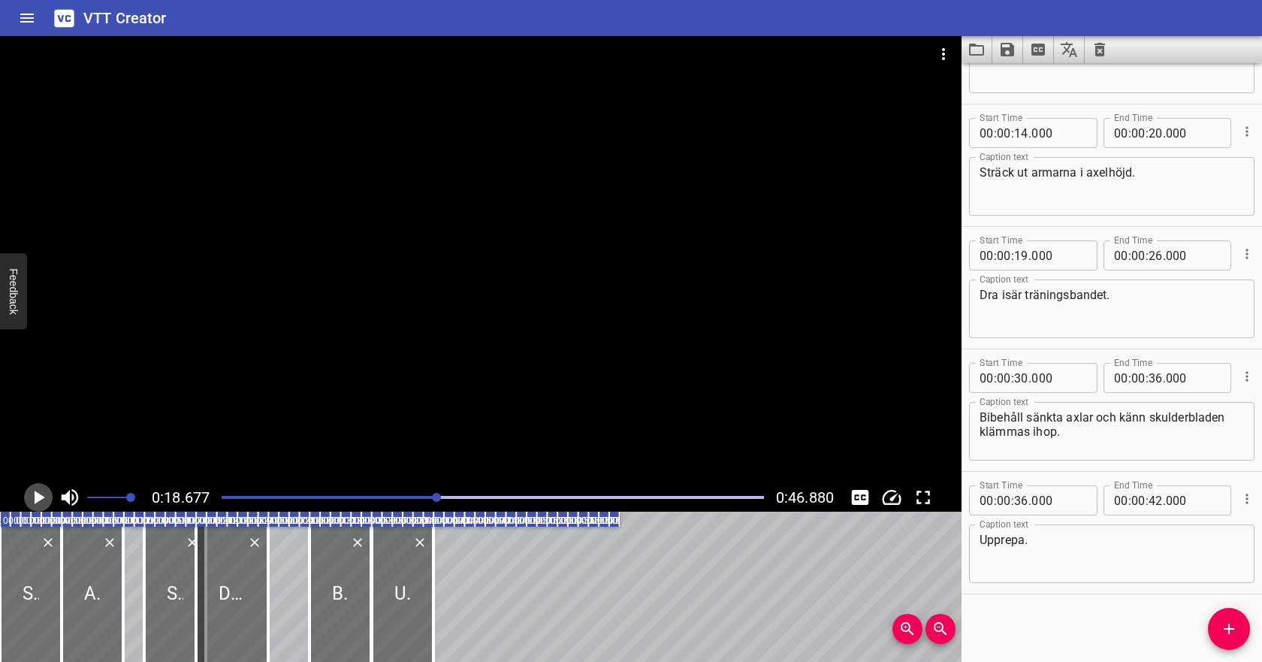
click at [42, 496] on icon "Play/Pause" at bounding box center [40, 497] width 11 height 14
click at [38, 485] on button "Play/Pause" at bounding box center [38, 497] width 29 height 29
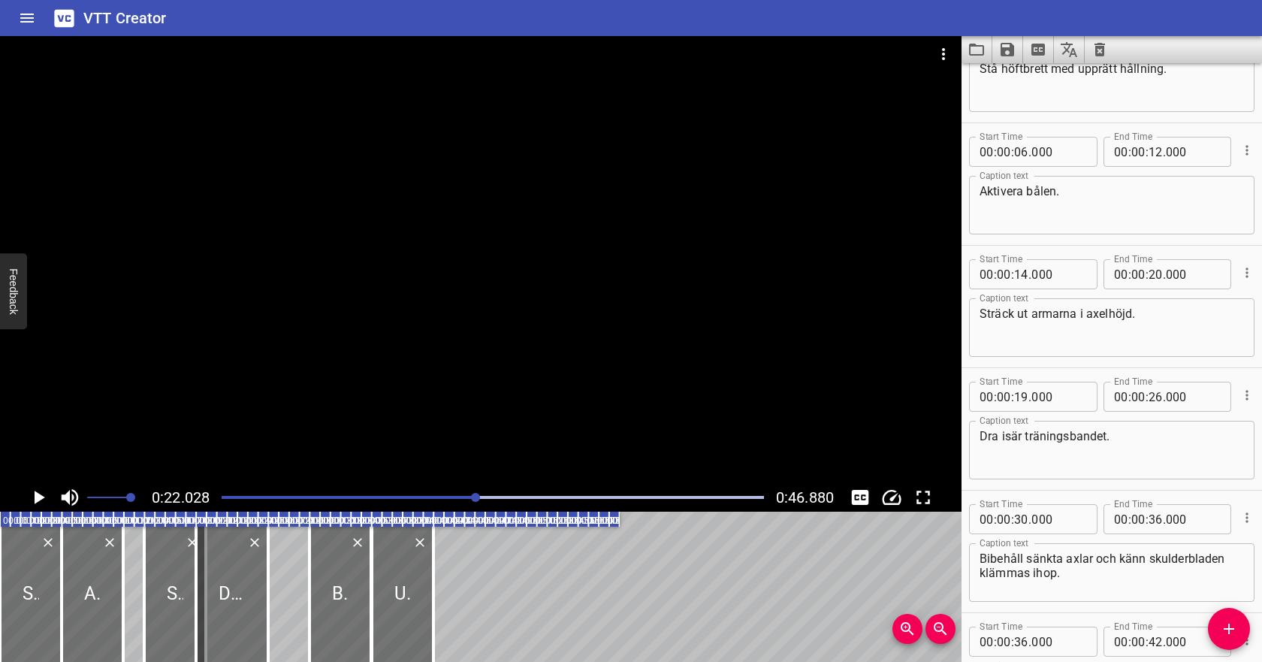
scroll to position [82, 0]
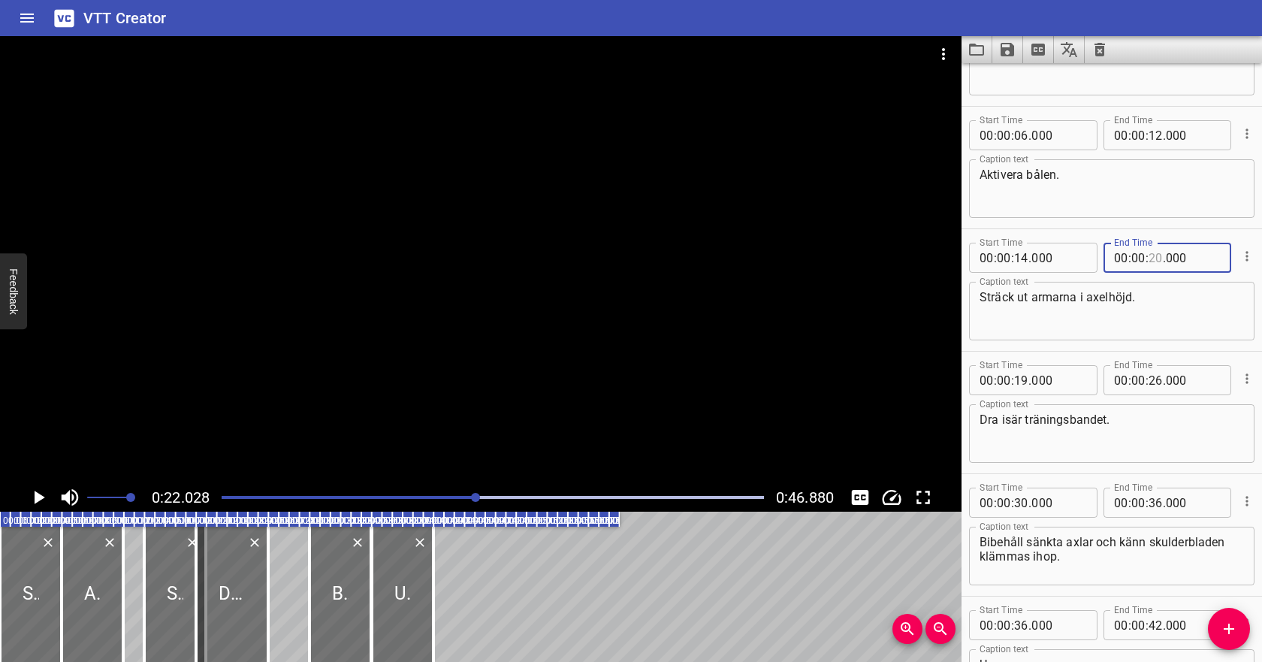
click at [1158, 255] on input "number" at bounding box center [1155, 258] width 14 height 30
type input "18"
click at [412, 497] on div "Play progress" at bounding box center [206, 497] width 542 height 3
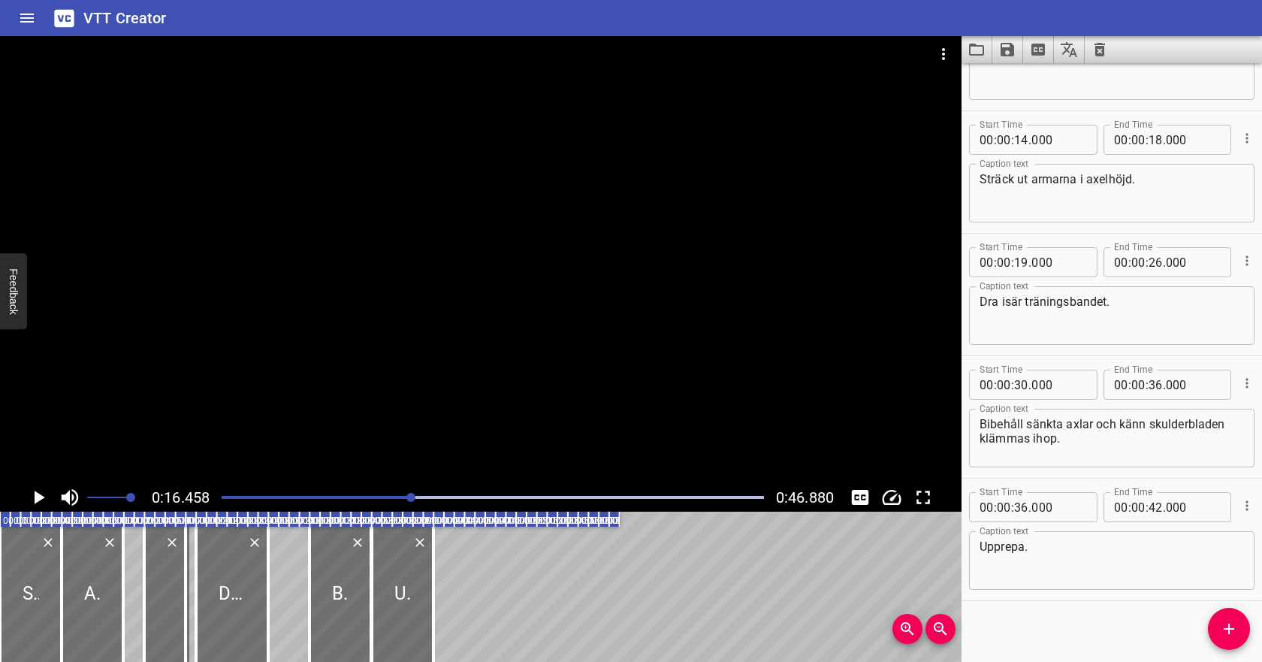
scroll to position [207, 0]
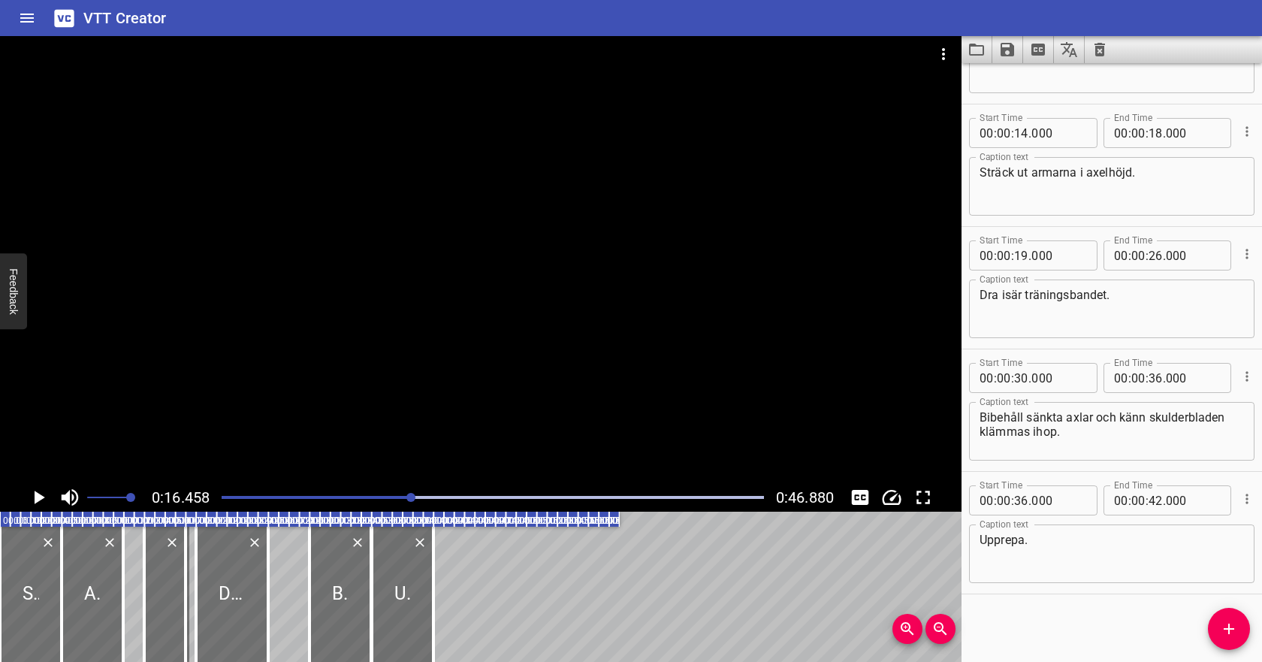
click at [35, 498] on icon "Play/Pause" at bounding box center [40, 497] width 11 height 14
click at [35, 497] on icon "Play/Pause" at bounding box center [38, 497] width 11 height 14
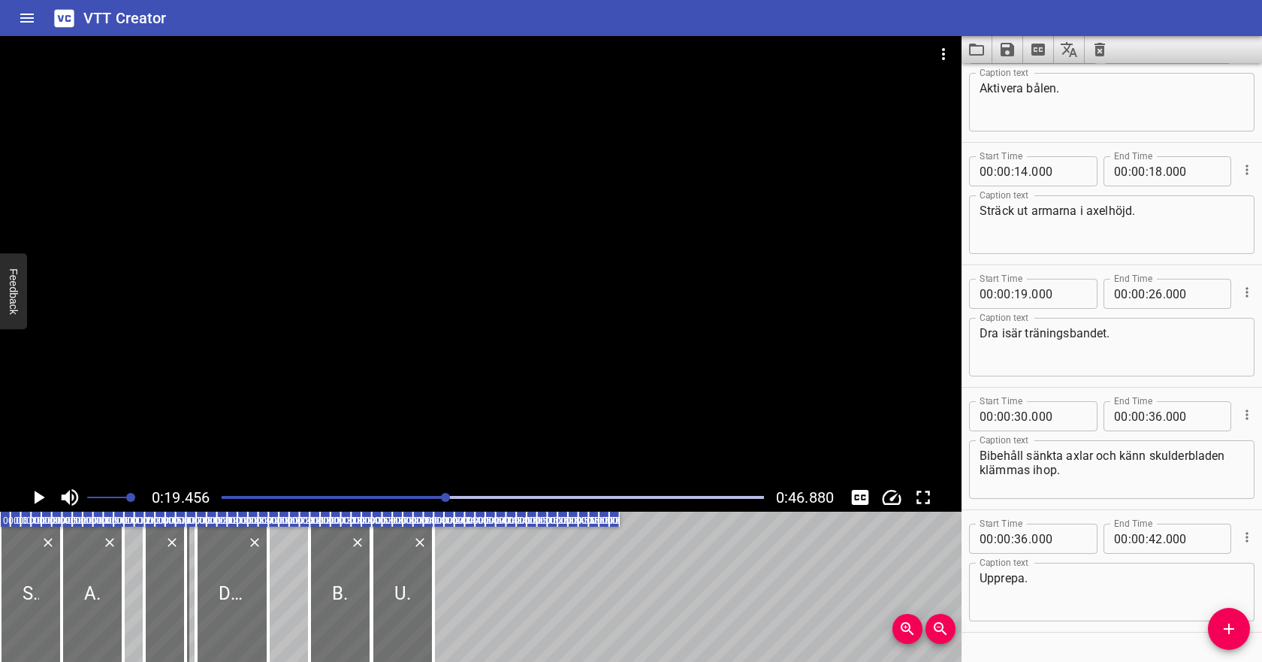
scroll to position [165, 0]
click at [1157, 172] on input "number" at bounding box center [1155, 174] width 14 height 30
click at [429, 493] on div at bounding box center [493, 497] width 560 height 21
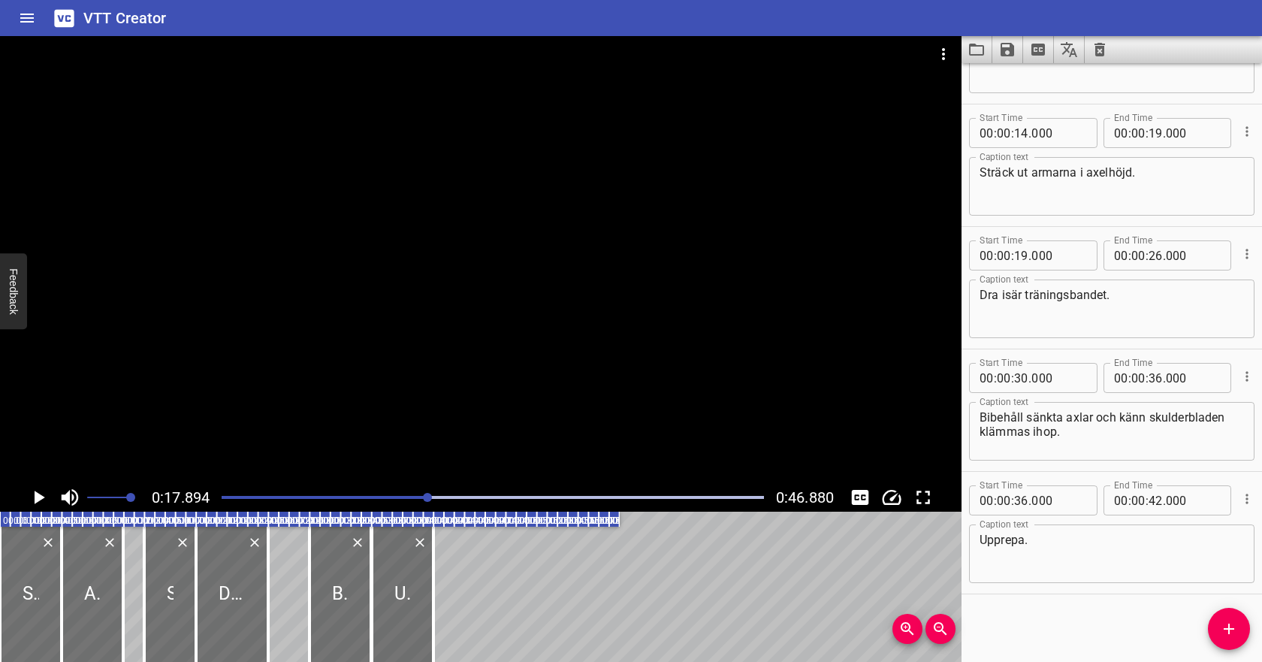
click at [39, 493] on icon "Play/Pause" at bounding box center [38, 497] width 23 height 23
click at [1127, 290] on textarea "Dra isär träningsbandet." at bounding box center [1111, 309] width 264 height 43
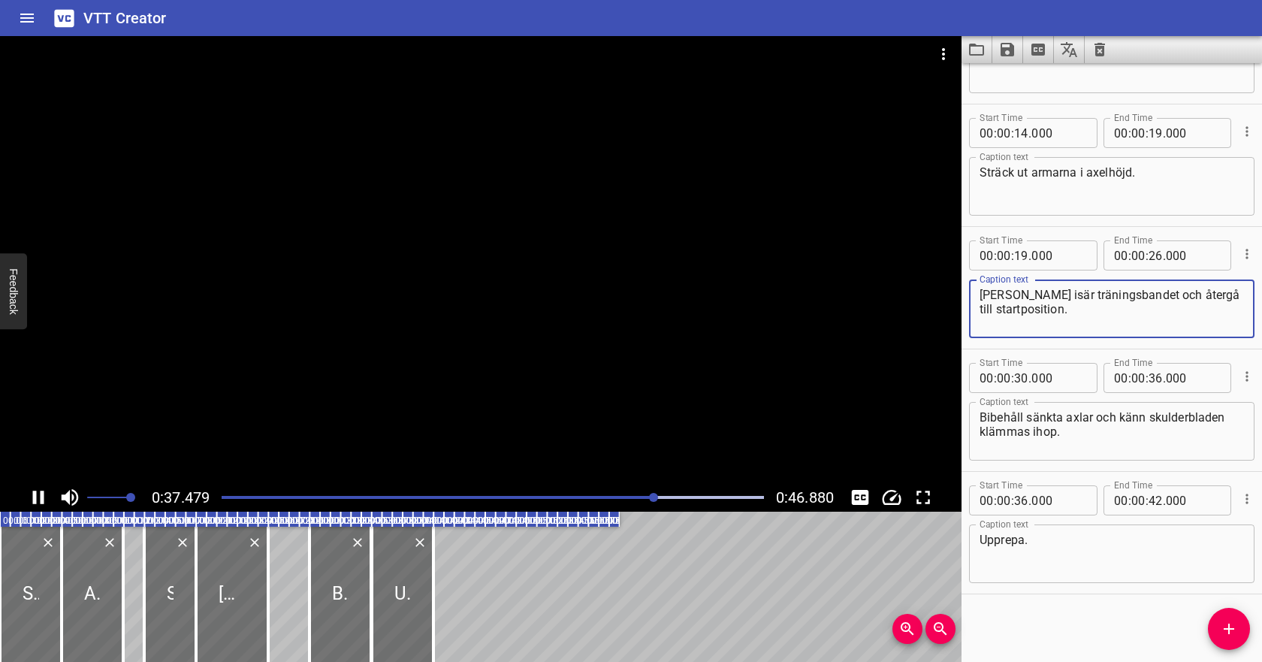
click at [536, 490] on div at bounding box center [493, 497] width 560 height 21
click at [397, 495] on div at bounding box center [493, 497] width 560 height 21
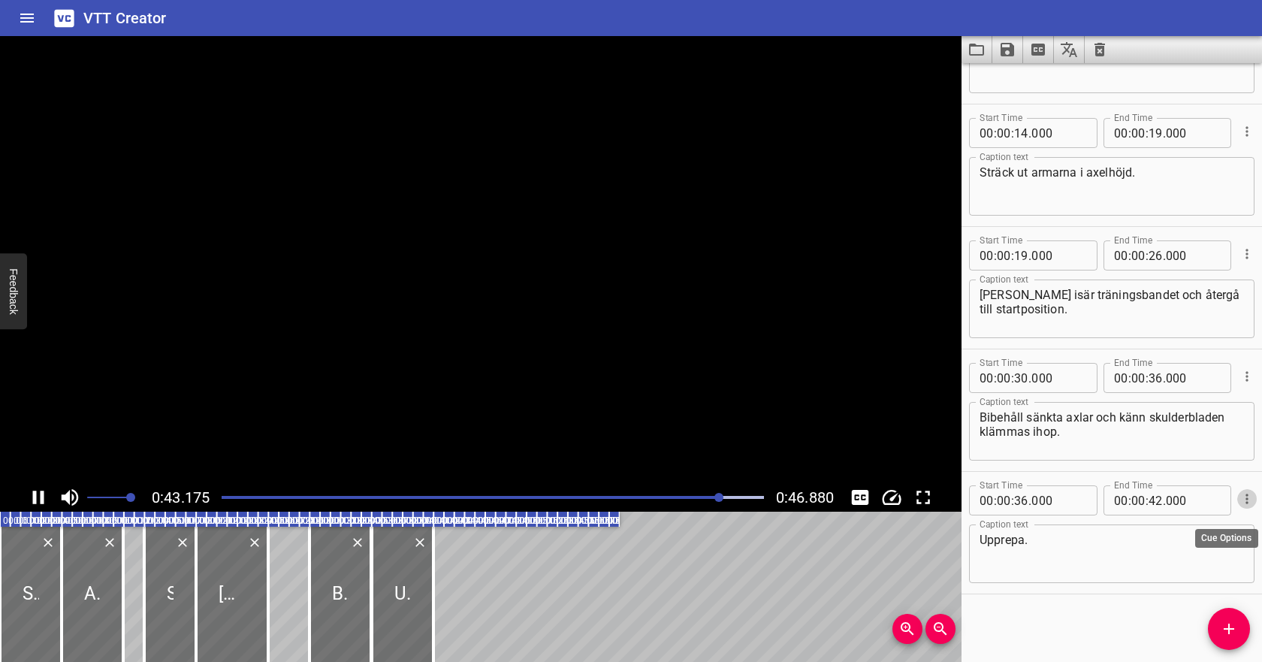
click at [1245, 500] on icon "Cue Options" at bounding box center [1246, 498] width 15 height 15
click at [1197, 520] on li "Delete Cue" at bounding box center [1183, 525] width 131 height 27
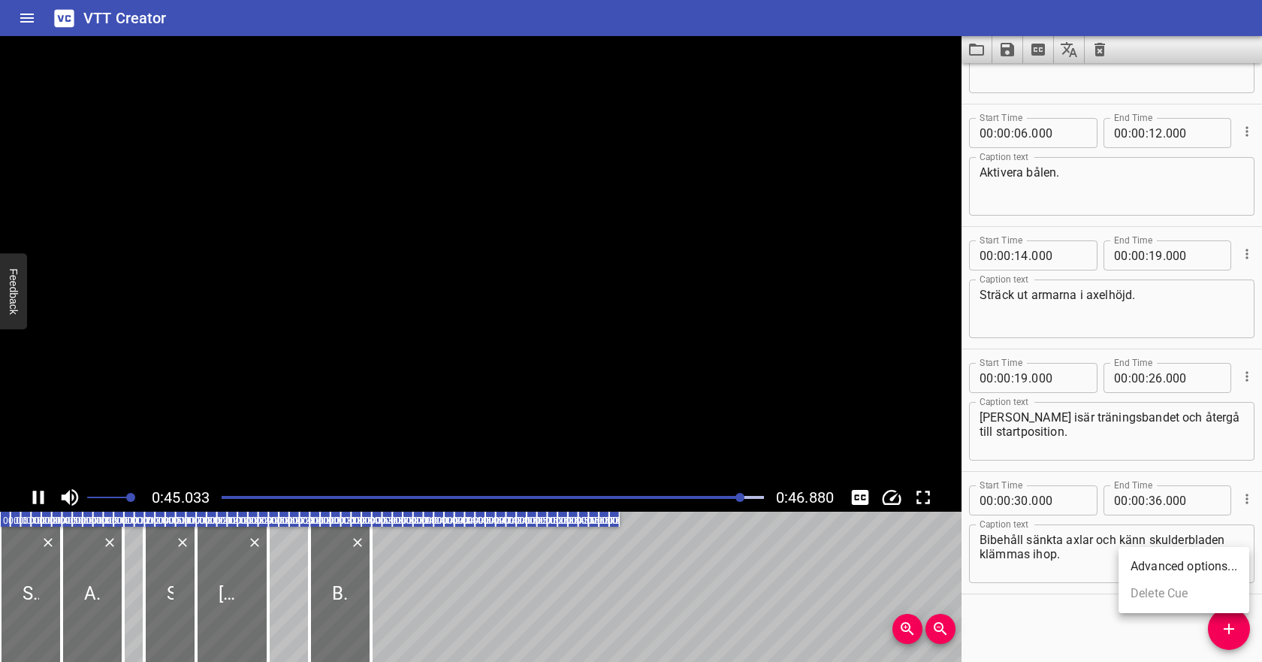
scroll to position [84, 0]
click at [1023, 499] on input "number" at bounding box center [1021, 500] width 14 height 30
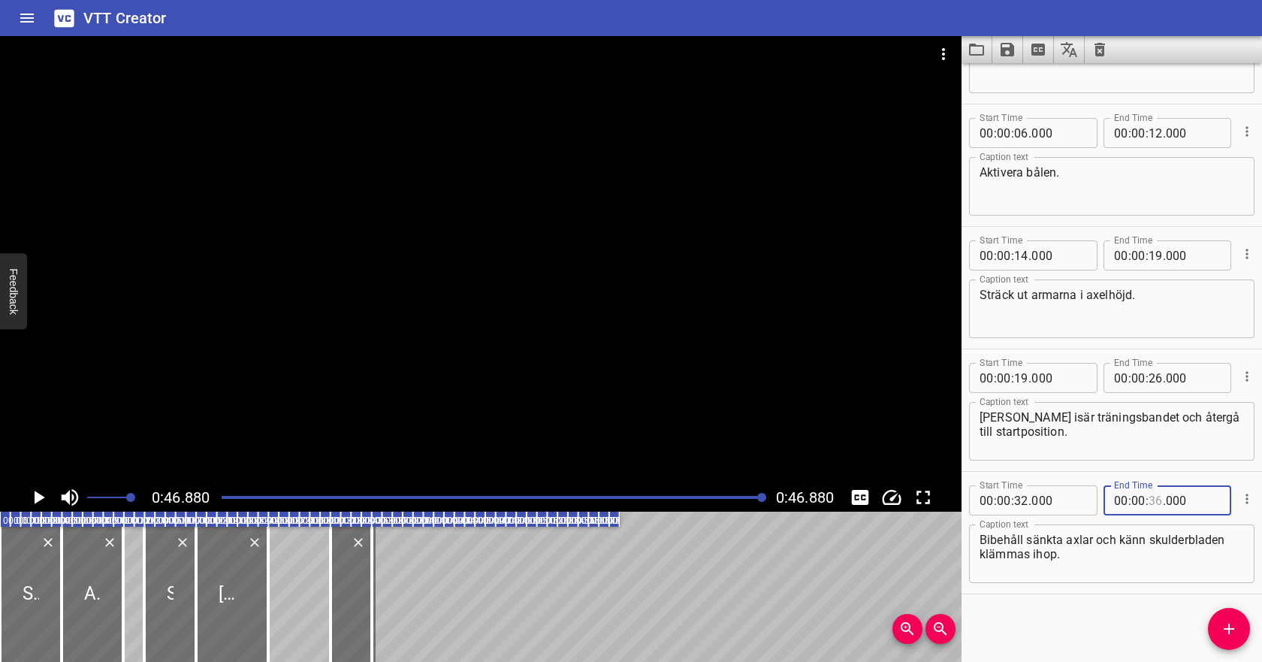
click at [1152, 501] on input "number" at bounding box center [1155, 500] width 14 height 30
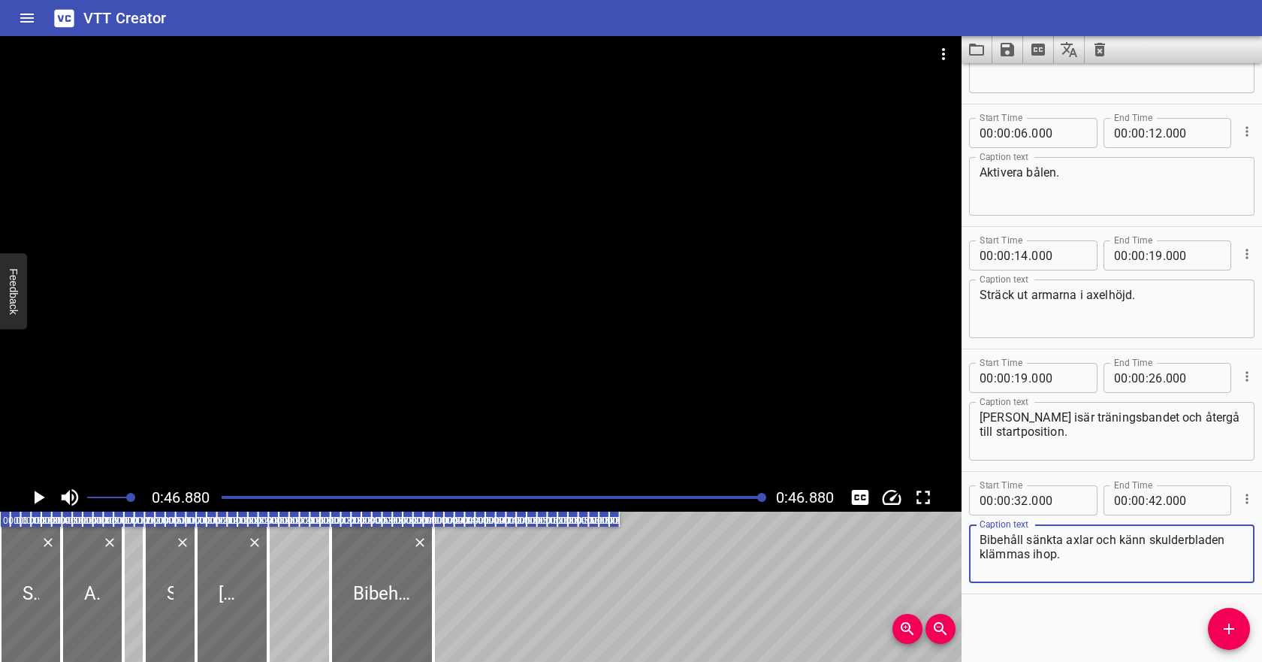
click at [1124, 548] on textarea "Bibehåll sänkta axlar och känn skulderbladen klämmas ihop." at bounding box center [1111, 553] width 264 height 43
click at [1010, 53] on icon "Save captions to file" at bounding box center [1007, 50] width 14 height 14
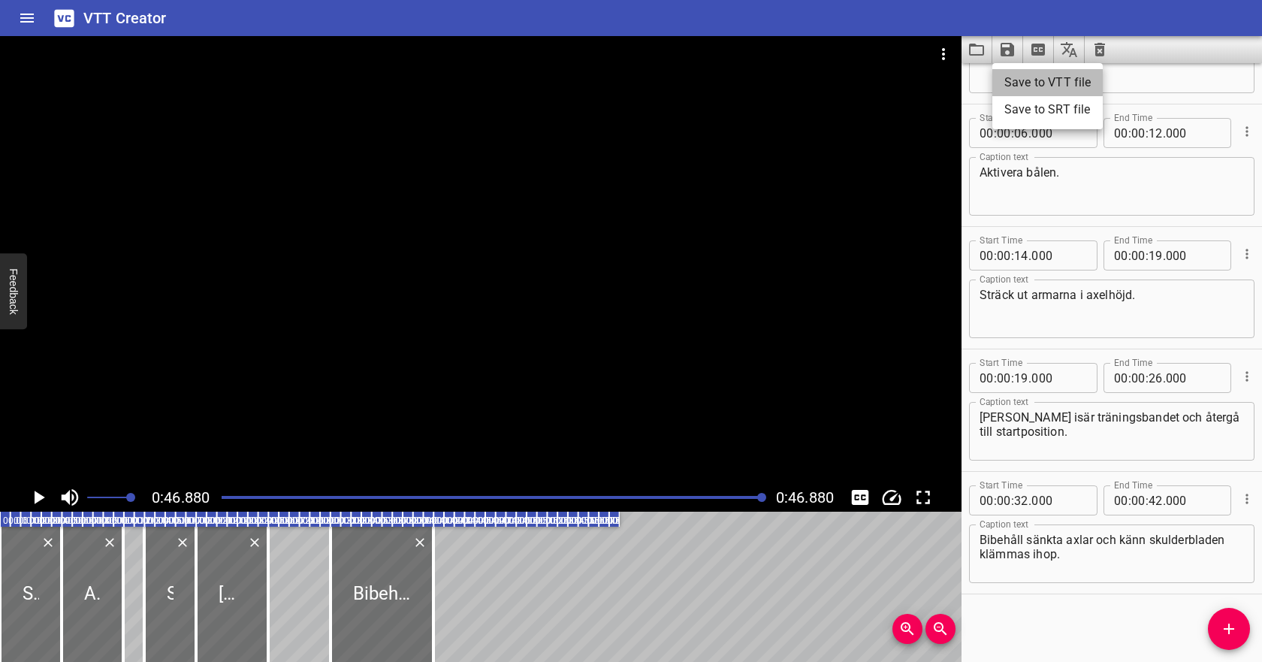
click at [1017, 77] on li "Save to VTT file" at bounding box center [1047, 82] width 110 height 27
click at [942, 49] on icon "Video Options" at bounding box center [943, 54] width 3 height 12
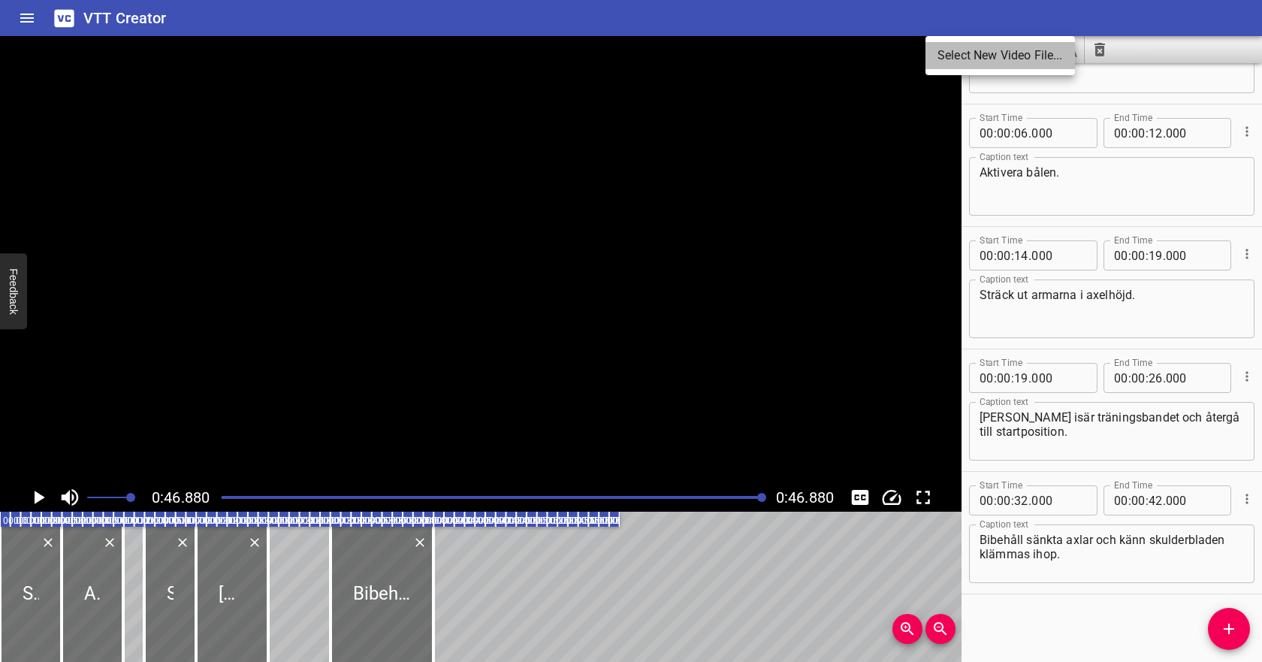
click at [958, 60] on li "Select New Video File..." at bounding box center [999, 55] width 149 height 27
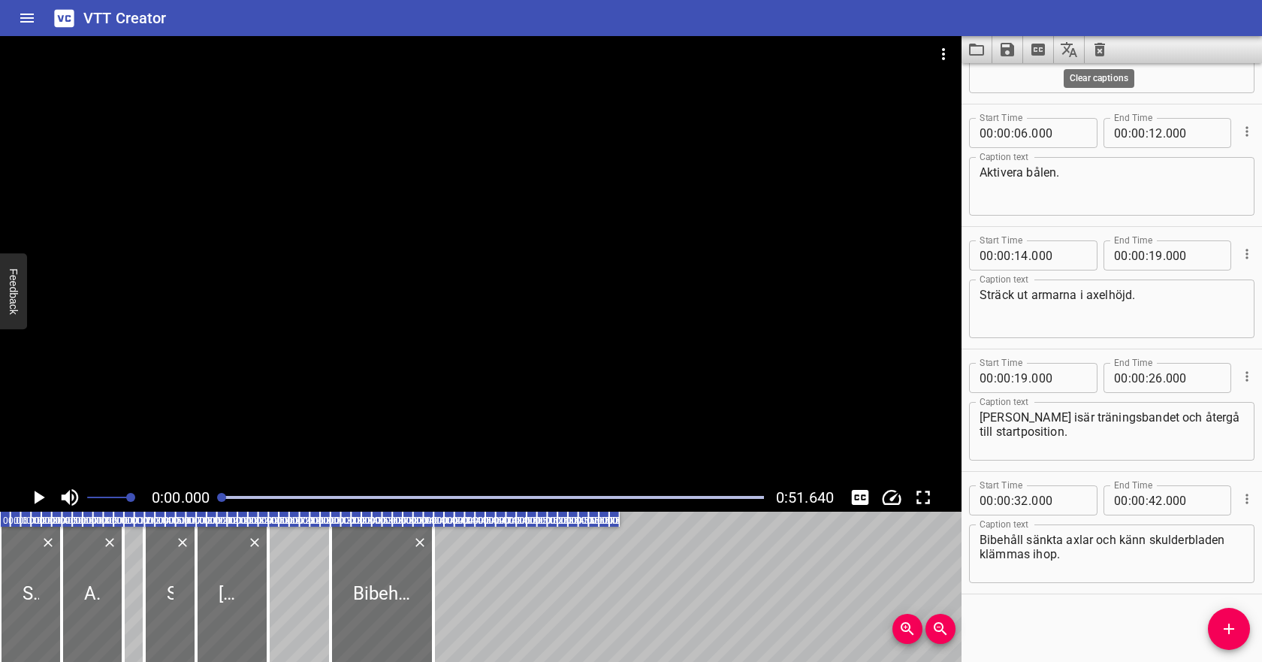
click at [1101, 50] on icon "Clear captions" at bounding box center [1099, 50] width 11 height 14
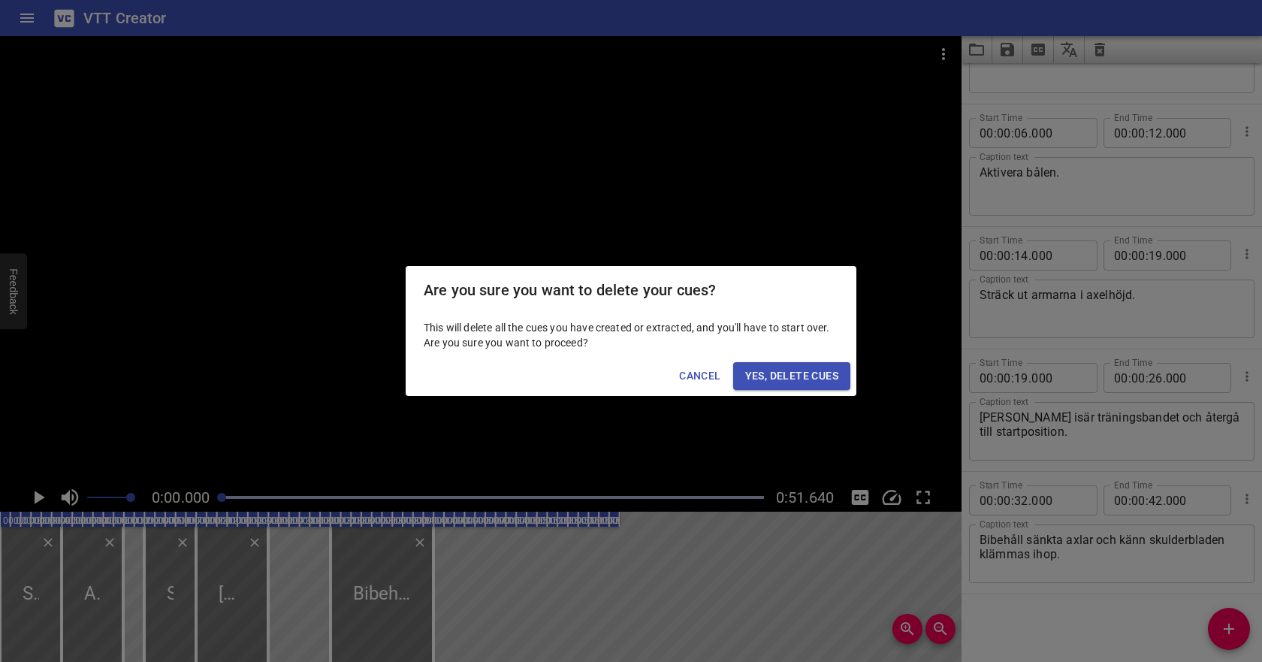
click at [805, 378] on span "Yes, Delete Cues" at bounding box center [791, 375] width 93 height 19
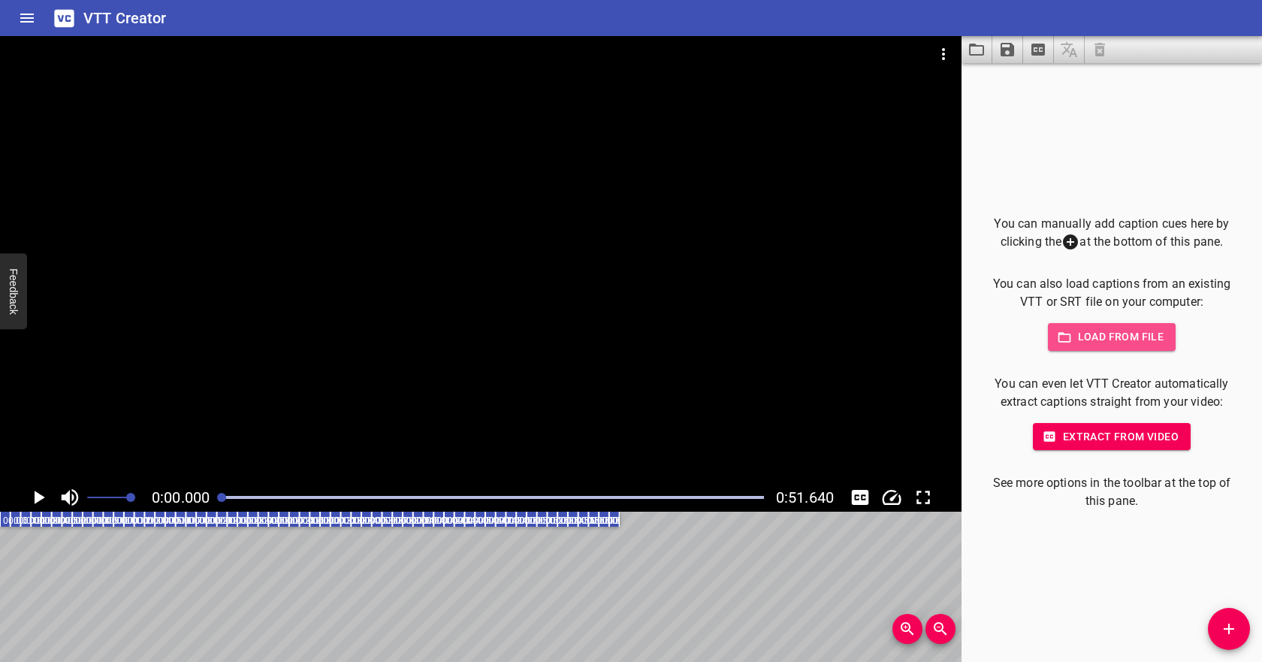
click at [1093, 330] on span "Load from file" at bounding box center [1112, 336] width 104 height 19
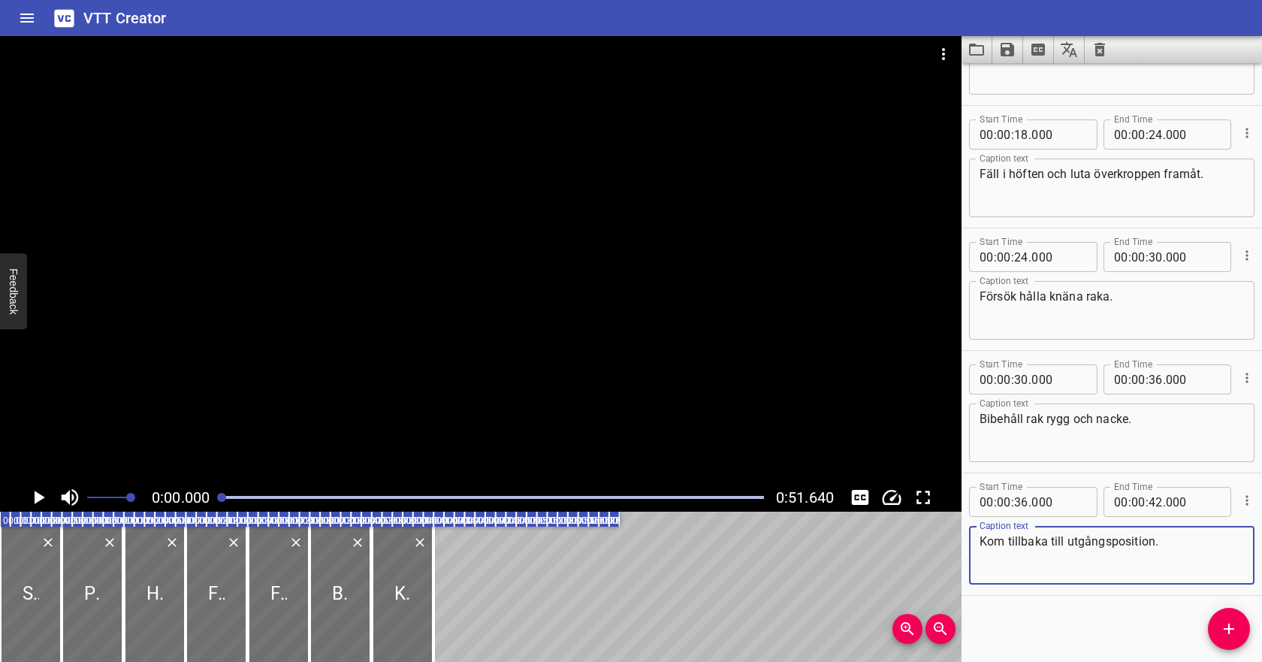
scroll to position [329, 0]
click at [40, 499] on icon "Play/Pause" at bounding box center [40, 497] width 11 height 14
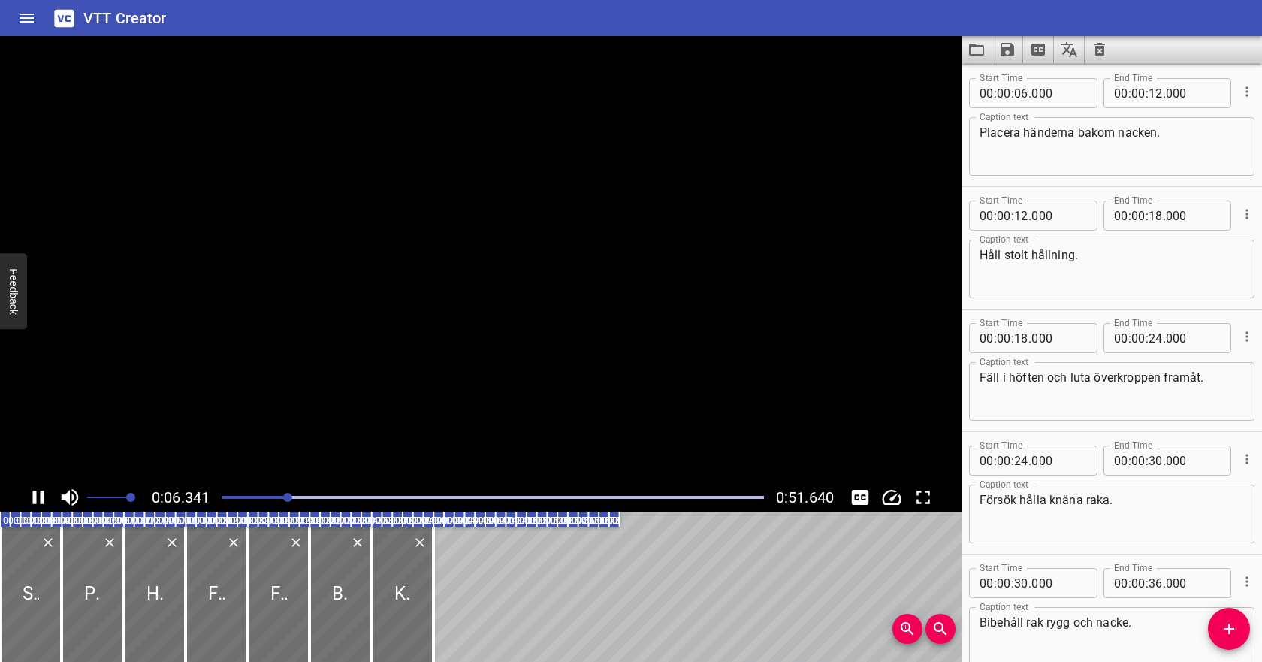
scroll to position [122, 0]
click at [40, 499] on icon "Play/Pause" at bounding box center [38, 497] width 23 height 23
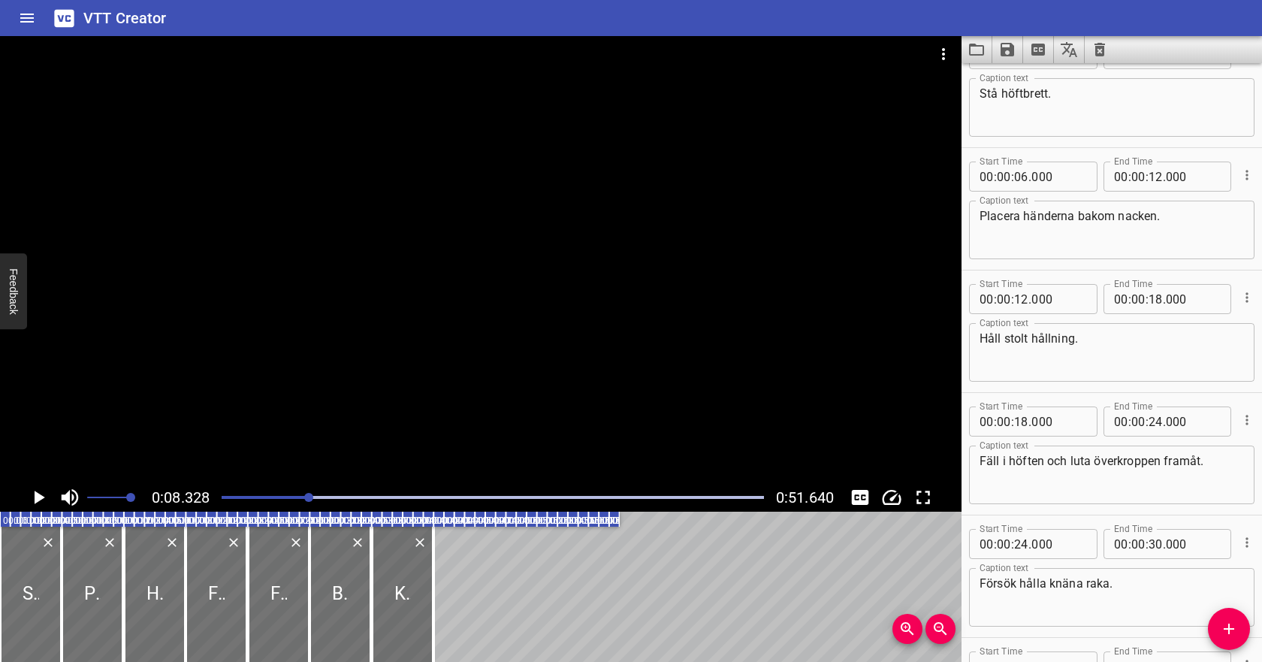
scroll to position [2, 0]
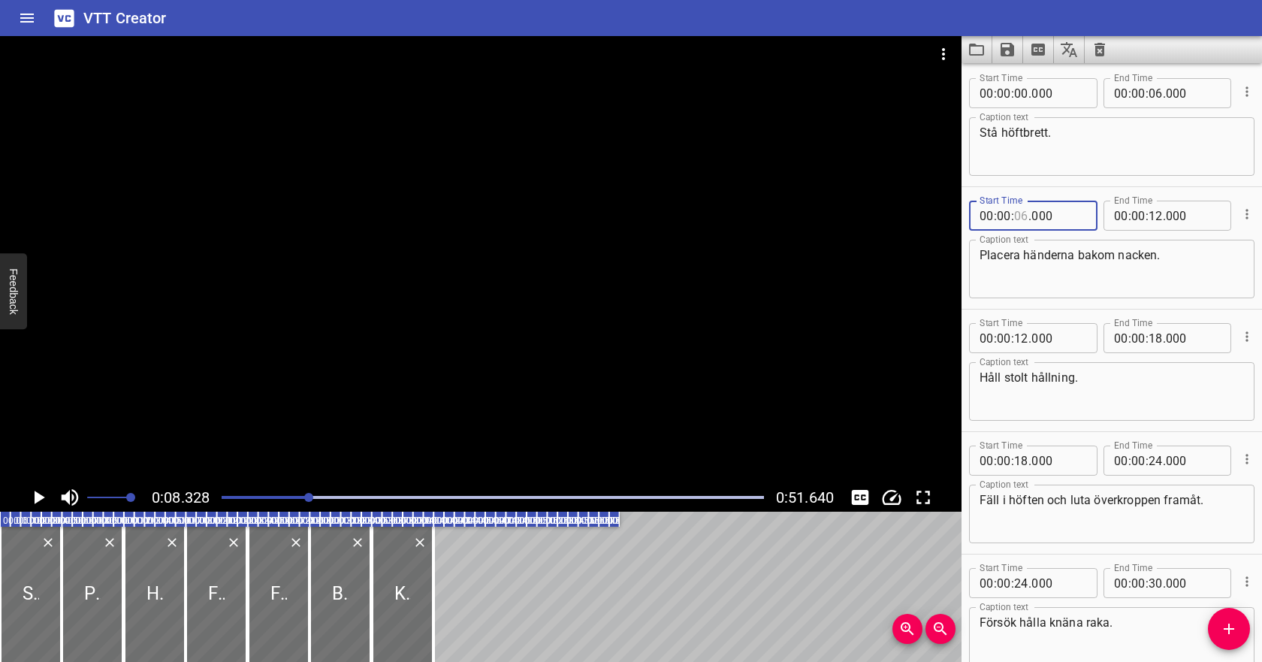
click at [1018, 219] on input "number" at bounding box center [1021, 216] width 14 height 30
click at [1156, 216] on input "number" at bounding box center [1155, 216] width 14 height 30
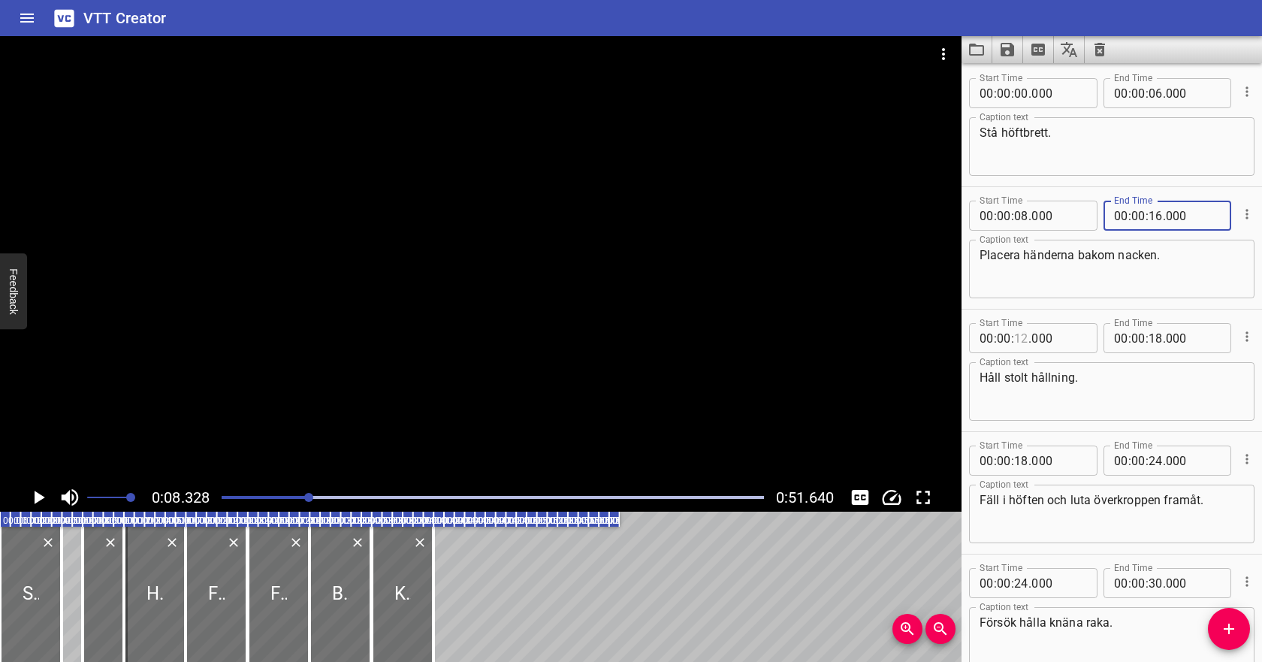
click at [1024, 340] on input "number" at bounding box center [1021, 338] width 14 height 30
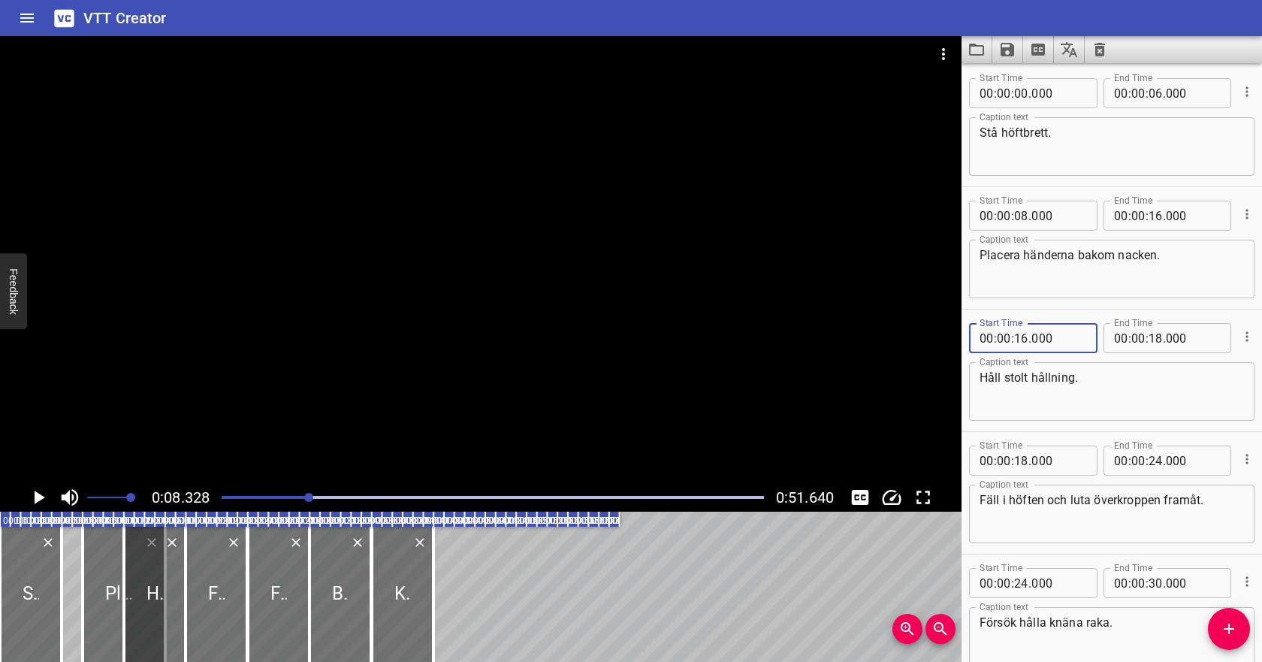
click at [47, 493] on icon "Play/Pause" at bounding box center [38, 497] width 23 height 23
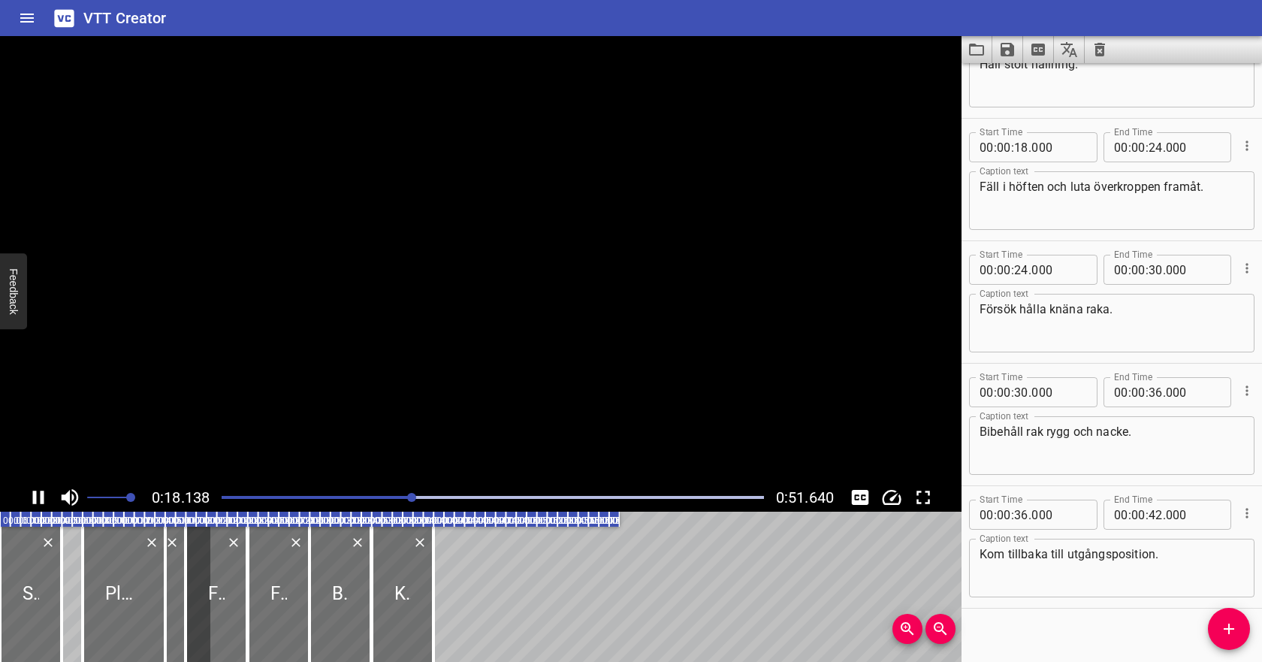
scroll to position [329, 0]
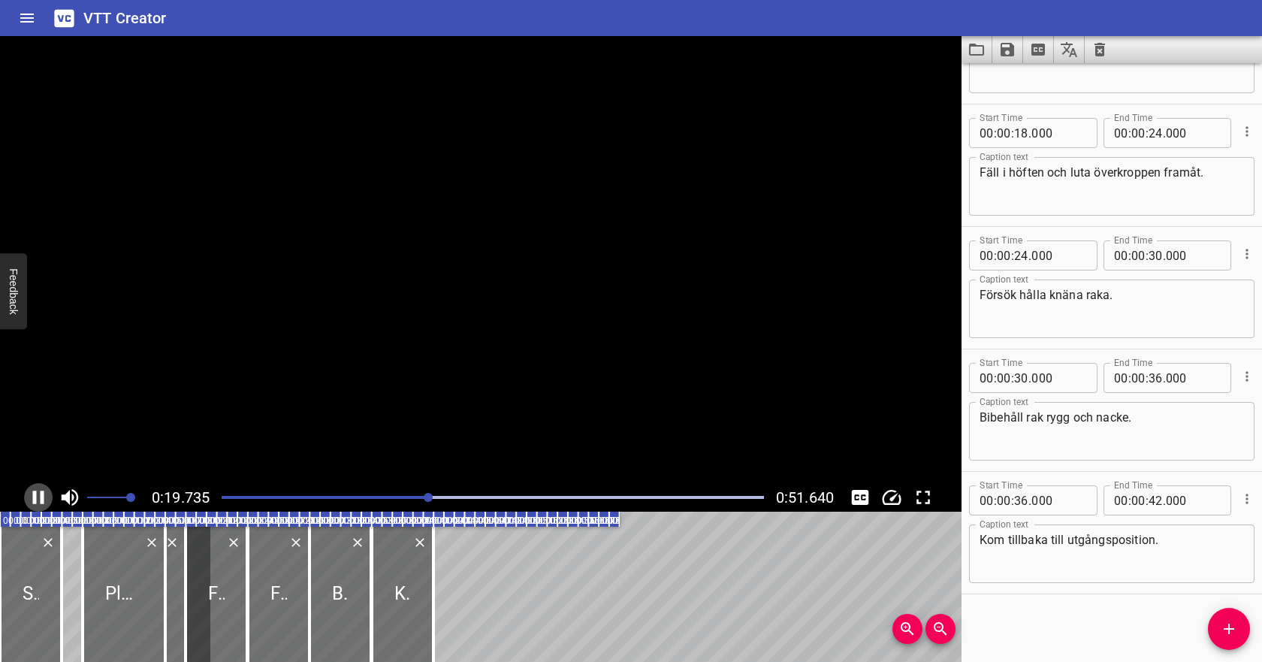
click at [37, 495] on icon "Play/Pause" at bounding box center [38, 497] width 23 height 23
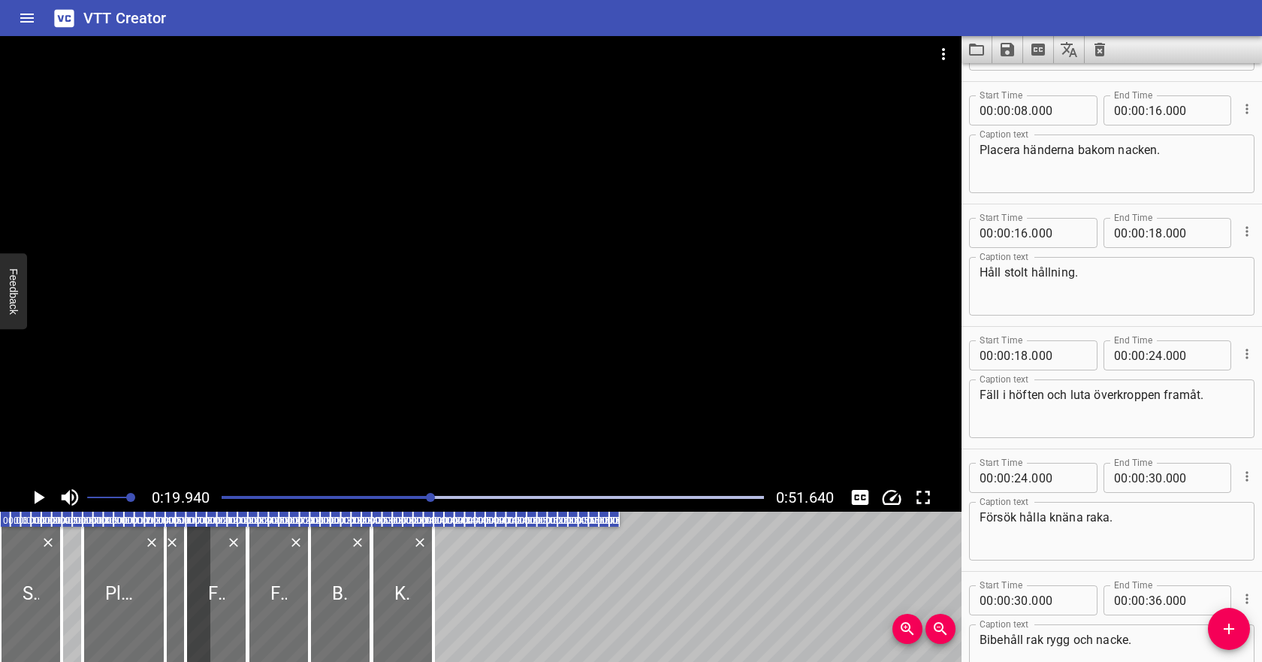
scroll to position [99, 0]
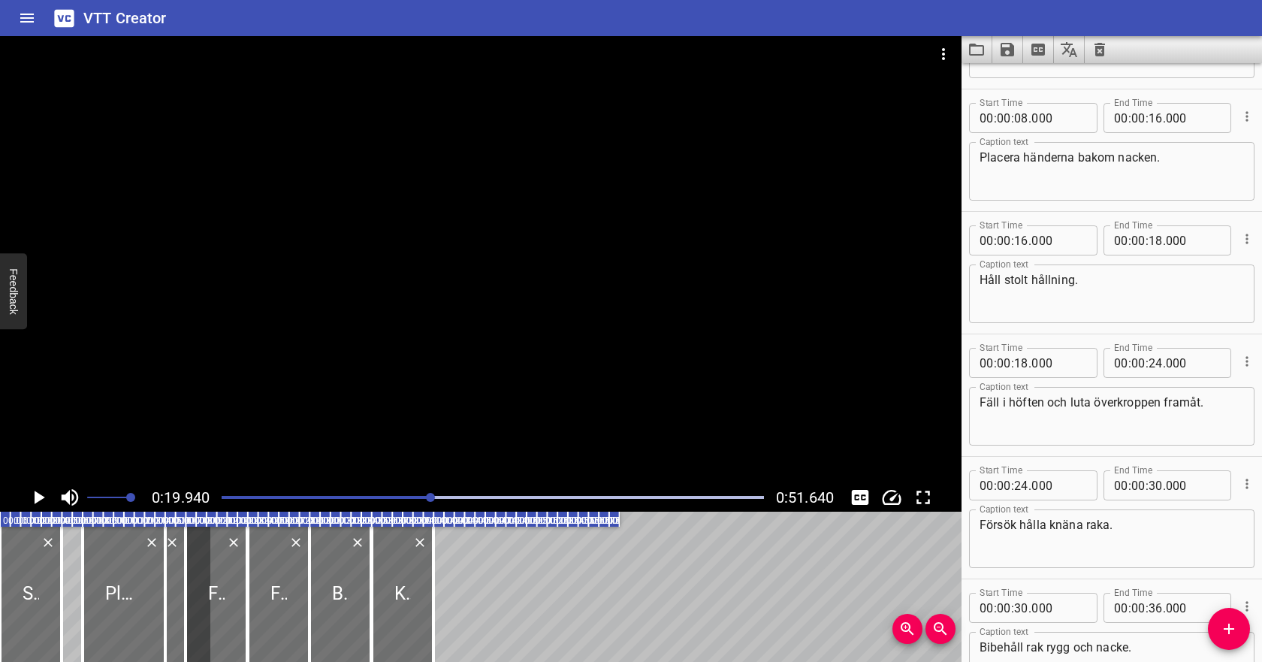
click at [1186, 158] on textarea "Placera händerna bakom nacken." at bounding box center [1111, 171] width 264 height 43
click at [1247, 234] on icon "Cue Options" at bounding box center [1246, 239] width 2 height 10
click at [1212, 261] on li "Delete Cue" at bounding box center [1183, 265] width 131 height 27
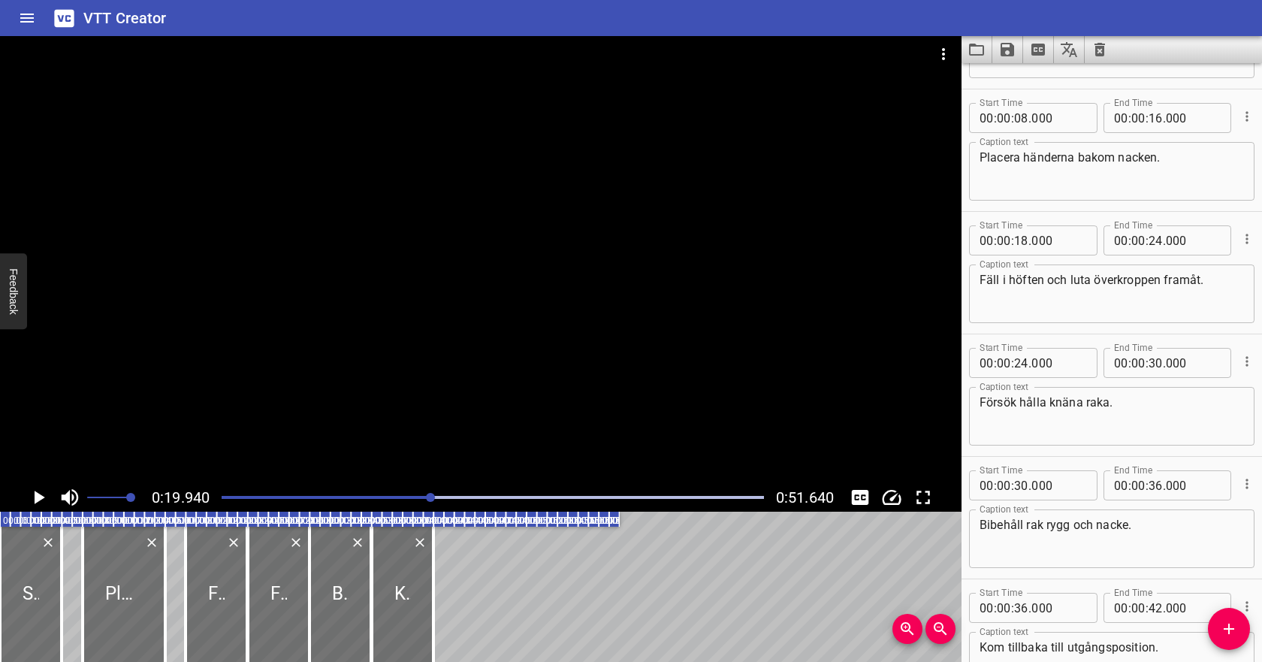
click at [1193, 162] on textarea "Placera händerna bakom nacken." at bounding box center [1111, 171] width 264 height 43
click at [334, 488] on div at bounding box center [493, 497] width 560 height 21
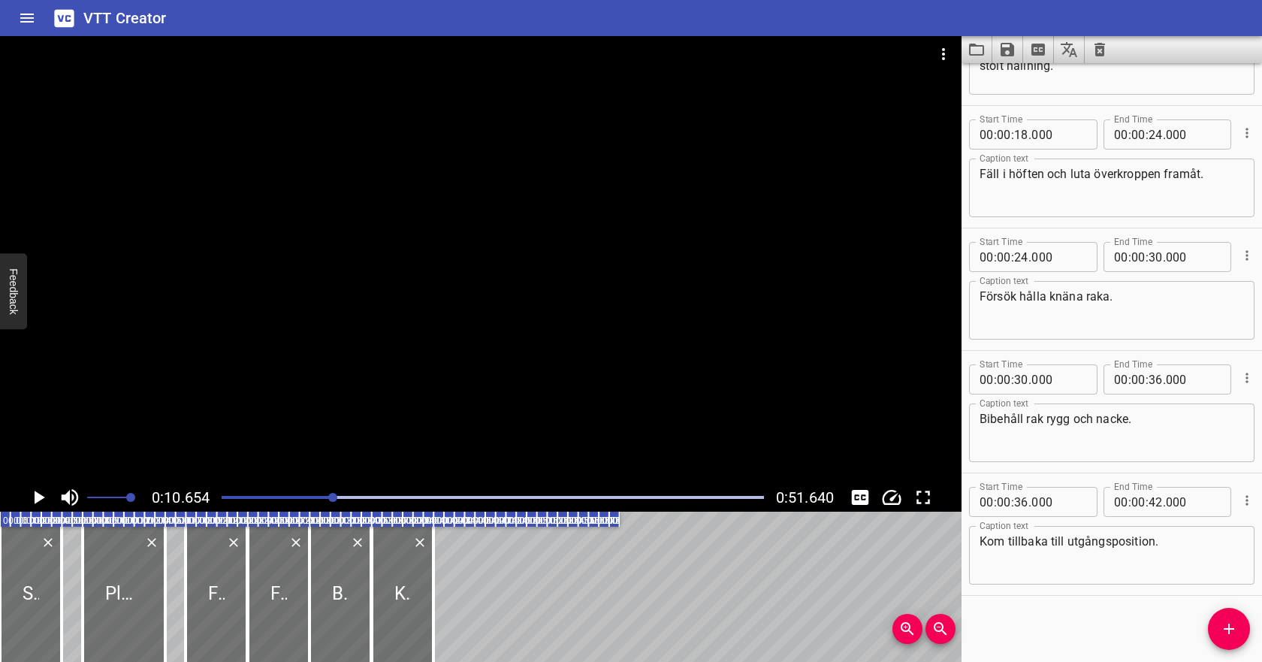
scroll to position [207, 0]
click at [40, 493] on icon "Play/Pause" at bounding box center [38, 497] width 23 height 23
click at [36, 497] on icon "Play/Pause" at bounding box center [38, 497] width 23 height 23
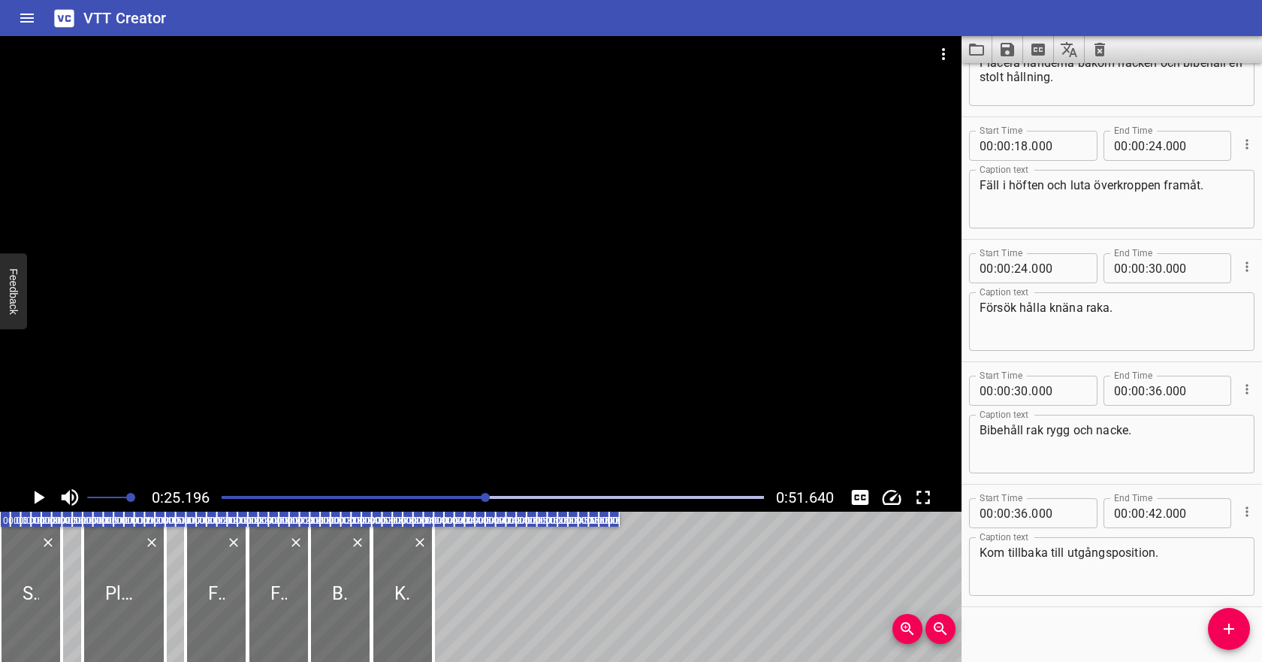
scroll to position [191, 0]
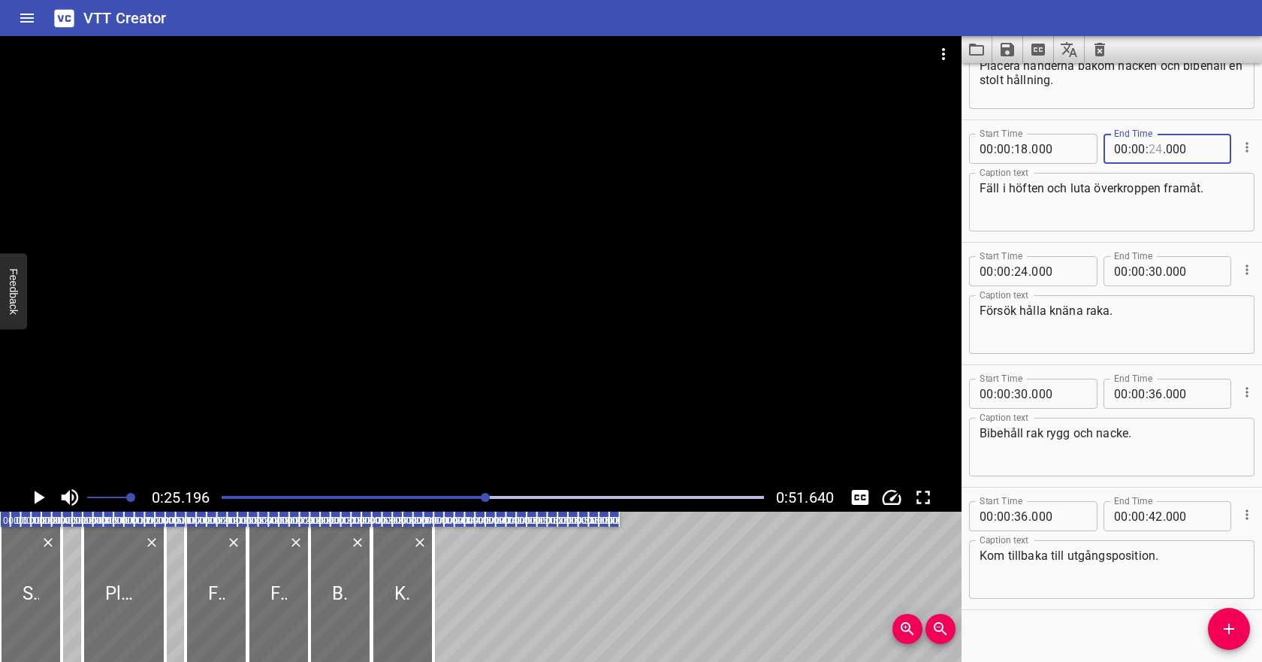
click at [1157, 147] on input "number" at bounding box center [1155, 149] width 14 height 30
click at [1026, 272] on input "number" at bounding box center [1021, 271] width 14 height 30
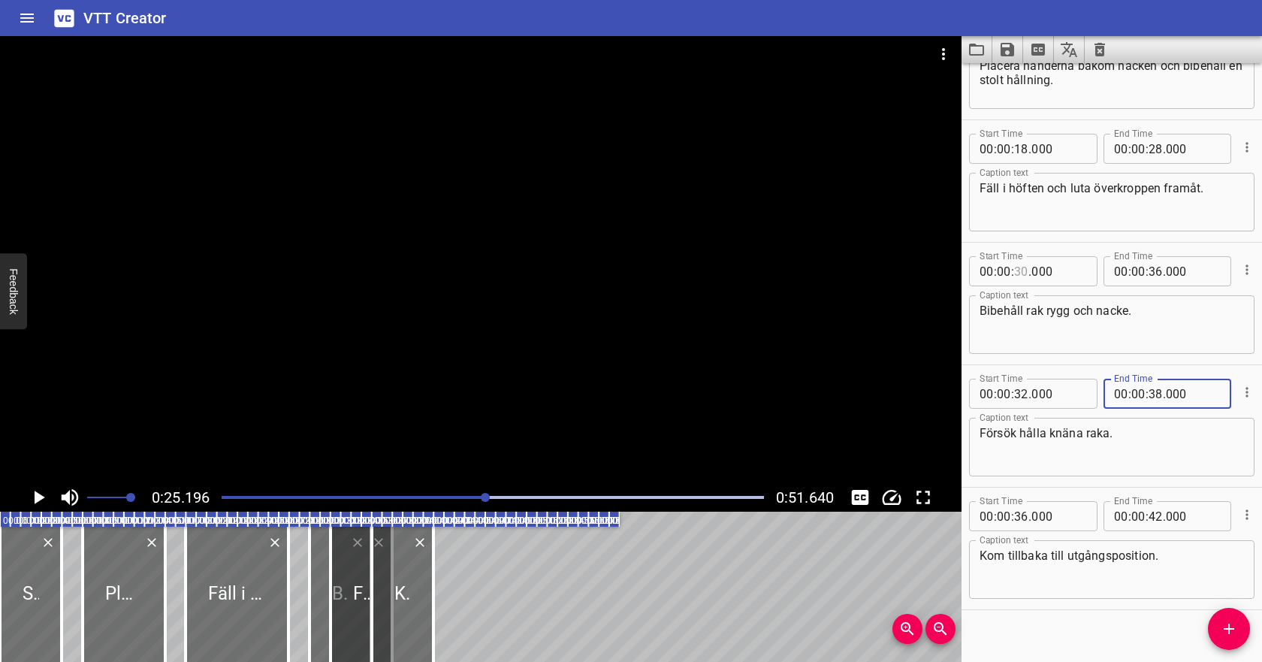
click at [1021, 273] on input "number" at bounding box center [1021, 271] width 14 height 30
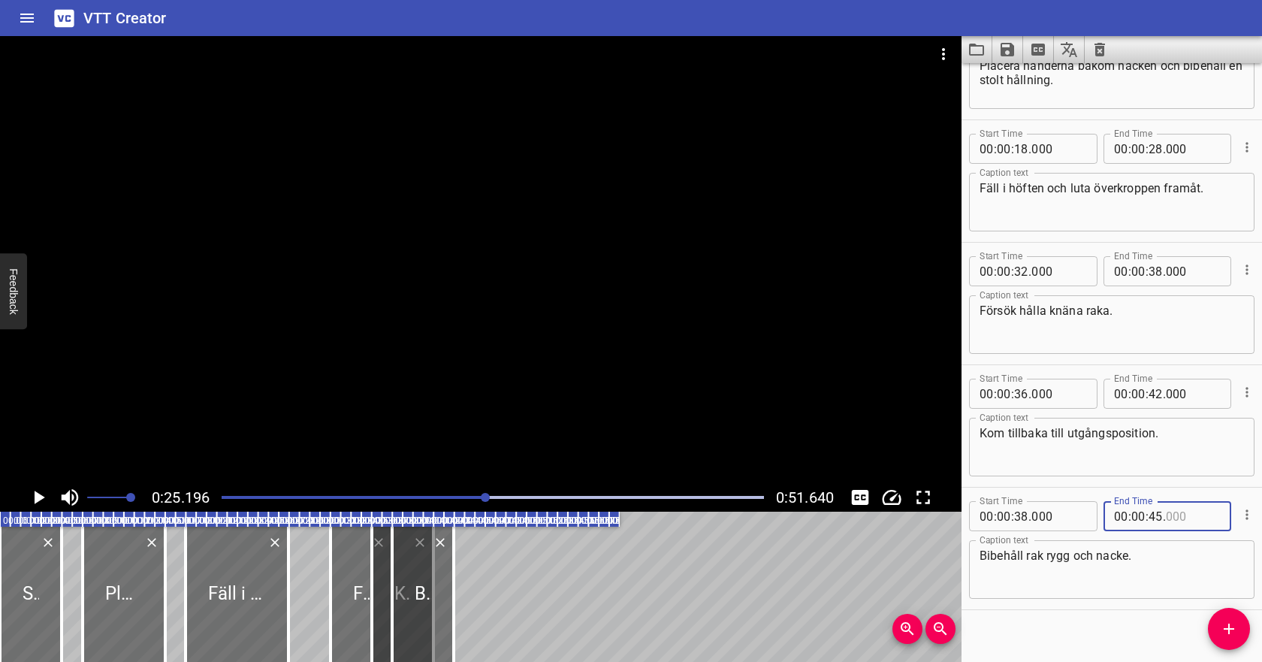
scroll to position [207, 0]
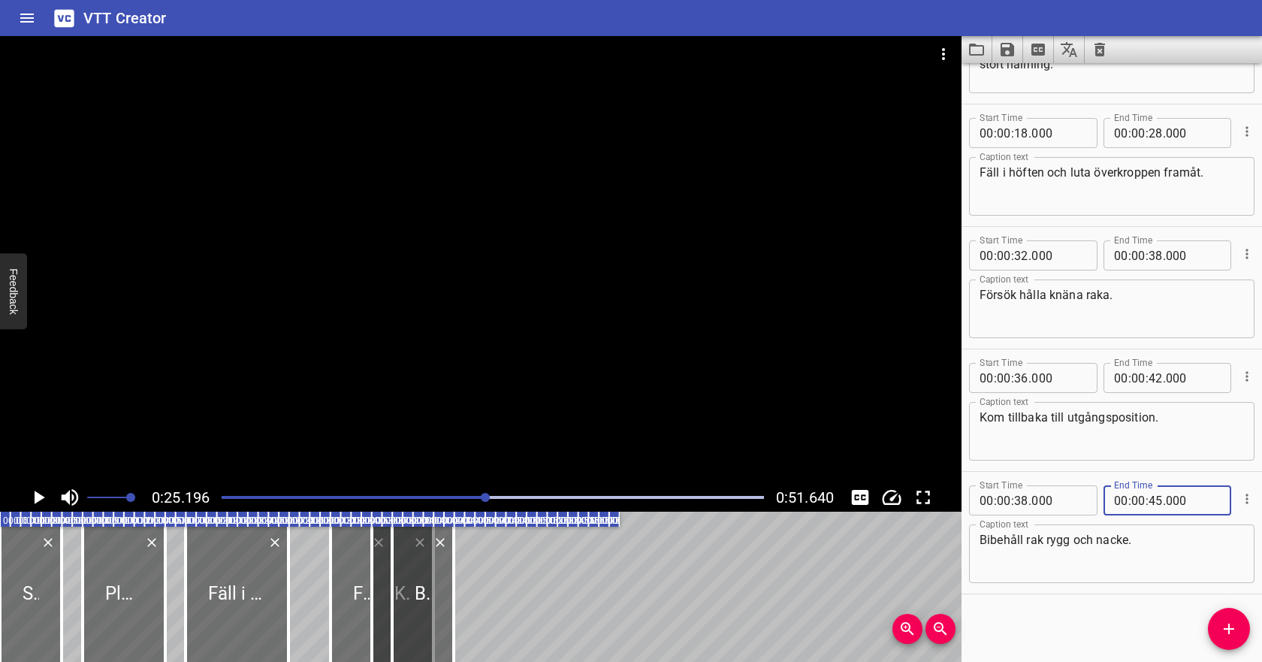
click at [239, 498] on div "Play progress" at bounding box center [215, 497] width 542 height 3
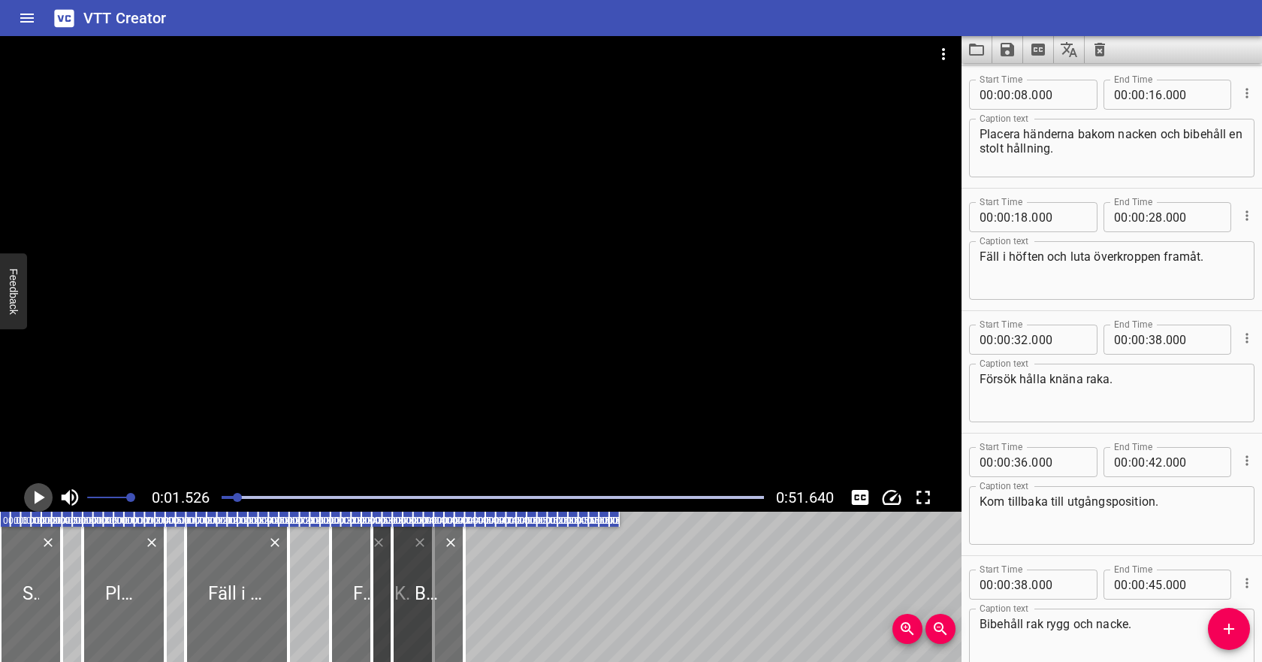
click at [38, 496] on icon "Play/Pause" at bounding box center [40, 497] width 11 height 14
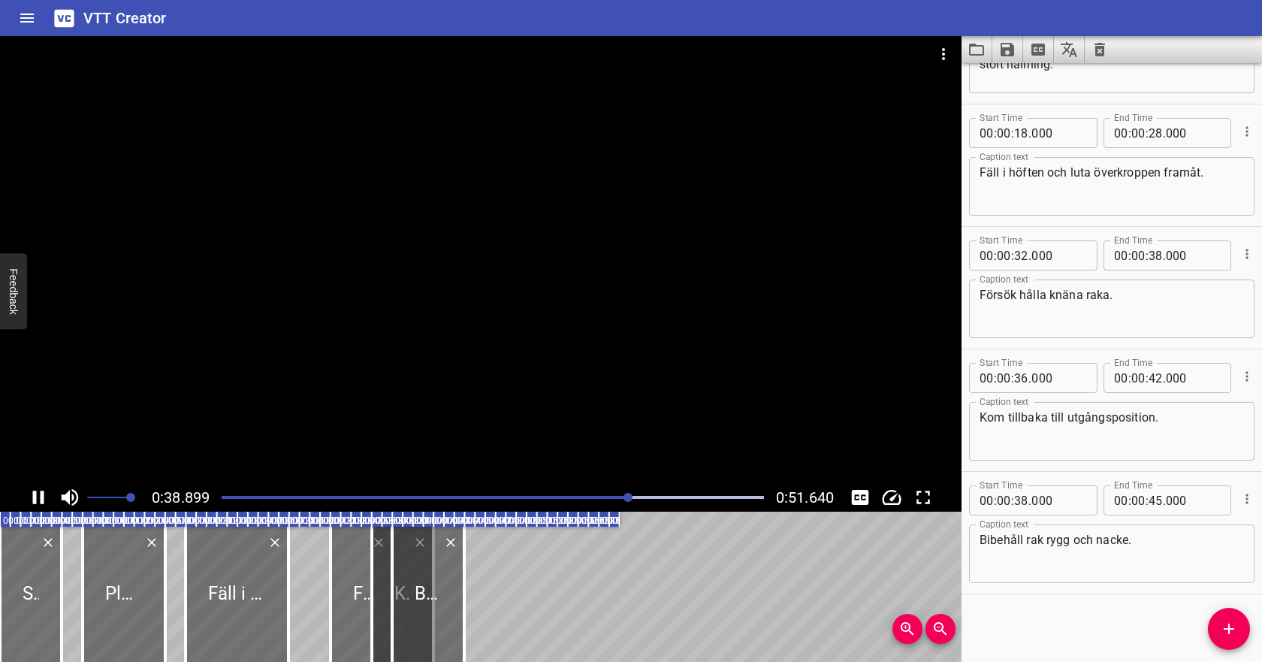
click at [35, 499] on icon "Play/Pause" at bounding box center [38, 497] width 11 height 14
click at [1246, 376] on icon "Cue Options" at bounding box center [1246, 376] width 2 height 10
click at [1215, 400] on li "Delete Cue" at bounding box center [1183, 403] width 131 height 27
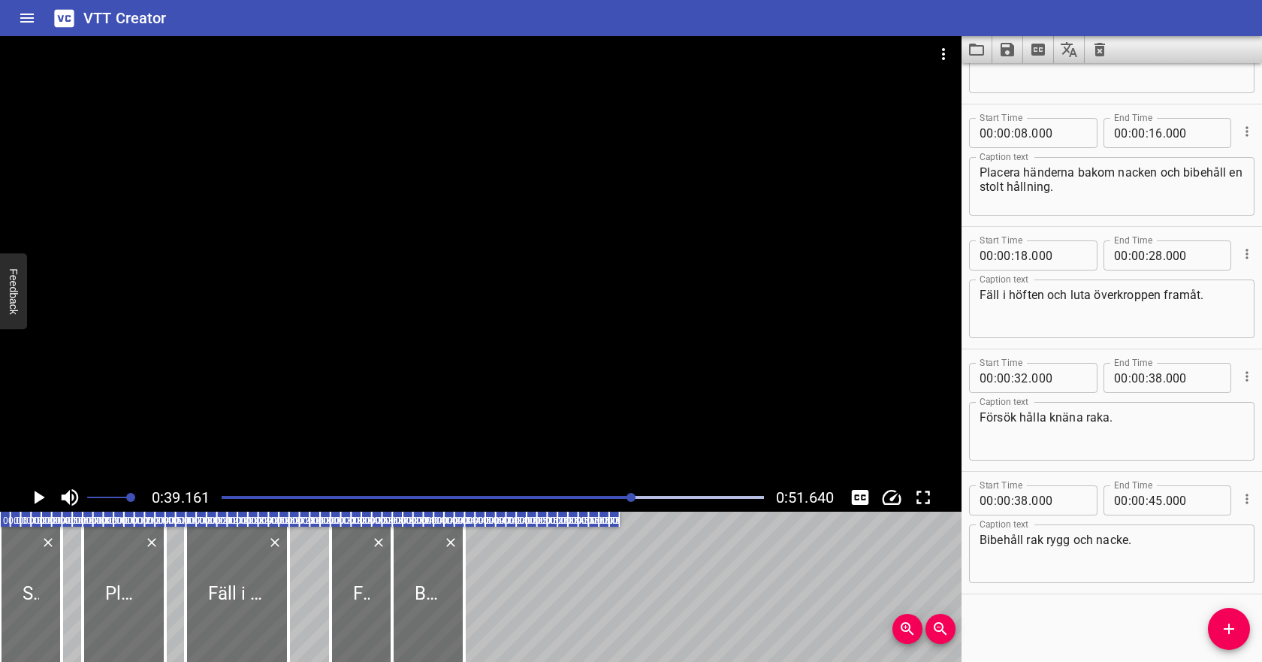
click at [523, 489] on div at bounding box center [493, 497] width 560 height 21
click at [41, 492] on icon "Play/Pause" at bounding box center [38, 497] width 23 height 23
click at [1023, 376] on input "number" at bounding box center [1021, 378] width 14 height 30
click at [1155, 379] on input "number" at bounding box center [1155, 378] width 14 height 30
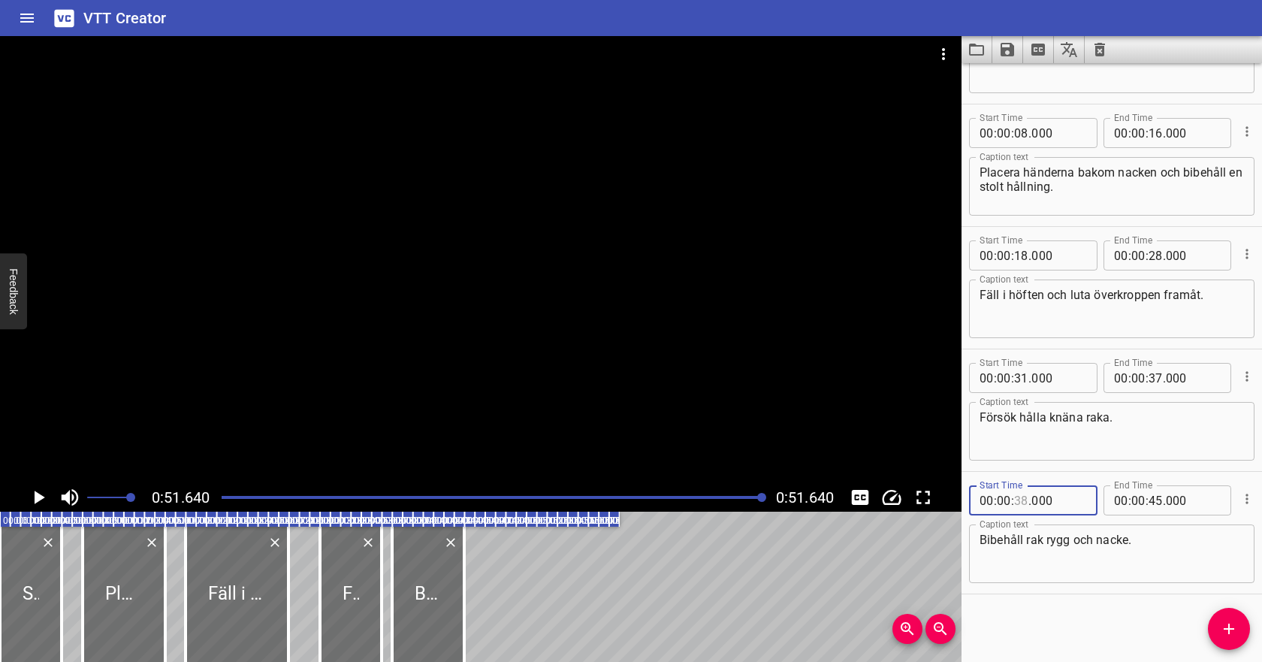
click at [1024, 494] on input "number" at bounding box center [1021, 500] width 14 height 30
click at [1153, 382] on input "number" at bounding box center [1155, 378] width 14 height 30
click at [1015, 496] on input "number" at bounding box center [1021, 500] width 14 height 30
click at [1158, 499] on input "number" at bounding box center [1155, 500] width 14 height 30
click at [1148, 541] on textarea "Bibehåll rak rygg och nacke." at bounding box center [1111, 553] width 264 height 43
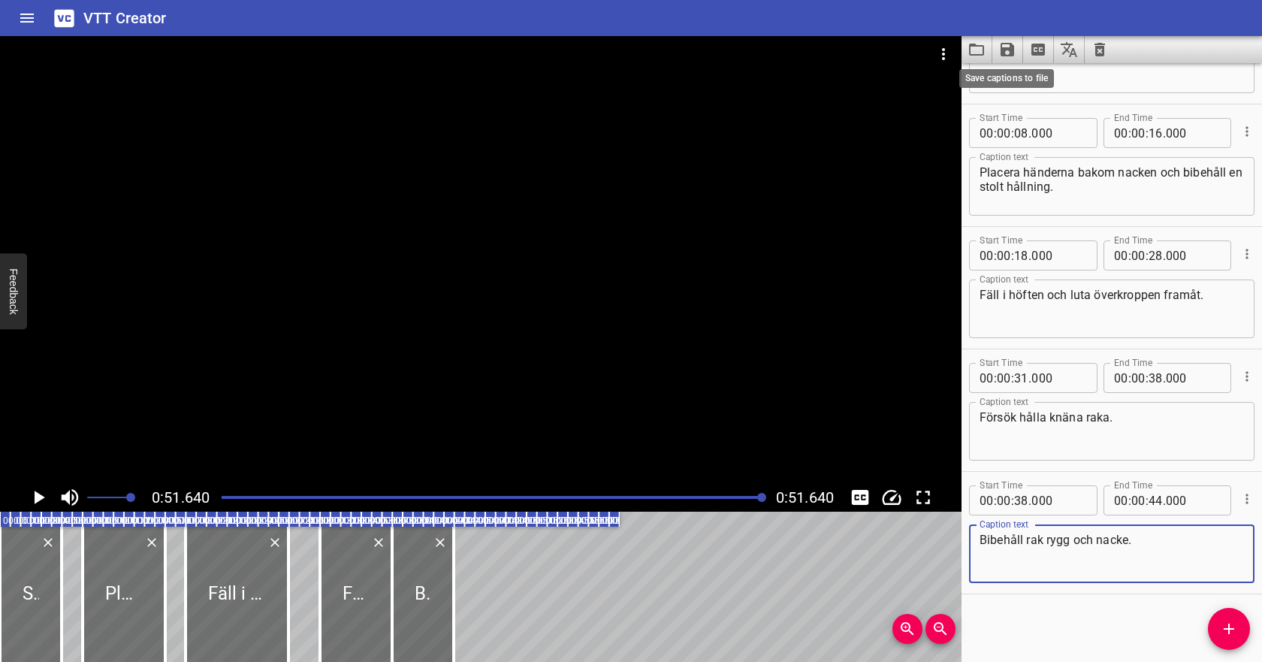
click at [1009, 52] on icon "Save captions to file" at bounding box center [1007, 50] width 14 height 14
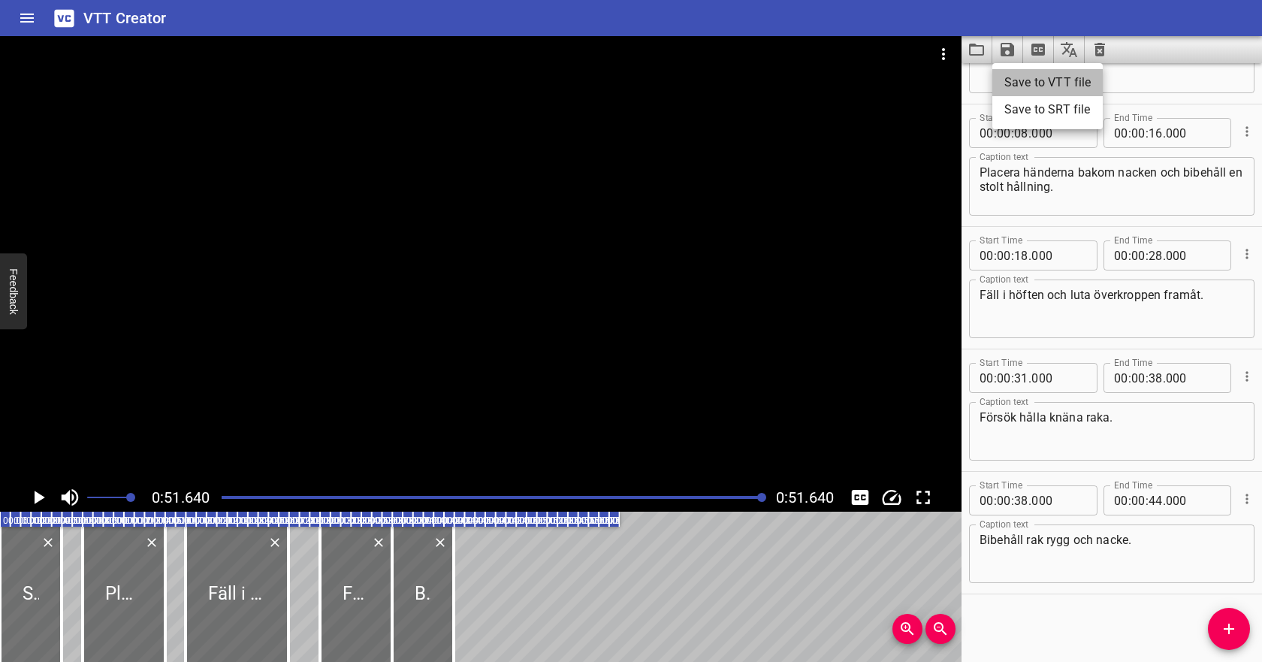
click at [1021, 78] on li "Save to VTT file" at bounding box center [1047, 82] width 110 height 27
click at [946, 54] on icon "Video Options" at bounding box center [943, 54] width 18 height 18
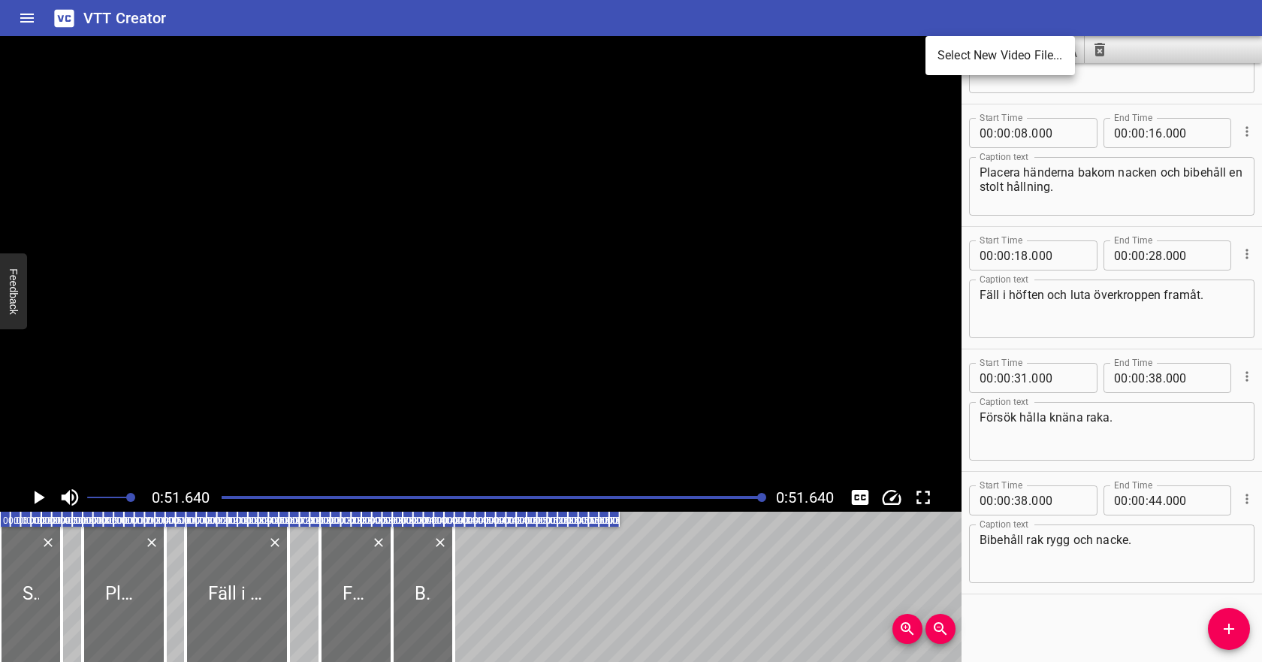
click at [973, 56] on li "Select New Video File..." at bounding box center [999, 55] width 149 height 27
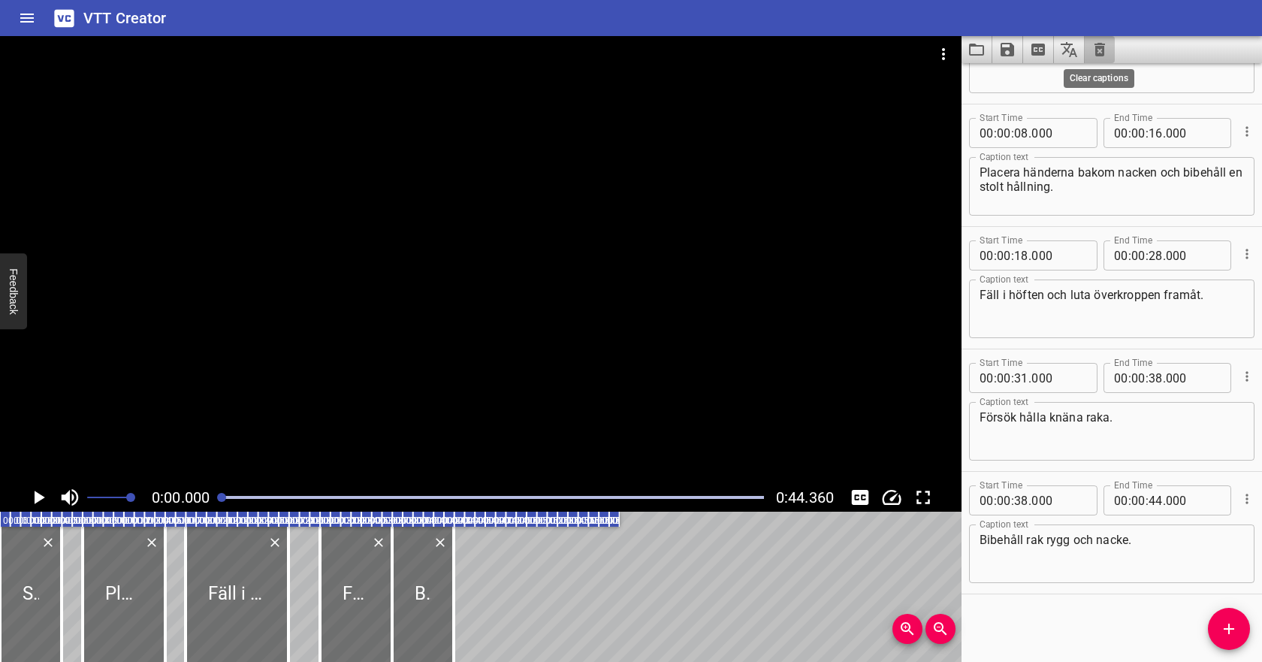
click at [1101, 47] on icon "Clear captions" at bounding box center [1099, 50] width 11 height 14
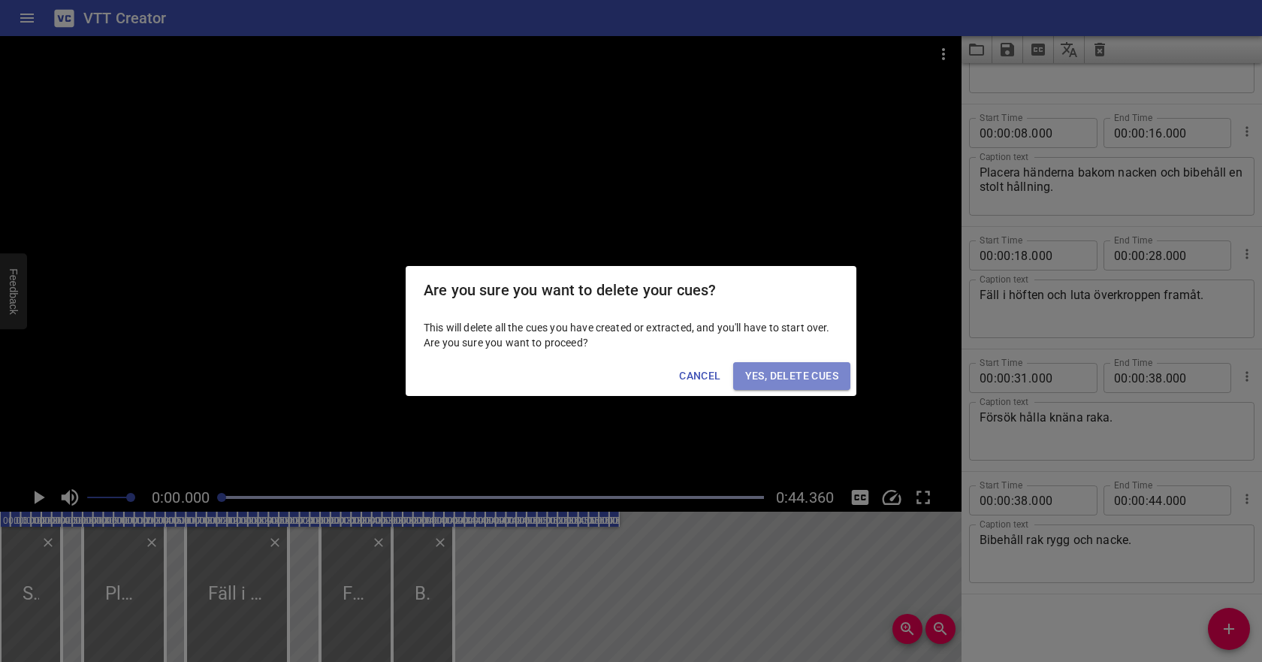
click at [775, 380] on span "Yes, Delete Cues" at bounding box center [791, 375] width 93 height 19
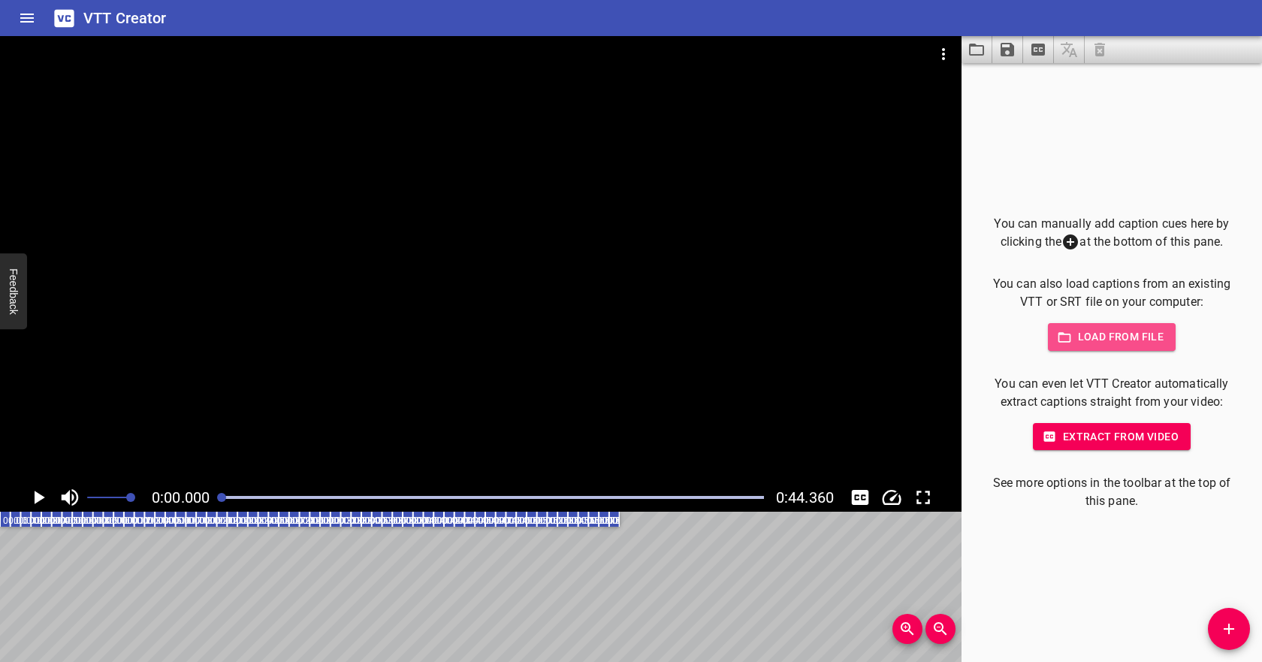
click at [1104, 334] on span "Load from file" at bounding box center [1112, 336] width 104 height 19
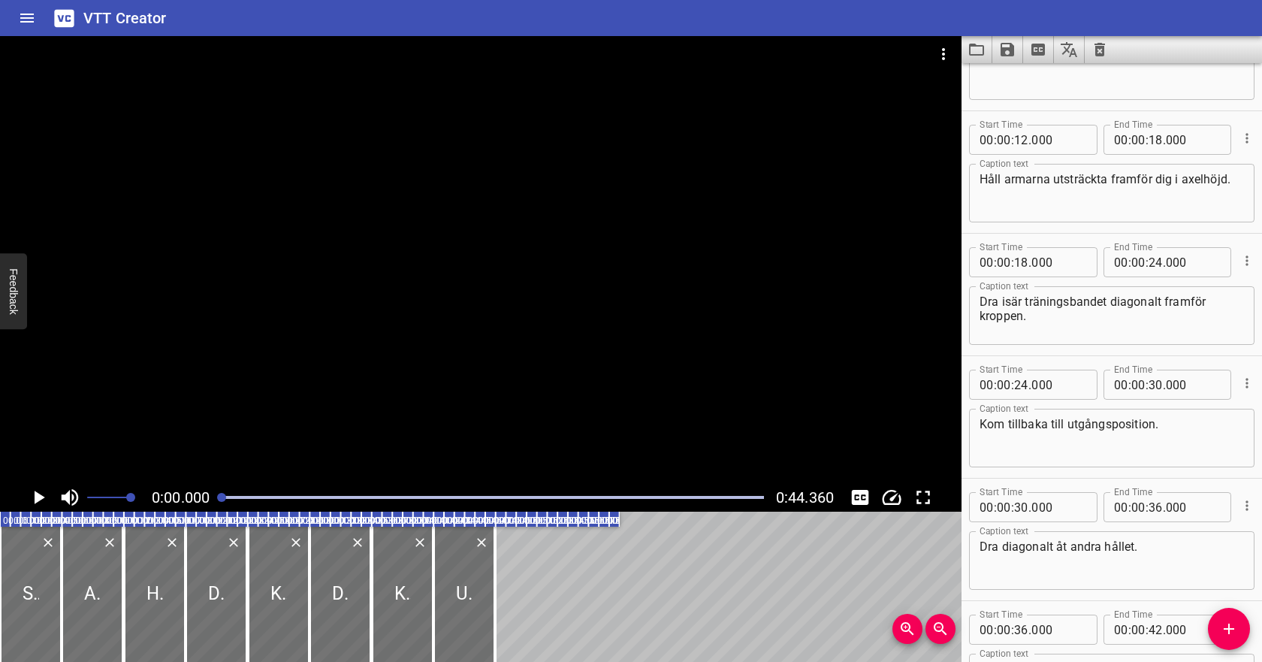
scroll to position [0, 0]
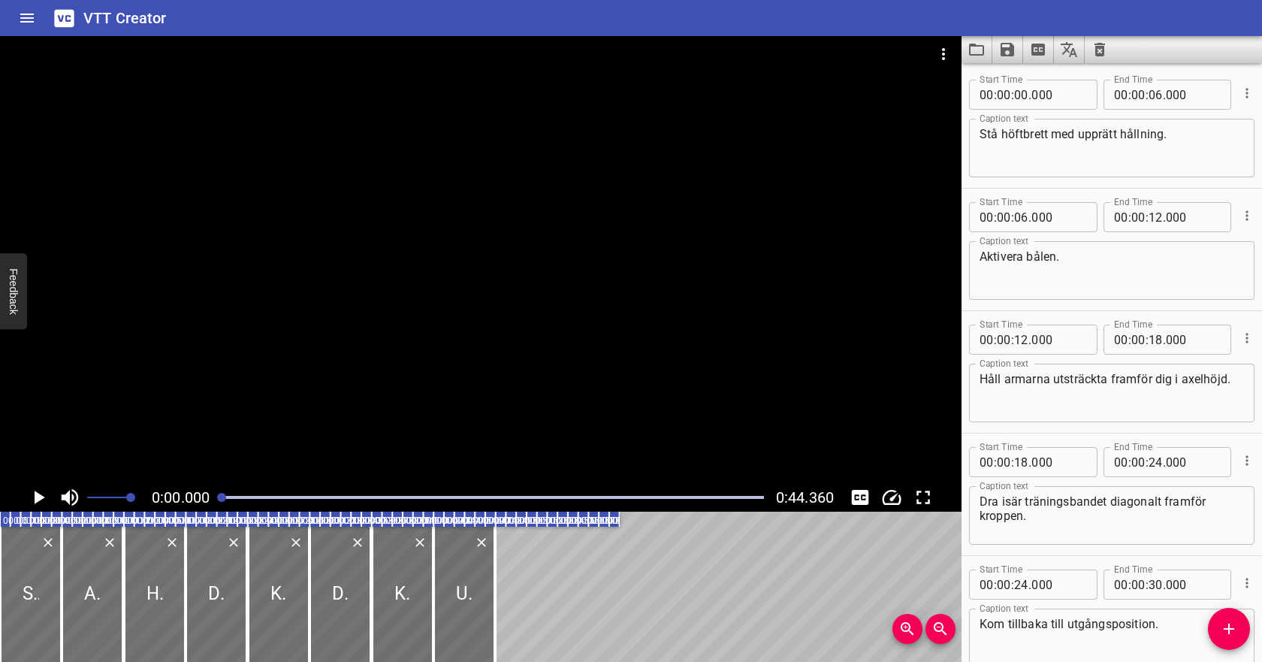
click at [43, 496] on icon "Play/Pause" at bounding box center [40, 497] width 11 height 14
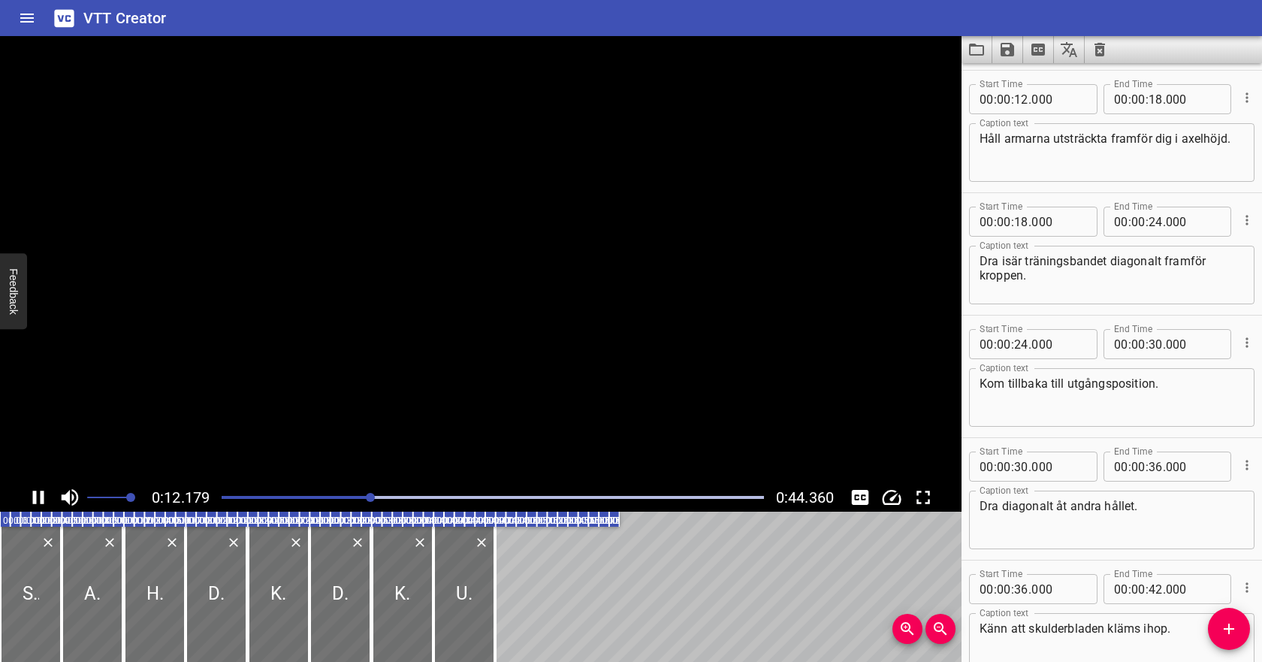
scroll to position [245, 0]
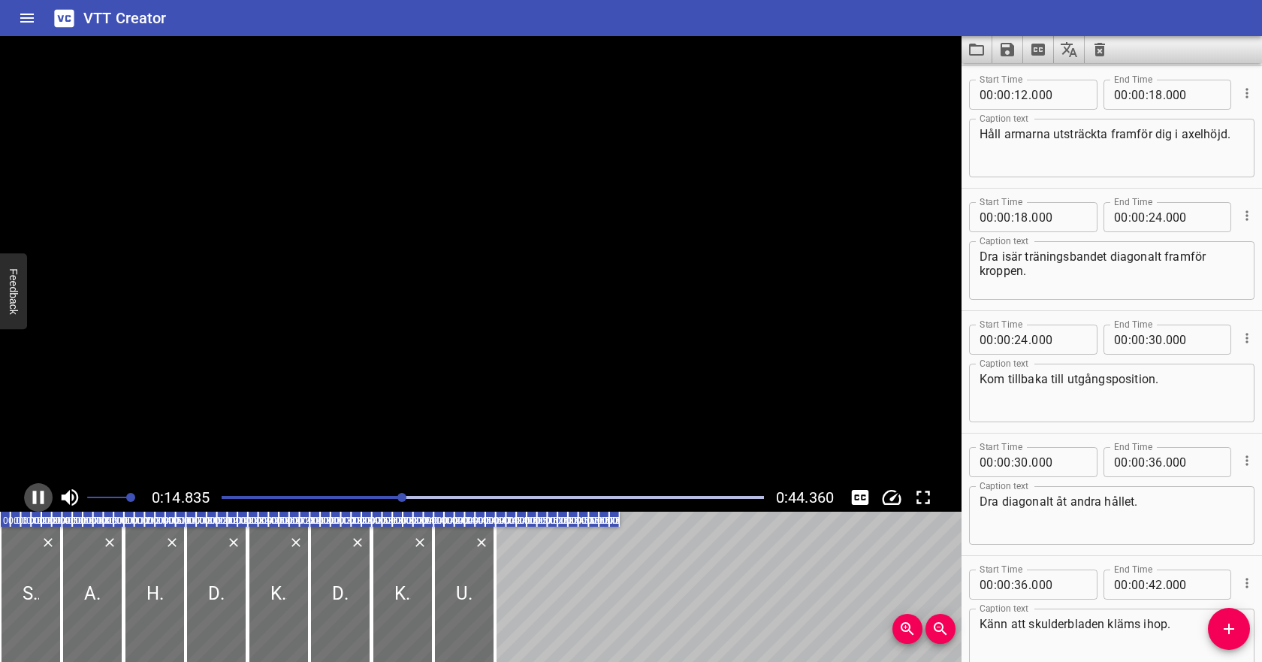
click at [43, 497] on icon "Play/Pause" at bounding box center [38, 497] width 11 height 14
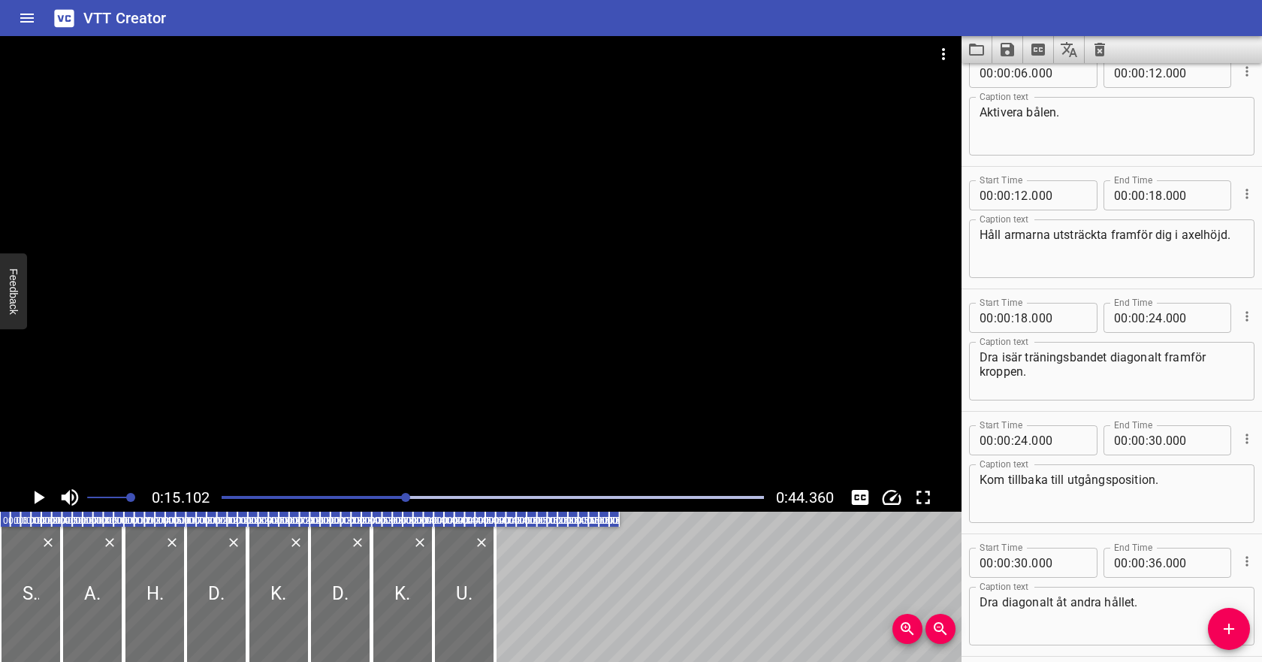
scroll to position [132, 0]
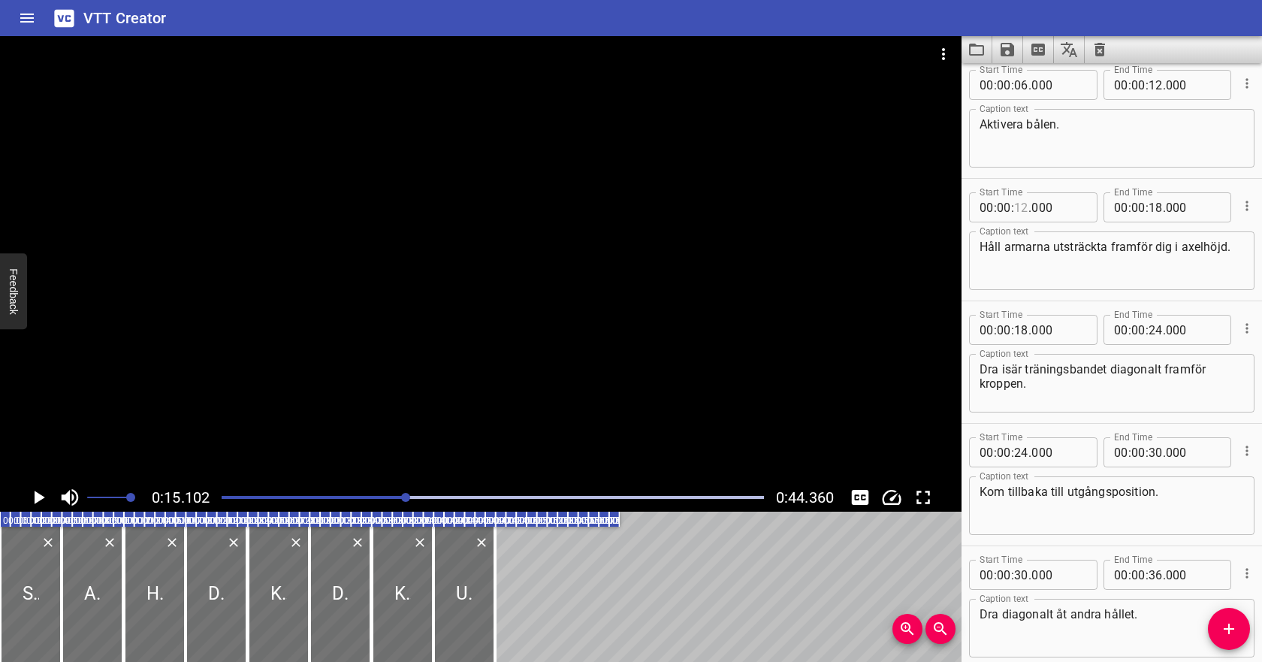
click at [1021, 211] on input "number" at bounding box center [1021, 207] width 14 height 30
click at [1160, 204] on input "number" at bounding box center [1155, 207] width 14 height 30
click at [1026, 328] on input "number" at bounding box center [1021, 330] width 14 height 30
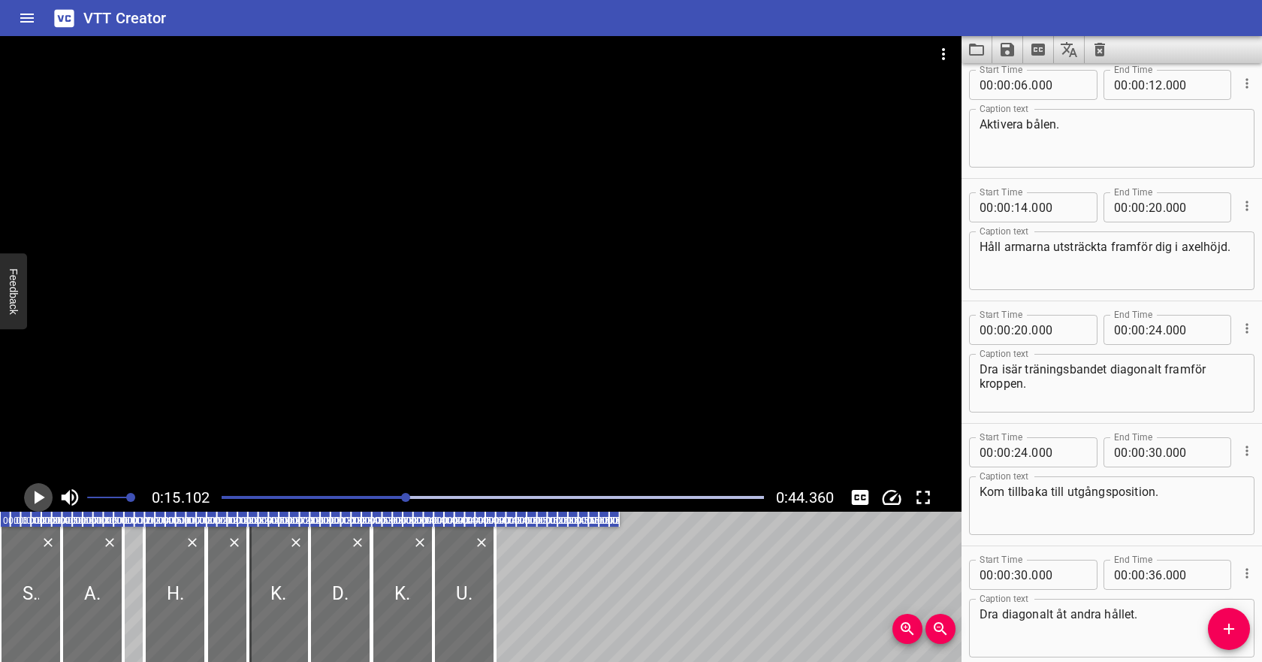
click at [39, 496] on icon "Play/Pause" at bounding box center [40, 497] width 11 height 14
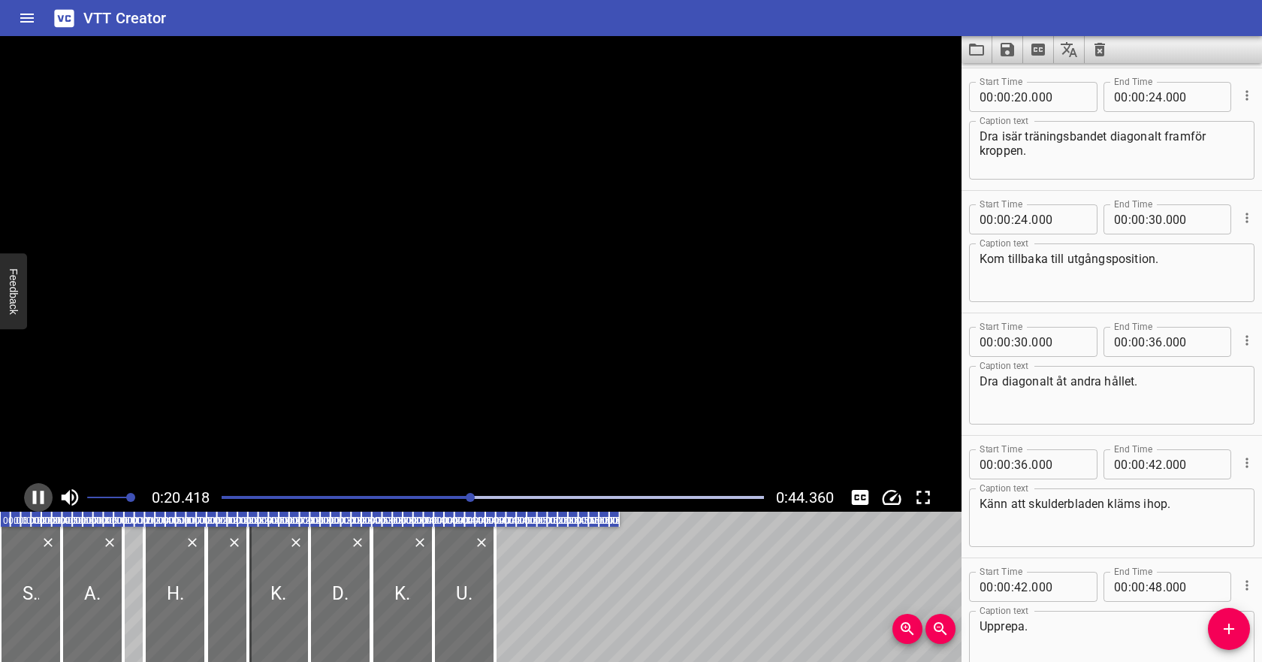
scroll to position [367, 0]
click at [39, 496] on icon "Play/Pause" at bounding box center [38, 497] width 23 height 23
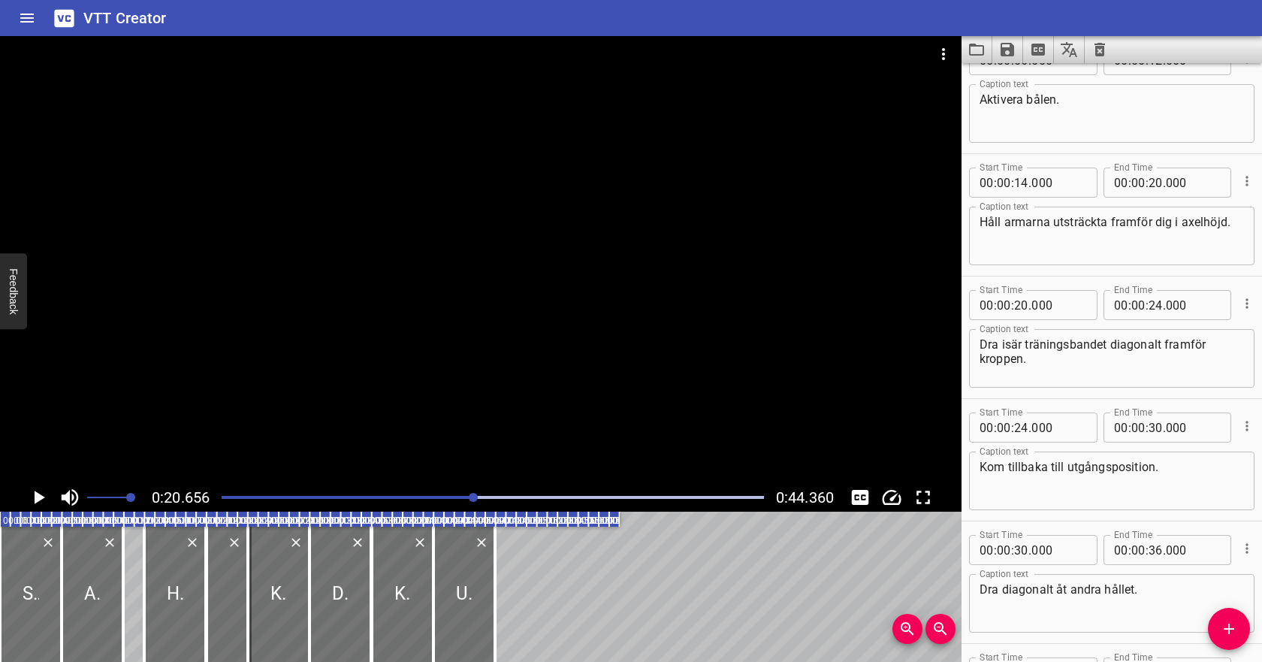
scroll to position [158, 0]
click at [39, 496] on icon "Play/Pause" at bounding box center [40, 497] width 11 height 14
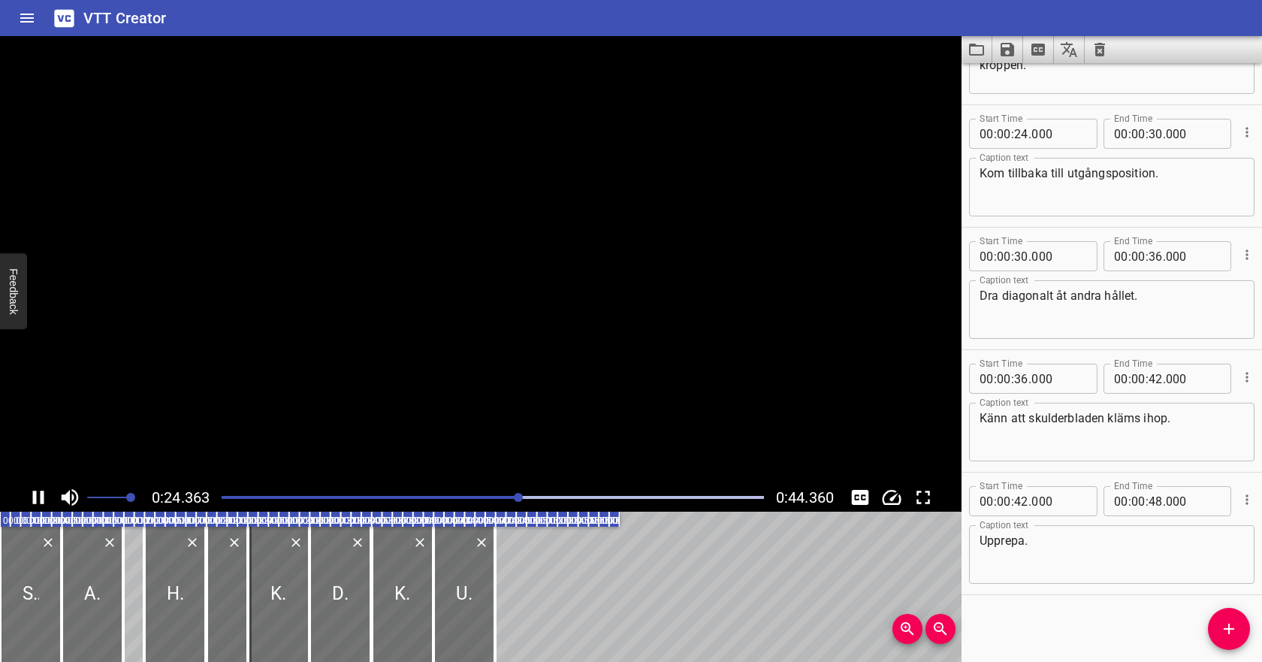
scroll to position [451, 0]
click at [39, 496] on icon "Play/Pause" at bounding box center [38, 497] width 23 height 23
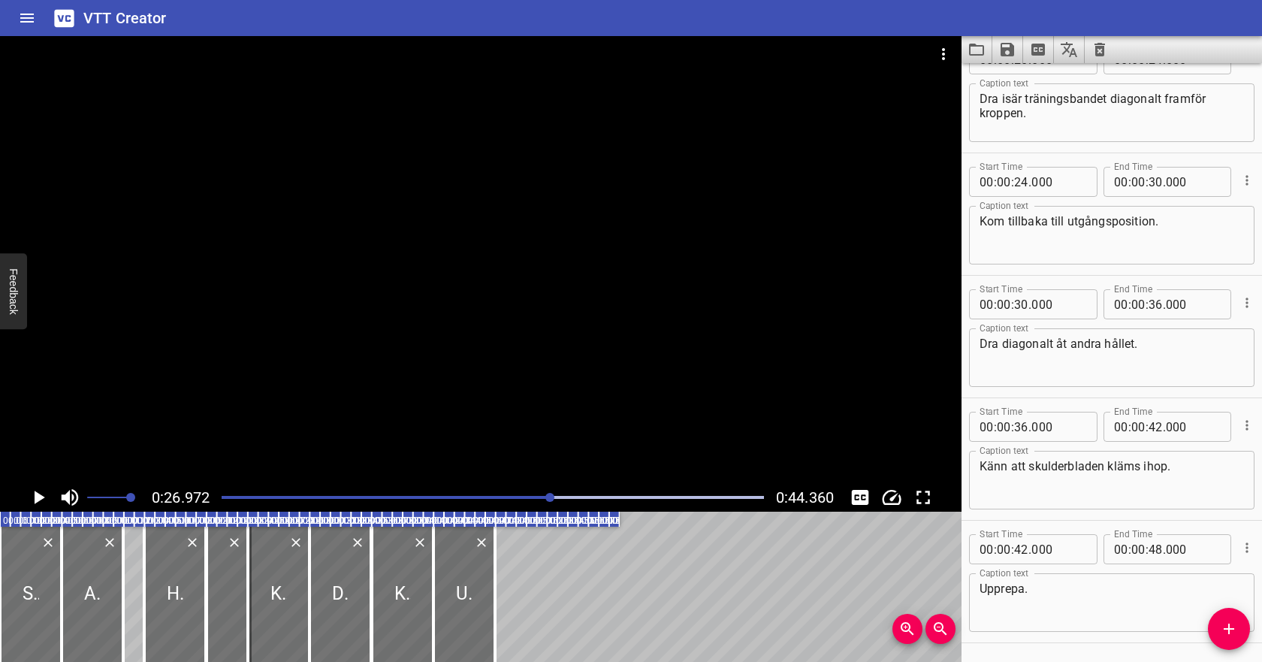
scroll to position [400, 0]
click at [1018, 308] on input "number" at bounding box center [1021, 306] width 14 height 30
click at [1024, 191] on input "number" at bounding box center [1021, 184] width 14 height 30
click at [1157, 184] on input "number" at bounding box center [1155, 184] width 14 height 30
click at [35, 494] on icon "Play/Pause" at bounding box center [40, 497] width 11 height 14
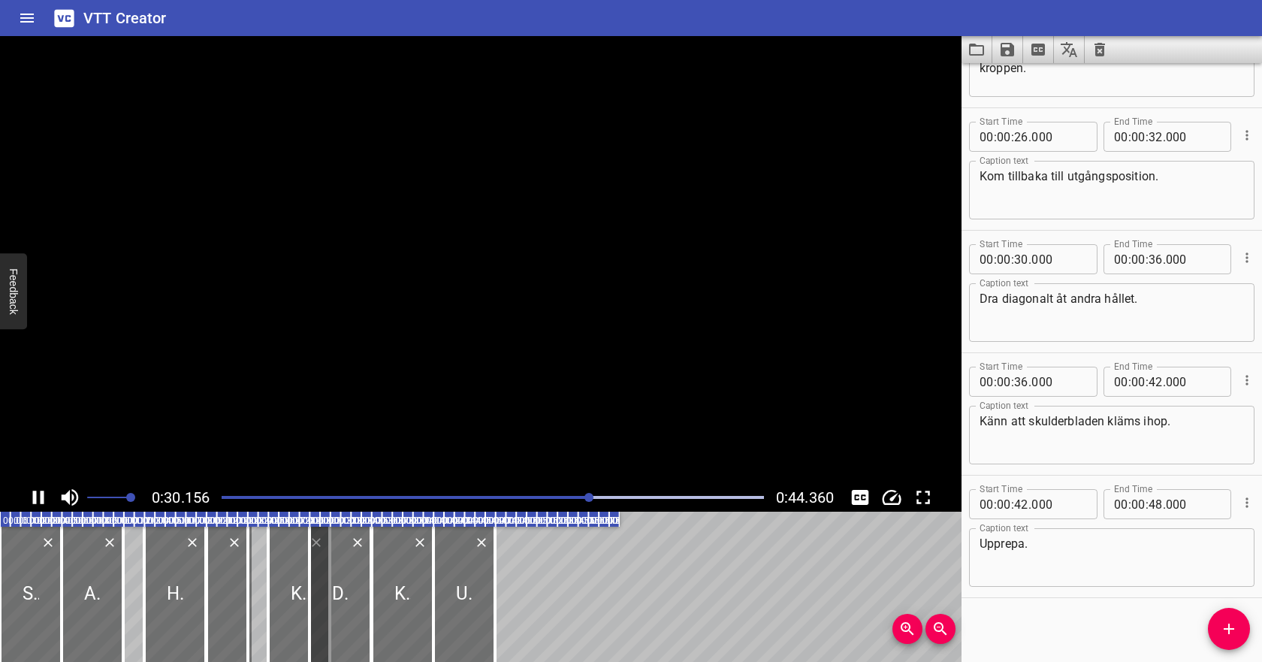
scroll to position [451, 0]
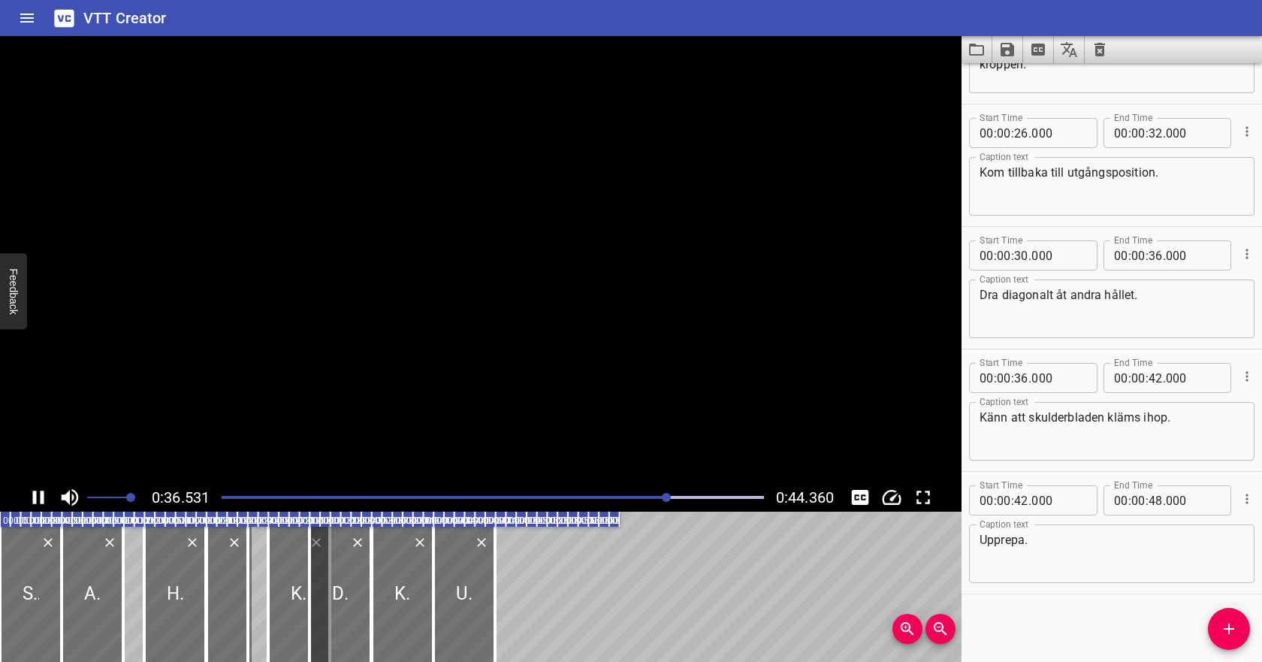
click at [35, 494] on icon "Play/Pause" at bounding box center [38, 497] width 11 height 14
click at [1247, 251] on icon "Cue Options" at bounding box center [1246, 253] width 15 height 15
click at [1190, 288] on li "Delete Cue" at bounding box center [1183, 280] width 131 height 27
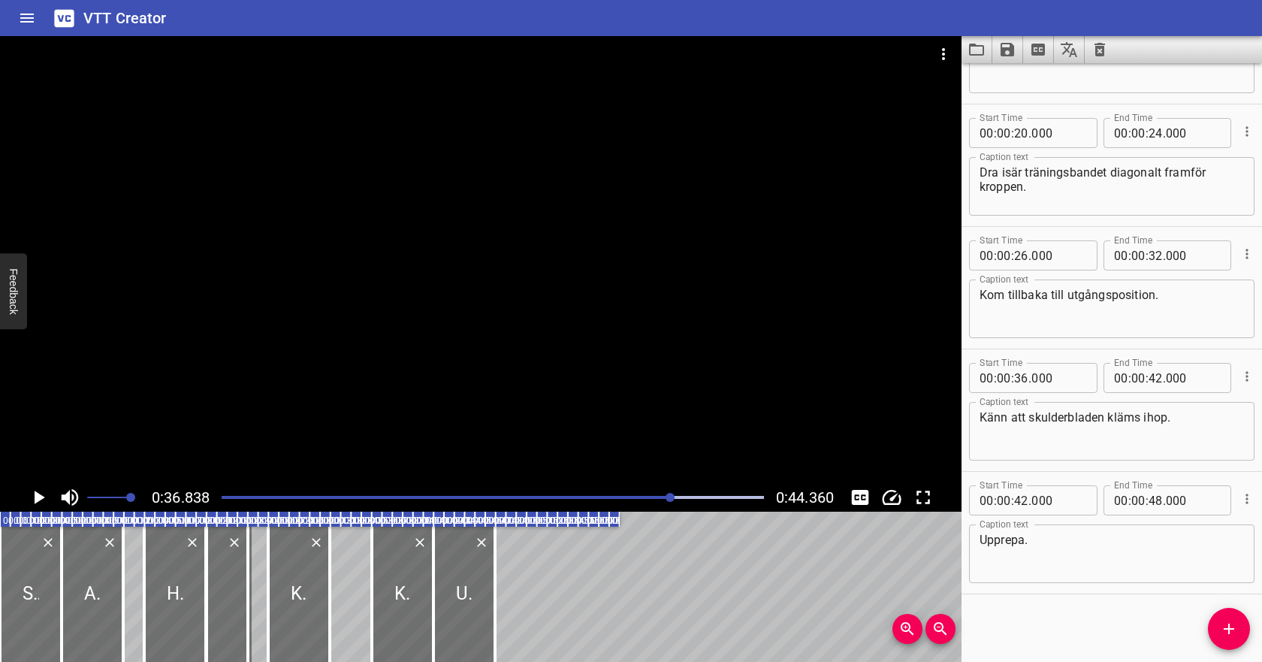
click at [282, 496] on div "Play progress" at bounding box center [401, 497] width 542 height 3
click at [39, 498] on icon "Play/Pause" at bounding box center [40, 497] width 11 height 14
click at [39, 498] on icon "Play/Pause" at bounding box center [38, 497] width 23 height 23
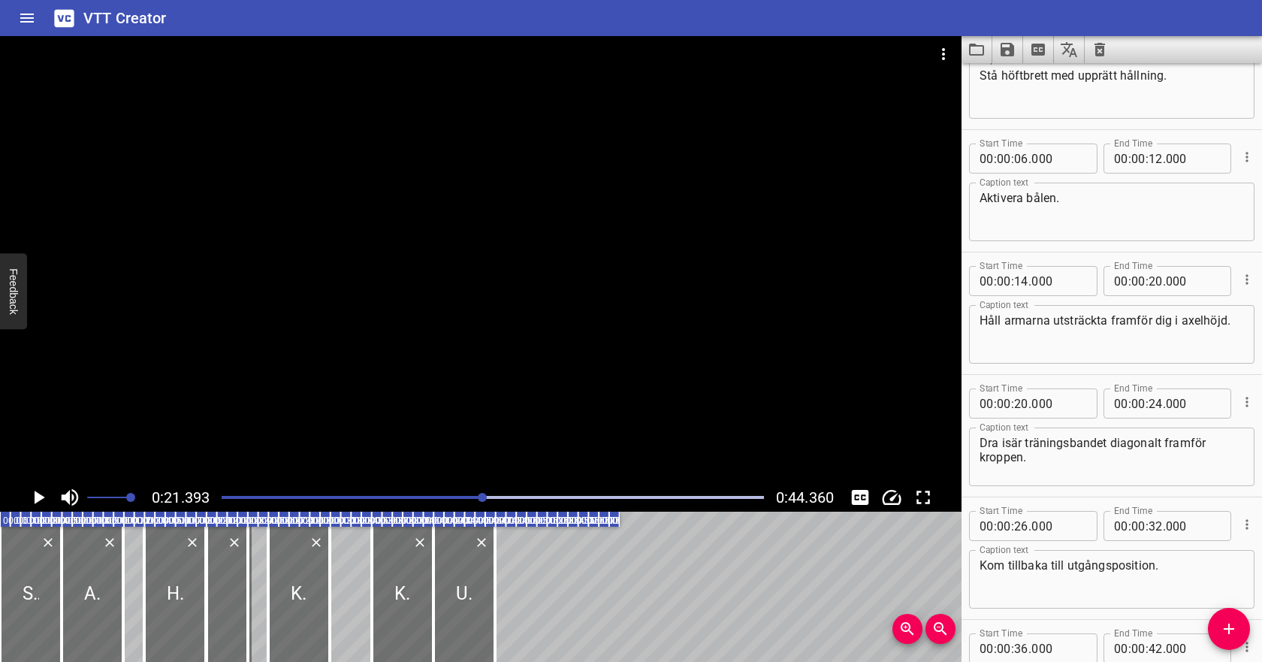
scroll to position [61, 0]
click at [1022, 279] on input "number" at bounding box center [1021, 279] width 14 height 30
click at [1151, 276] on input "number" at bounding box center [1155, 279] width 14 height 30
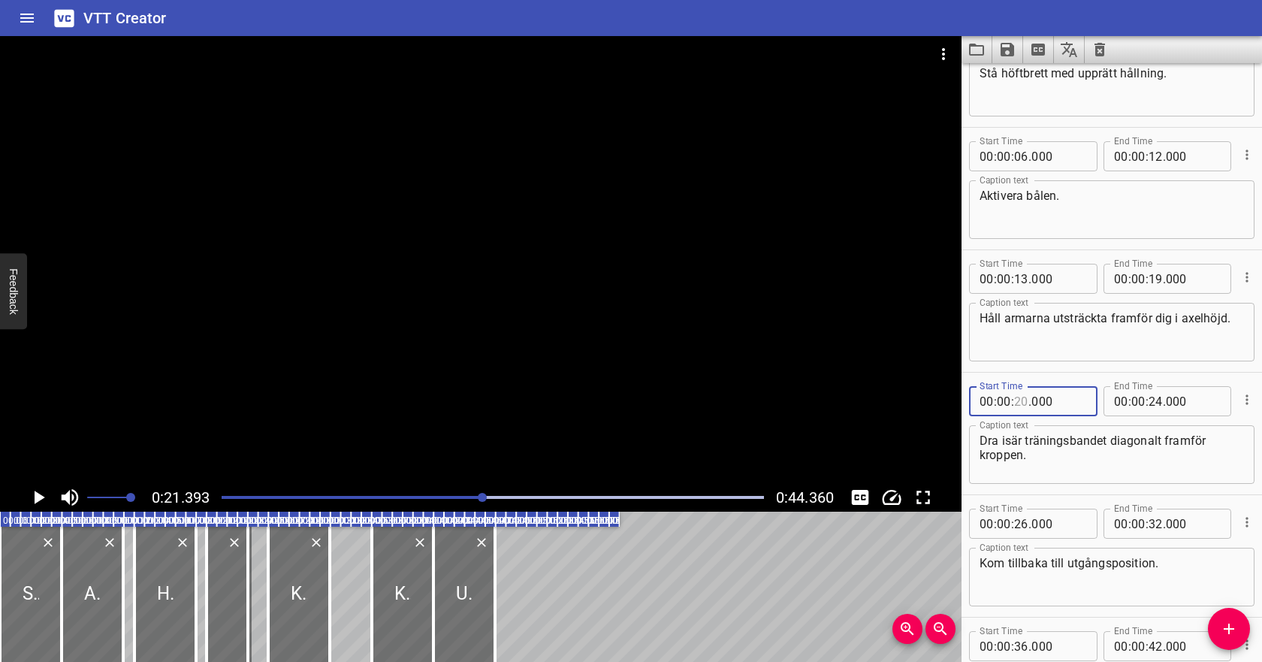
click at [1014, 401] on input "number" at bounding box center [1021, 401] width 14 height 30
click at [1122, 448] on textarea "Dra isär träningsbandet diagonalt framför kroppen." at bounding box center [1111, 454] width 264 height 43
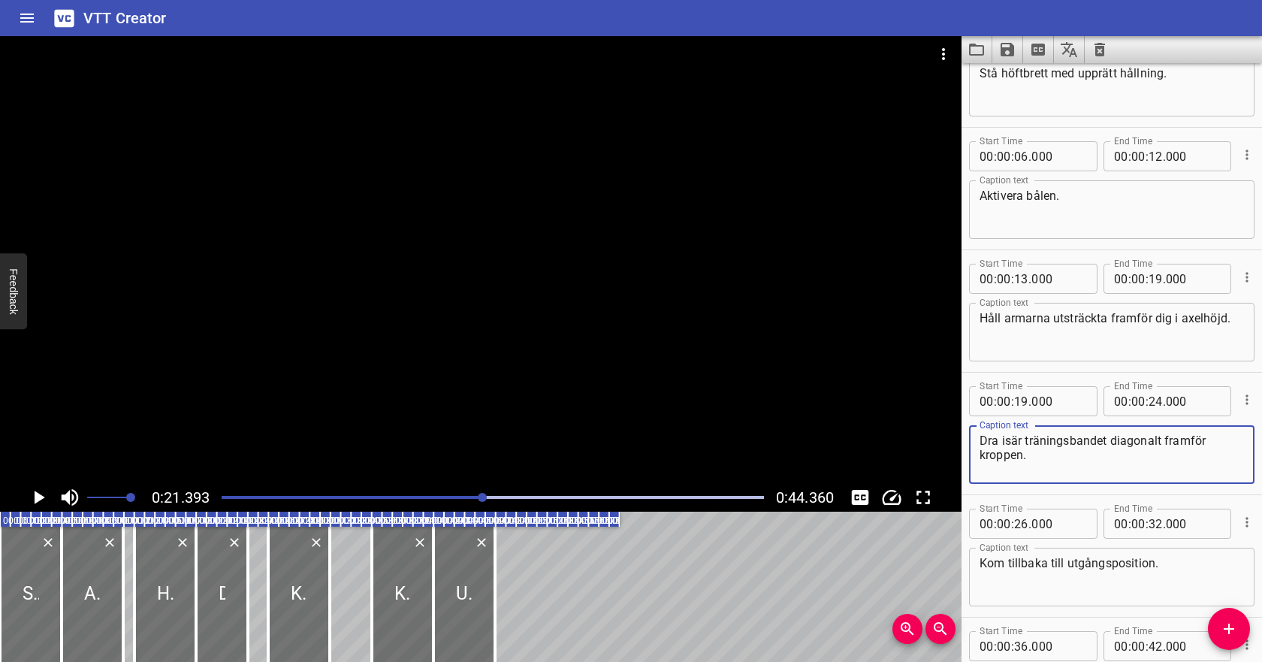
click at [375, 500] on div at bounding box center [493, 497] width 560 height 21
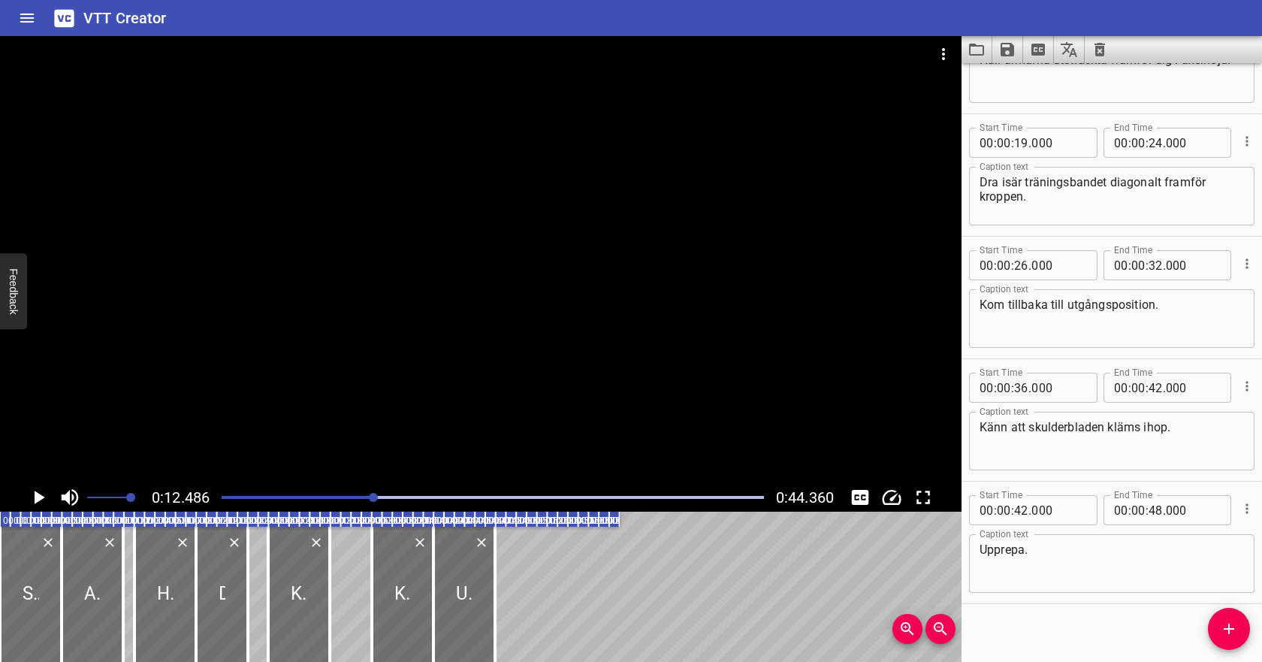
scroll to position [329, 0]
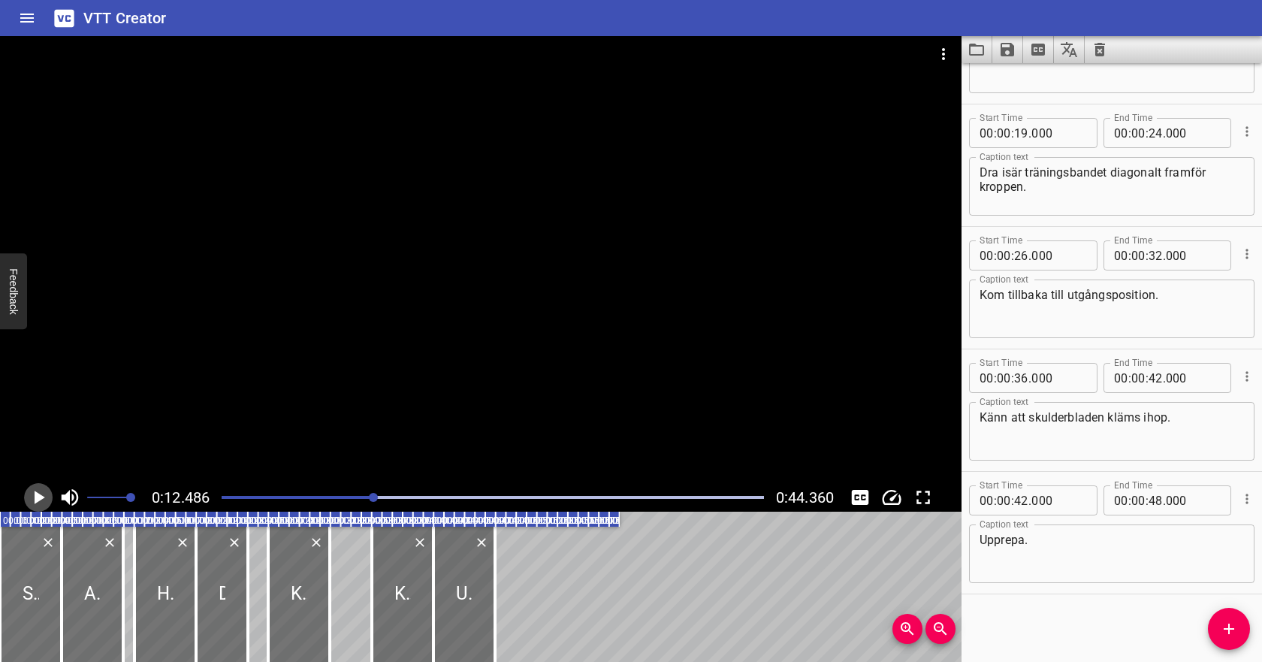
click at [33, 495] on icon "Play/Pause" at bounding box center [38, 497] width 23 height 23
click at [44, 495] on icon "Play/Pause" at bounding box center [38, 497] width 23 height 23
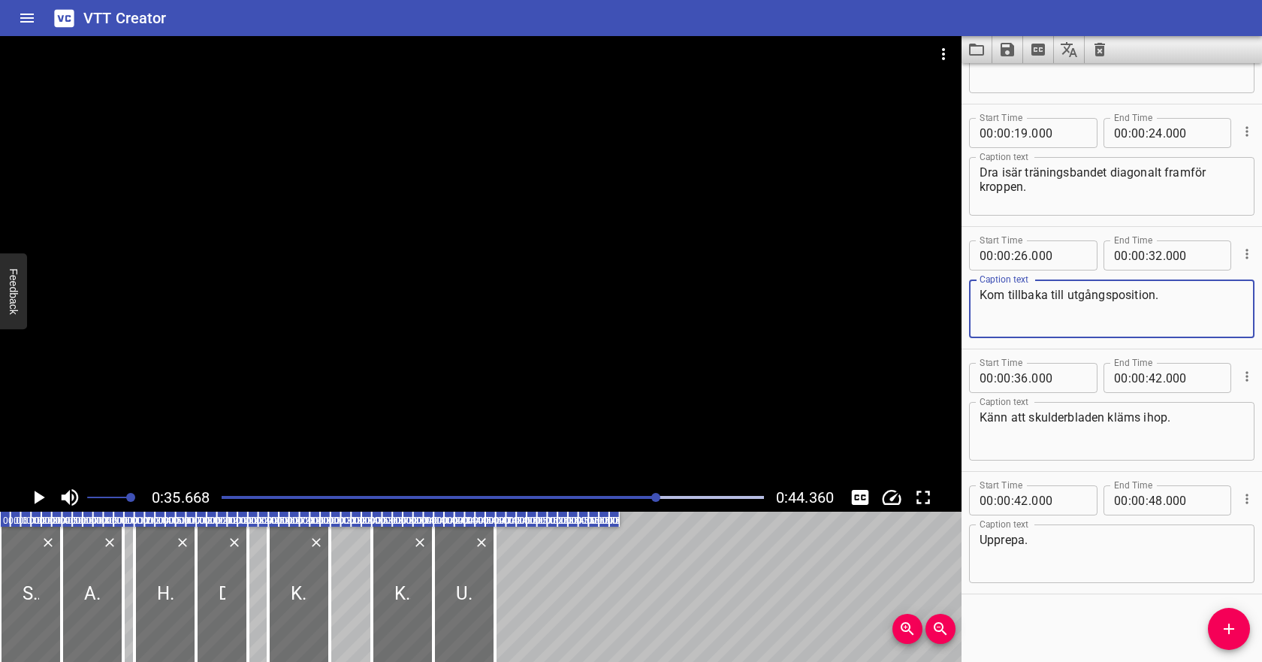
click at [1151, 291] on textarea "Kom tillbaka till utgångsposition." at bounding box center [1111, 309] width 264 height 43
click at [1154, 291] on textarea "Kom tillbaka till utgångsposition." at bounding box center [1111, 309] width 264 height 43
click at [1246, 258] on icon "Cue Options" at bounding box center [1246, 254] width 2 height 10
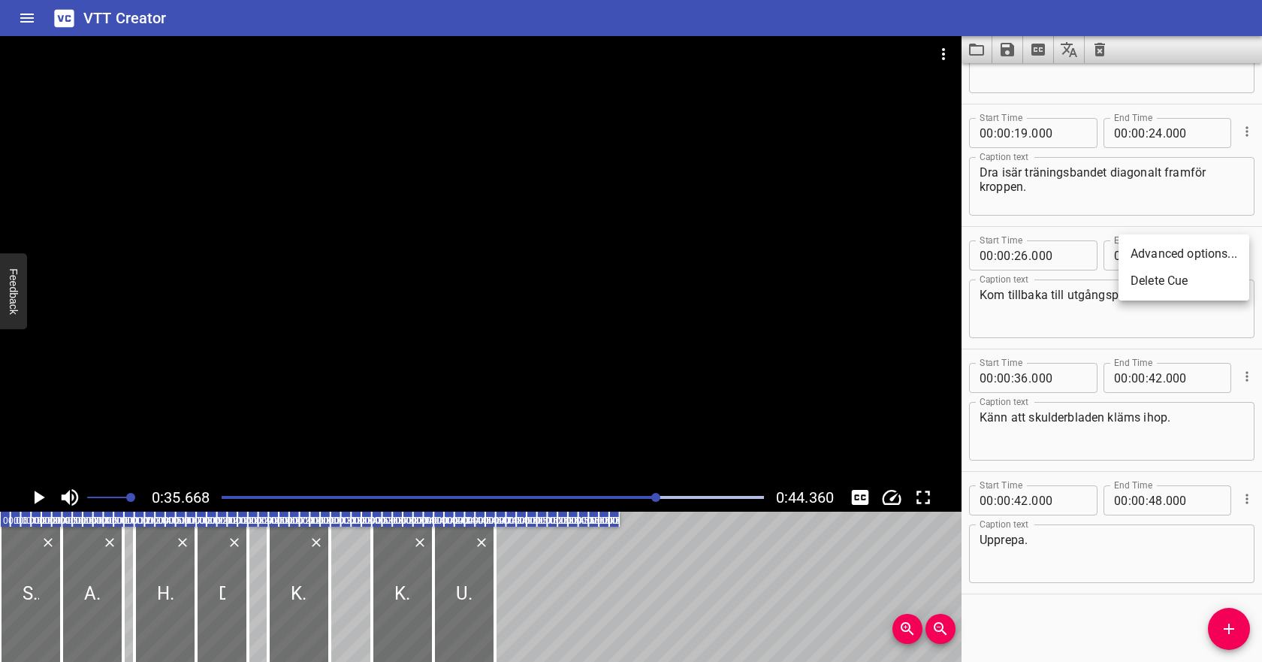
click at [1202, 281] on li "Delete Cue" at bounding box center [1183, 280] width 131 height 27
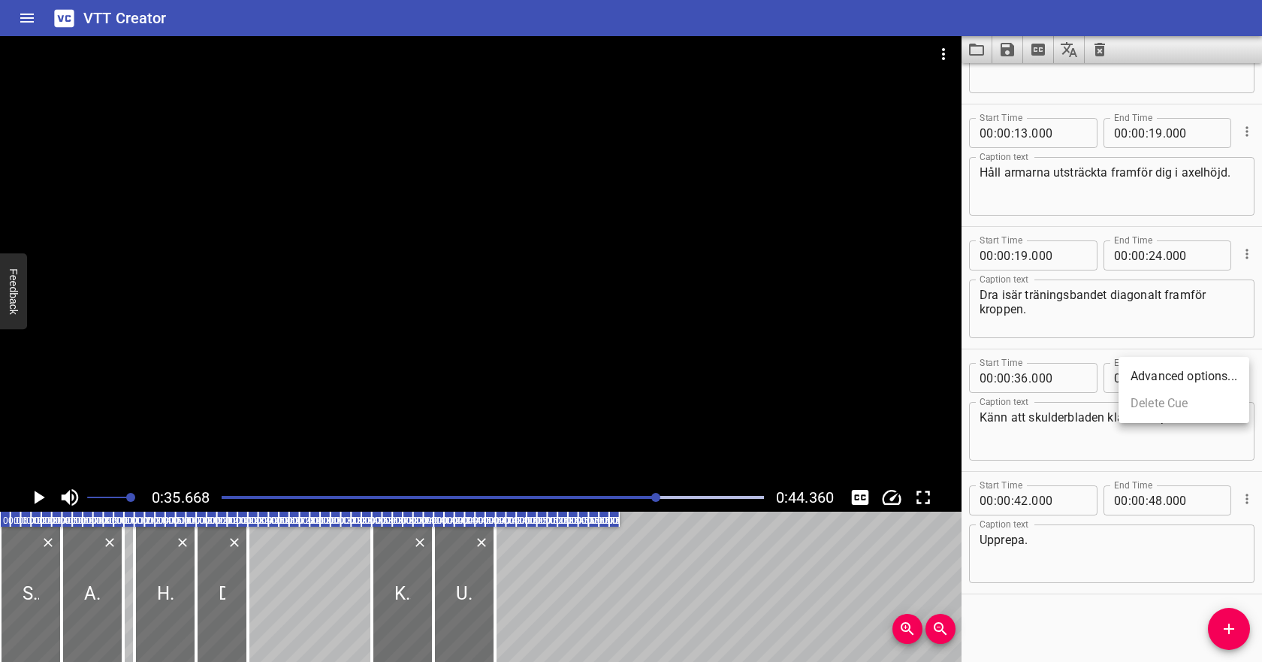
scroll to position [207, 0]
click at [1157, 259] on input "number" at bounding box center [1155, 255] width 14 height 30
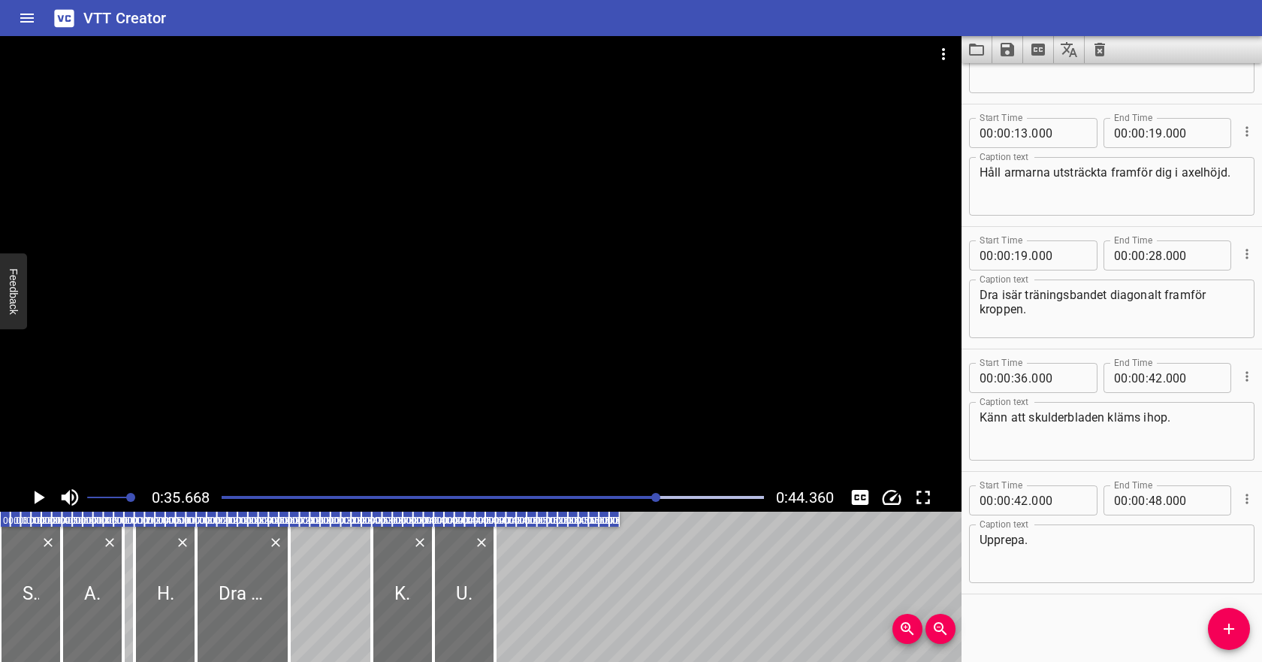
click at [475, 487] on div at bounding box center [493, 497] width 560 height 21
click at [39, 496] on icon "Play/Pause" at bounding box center [40, 497] width 11 height 14
click at [430, 492] on div at bounding box center [493, 497] width 560 height 21
click at [40, 496] on icon "Play/Pause" at bounding box center [38, 497] width 11 height 14
click at [1226, 637] on icon "Add Cue" at bounding box center [1229, 629] width 18 height 18
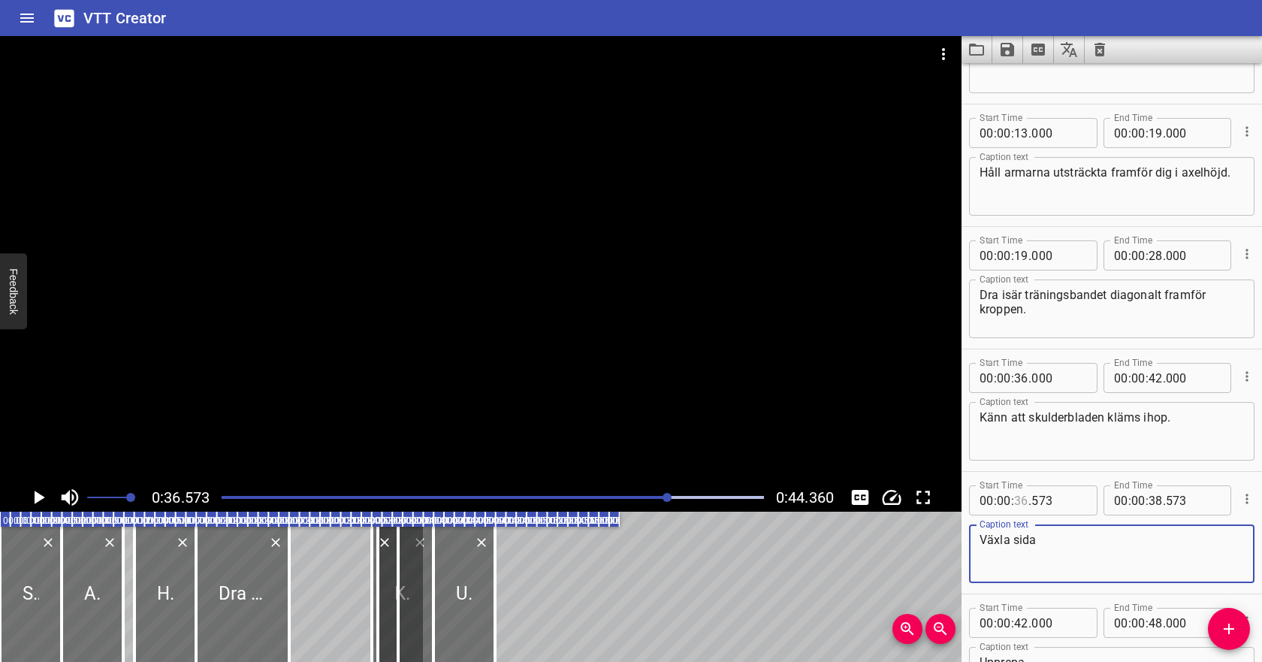
click at [1021, 498] on input "number" at bounding box center [1021, 500] width 14 height 30
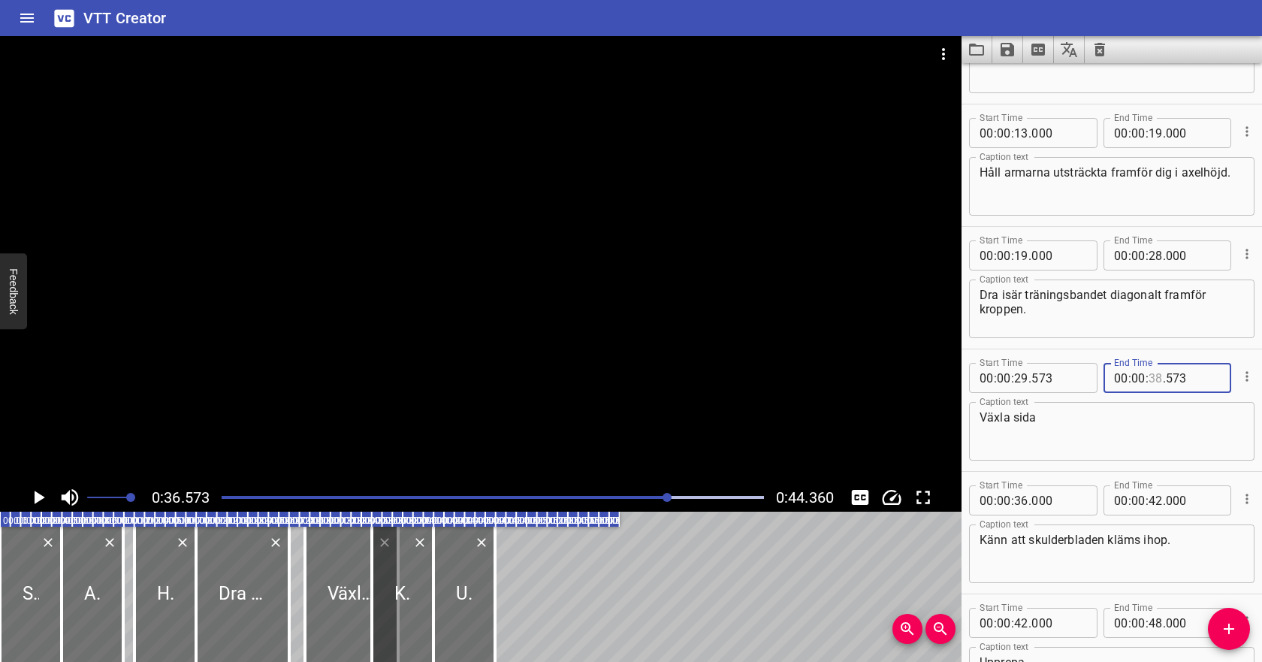
click at [1154, 393] on input "number" at bounding box center [1155, 378] width 14 height 30
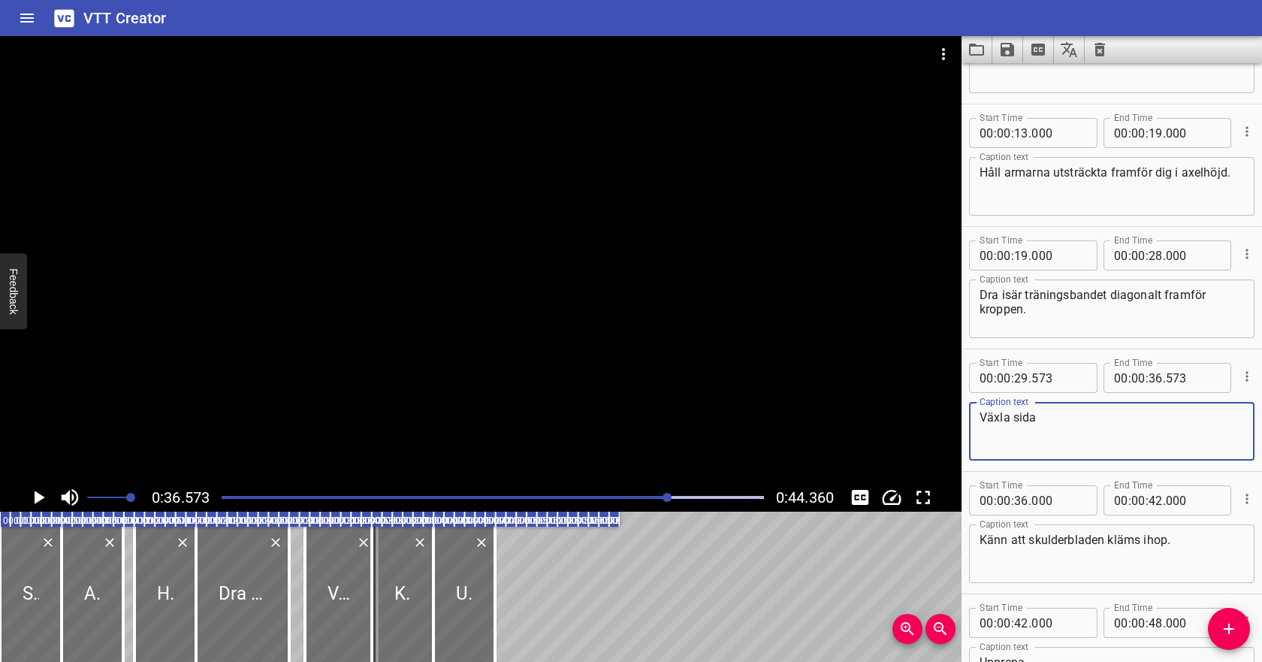
click at [1175, 431] on textarea "Växla sida" at bounding box center [1111, 431] width 264 height 43
click at [388, 496] on div "Play progress" at bounding box center [398, 497] width 542 height 3
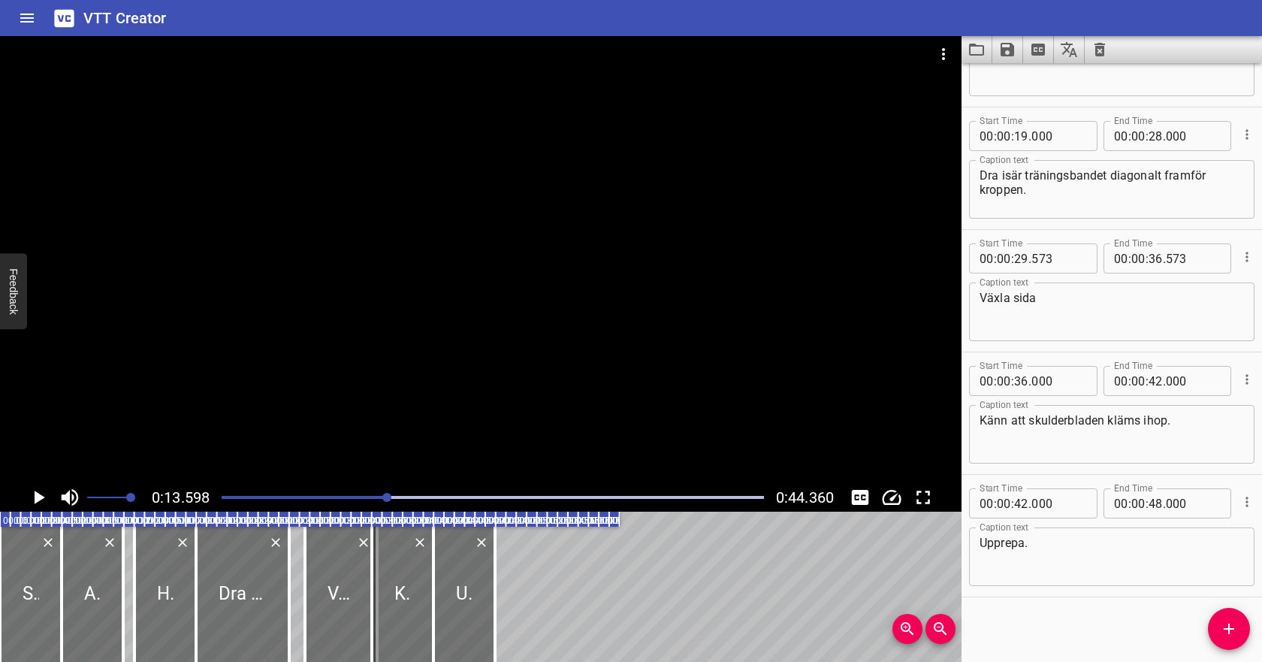
scroll to position [329, 0]
click at [30, 500] on icon "Play/Pause" at bounding box center [38, 497] width 23 height 23
click at [31, 502] on icon "Play/Pause" at bounding box center [38, 497] width 23 height 23
click at [31, 503] on icon "Play/Pause" at bounding box center [38, 497] width 23 height 23
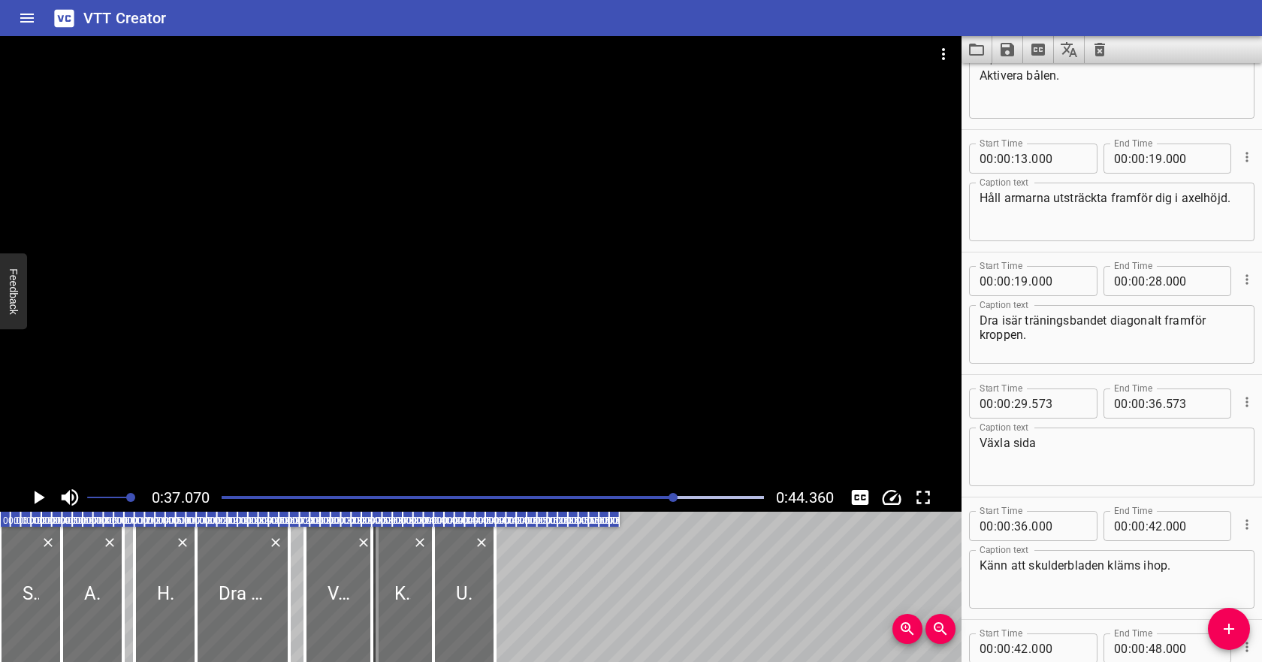
scroll to position [182, 0]
click at [1156, 281] on input "number" at bounding box center [1155, 279] width 14 height 30
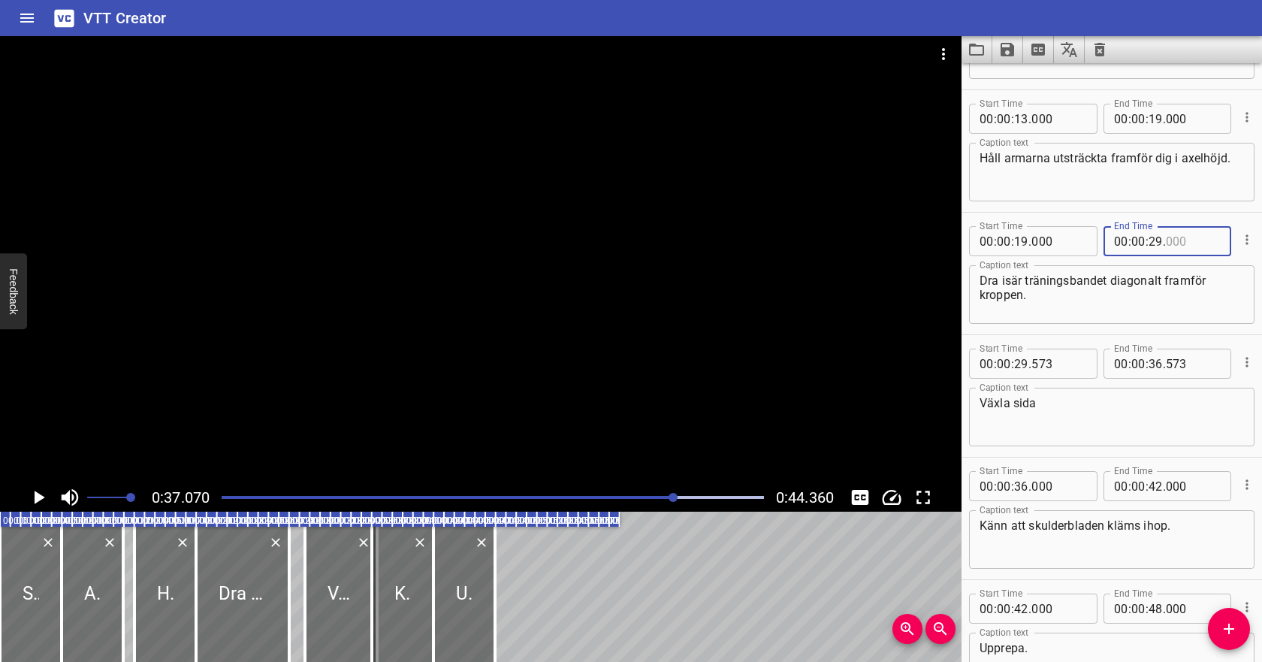
scroll to position [222, 0]
click at [1152, 363] on input "number" at bounding box center [1155, 362] width 14 height 30
click at [1021, 481] on input "number" at bounding box center [1021, 484] width 14 height 30
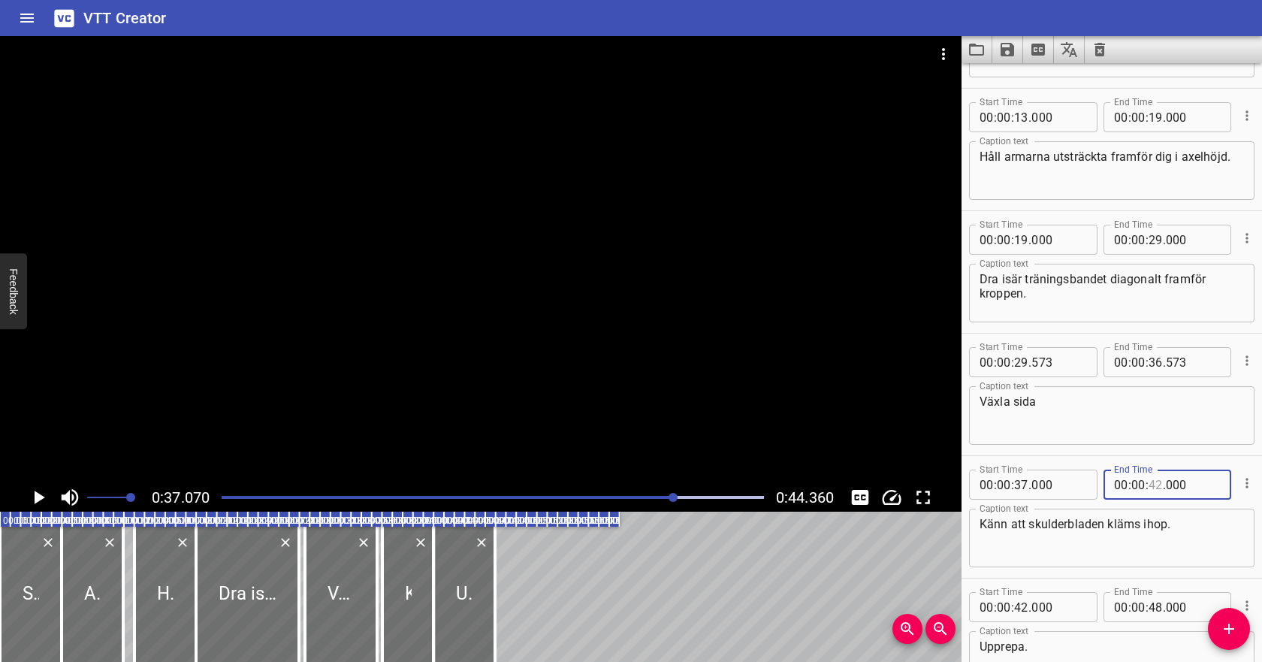
click at [1152, 486] on input "number" at bounding box center [1155, 484] width 14 height 30
click at [1128, 535] on textarea "Känn att skulderbladen kläms ihop." at bounding box center [1111, 538] width 264 height 43
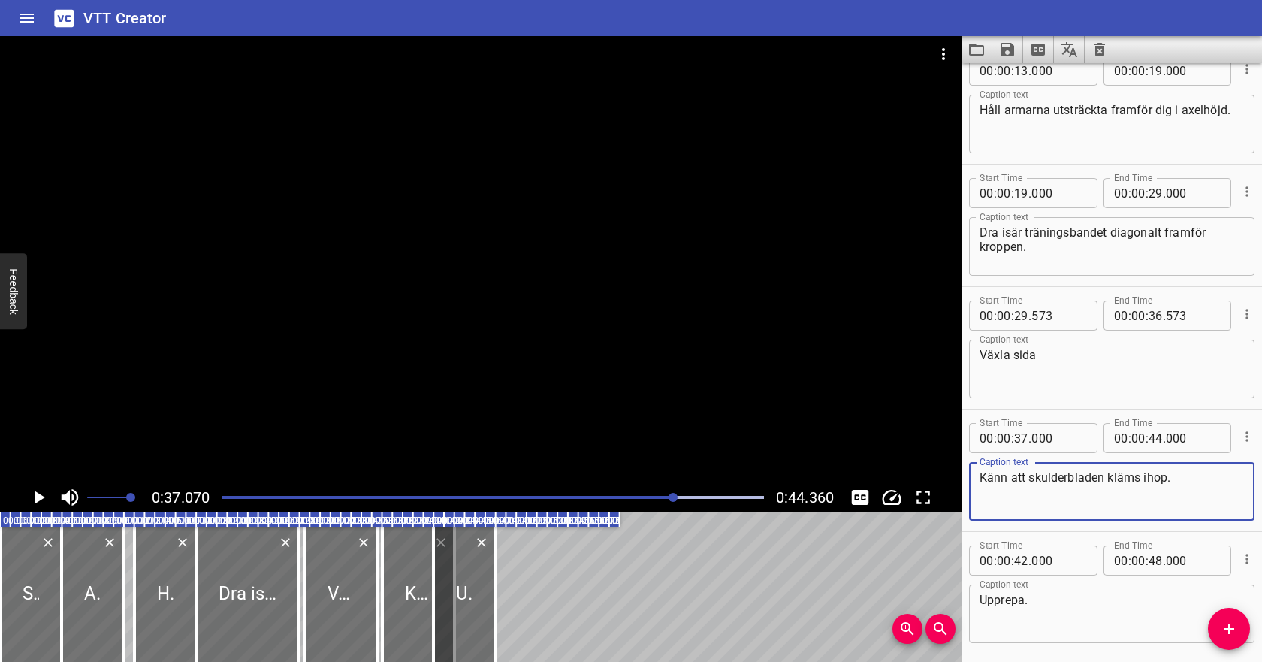
scroll to position [303, 0]
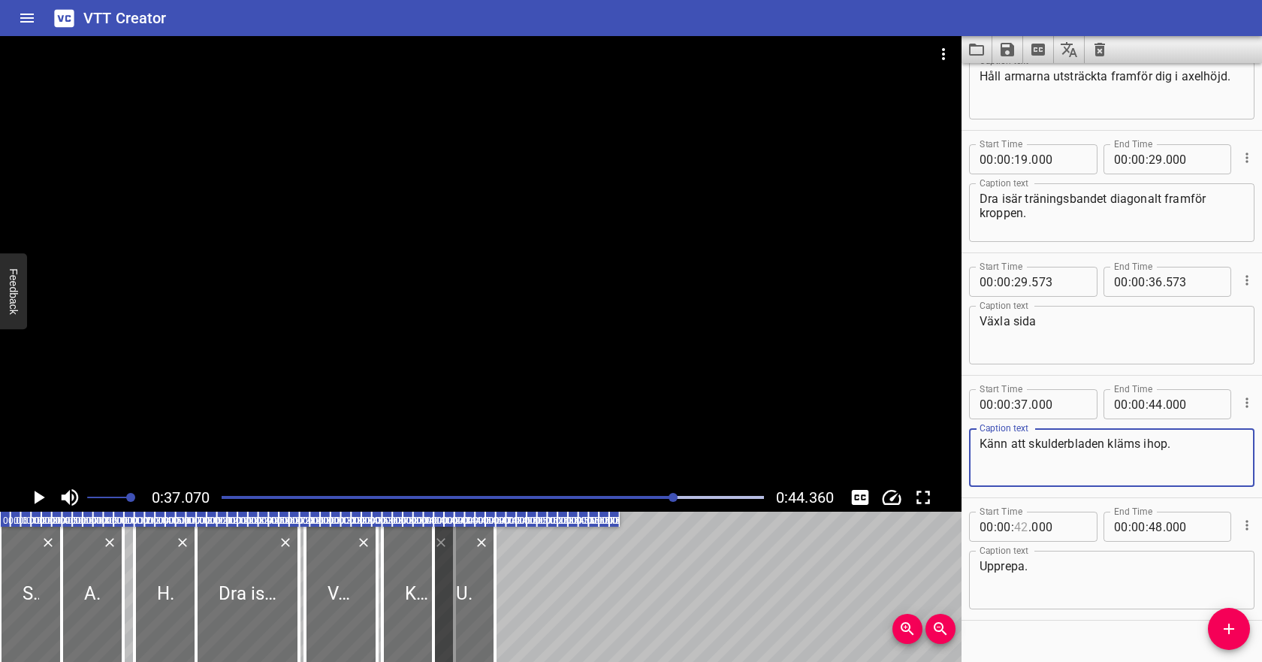
click at [1023, 523] on input "number" at bounding box center [1021, 526] width 14 height 30
click at [1157, 531] on input "number" at bounding box center [1155, 526] width 14 height 30
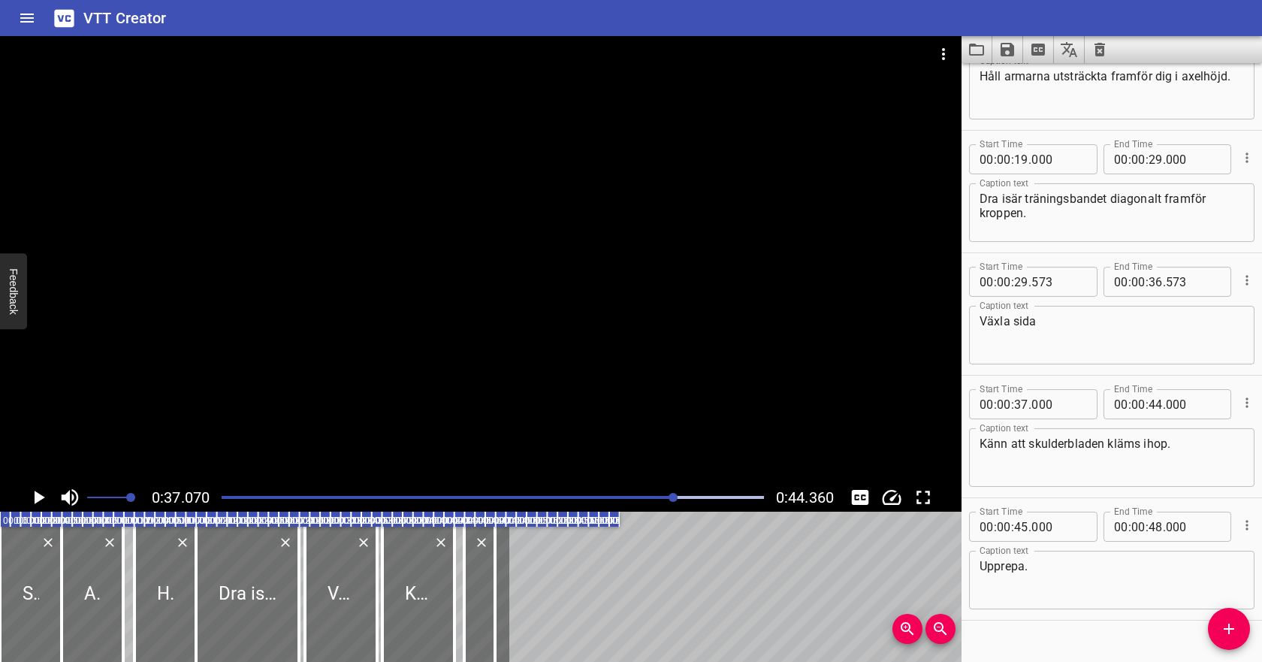
click at [443, 490] on div at bounding box center [493, 497] width 560 height 21
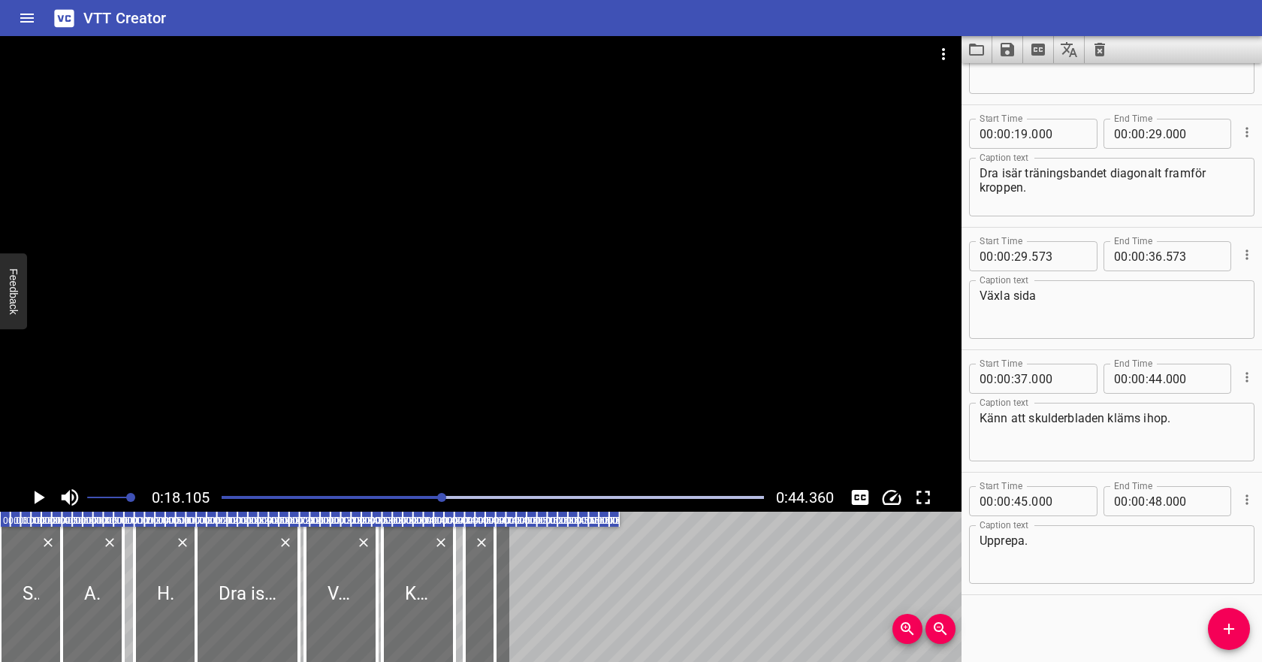
scroll to position [329, 0]
click at [44, 490] on icon "Play/Pause" at bounding box center [38, 497] width 23 height 23
click at [44, 491] on icon "Play/Pause" at bounding box center [38, 497] width 23 height 23
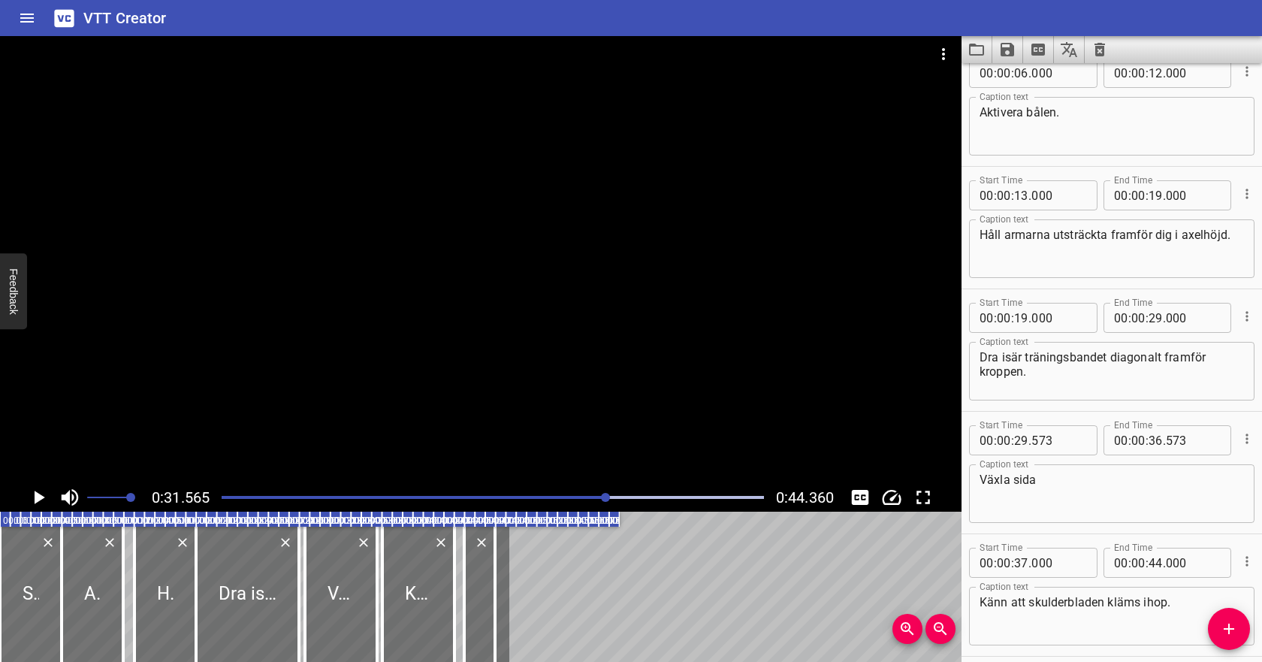
scroll to position [143, 0]
click at [1154, 318] on input "number" at bounding box center [1155, 318] width 14 height 30
click at [1022, 436] on input "number" at bounding box center [1021, 441] width 14 height 30
click at [1153, 442] on input "number" at bounding box center [1155, 441] width 14 height 30
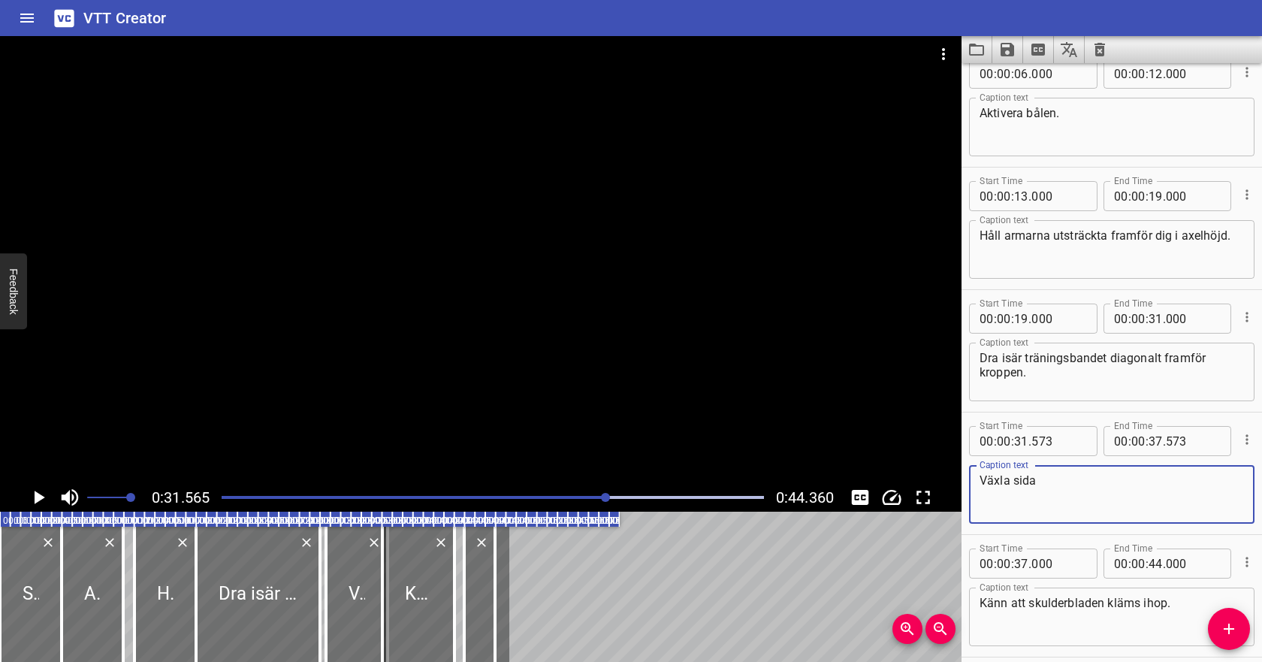
click at [1075, 503] on textarea "Växla sida" at bounding box center [1111, 494] width 264 height 43
click at [499, 492] on div at bounding box center [493, 497] width 560 height 21
click at [36, 496] on icon "Play/Pause" at bounding box center [40, 497] width 11 height 14
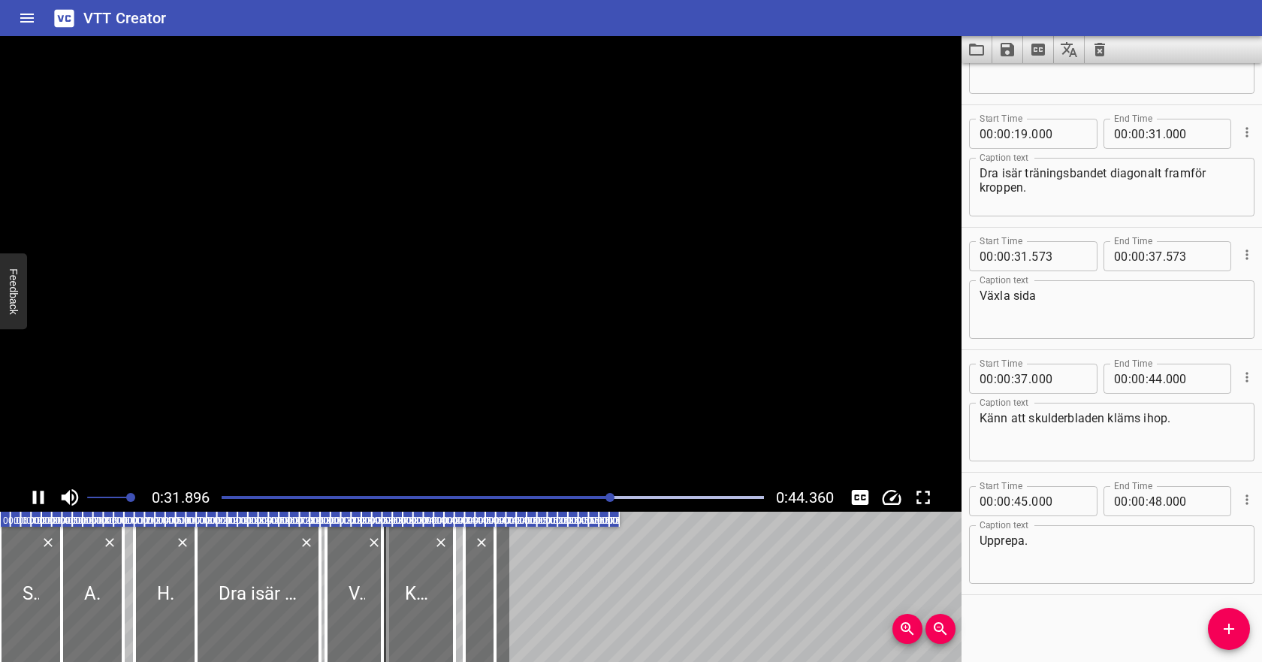
scroll to position [329, 0]
click at [41, 498] on icon "Play/Pause" at bounding box center [38, 497] width 11 height 14
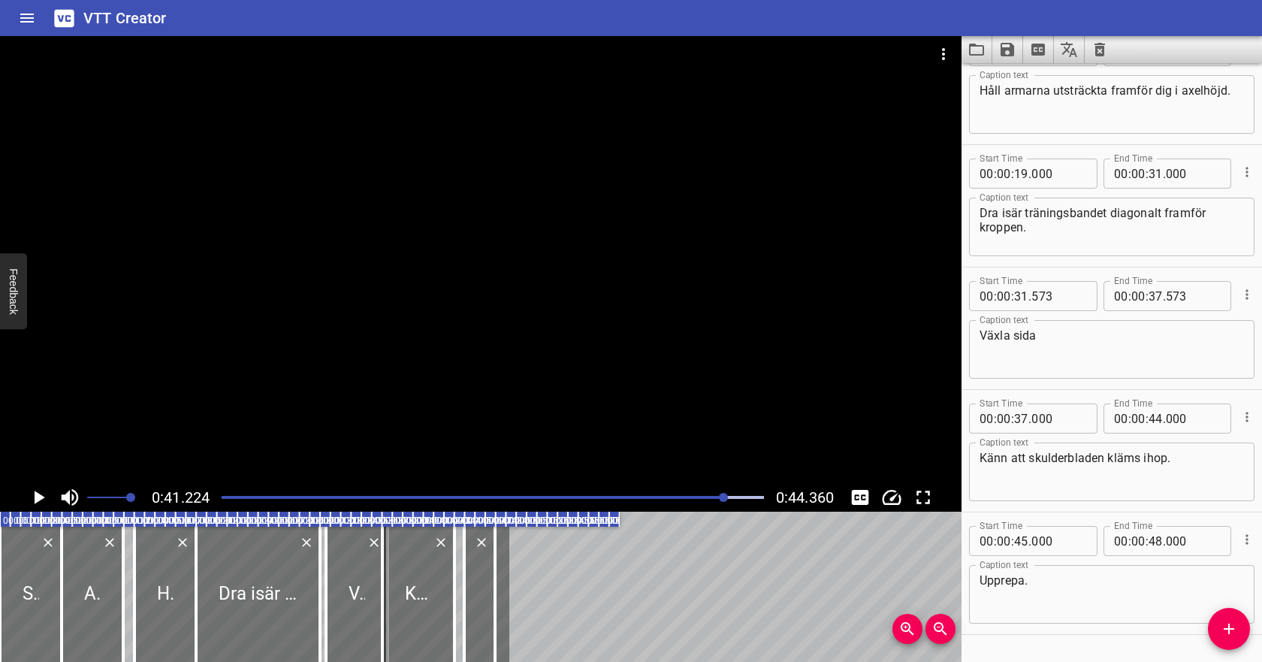
scroll to position [284, 0]
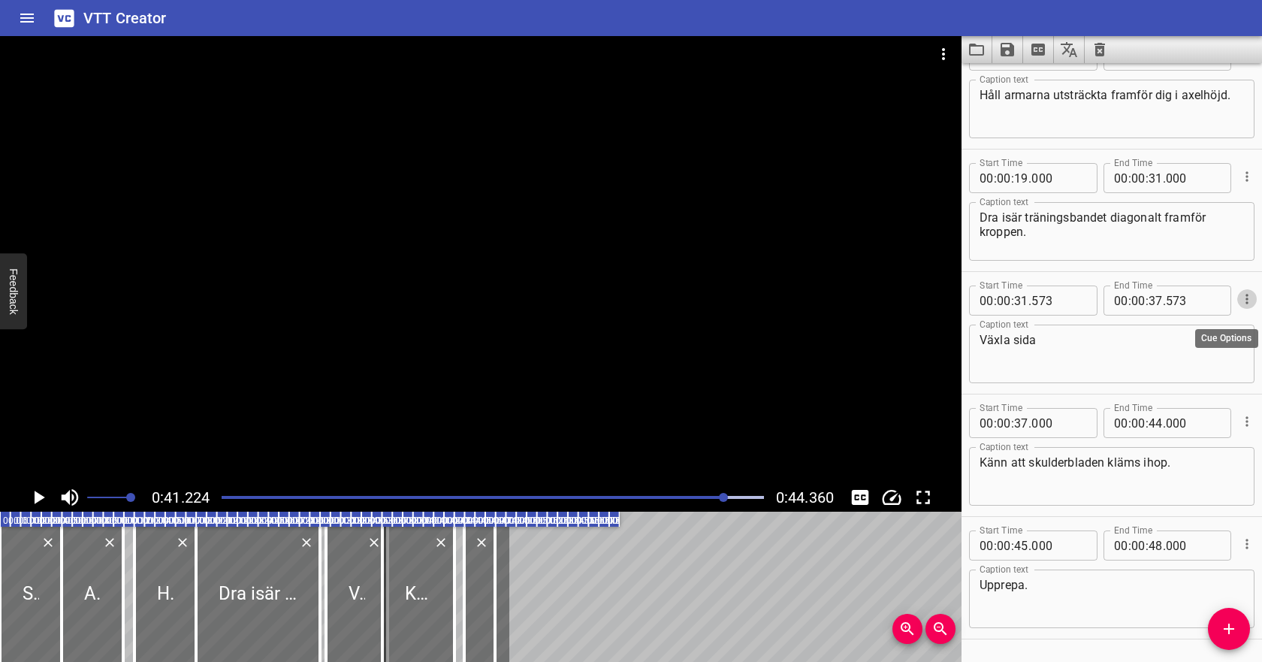
click at [1250, 298] on icon "Cue Options" at bounding box center [1246, 298] width 15 height 15
click at [1194, 330] on li "Delete Cue" at bounding box center [1183, 325] width 131 height 27
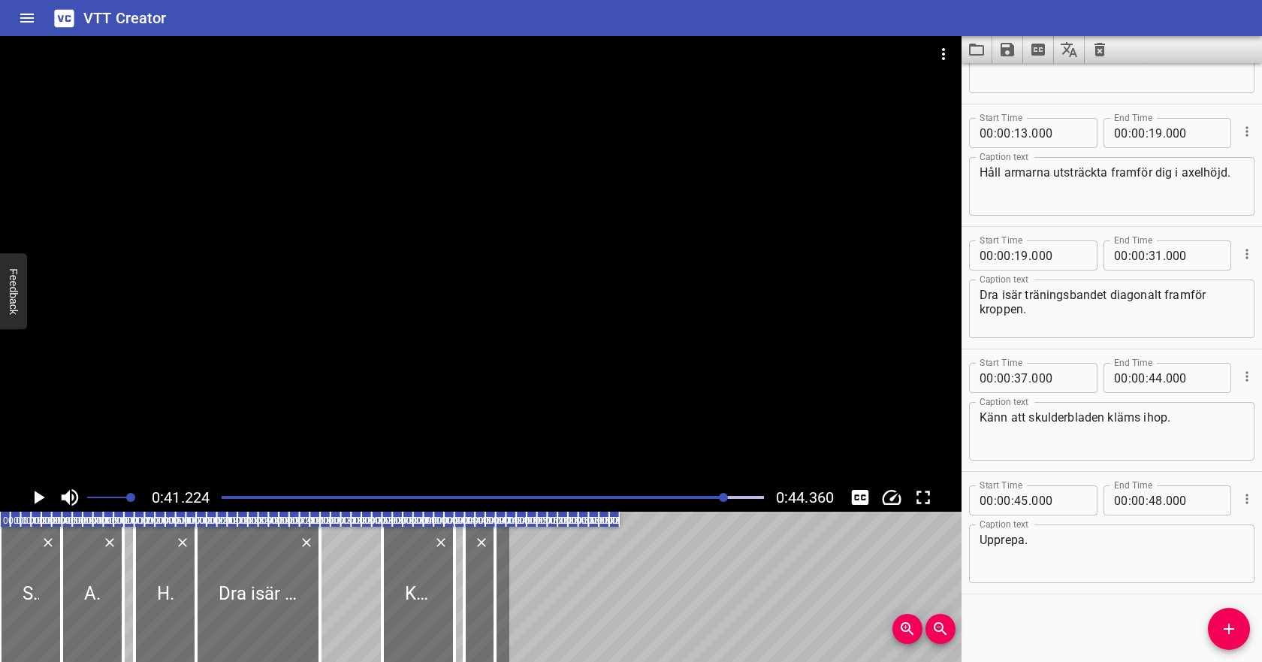
scroll to position [198, 0]
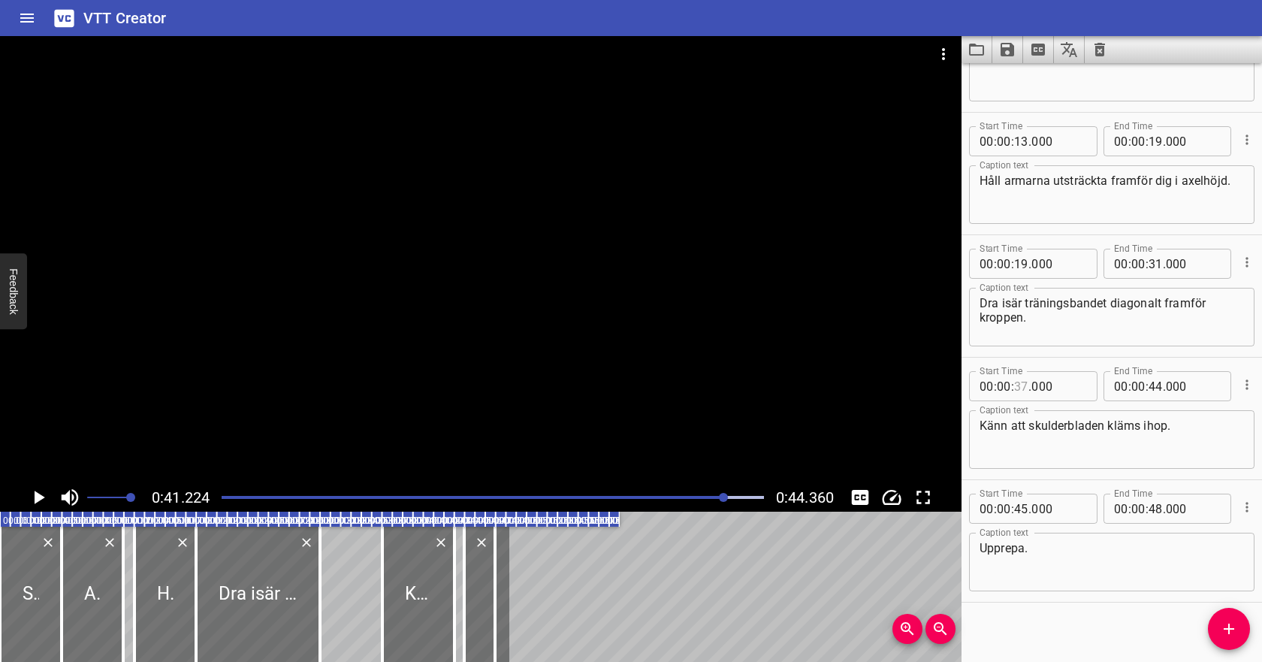
click at [1023, 388] on input "number" at bounding box center [1021, 386] width 14 height 30
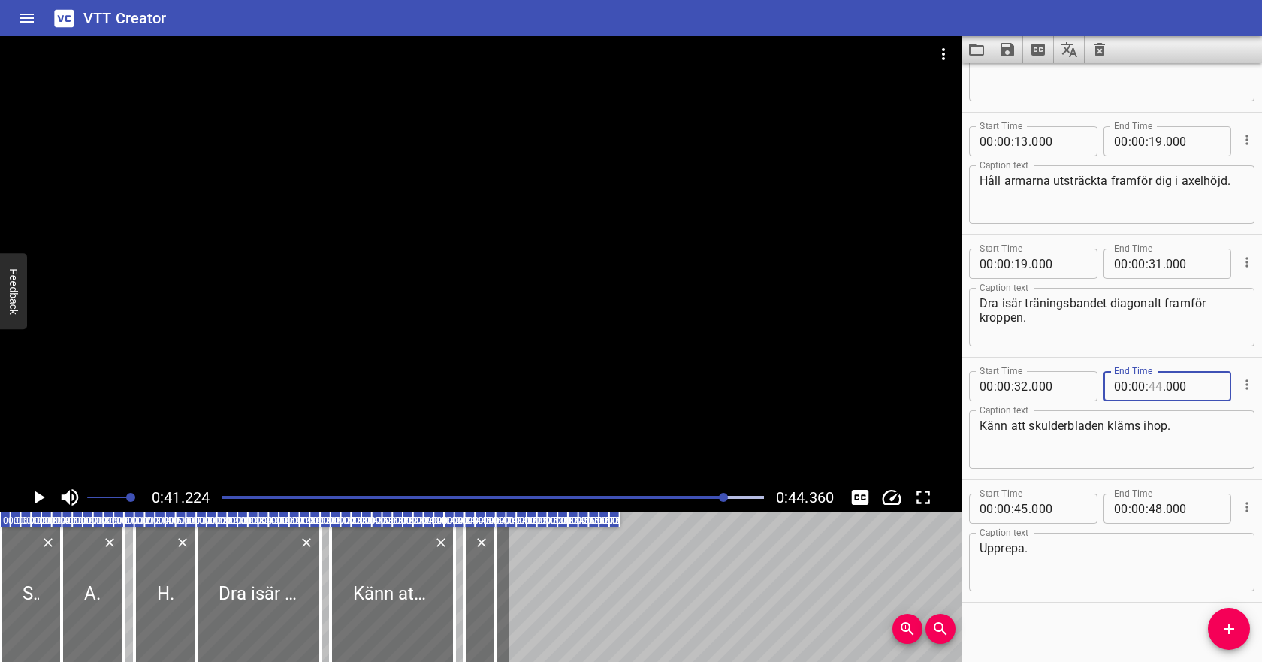
click at [1152, 385] on input "number" at bounding box center [1155, 386] width 14 height 30
click at [545, 502] on div at bounding box center [493, 497] width 560 height 21
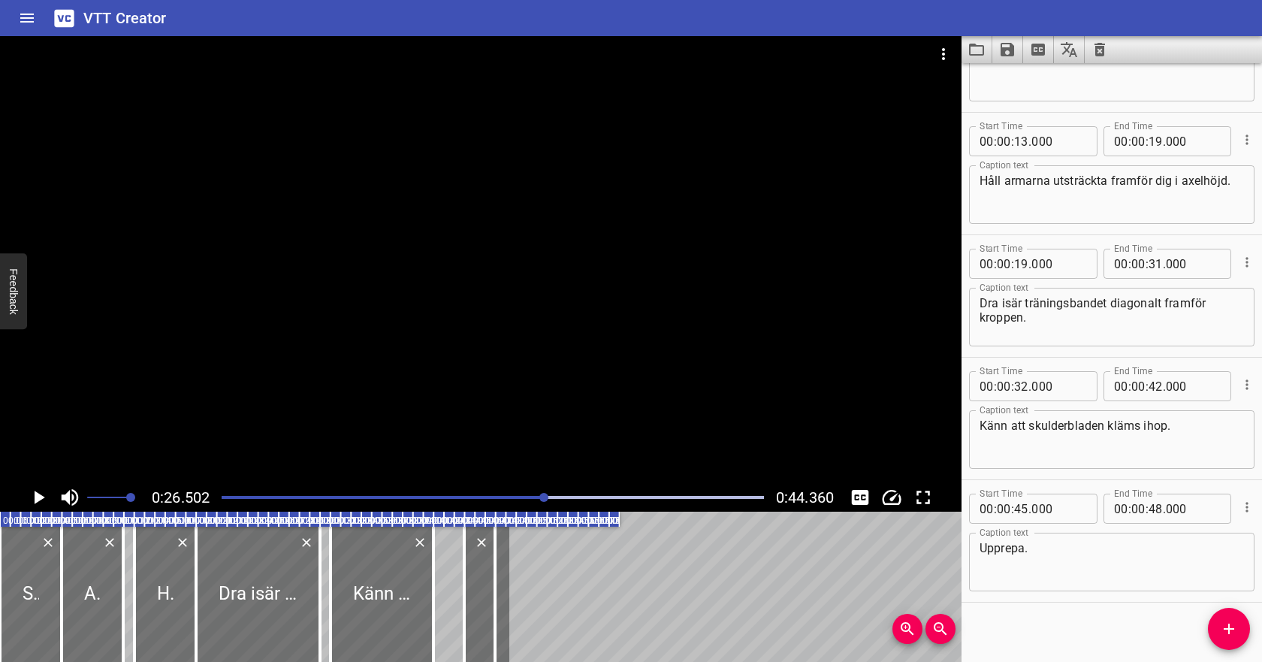
scroll to position [207, 0]
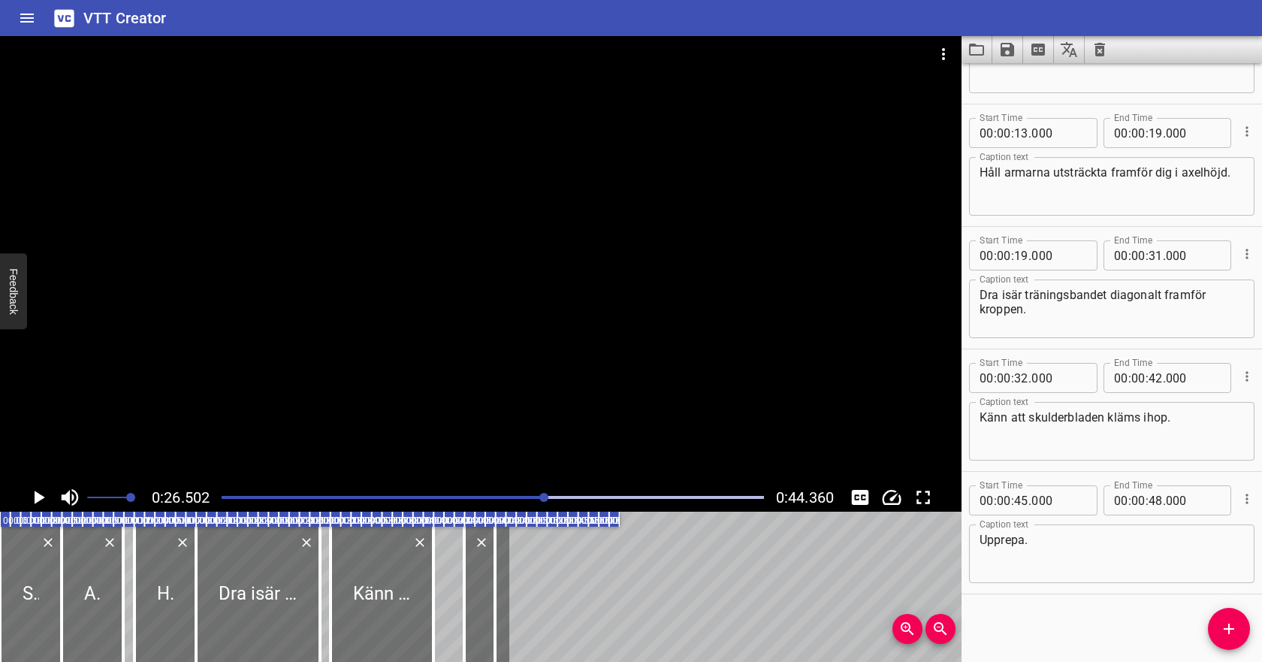
click at [43, 495] on icon "Play/Pause" at bounding box center [38, 497] width 23 height 23
click at [1161, 376] on input "number" at bounding box center [1155, 378] width 14 height 30
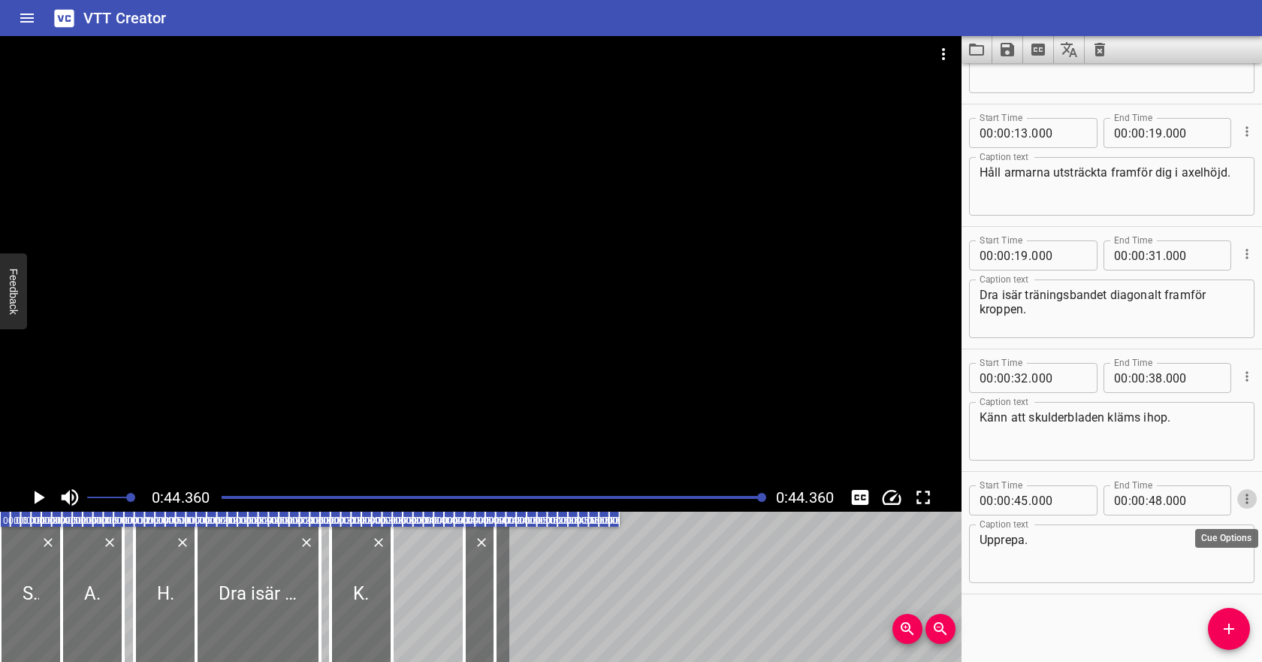
click at [1247, 493] on icon "Cue Options" at bounding box center [1246, 498] width 15 height 15
click at [1211, 523] on li "Delete Cue" at bounding box center [1183, 525] width 131 height 27
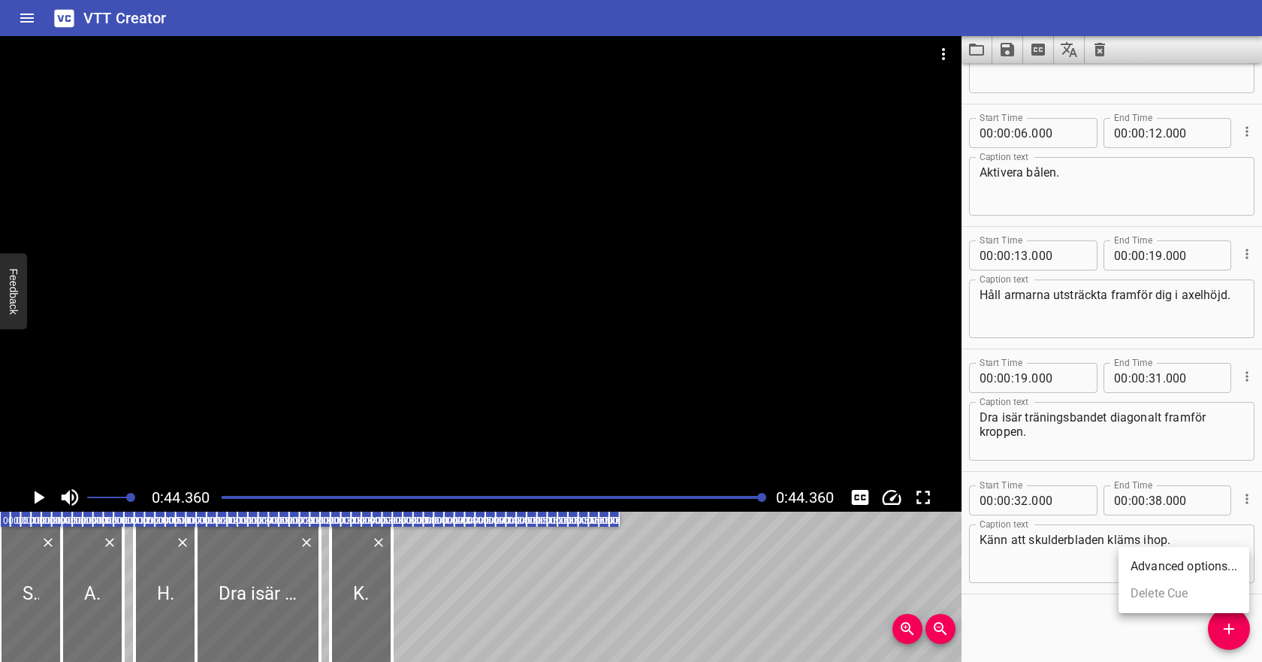
scroll to position [84, 0]
click at [604, 500] on div at bounding box center [493, 497] width 560 height 21
click at [27, 494] on icon "Play/Pause" at bounding box center [38, 497] width 23 height 23
click at [680, 493] on div at bounding box center [493, 497] width 560 height 21
click at [1021, 494] on input "number" at bounding box center [1021, 500] width 14 height 30
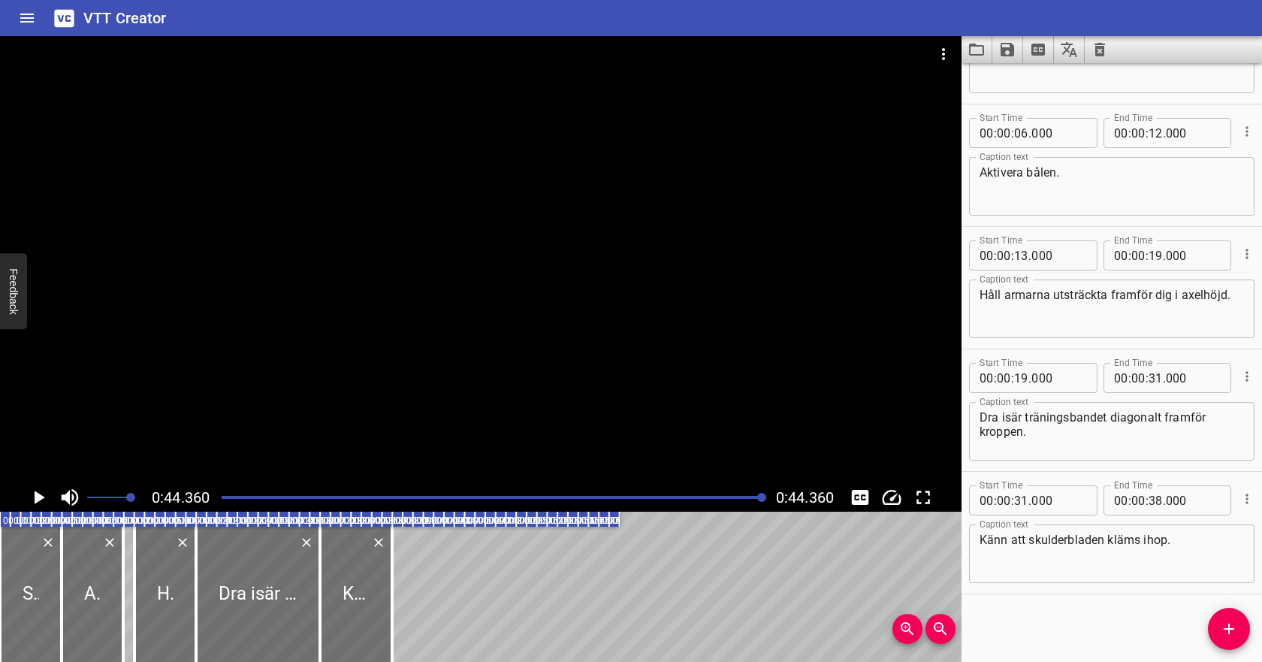
click at [1096, 479] on div "Start Time 00 : 00 : 31 . 000 Start Time End Time 00 : 00 : 38 . 000 End Time" at bounding box center [1111, 498] width 285 height 39
click at [1009, 41] on icon "Save captions to file" at bounding box center [1007, 50] width 18 height 18
click at [1013, 81] on li "Save to VTT file" at bounding box center [1047, 82] width 110 height 27
click at [952, 52] on button "Video Options" at bounding box center [943, 54] width 36 height 36
click at [946, 61] on li "Select New Video File..." at bounding box center [999, 55] width 149 height 27
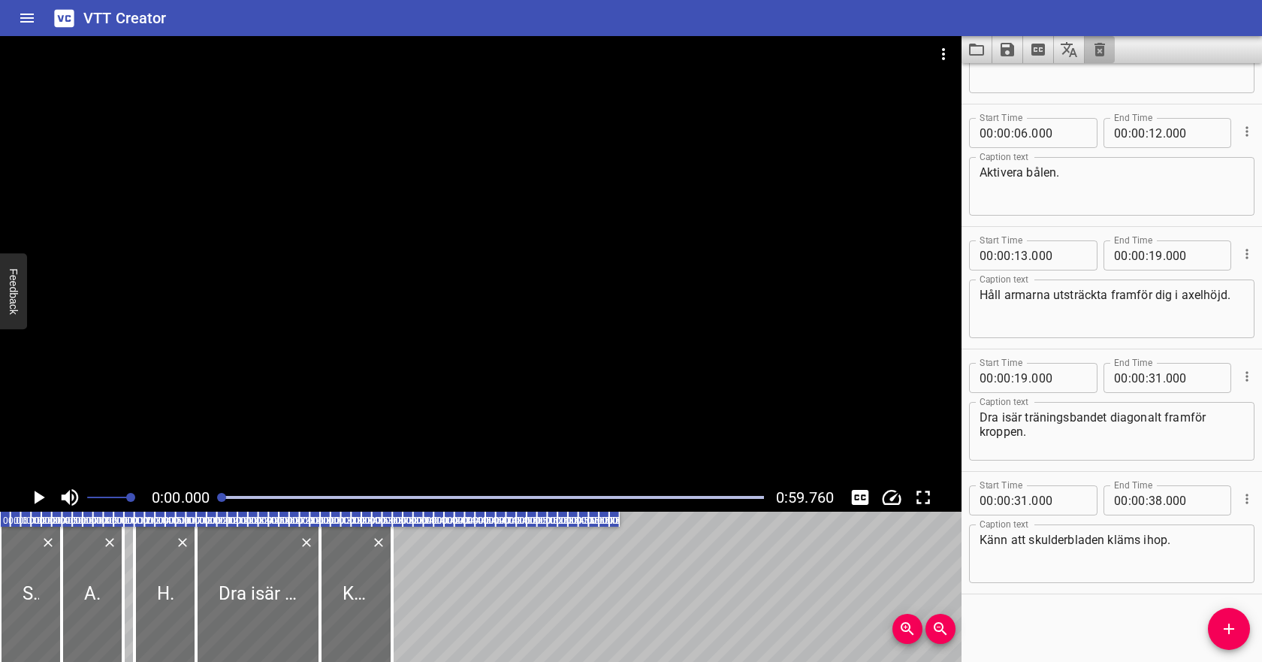
click at [1096, 47] on icon "Clear captions" at bounding box center [1099, 50] width 11 height 14
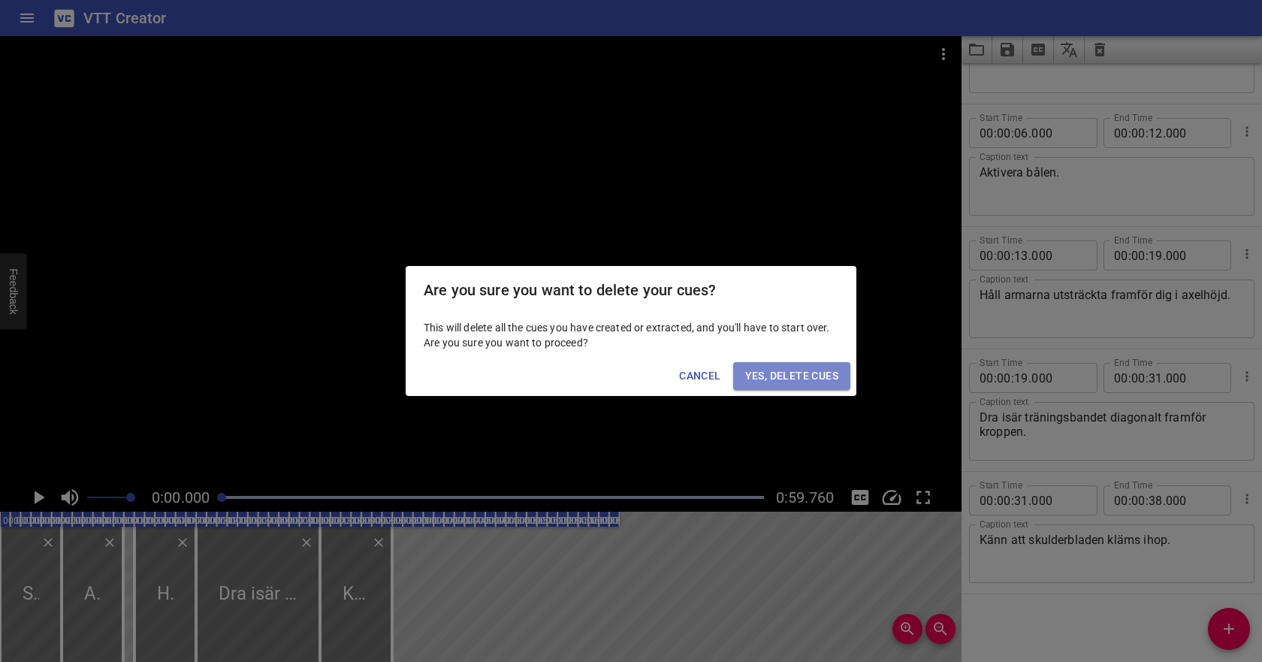
click at [772, 382] on span "Yes, Delete Cues" at bounding box center [791, 375] width 93 height 19
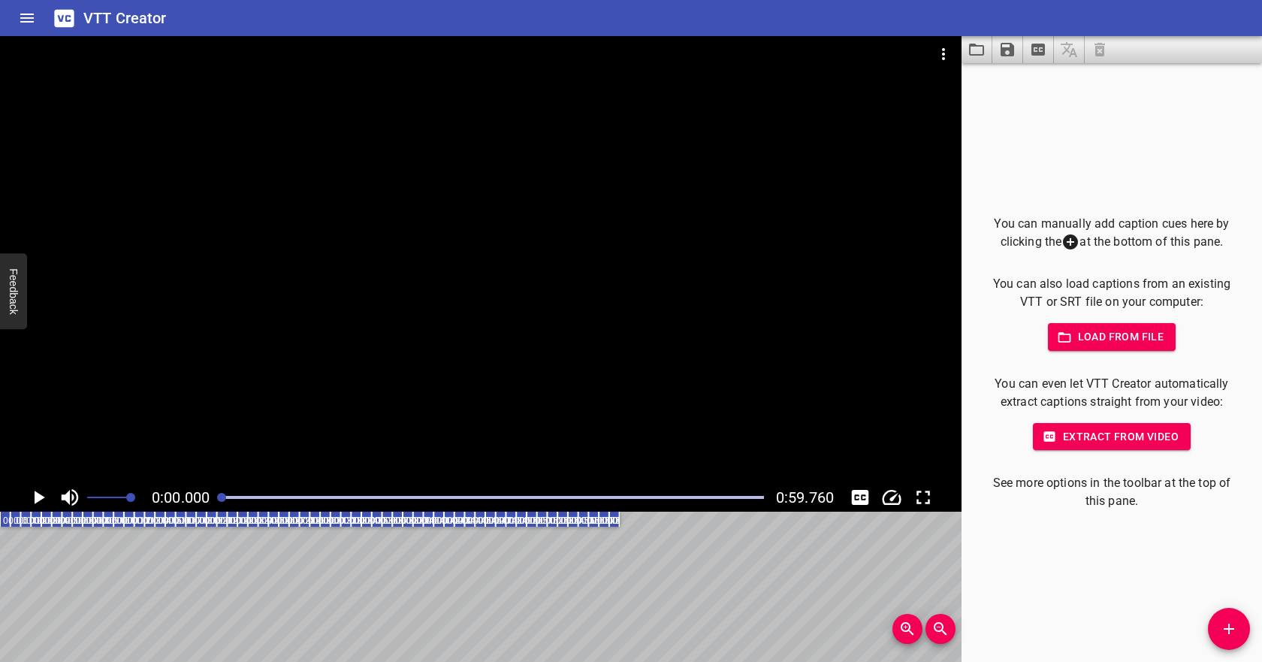
click at [1114, 348] on button "Load from file" at bounding box center [1112, 337] width 128 height 28
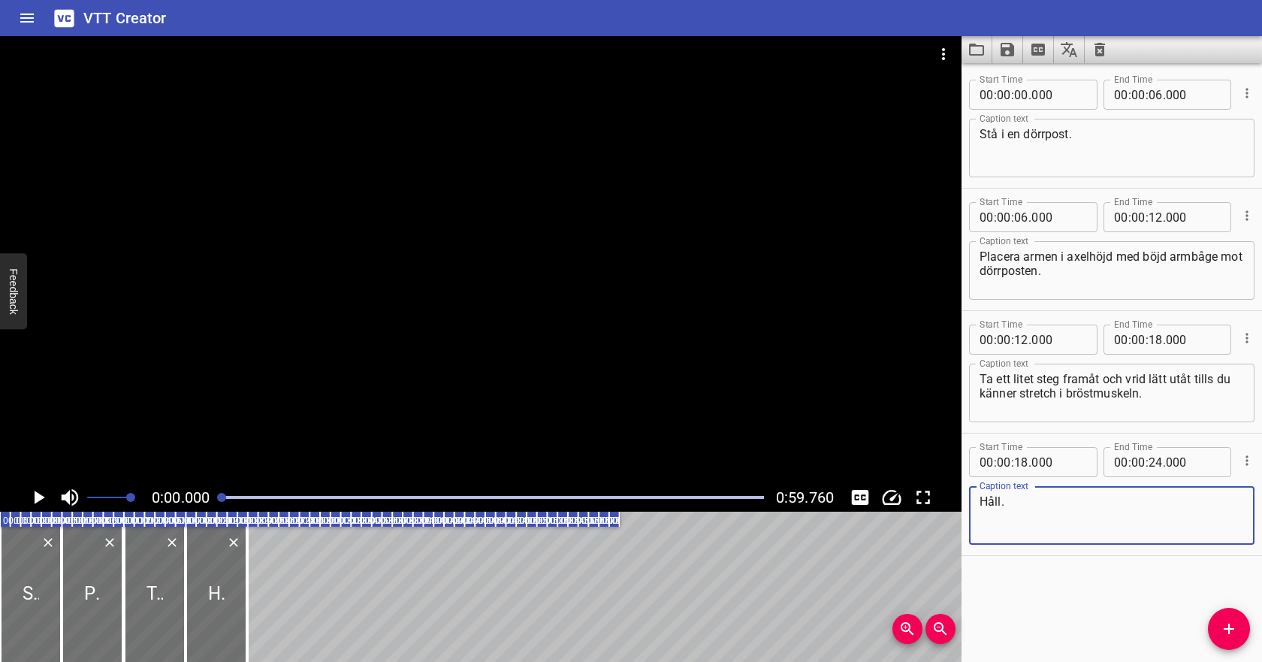
click at [35, 498] on icon "Play/Pause" at bounding box center [40, 497] width 11 height 14
click at [36, 495] on icon "Play/Pause" at bounding box center [38, 497] width 11 height 14
click at [1025, 342] on input "number" at bounding box center [1021, 339] width 14 height 30
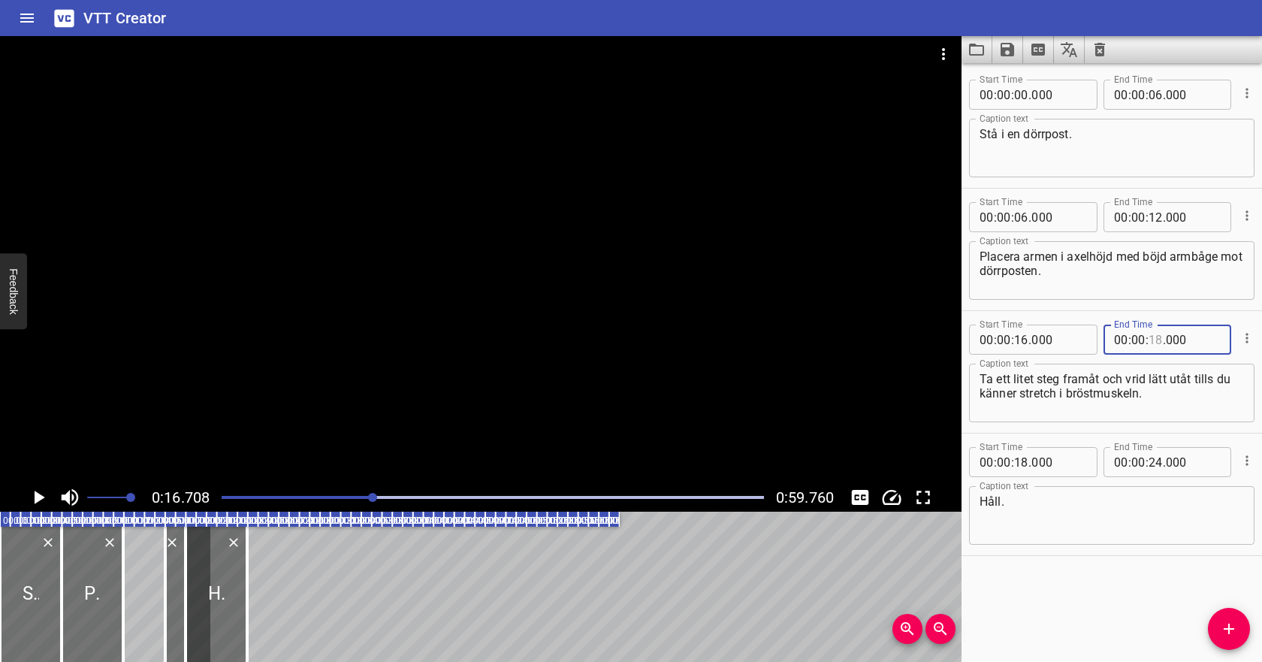
click at [1154, 340] on input "number" at bounding box center [1155, 339] width 14 height 30
click at [1025, 458] on input "number" at bounding box center [1021, 462] width 14 height 30
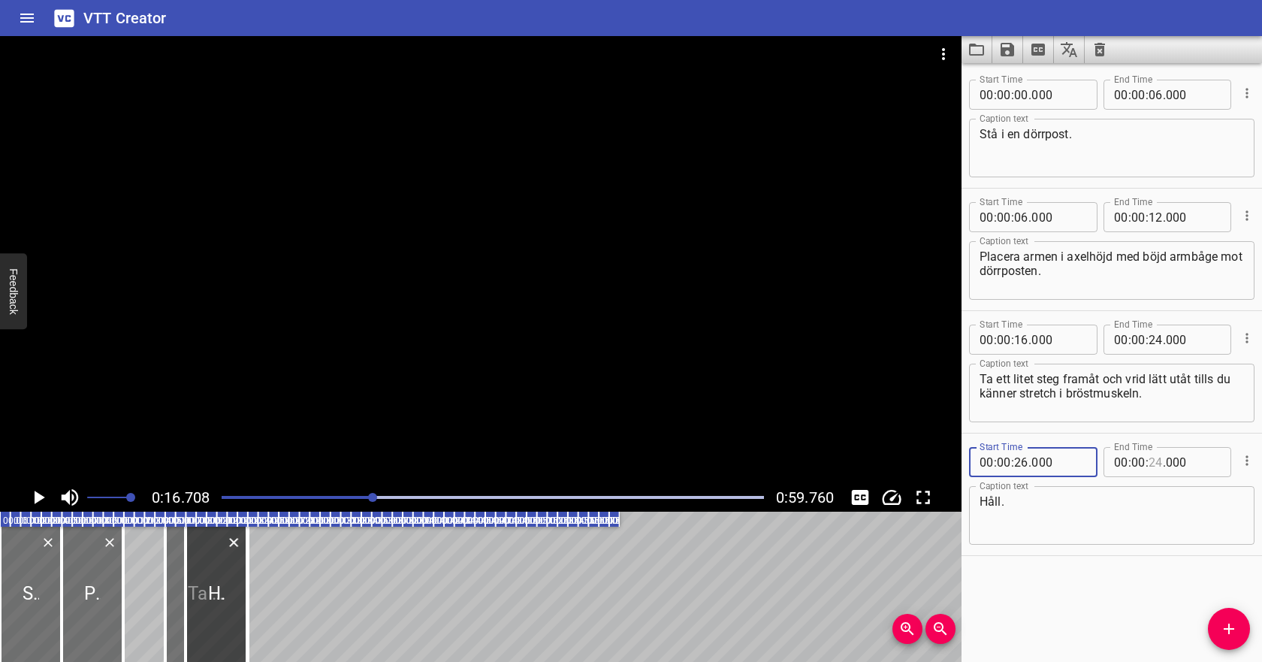
click at [1153, 457] on input "number" at bounding box center [1155, 462] width 14 height 30
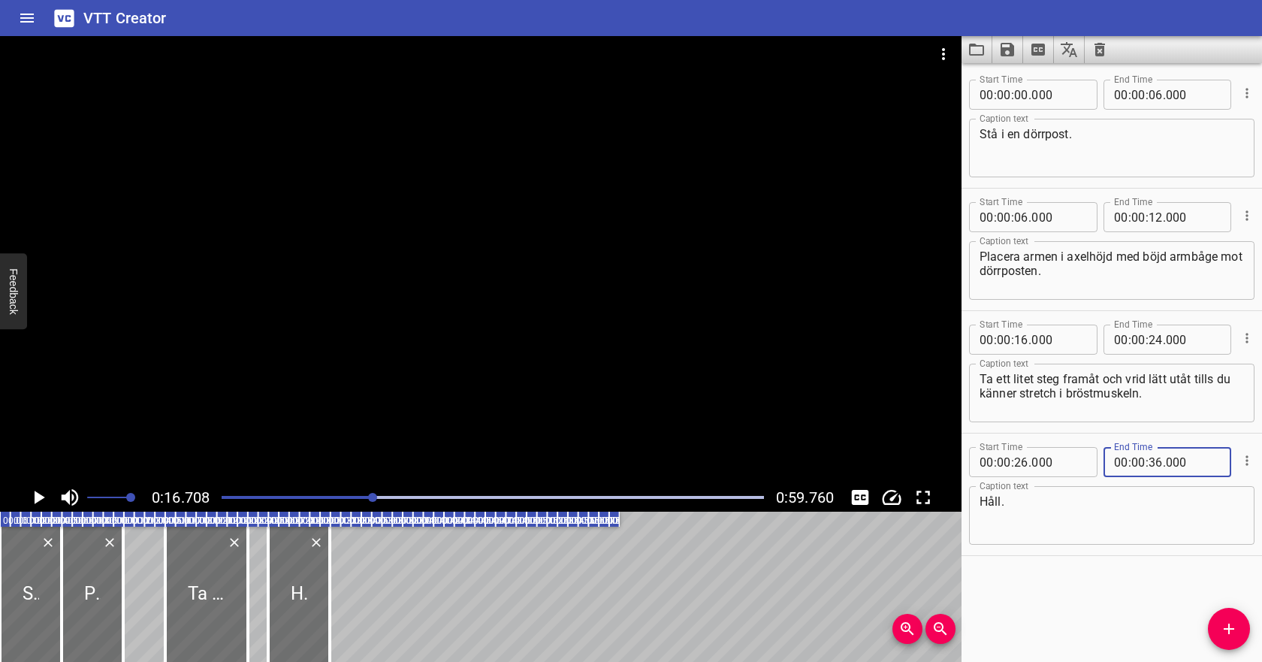
click at [756, 546] on div "00:00.000 00:01.000 00:02.000 00:03.000 00:04.000 00:05.000 00:06.000 00:07.000…" at bounding box center [480, 586] width 961 height 150
click at [253, 496] on div "Play progress" at bounding box center [102, 497] width 542 height 3
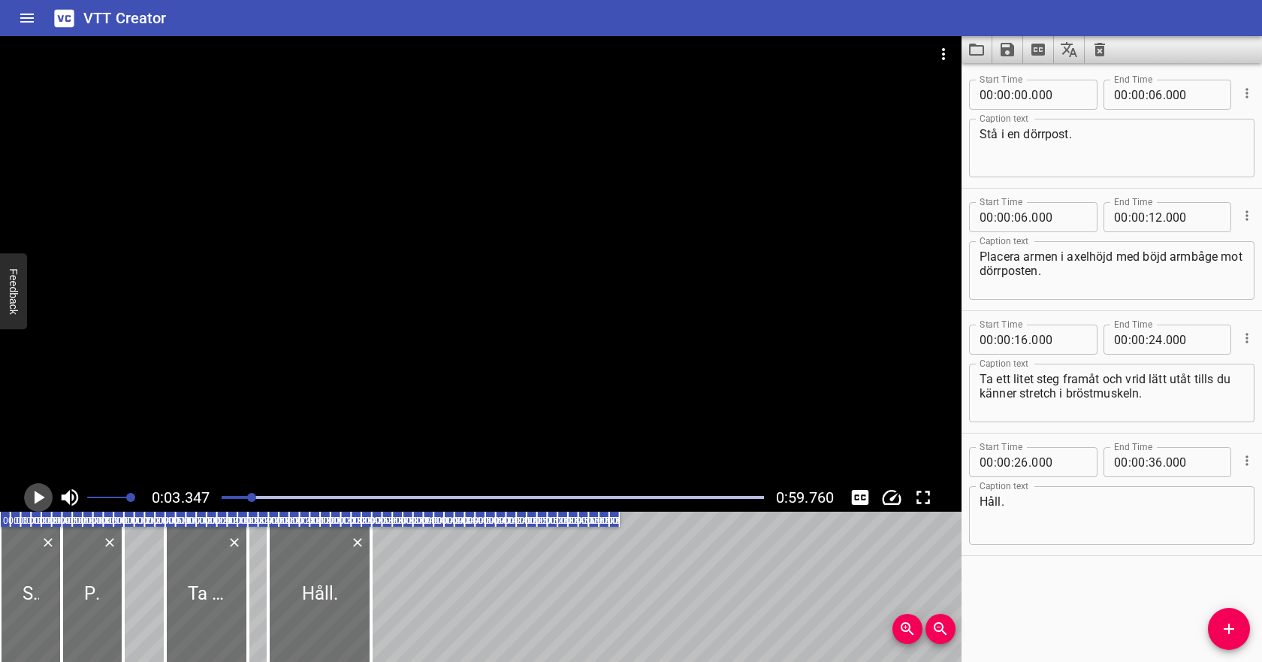
click at [40, 499] on icon "Play/Pause" at bounding box center [40, 497] width 11 height 14
click at [1154, 339] on input "number" at bounding box center [1155, 339] width 14 height 30
click at [1019, 464] on input "number" at bounding box center [1021, 462] width 14 height 30
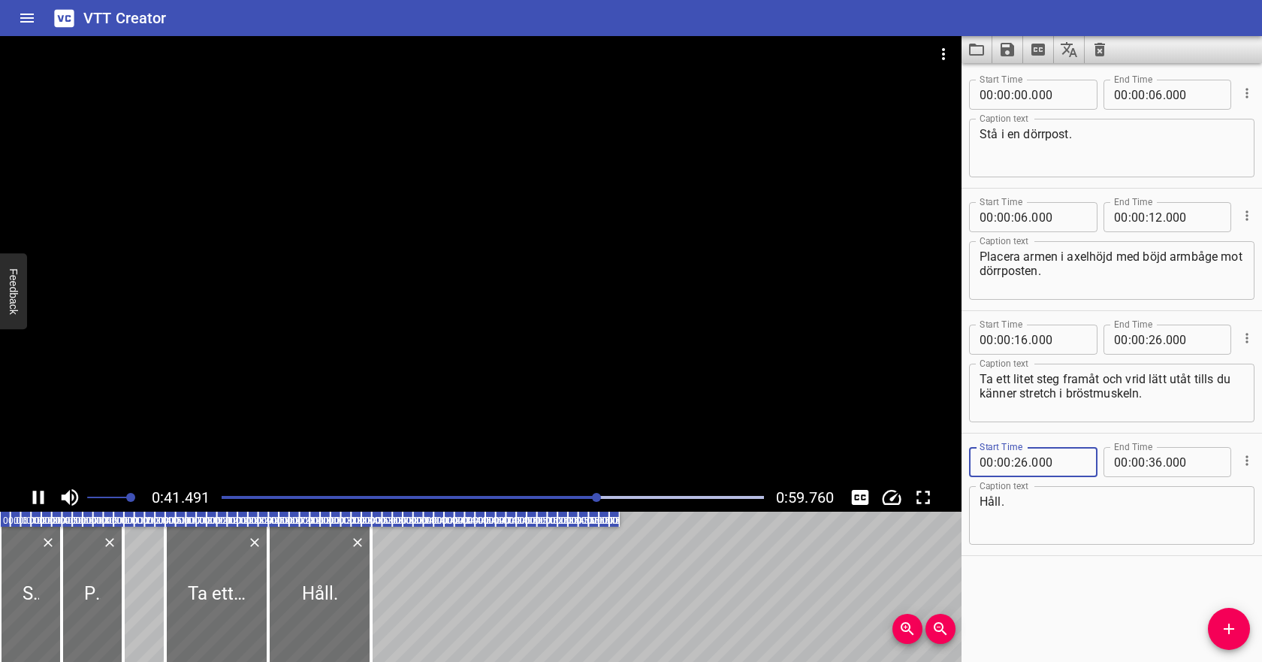
click at [38, 496] on icon "Play/Pause" at bounding box center [38, 497] width 23 height 23
click at [1158, 461] on input "number" at bounding box center [1155, 462] width 14 height 30
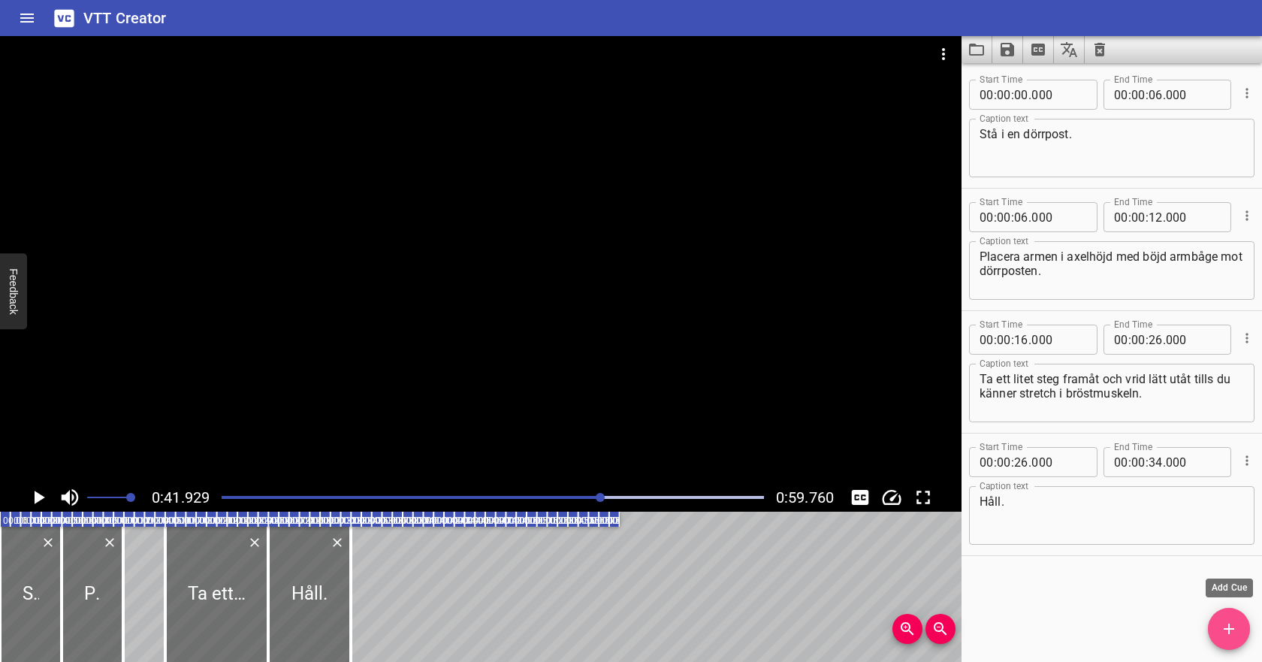
click at [1231, 627] on icon "Add Cue" at bounding box center [1229, 629] width 18 height 18
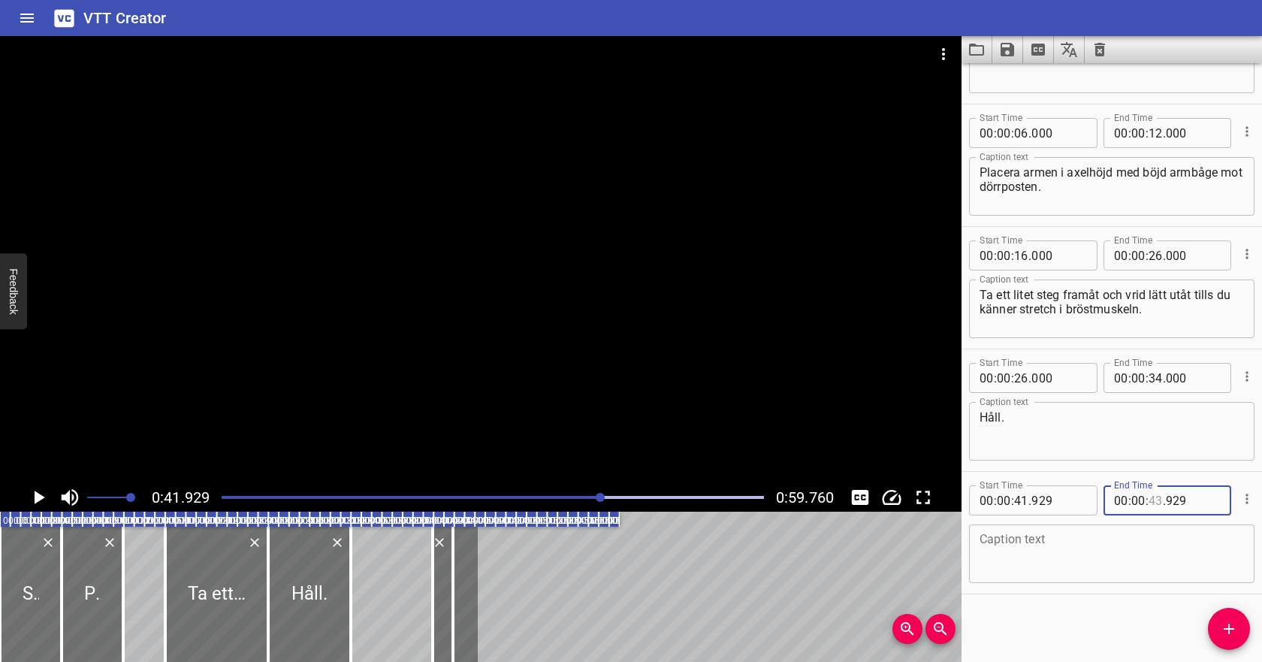
click at [1156, 500] on input "number" at bounding box center [1155, 500] width 14 height 30
click at [1019, 500] on input "number" at bounding box center [1021, 500] width 14 height 30
click at [1158, 500] on input "number" at bounding box center [1155, 500] width 14 height 30
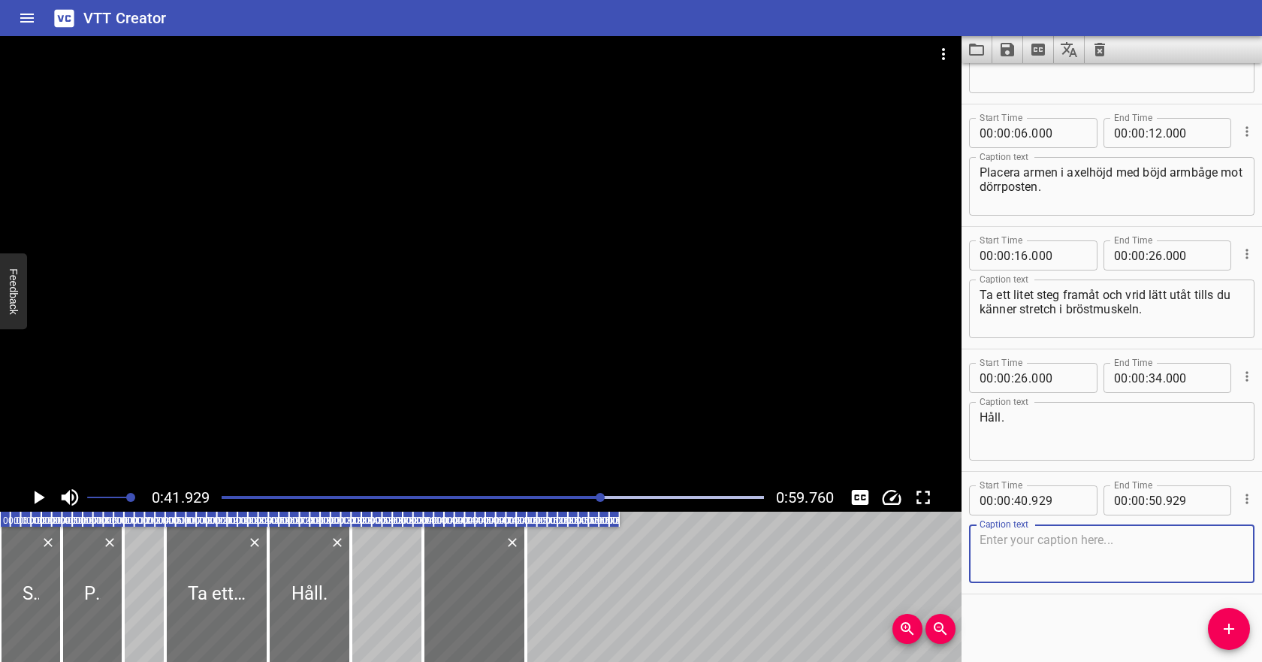
click at [1112, 548] on textarea at bounding box center [1111, 553] width 264 height 43
click at [262, 497] on div "Play progress" at bounding box center [331, 497] width 542 height 3
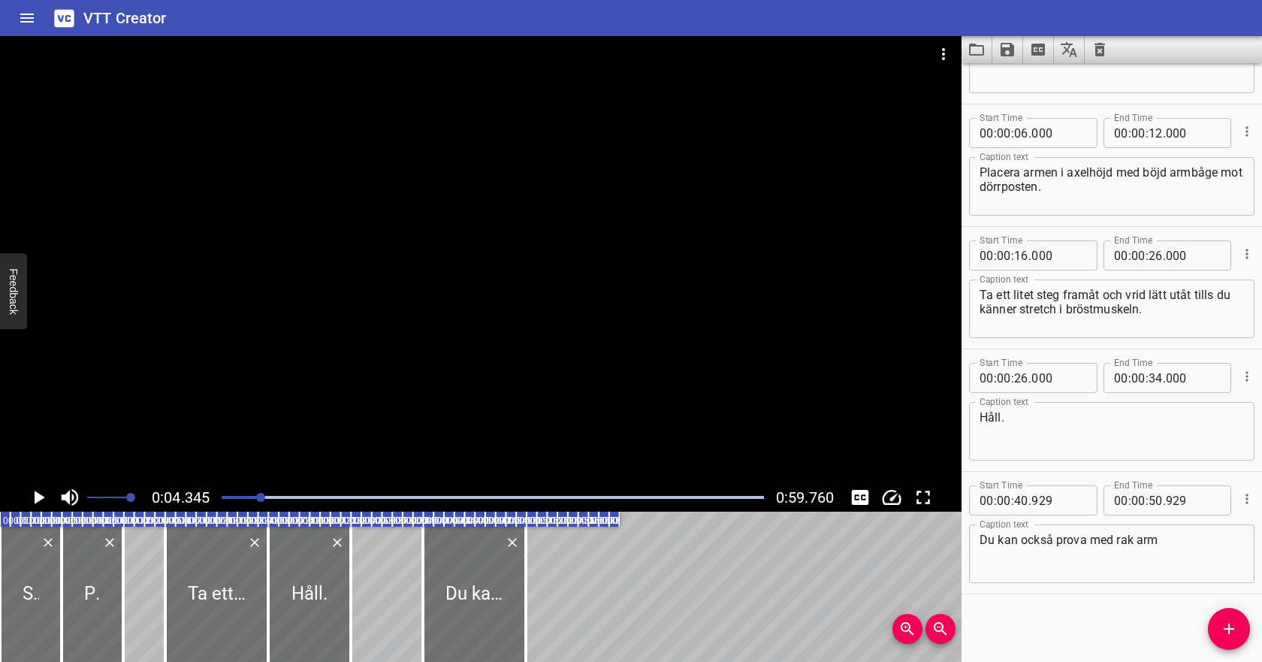
click at [38, 496] on icon "Play/Pause" at bounding box center [40, 497] width 11 height 14
click at [1017, 502] on input "number" at bounding box center [1021, 500] width 14 height 30
click at [494, 491] on div at bounding box center [493, 497] width 560 height 21
click at [1160, 499] on input "number" at bounding box center [1155, 500] width 14 height 30
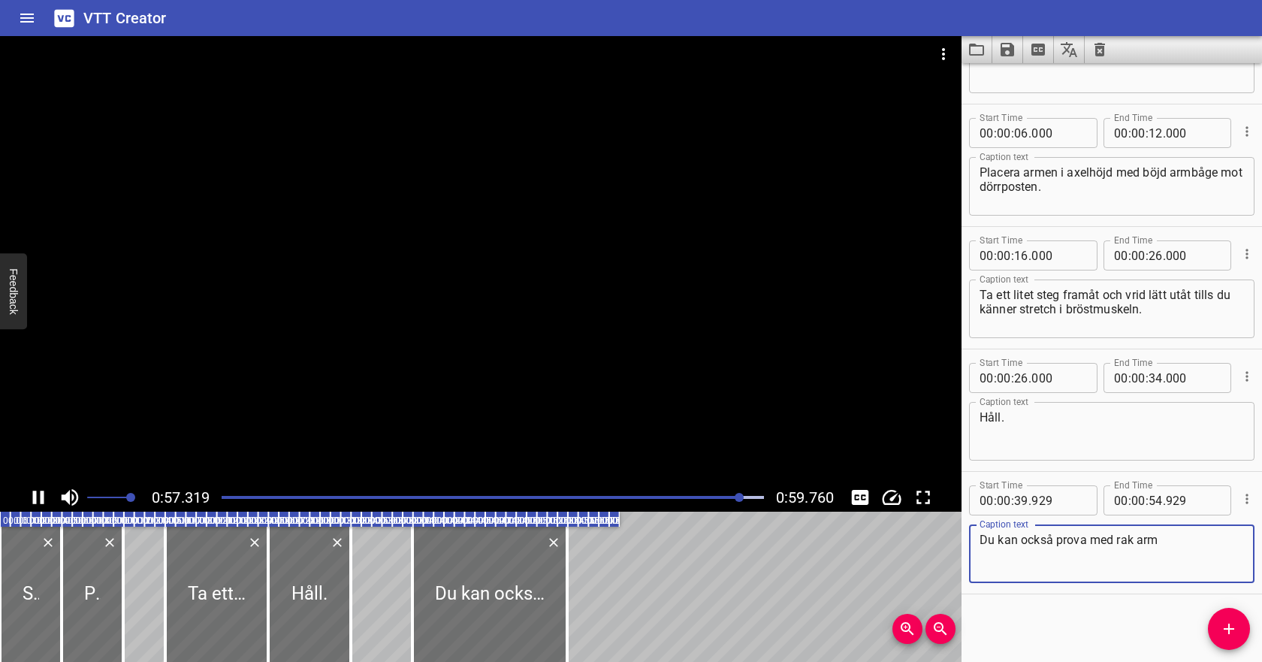
click at [1131, 538] on textarea "Du kan också prova med rak arm" at bounding box center [1111, 553] width 264 height 43
click at [1175, 542] on textarea "Du kan också prova med rak arm" at bounding box center [1111, 553] width 264 height 43
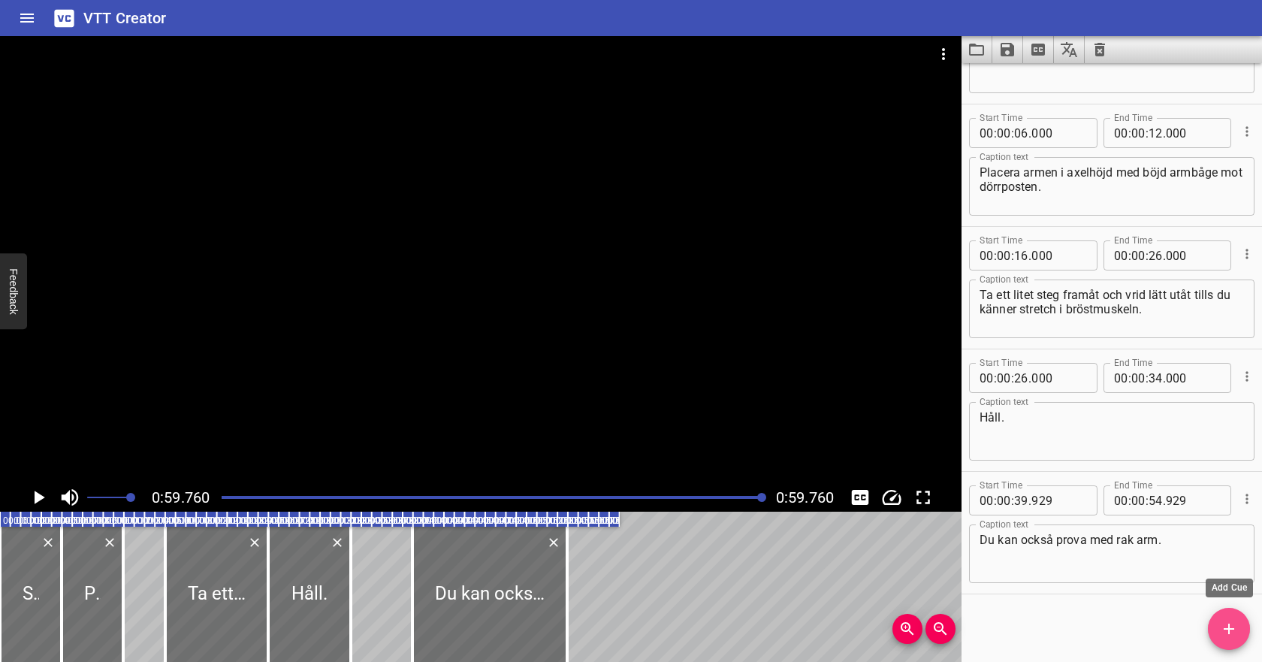
click at [1238, 625] on span "Add Cue" at bounding box center [1229, 629] width 42 height 18
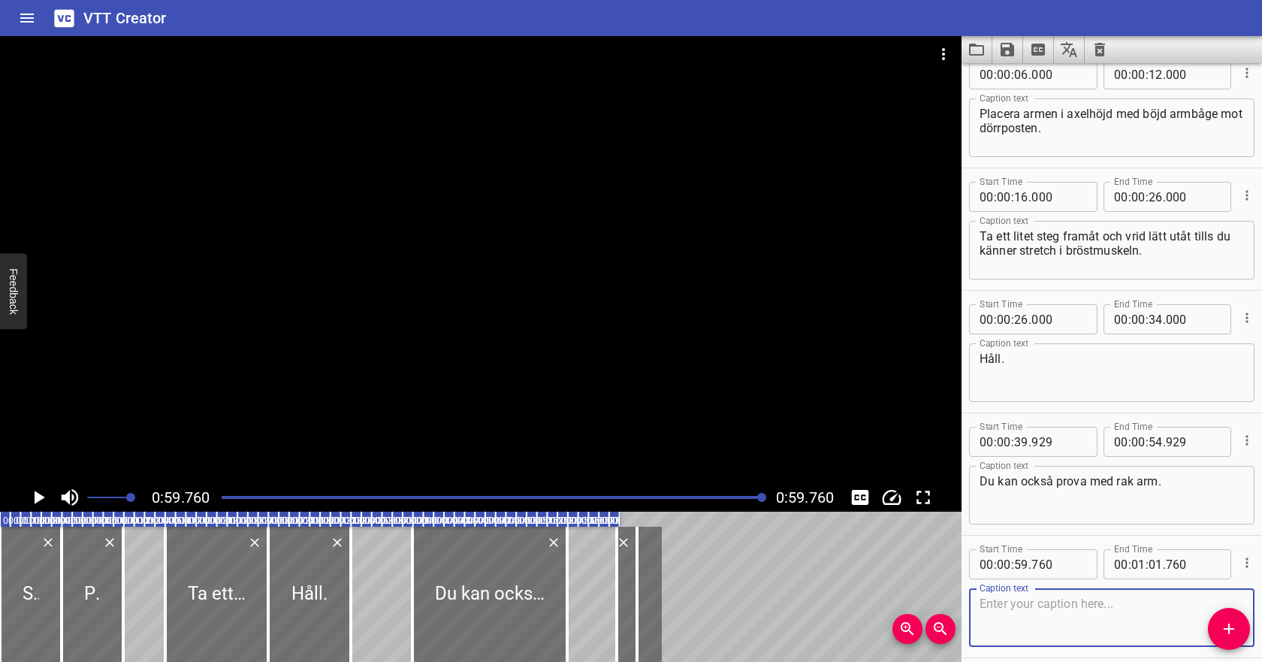
scroll to position [161, 0]
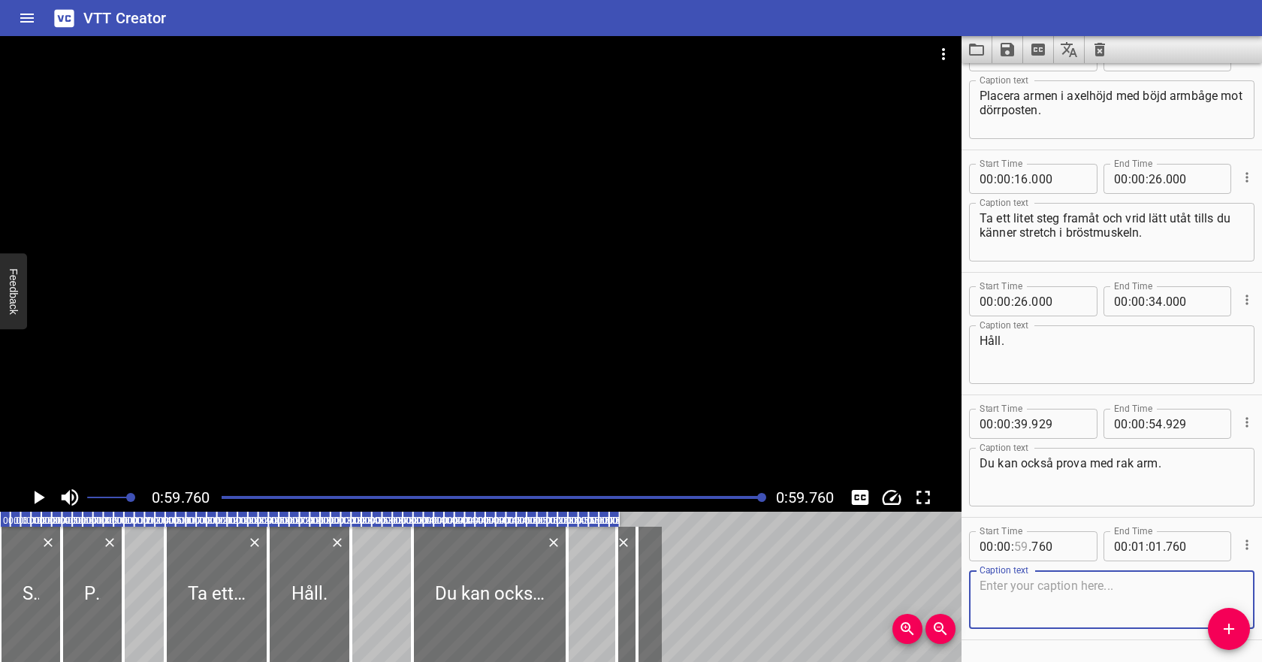
click at [1023, 548] on input "number" at bounding box center [1021, 546] width 14 height 30
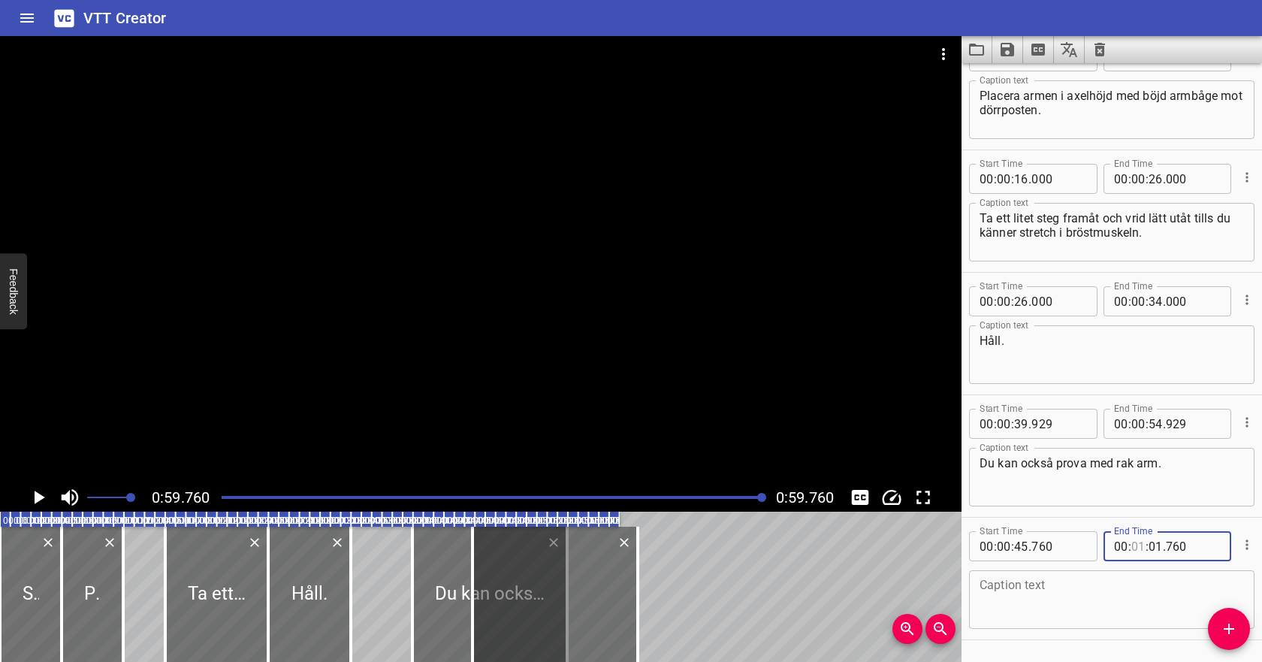
click at [1138, 544] on input "number" at bounding box center [1138, 546] width 14 height 30
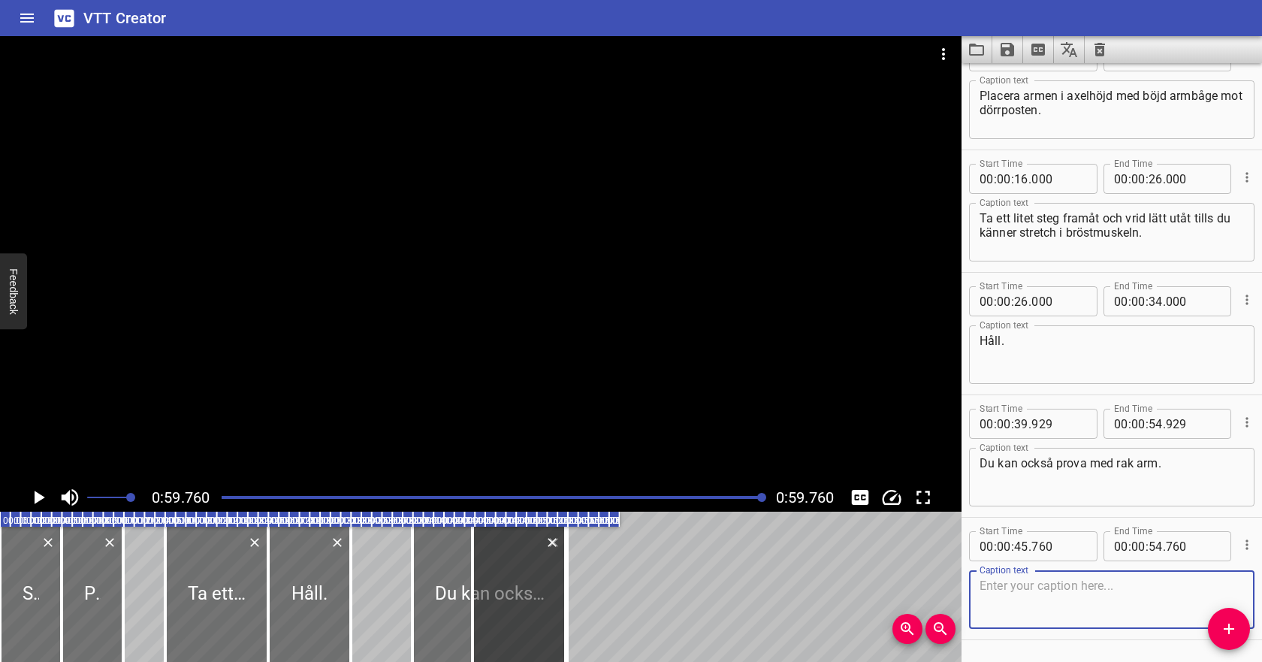
click at [1057, 591] on textarea at bounding box center [1111, 599] width 264 height 43
click at [572, 499] on div at bounding box center [493, 497] width 560 height 21
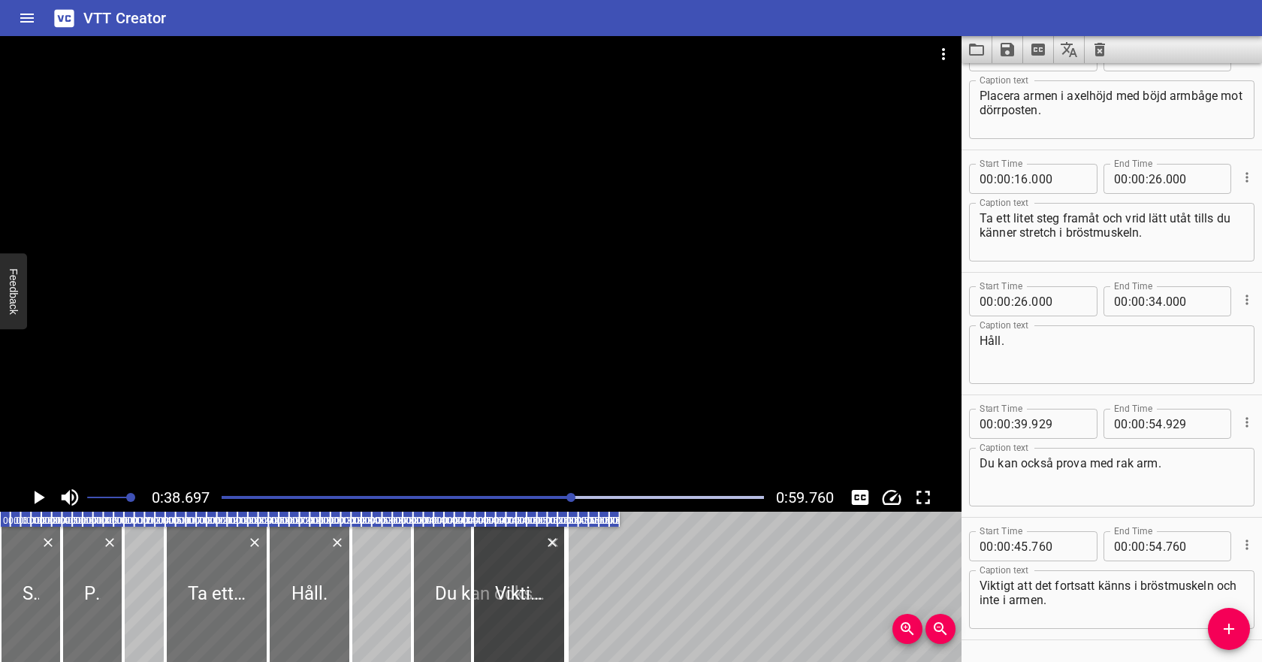
scroll to position [207, 0]
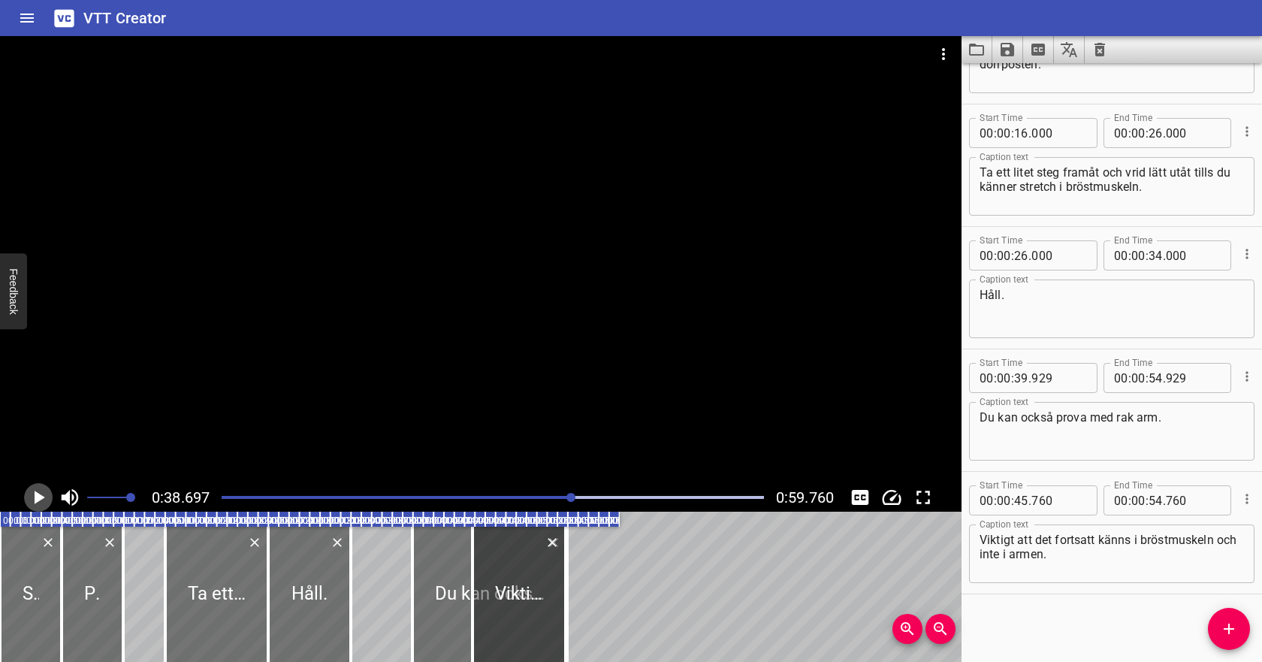
click at [37, 493] on icon "Play/Pause" at bounding box center [40, 497] width 11 height 14
click at [544, 493] on div at bounding box center [493, 497] width 560 height 21
click at [42, 498] on icon "Play/Pause" at bounding box center [38, 497] width 11 height 14
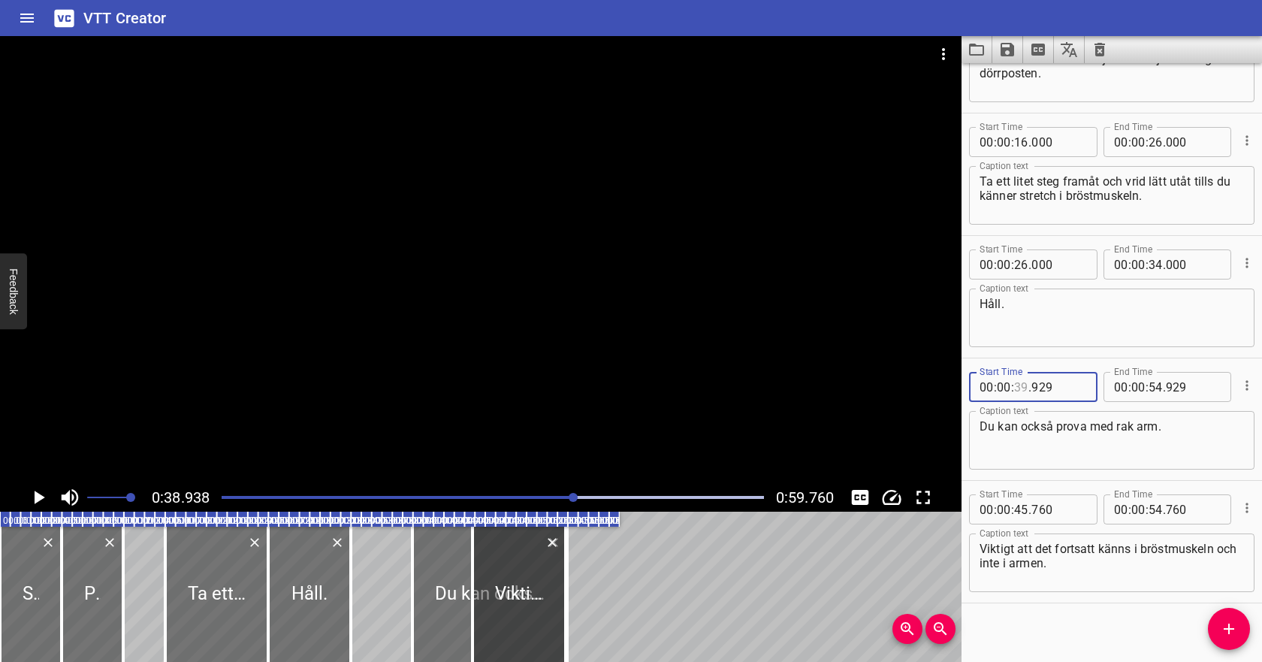
click at [1018, 385] on input "number" at bounding box center [1021, 387] width 14 height 30
click at [1153, 388] on input "number" at bounding box center [1155, 387] width 14 height 30
click at [529, 497] on div "Play progress" at bounding box center [304, 497] width 542 height 3
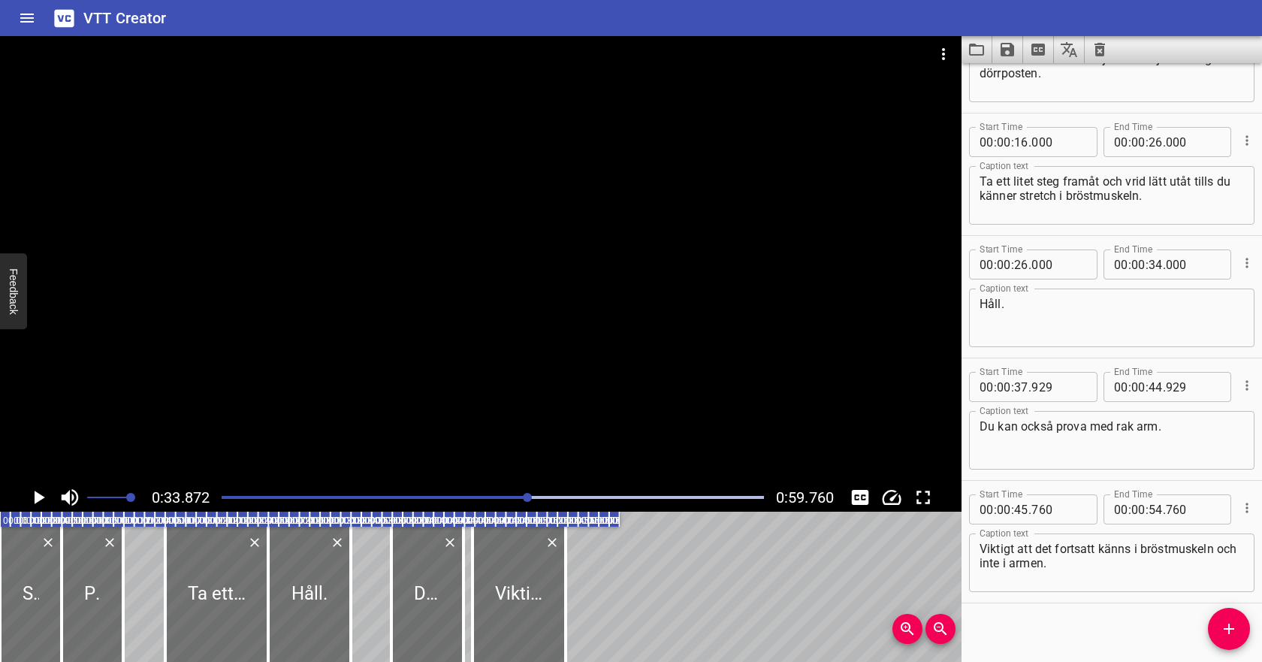
scroll to position [207, 0]
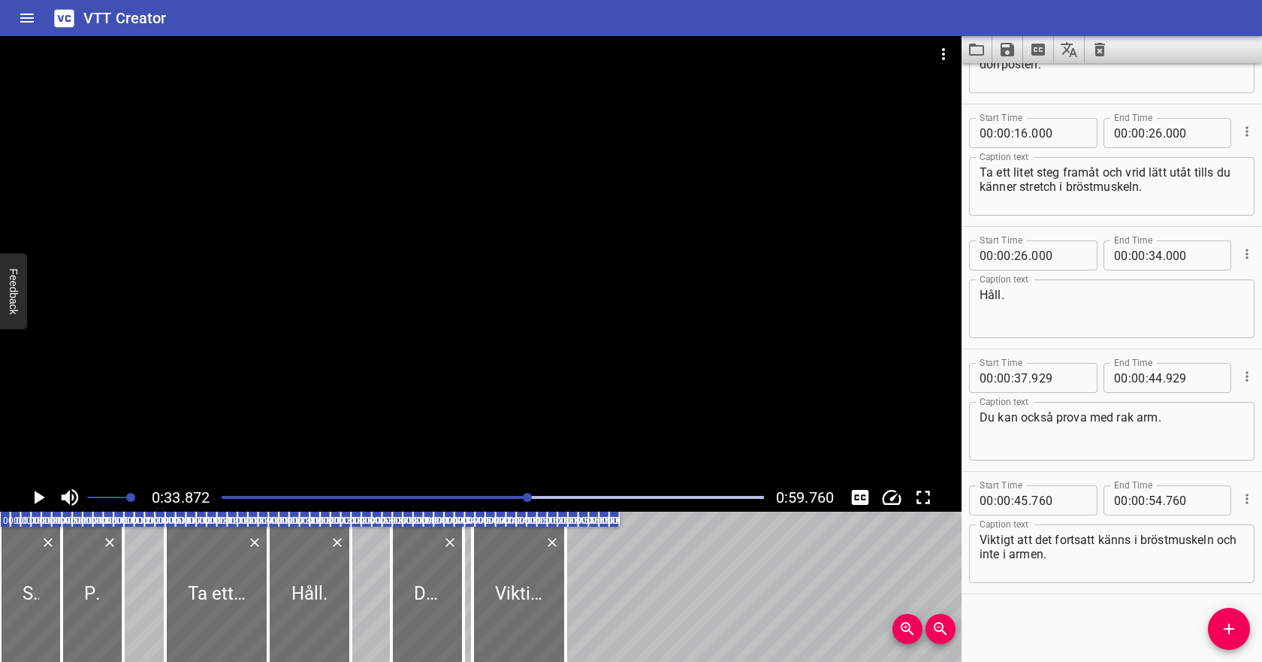
click at [33, 499] on icon "Play/Pause" at bounding box center [38, 497] width 23 height 23
click at [1022, 378] on input "number" at bounding box center [1021, 378] width 14 height 30
click at [1158, 376] on input "number" at bounding box center [1155, 378] width 14 height 30
click at [1025, 499] on input "number" at bounding box center [1021, 500] width 14 height 30
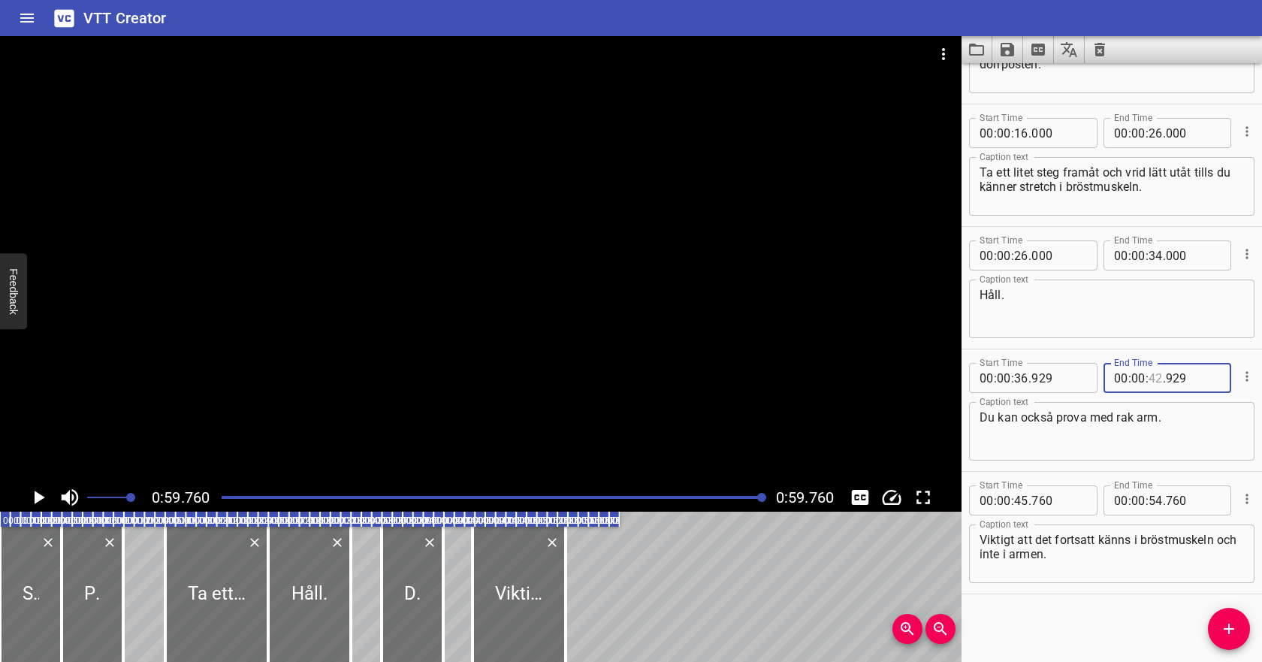
click at [1155, 376] on input "number" at bounding box center [1155, 378] width 14 height 30
click at [1021, 502] on input "number" at bounding box center [1021, 500] width 14 height 30
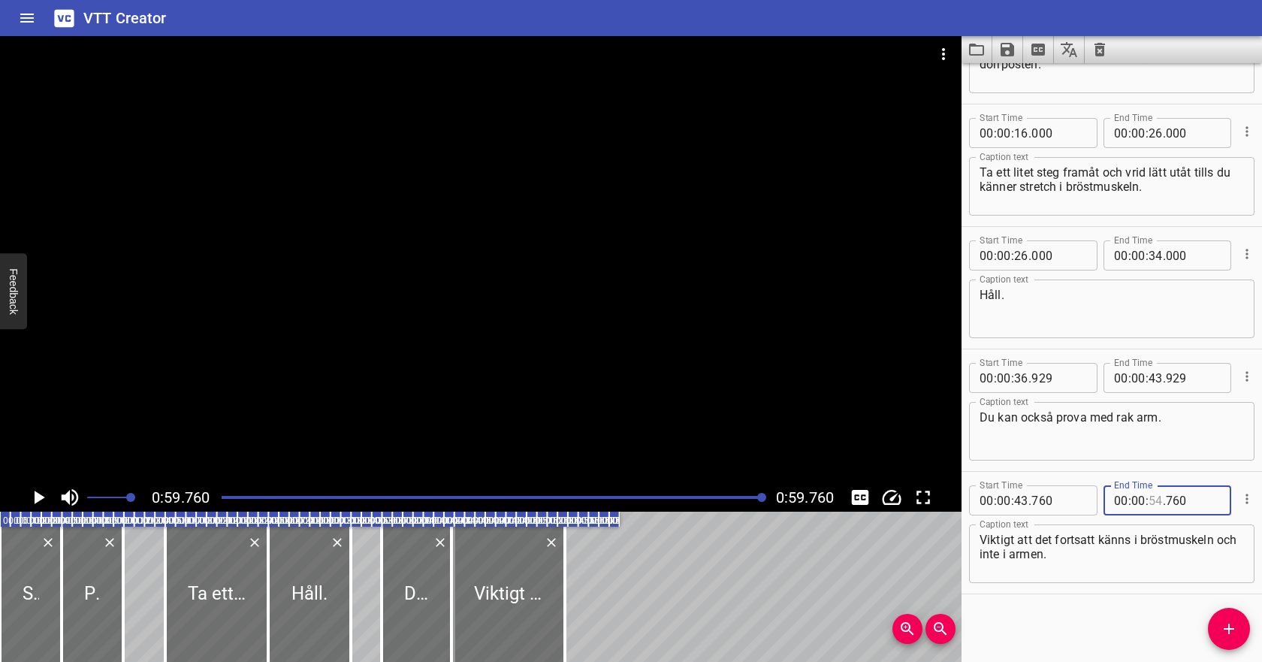
click at [1154, 500] on input "number" at bounding box center [1155, 500] width 14 height 30
click at [1154, 504] on input "number" at bounding box center [1155, 500] width 14 height 30
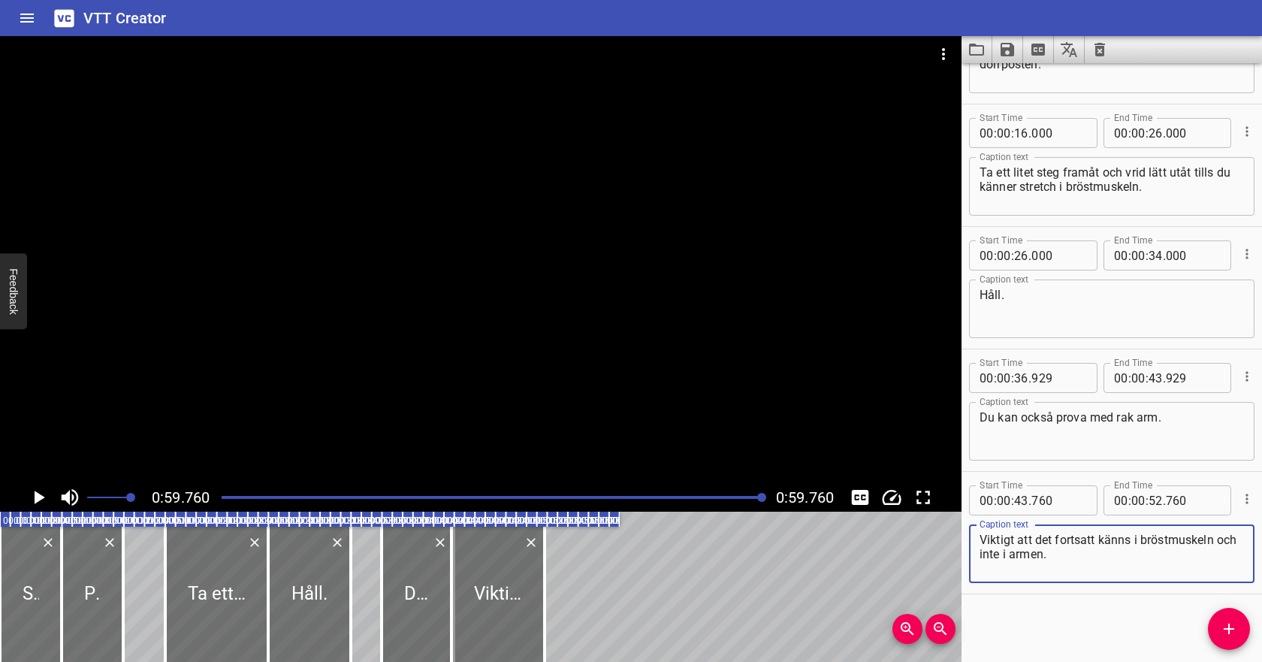
click at [1136, 549] on textarea "Viktigt att det fortsatt känns i bröstmuskeln och inte i armen." at bounding box center [1111, 553] width 264 height 43
click at [608, 496] on div "Play progress" at bounding box center [493, 497] width 542 height 3
click at [35, 497] on icon "Play/Pause" at bounding box center [40, 497] width 11 height 14
click at [551, 499] on div at bounding box center [493, 497] width 560 height 21
click at [43, 502] on icon "Play/Pause" at bounding box center [38, 497] width 11 height 14
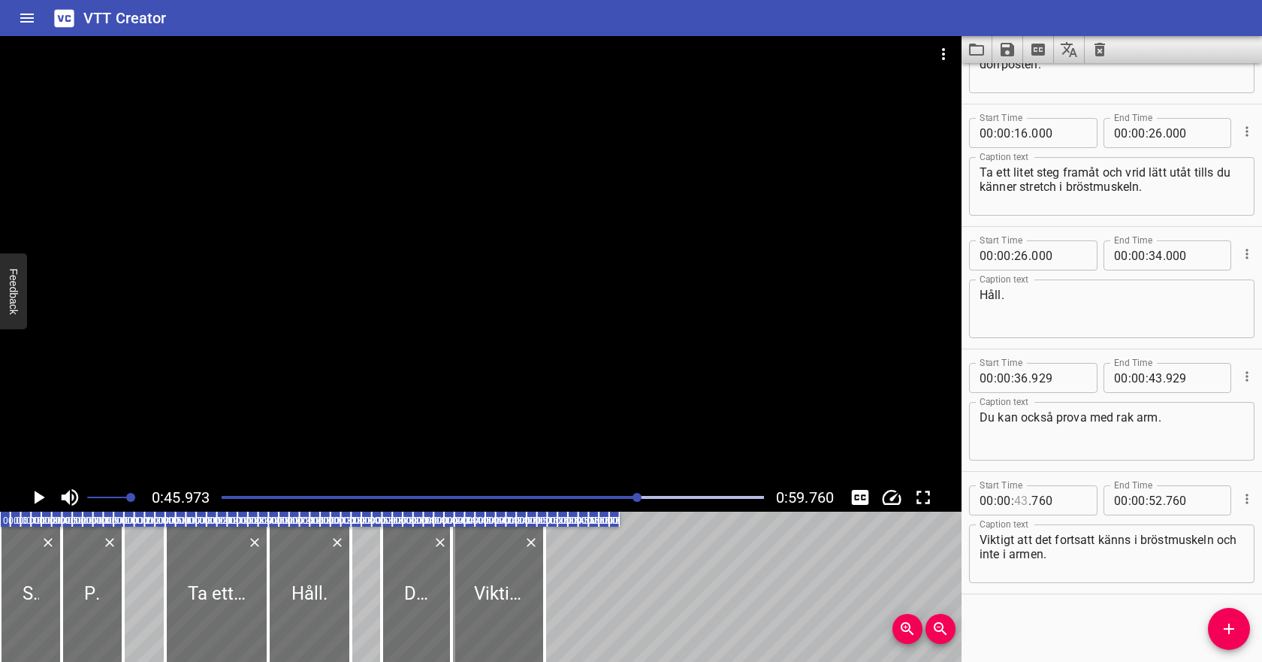
click at [1022, 500] on input "number" at bounding box center [1021, 500] width 14 height 30
click at [1079, 559] on textarea "Viktigt att det fortsatt känns i bröstmuskeln och inte i armen." at bounding box center [1111, 553] width 264 height 43
click at [587, 493] on div at bounding box center [493, 497] width 560 height 21
click at [33, 502] on icon "Play/Pause" at bounding box center [38, 497] width 23 height 23
click at [40, 494] on icon "Play/Pause" at bounding box center [38, 497] width 11 height 14
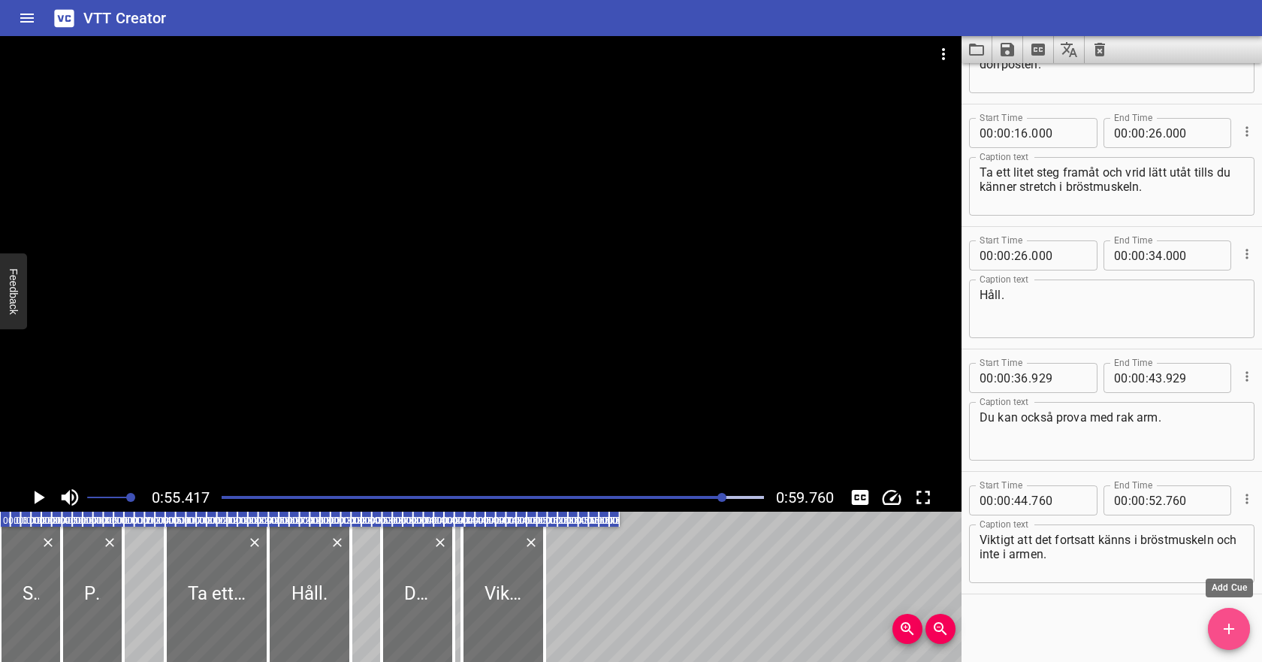
click at [1220, 635] on icon "Add Cue" at bounding box center [1229, 629] width 18 height 18
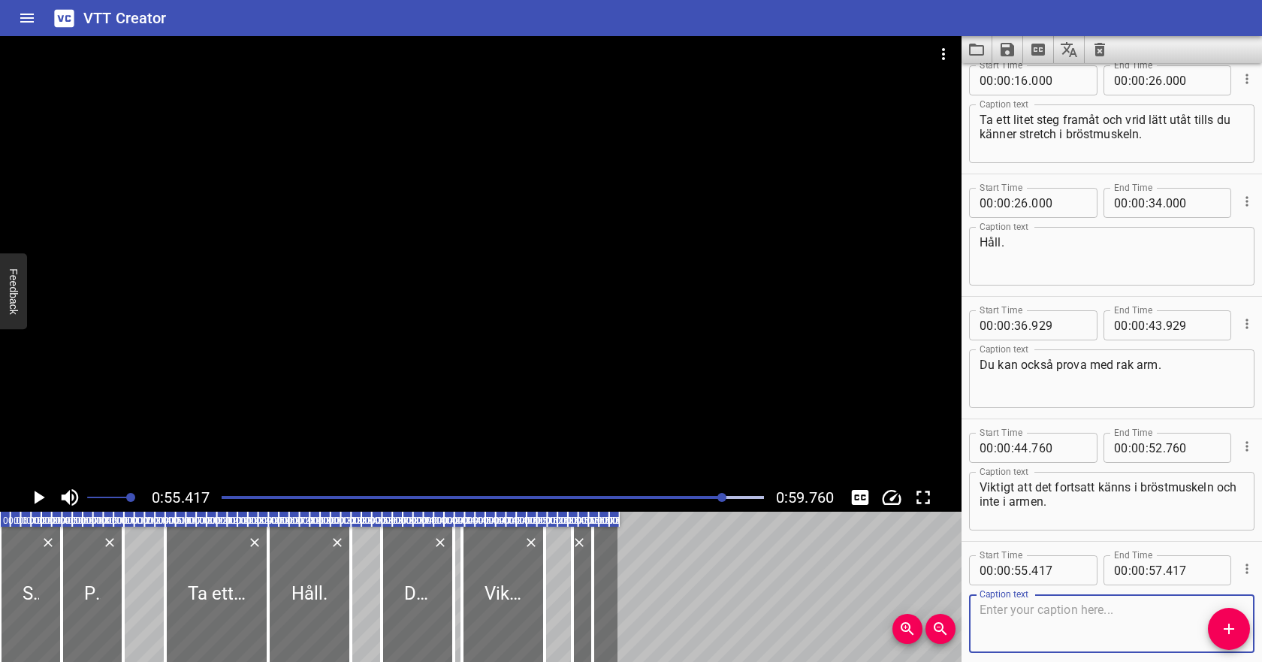
scroll to position [264, 0]
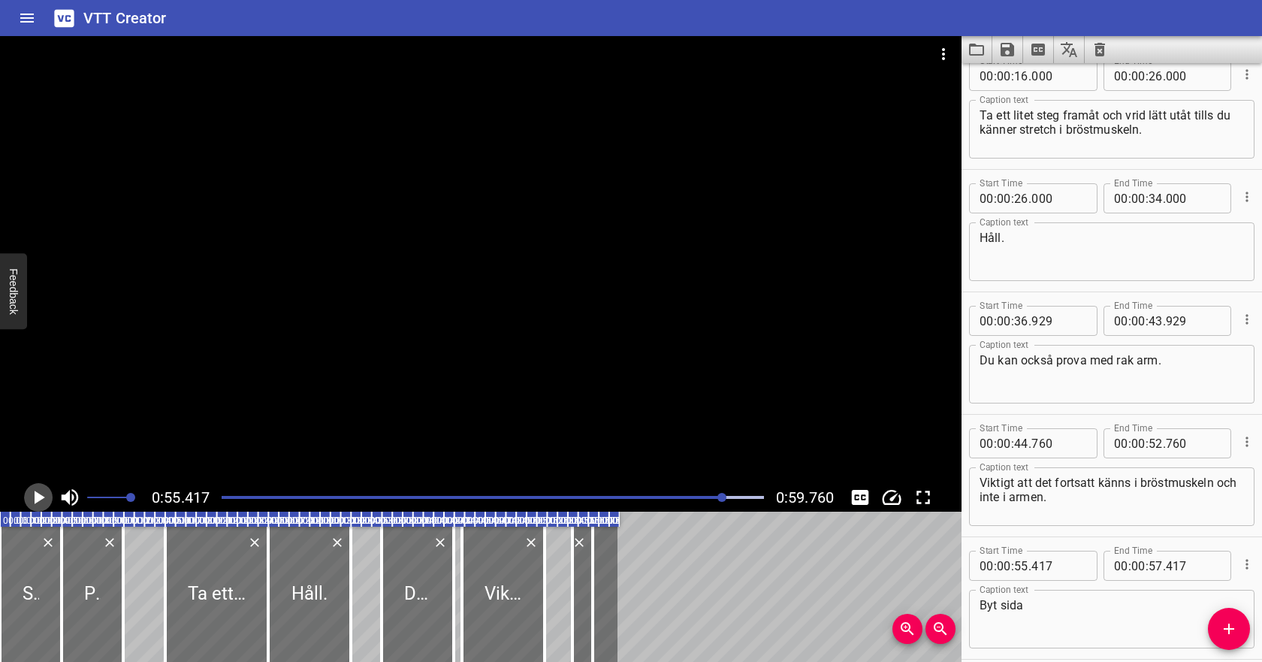
click at [40, 496] on icon "Play/Pause" at bounding box center [40, 497] width 11 height 14
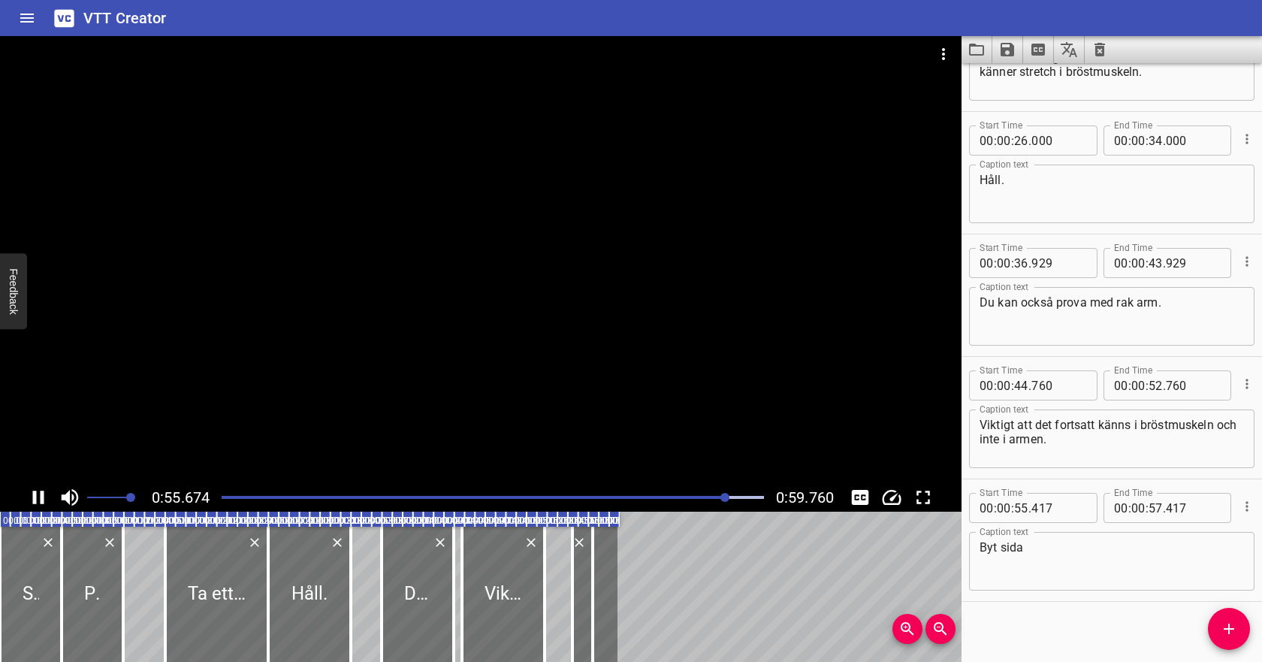
scroll to position [329, 0]
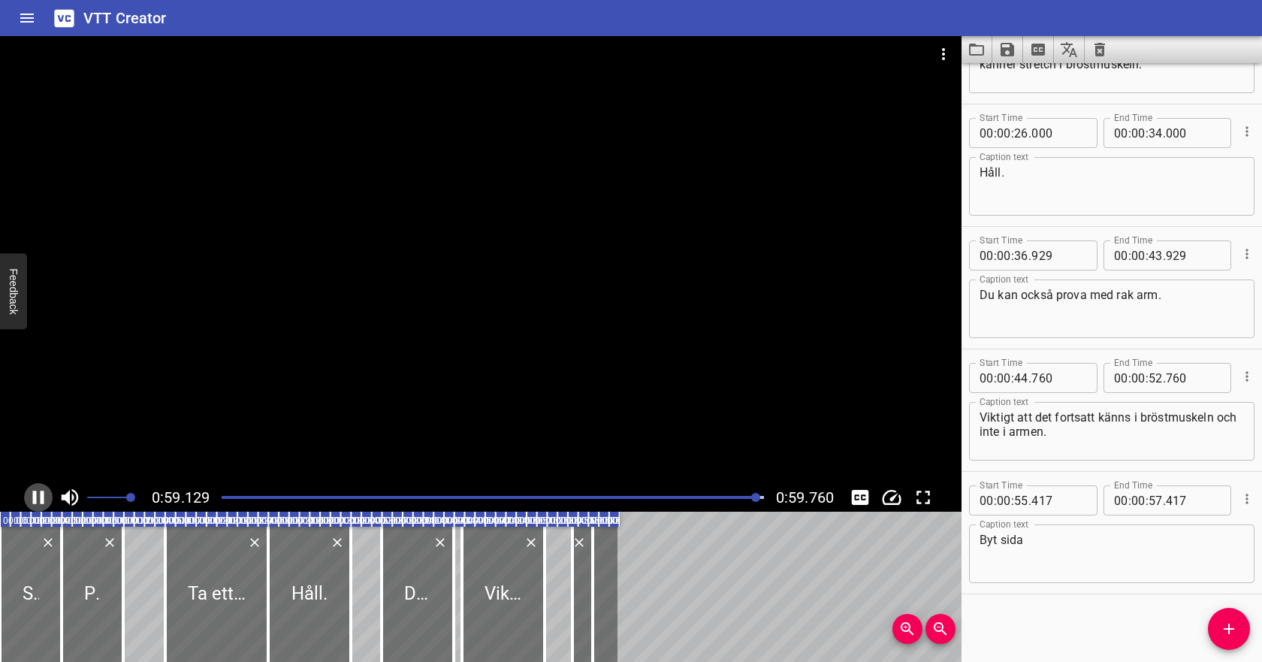
click at [40, 497] on icon "Play/Pause" at bounding box center [38, 497] width 11 height 14
click at [1158, 501] on input "number" at bounding box center [1155, 500] width 14 height 30
click at [673, 504] on div at bounding box center [493, 497] width 560 height 21
click at [38, 499] on icon "Play/Pause" at bounding box center [40, 497] width 11 height 14
click at [46, 496] on icon "Play/Pause" at bounding box center [38, 497] width 23 height 23
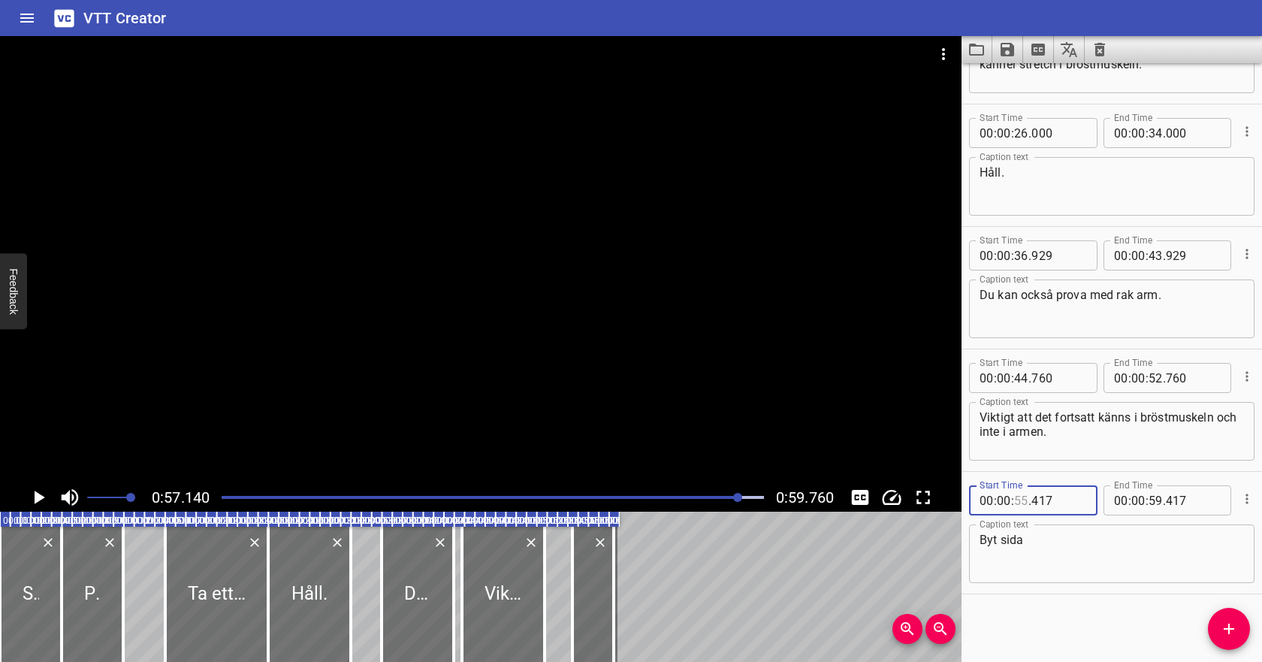
click at [1026, 498] on input "number" at bounding box center [1021, 500] width 14 height 30
click at [1153, 504] on input "number" at bounding box center [1155, 500] width 14 height 30
click at [685, 495] on div at bounding box center [493, 497] width 560 height 21
click at [47, 496] on icon "Play/Pause" at bounding box center [38, 497] width 23 height 23
click at [1008, 50] on icon "Save captions to file" at bounding box center [1007, 50] width 18 height 18
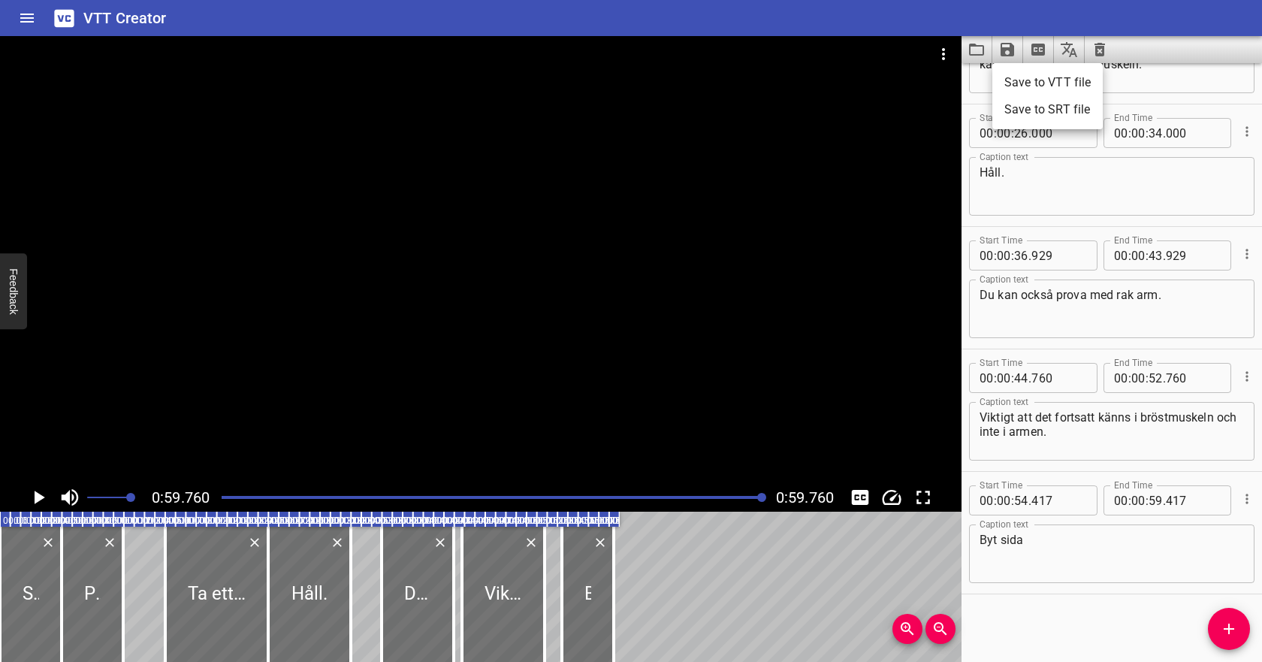
click at [1015, 79] on li "Save to VTT file" at bounding box center [1047, 82] width 110 height 27
click at [948, 53] on icon "Video Options" at bounding box center [943, 54] width 18 height 18
click at [952, 58] on li "Select New Video File..." at bounding box center [999, 55] width 149 height 27
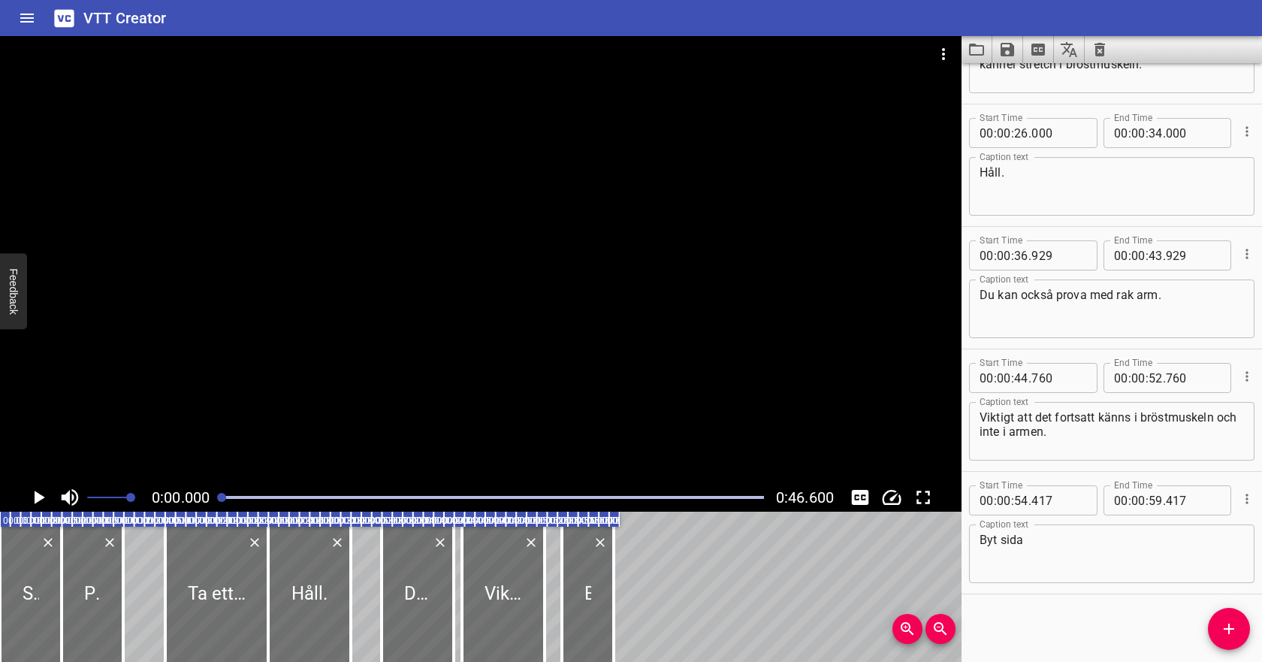
click at [1097, 53] on icon "Clear captions" at bounding box center [1099, 50] width 11 height 14
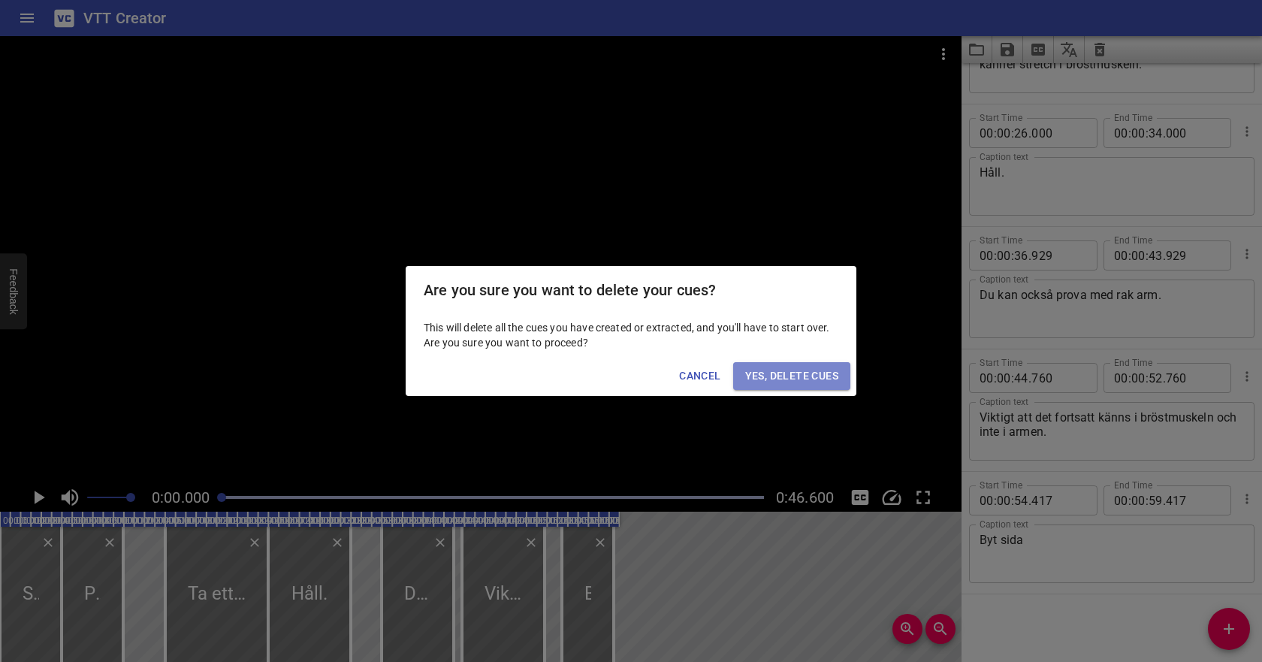
click at [837, 366] on button "Yes, Delete Cues" at bounding box center [791, 376] width 117 height 28
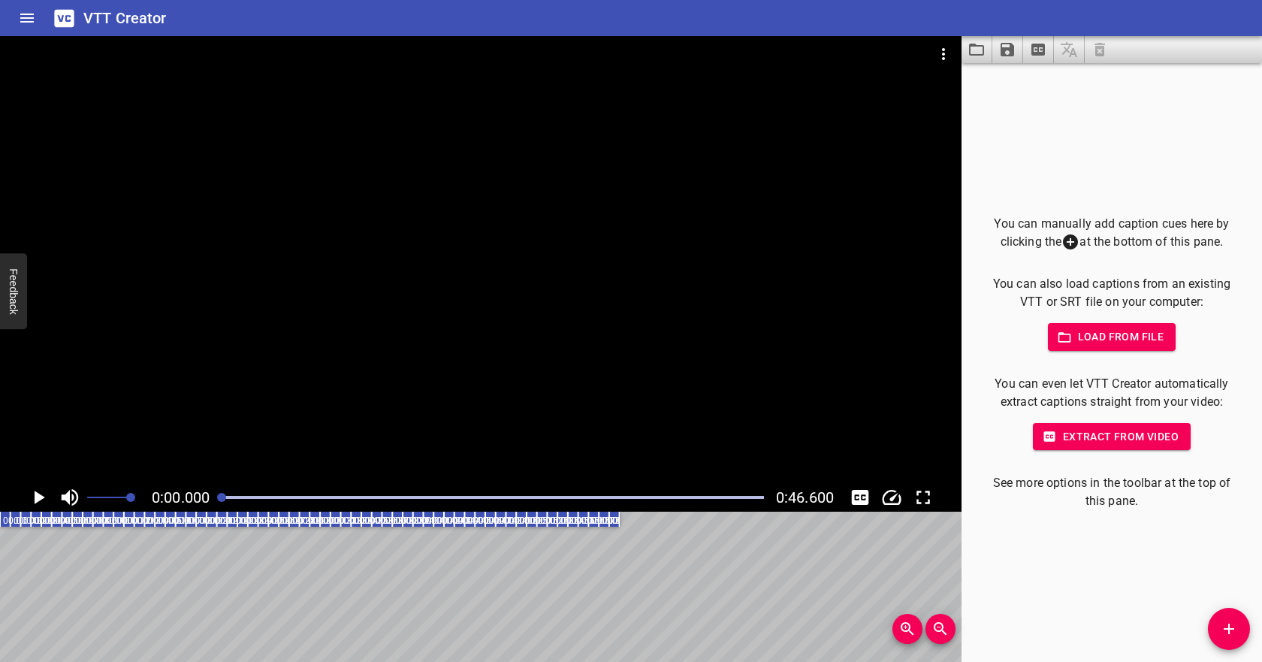
click at [1070, 338] on icon "button" at bounding box center [1064, 337] width 15 height 15
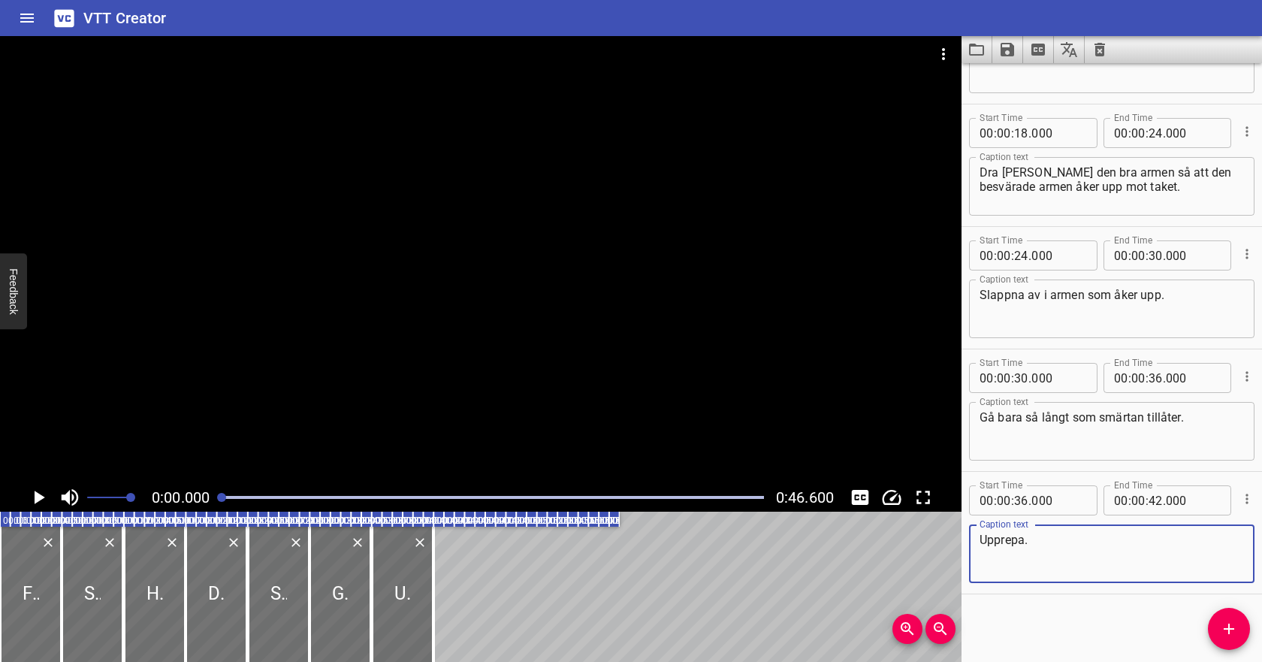
click at [41, 489] on icon "Play/Pause" at bounding box center [38, 497] width 23 height 23
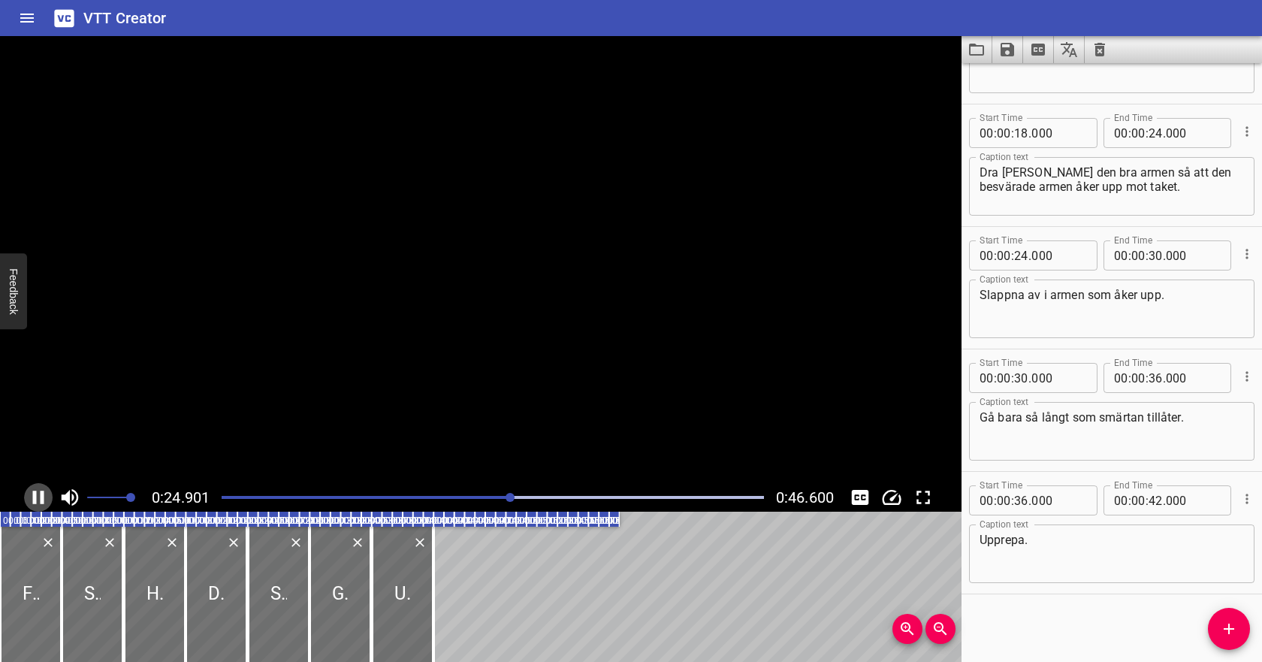
click at [41, 490] on icon "Play/Pause" at bounding box center [38, 497] width 23 height 23
click at [1154, 257] on input "number" at bounding box center [1155, 255] width 14 height 30
click at [1022, 255] on input "number" at bounding box center [1021, 255] width 14 height 30
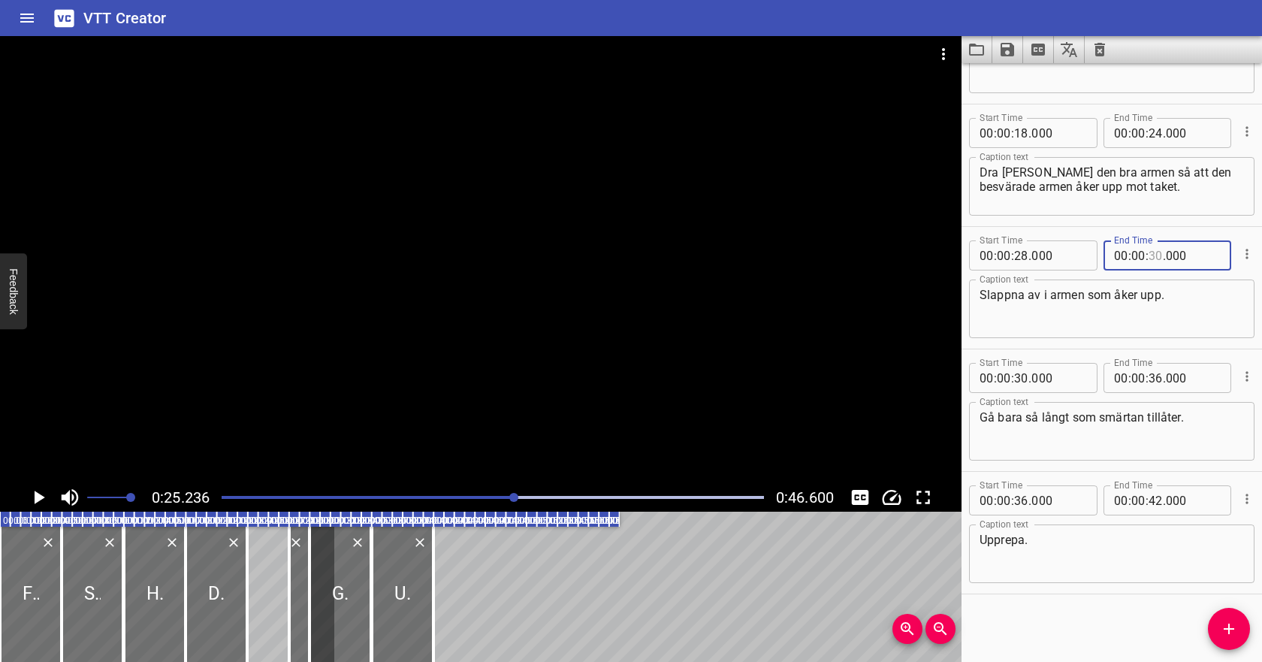
click at [1154, 255] on input "number" at bounding box center [1155, 255] width 14 height 30
click at [1023, 373] on input "number" at bounding box center [1021, 378] width 14 height 30
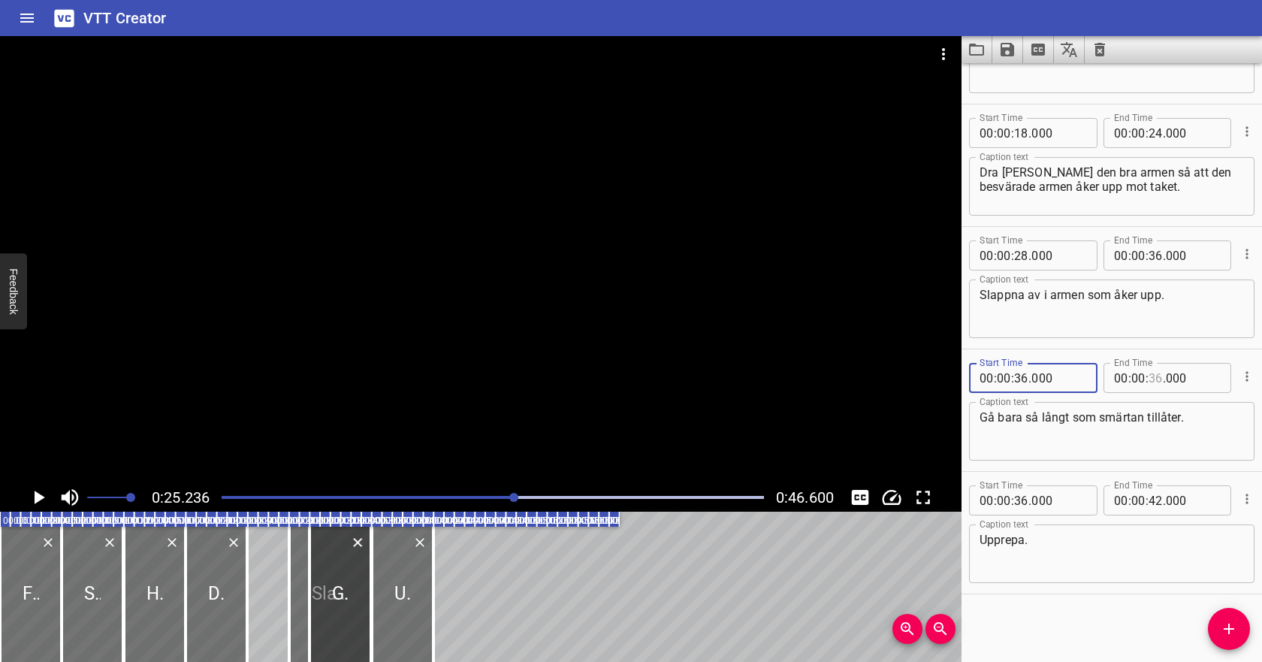
click at [1157, 376] on input "number" at bounding box center [1155, 378] width 14 height 30
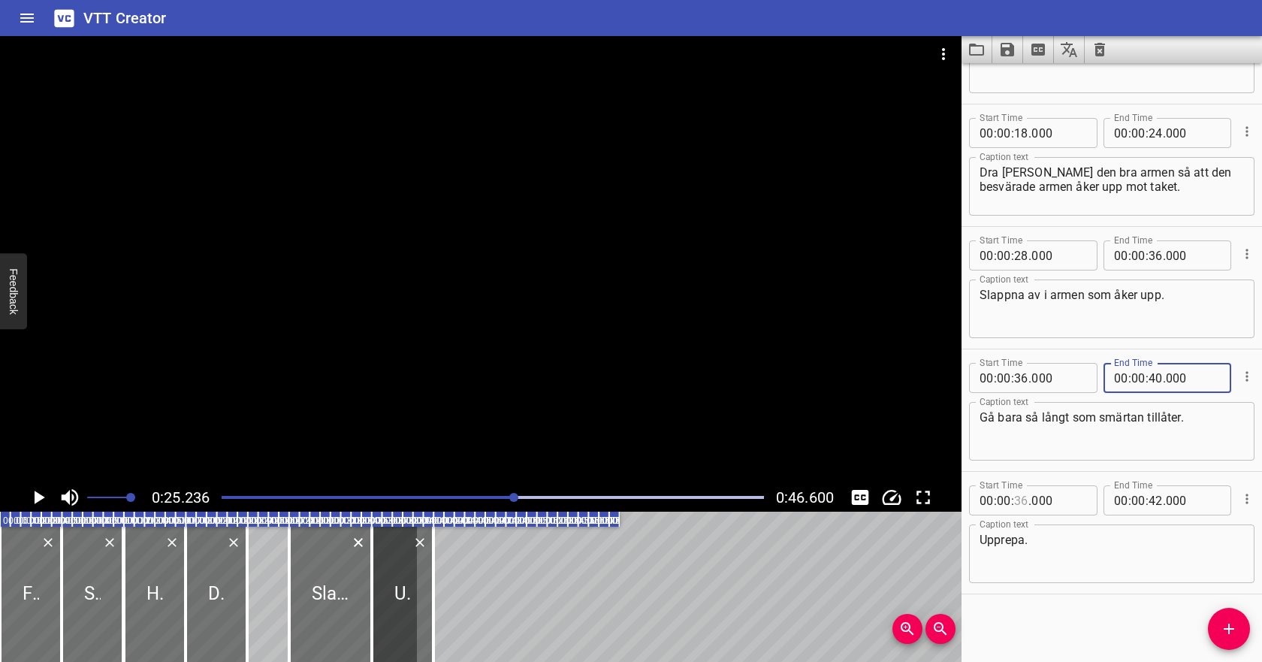
click at [1021, 495] on input "number" at bounding box center [1021, 500] width 14 height 30
click at [1144, 536] on textarea "Upprepa." at bounding box center [1111, 553] width 264 height 43
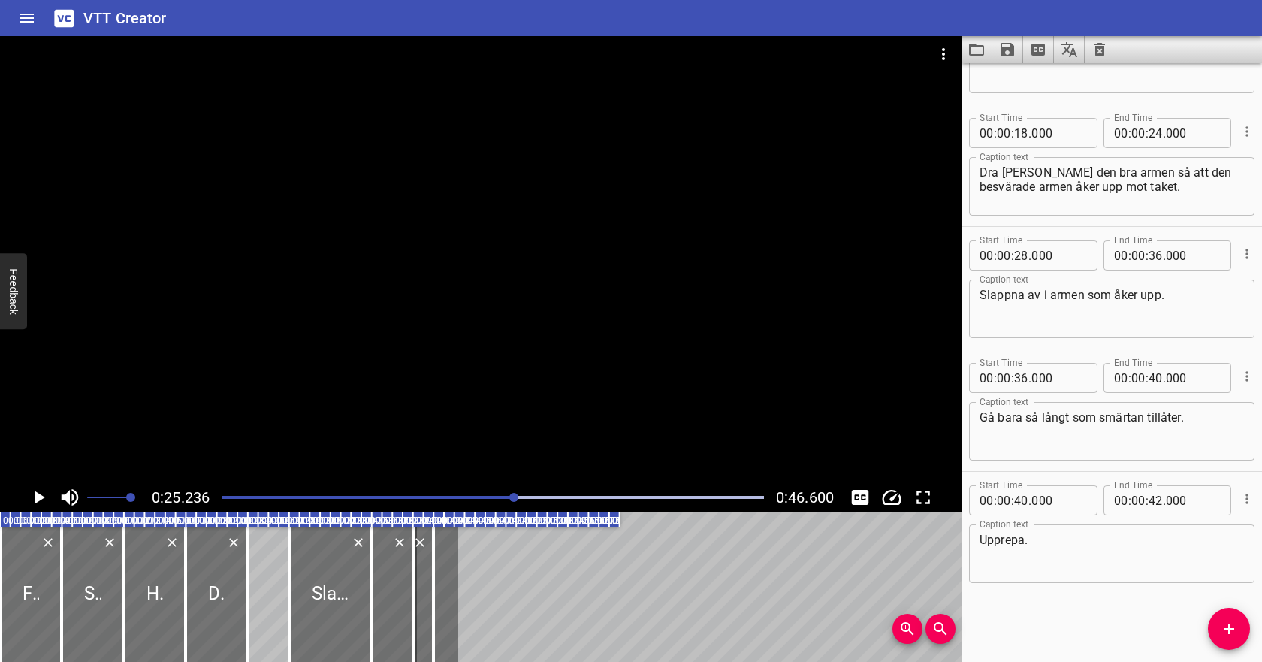
click at [233, 496] on div "Play progress" at bounding box center [244, 497] width 542 height 3
click at [40, 491] on icon "Play/Pause" at bounding box center [38, 497] width 23 height 23
click at [39, 491] on icon "Play/Pause" at bounding box center [38, 497] width 23 height 23
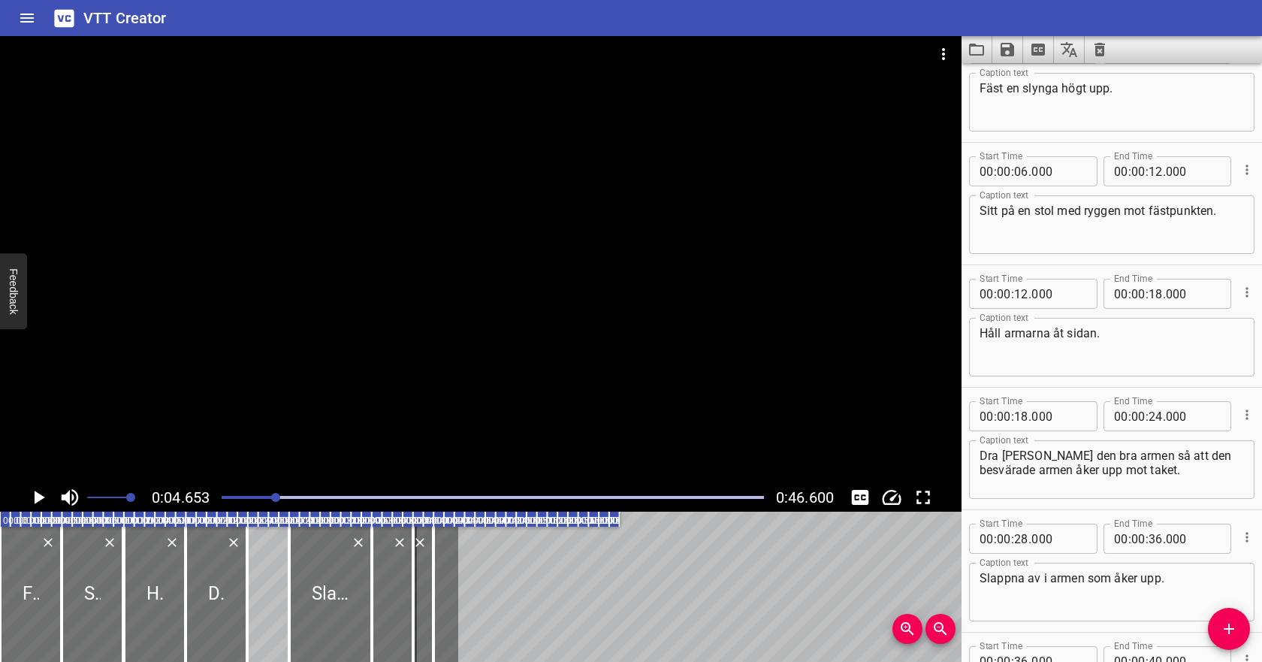
scroll to position [0, 0]
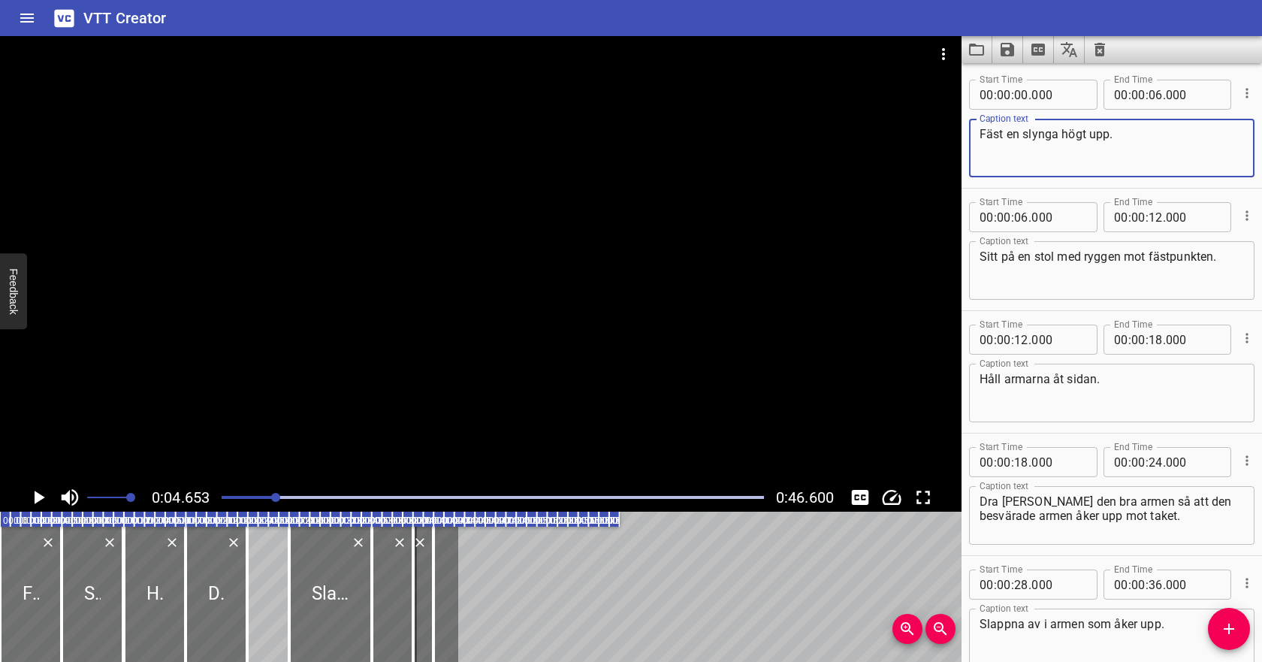
click at [1155, 134] on textarea "Fäst en slynga högt upp." at bounding box center [1111, 148] width 264 height 43
click at [37, 493] on icon "Play/Pause" at bounding box center [40, 497] width 11 height 14
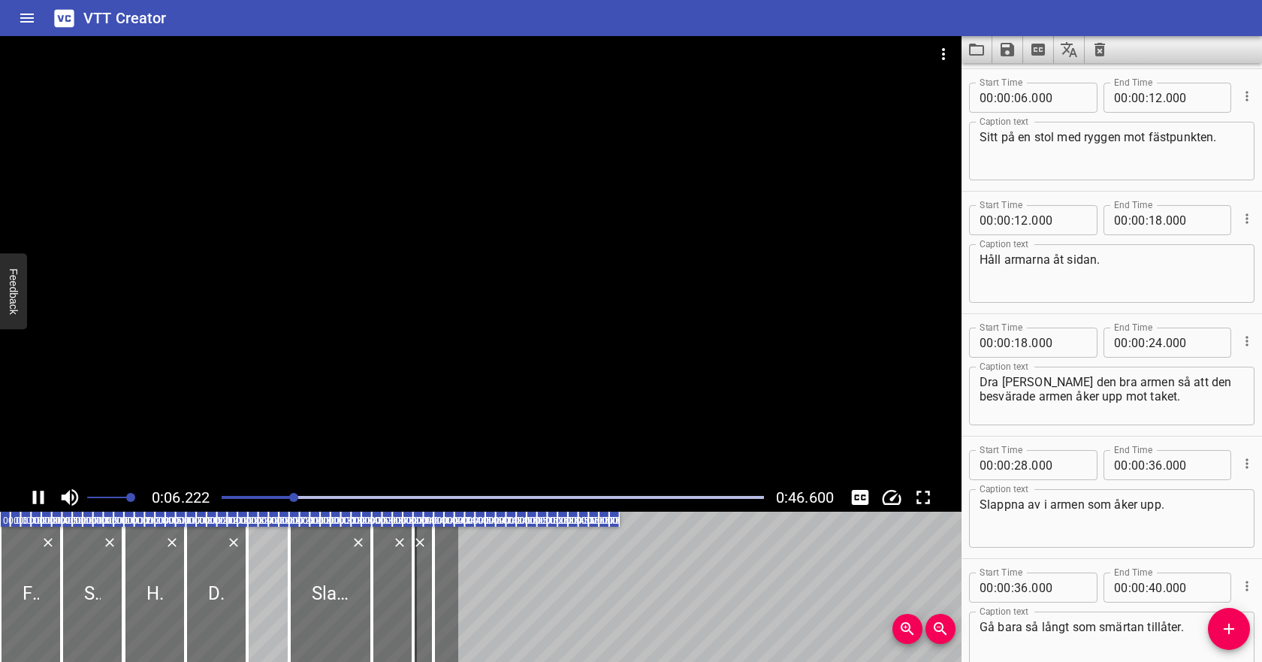
scroll to position [122, 0]
click at [38, 495] on icon "Play/Pause" at bounding box center [38, 497] width 23 height 23
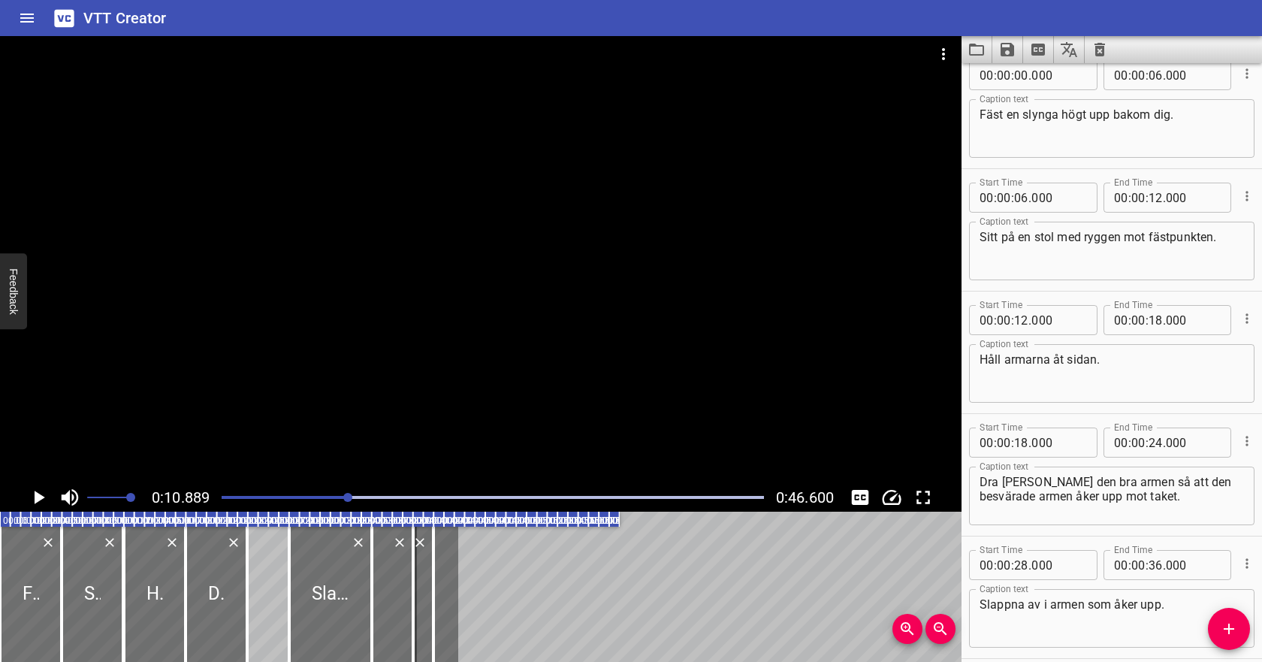
scroll to position [18, 0]
click at [37, 493] on icon "Play/Pause" at bounding box center [40, 497] width 11 height 14
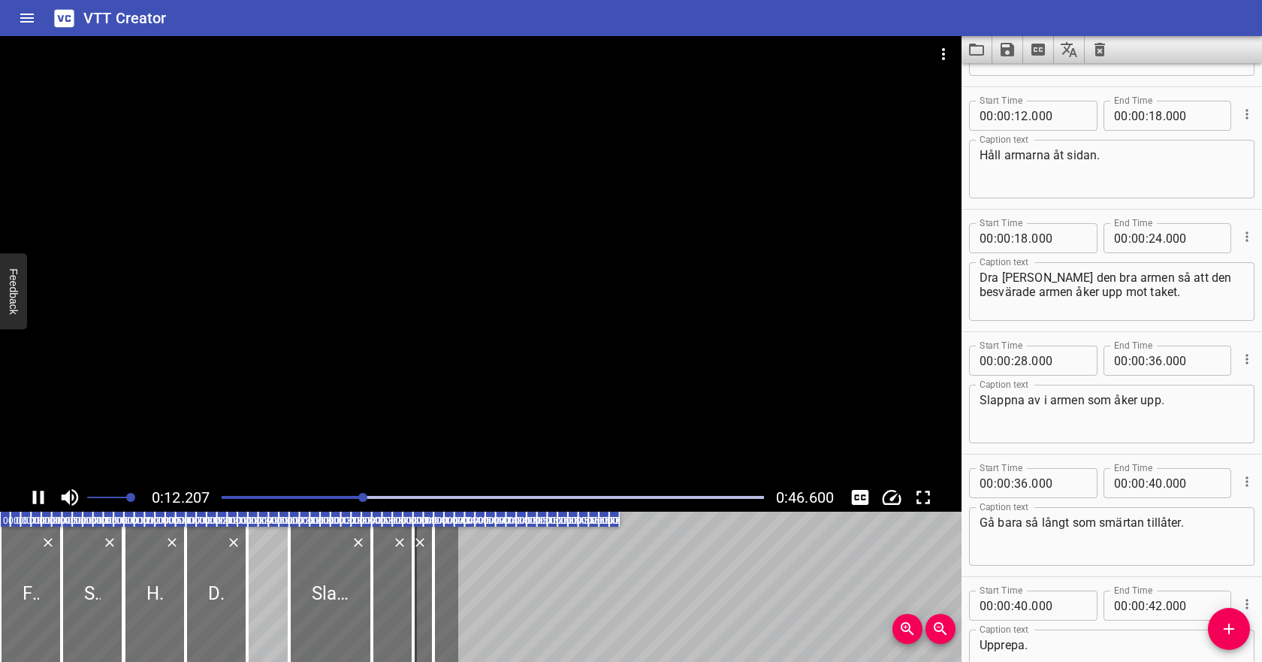
scroll to position [245, 0]
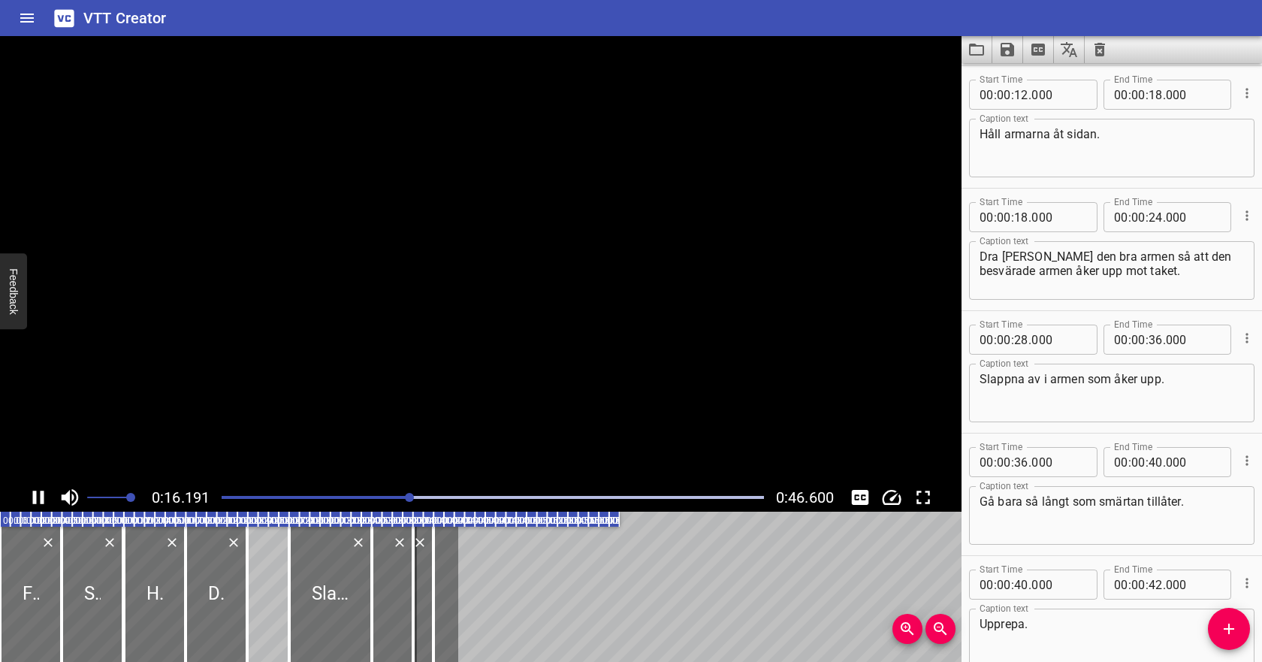
click at [37, 493] on icon "Play/Pause" at bounding box center [38, 497] width 23 height 23
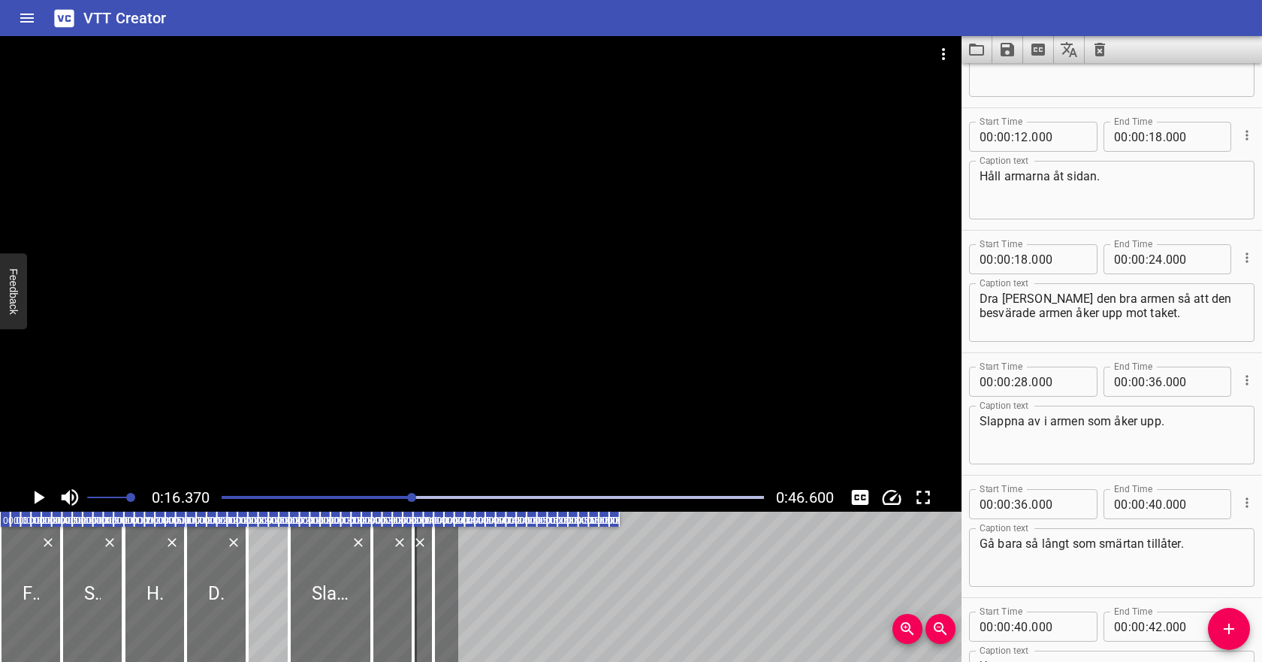
scroll to position [202, 0]
click at [1018, 142] on input "number" at bounding box center [1021, 137] width 14 height 30
click at [1156, 139] on input "number" at bounding box center [1155, 137] width 14 height 30
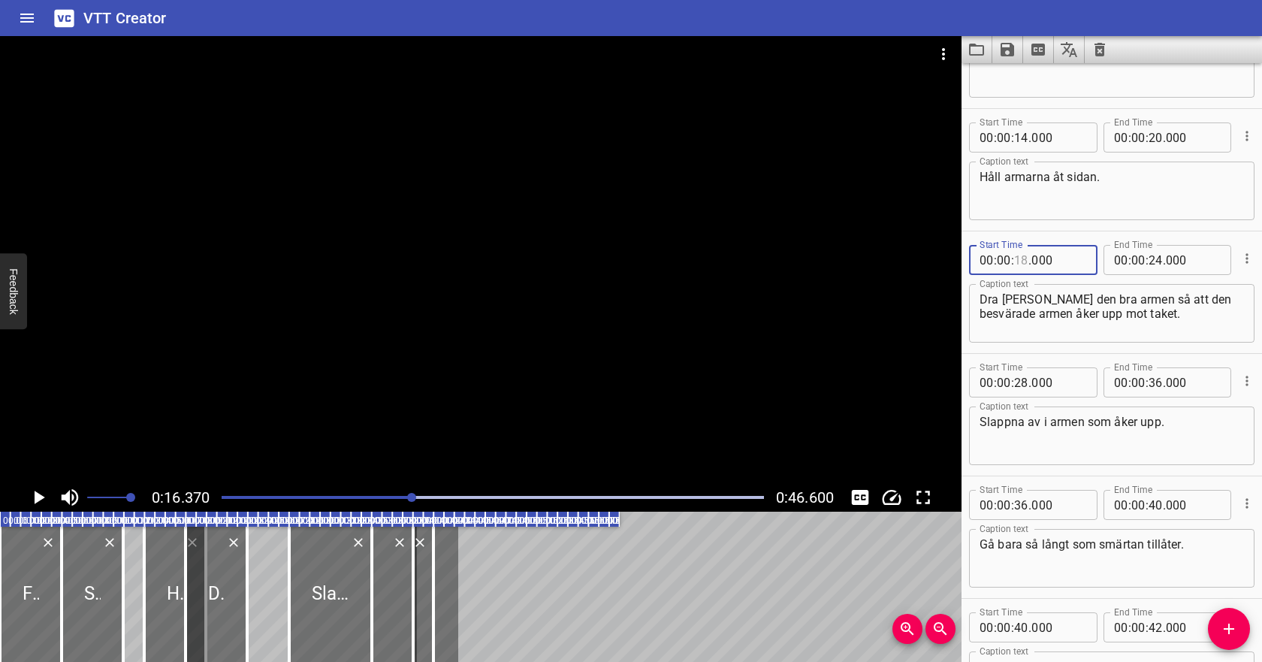
click at [1019, 261] on input "number" at bounding box center [1021, 260] width 14 height 30
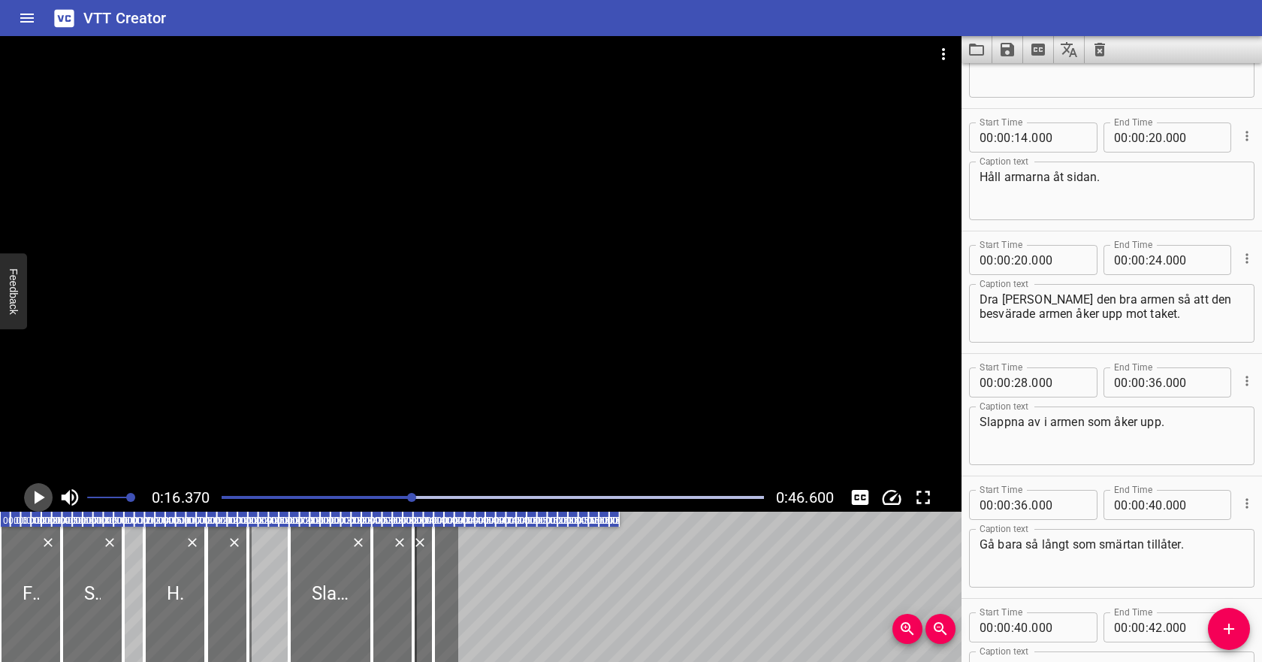
click at [35, 497] on icon "Play/Pause" at bounding box center [40, 497] width 11 height 14
click at [36, 499] on icon "Play/Pause" at bounding box center [38, 497] width 11 height 14
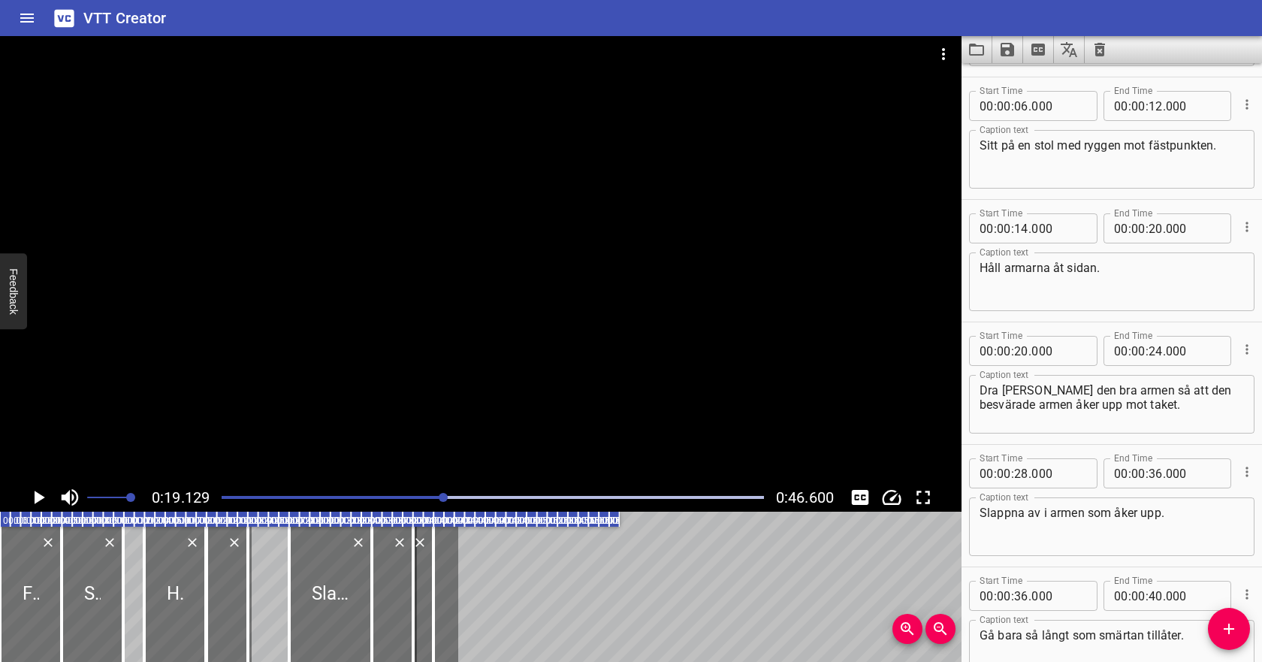
scroll to position [117, 0]
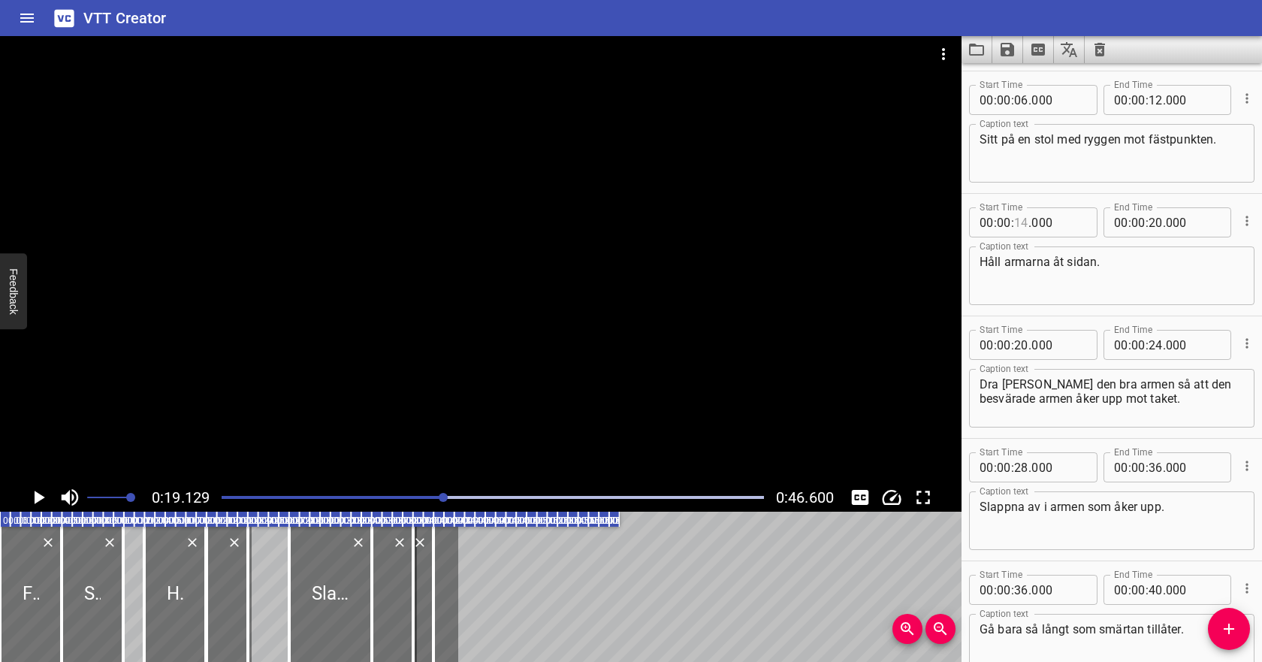
click at [1026, 225] on input "number" at bounding box center [1021, 222] width 14 height 30
click at [1151, 223] on input "number" at bounding box center [1155, 222] width 14 height 30
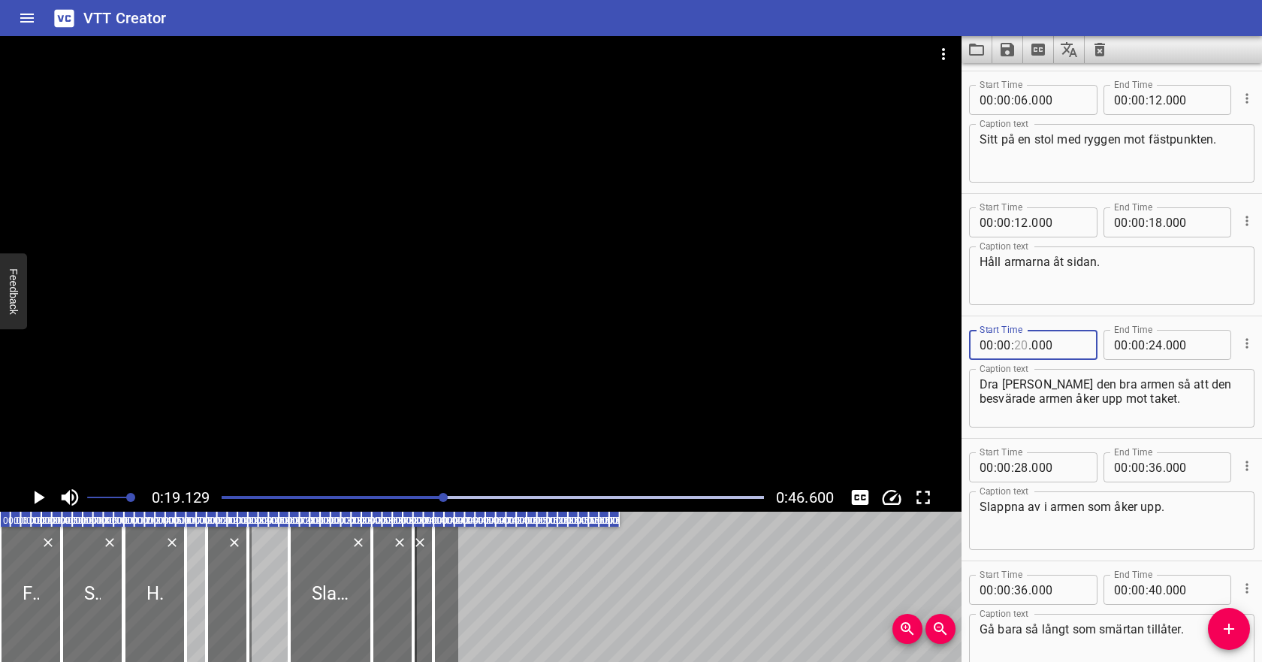
click at [1024, 342] on input "number" at bounding box center [1021, 345] width 14 height 30
click at [37, 498] on icon "Play/Pause" at bounding box center [40, 497] width 11 height 14
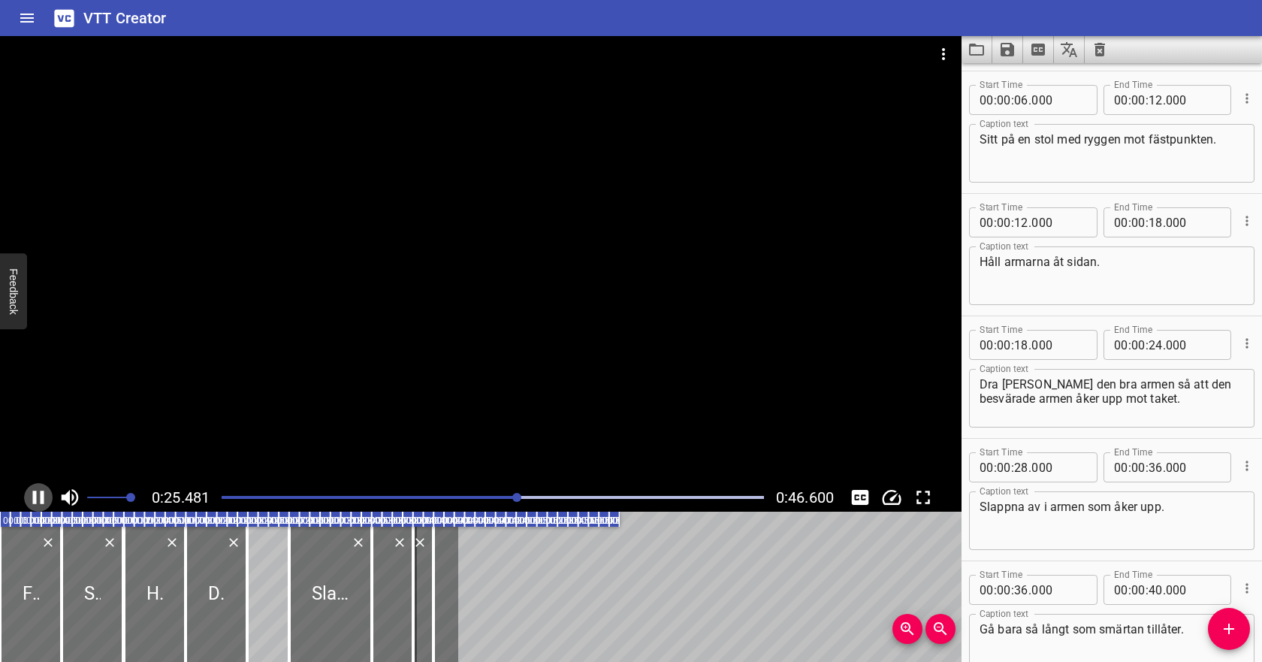
click at [37, 498] on icon "Play/Pause" at bounding box center [38, 497] width 23 height 23
click at [1157, 347] on input "number" at bounding box center [1155, 345] width 14 height 30
click at [47, 490] on icon "Play/Pause" at bounding box center [38, 497] width 23 height 23
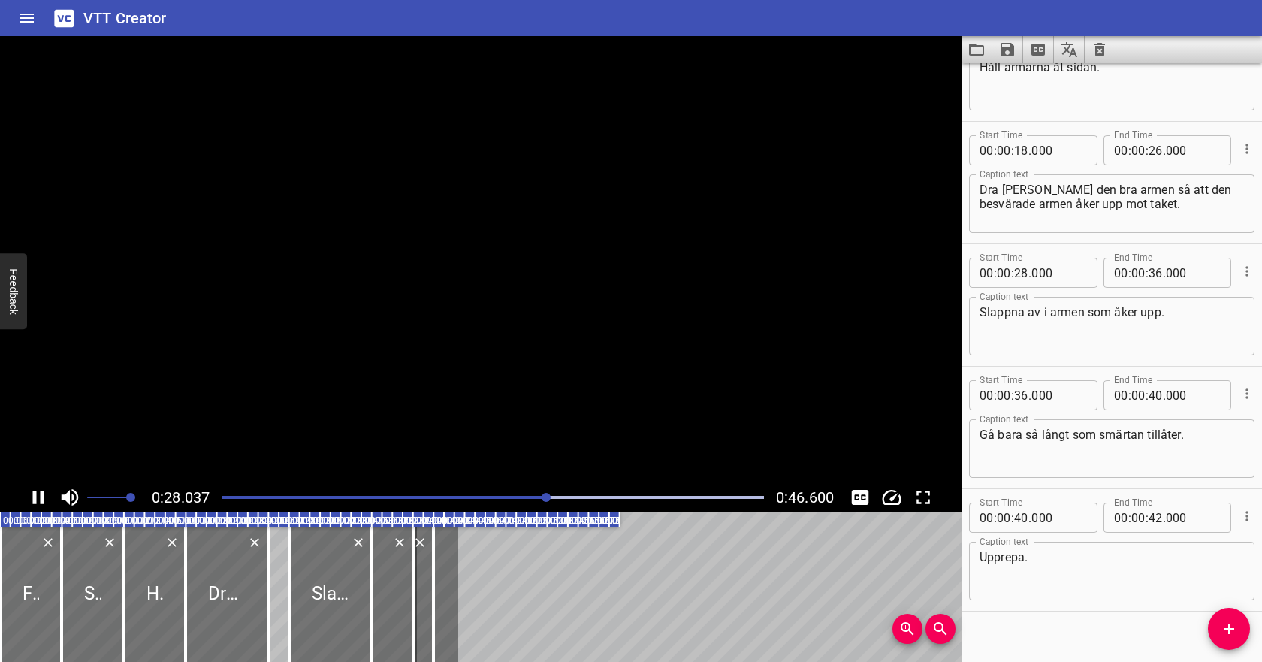
scroll to position [329, 0]
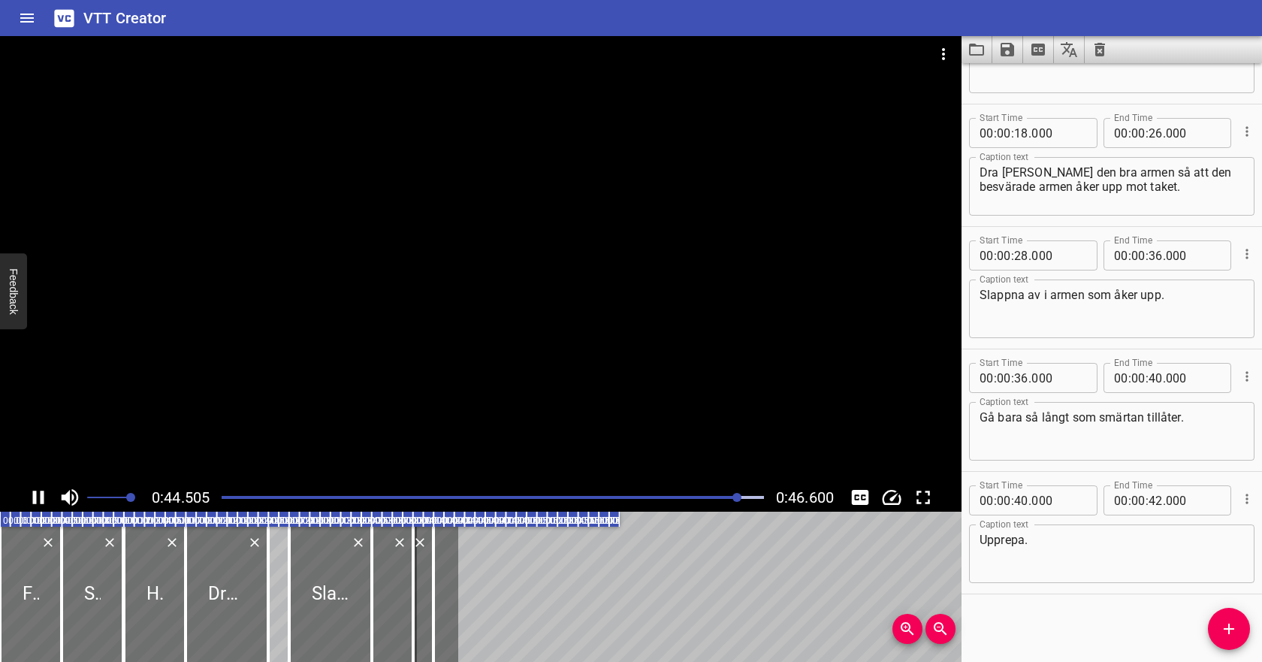
click at [1248, 499] on icon "Cue Options" at bounding box center [1246, 498] width 15 height 15
click at [1205, 526] on li "Delete Cue" at bounding box center [1183, 525] width 131 height 27
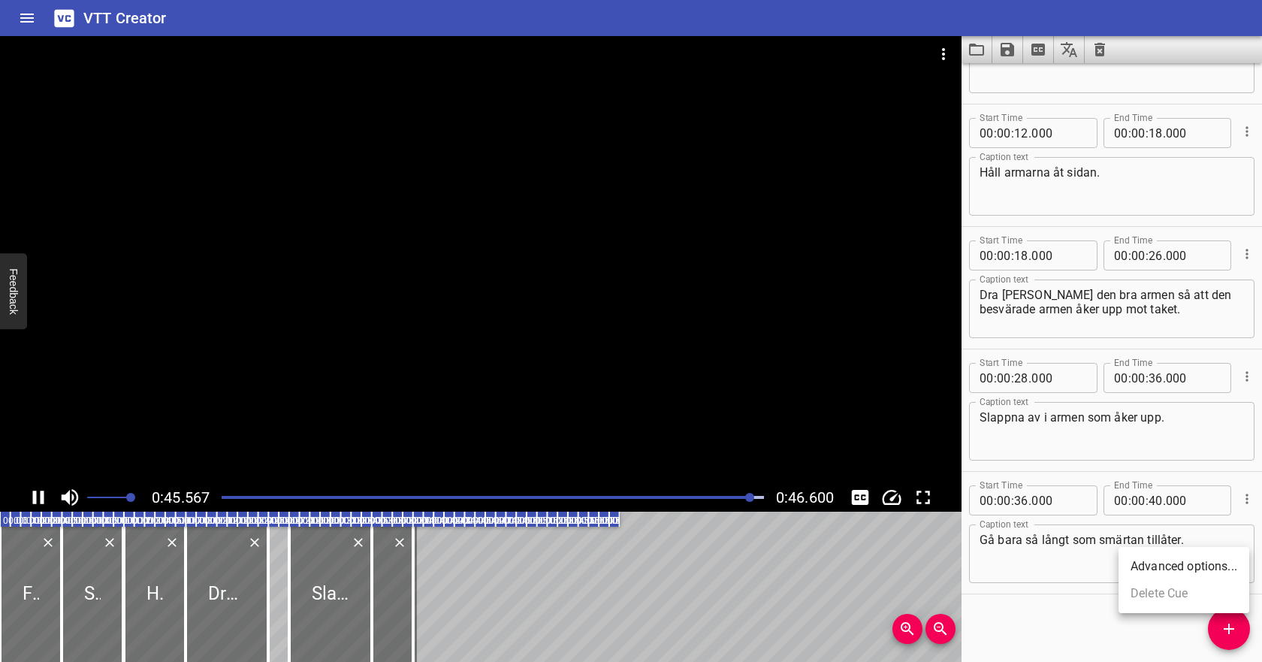
scroll to position [207, 0]
click at [223, 494] on div at bounding box center [493, 497] width 560 height 21
click at [35, 497] on icon "Play/Pause" at bounding box center [40, 497] width 11 height 14
click at [1162, 501] on input "number" at bounding box center [1155, 500] width 14 height 30
click at [644, 493] on div at bounding box center [493, 497] width 560 height 21
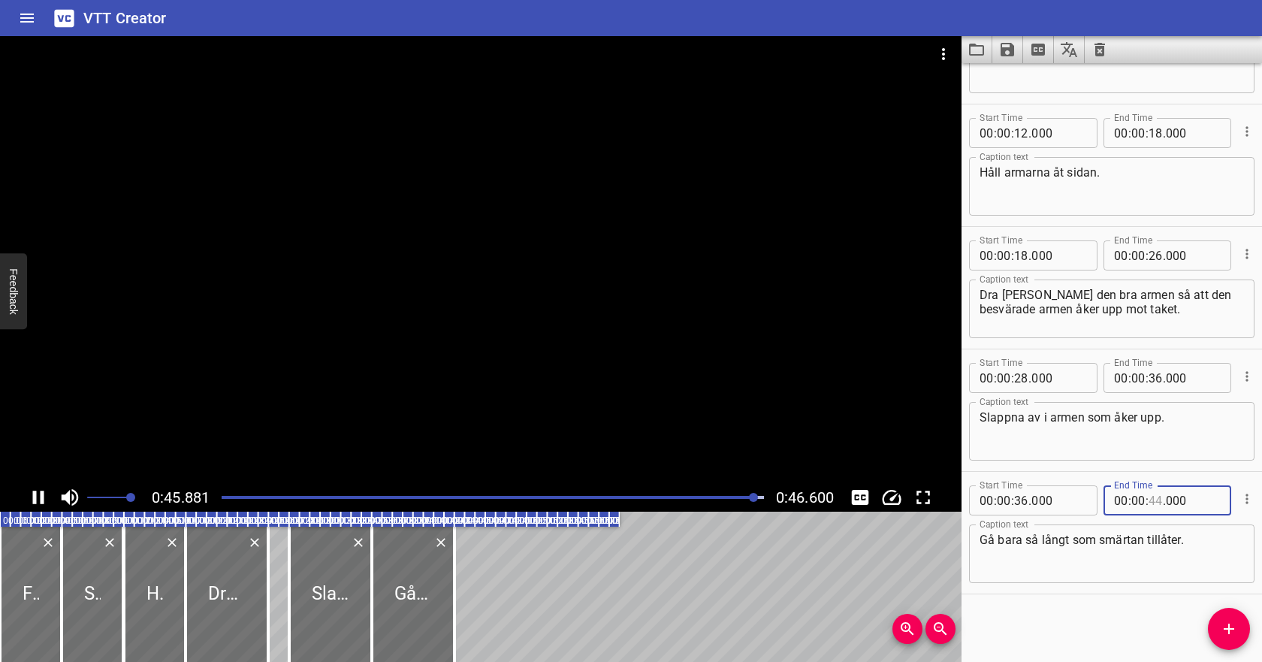
click at [1159, 499] on input "number" at bounding box center [1155, 500] width 14 height 30
click at [710, 496] on div "Play progress" at bounding box center [493, 497] width 542 height 3
click at [38, 497] on icon "Play/Pause" at bounding box center [40, 497] width 11 height 14
click at [1007, 51] on icon "Save captions to file" at bounding box center [1007, 50] width 18 height 18
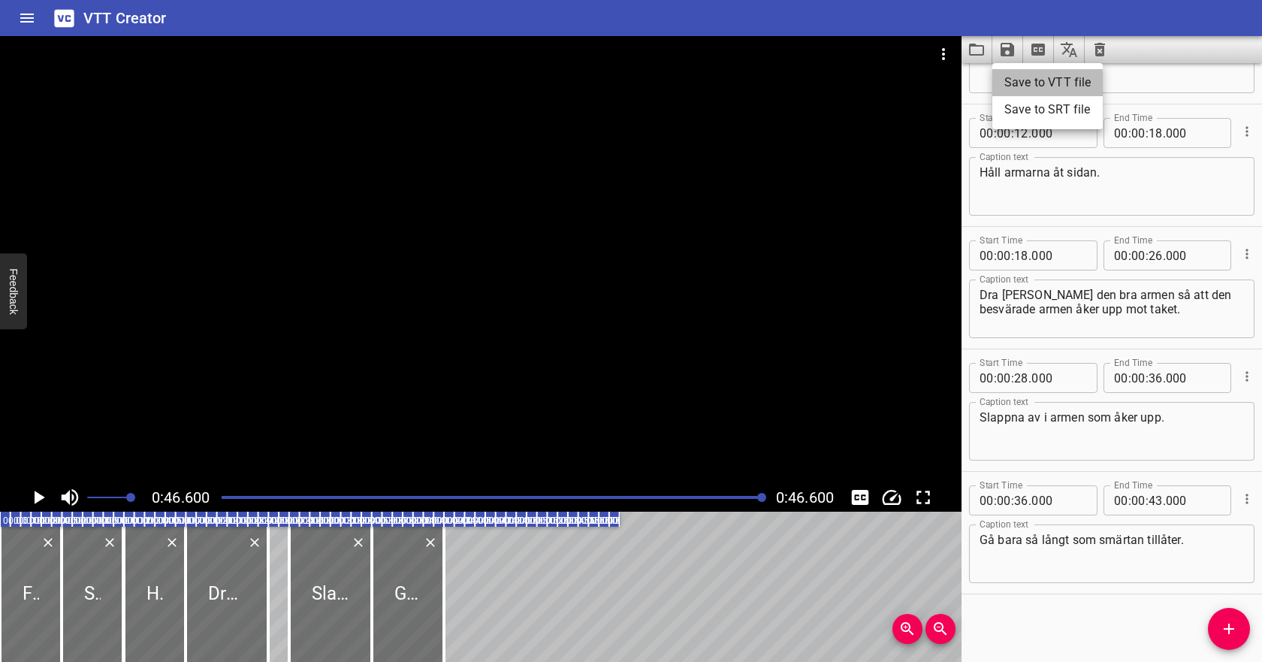
click at [1024, 80] on li "Save to VTT file" at bounding box center [1047, 82] width 110 height 27
